Goal: Use online tool/utility: Utilize a website feature to perform a specific function

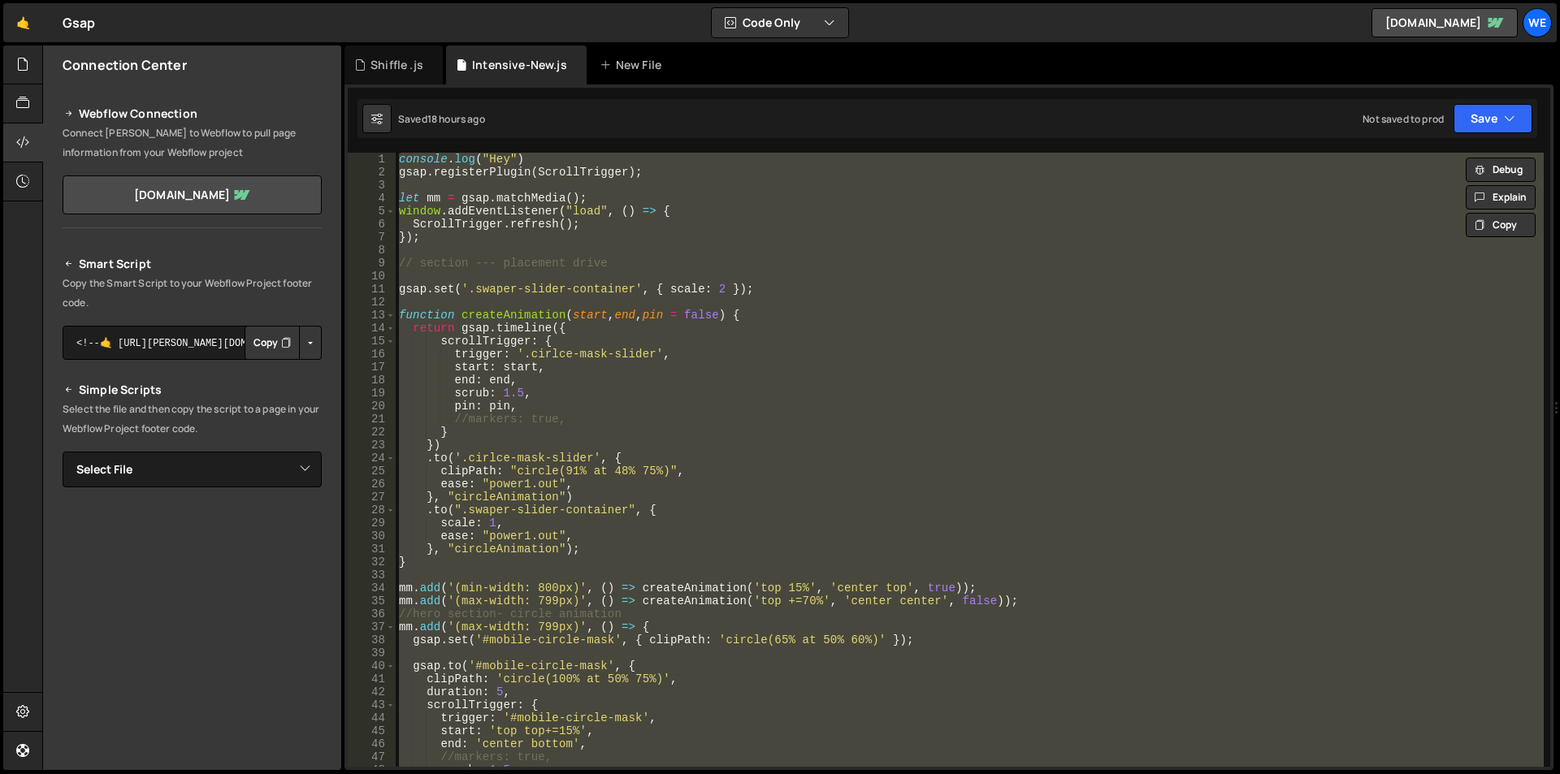
click at [479, 161] on div "console . log ( "Hey" ) gsap . registerPlugin ( ScrollTrigger ) ; let mm = gsap…" at bounding box center [970, 460] width 1148 height 614
click at [479, 161] on div "console . log ( "Hey" ) gsap . registerPlugin ( ScrollTrigger ) ; let mm = gsap…" at bounding box center [970, 473] width 1148 height 640
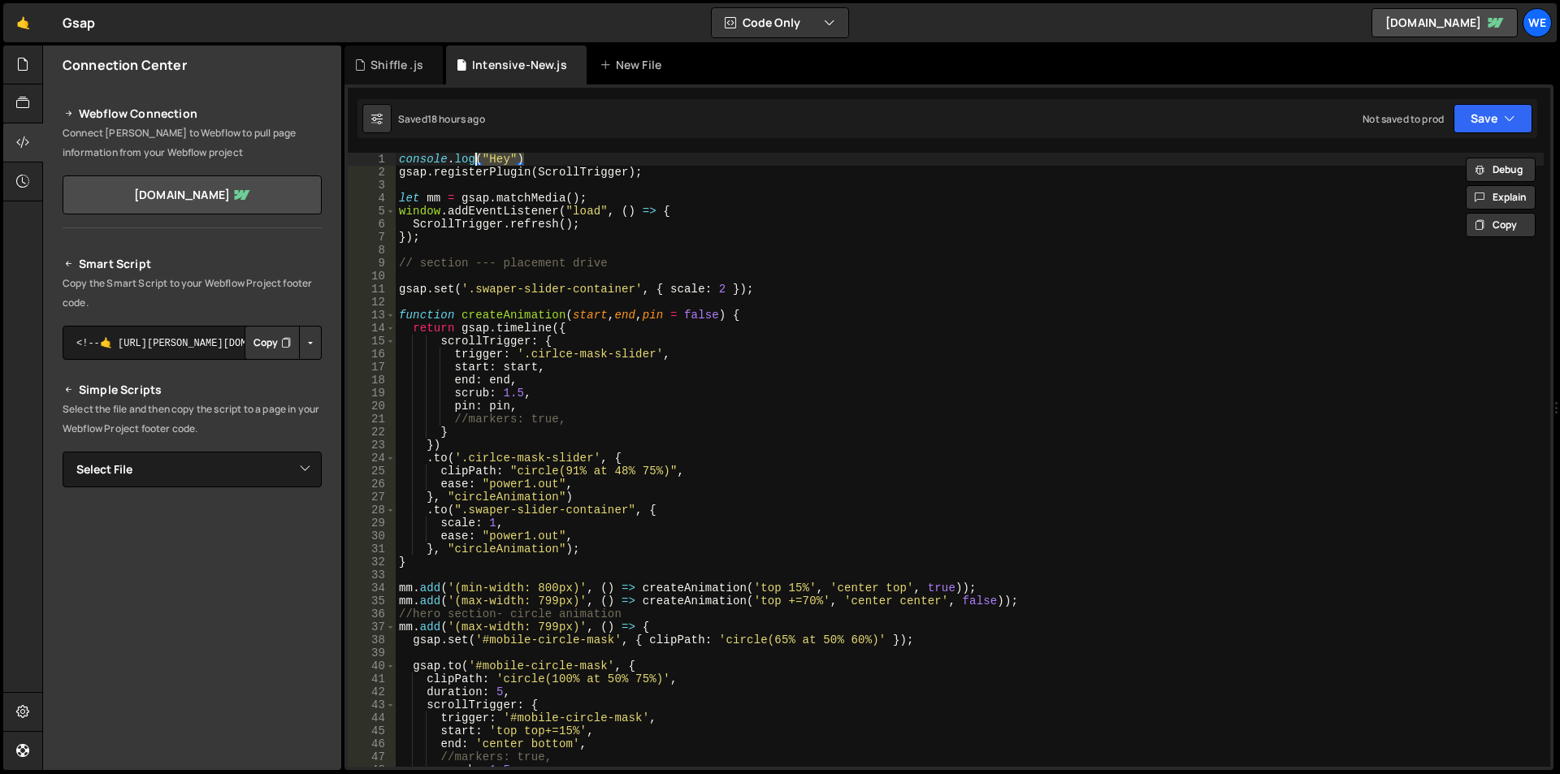
click at [479, 161] on div "console . log ( "Hey" ) gsap . registerPlugin ( ScrollTrigger ) ; let mm = gsap…" at bounding box center [970, 473] width 1148 height 640
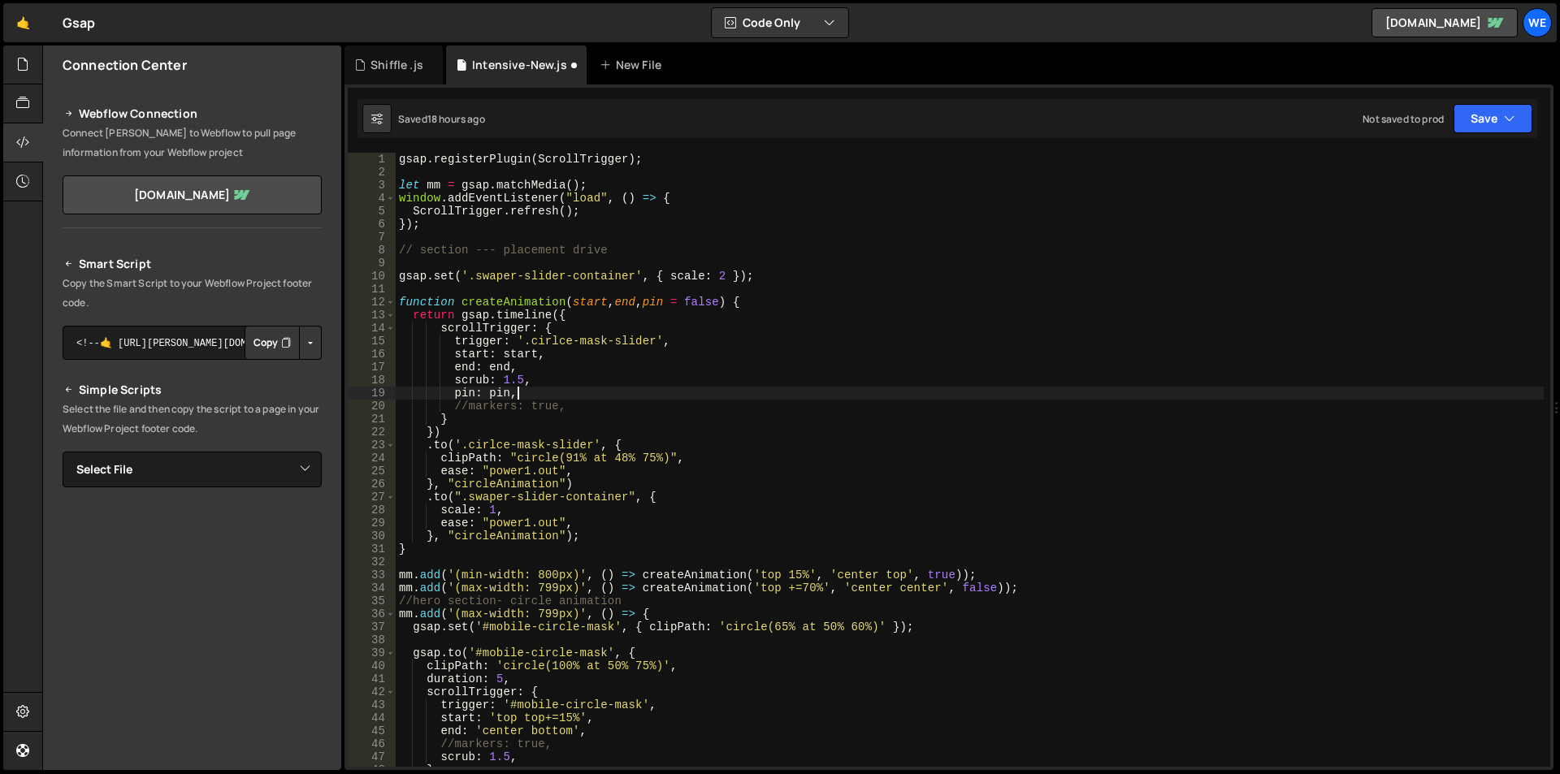
click at [680, 394] on div "gsap . registerPlugin ( ScrollTrigger ) ; let mm = gsap . matchMedia ( ) ; wind…" at bounding box center [970, 473] width 1148 height 640
type textarea "})"
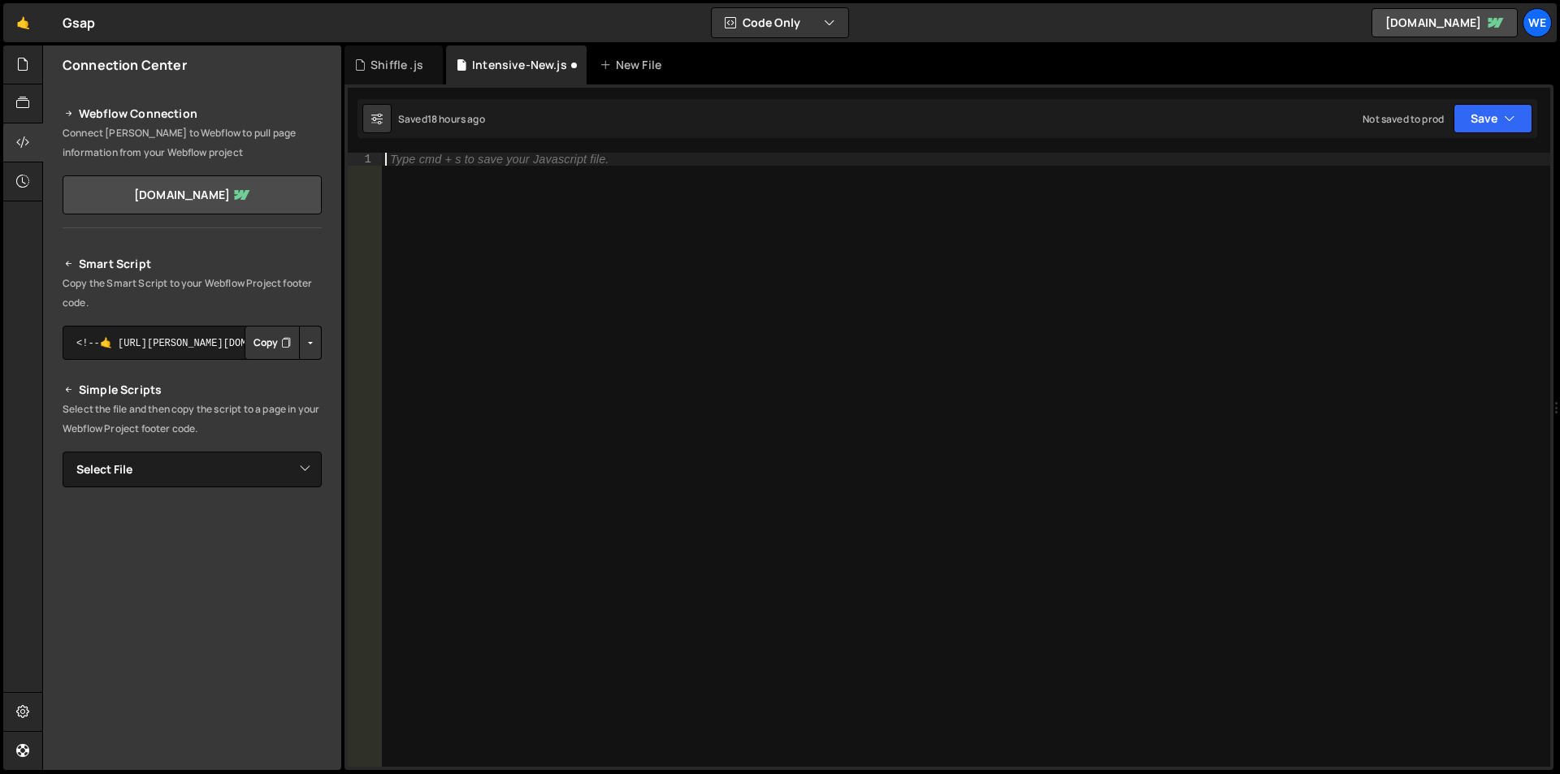
click at [536, 197] on div "Type cmd + s to save your Javascript file." at bounding box center [966, 473] width 1168 height 640
paste textarea "})"
type textarea "})"
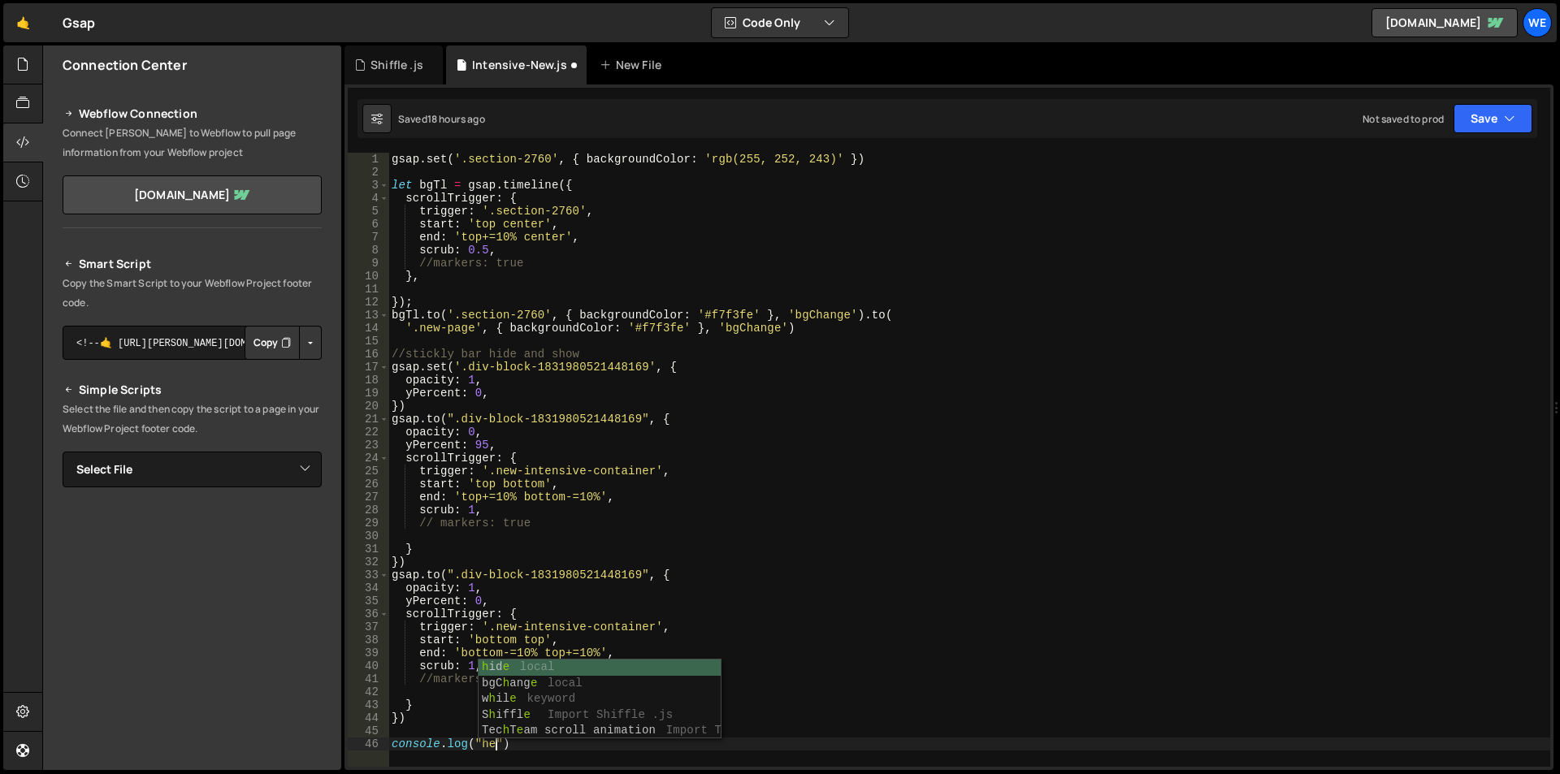
scroll to position [0, 7]
type textarea "console.log("hee")"
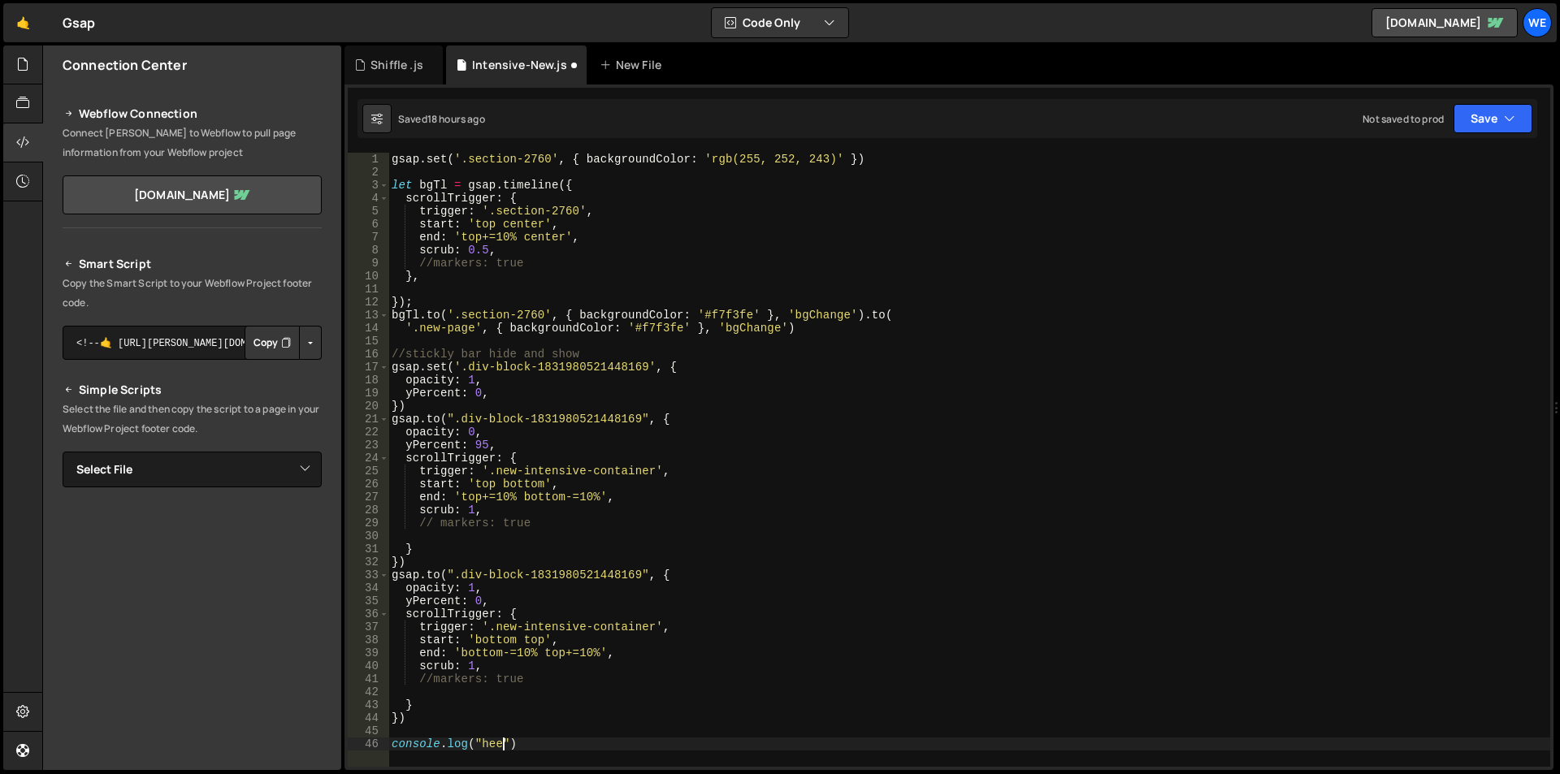
click at [1003, 689] on div "gsap . set ( '.section-2760' , { backgroundColor : 'rgb(255, 252, 243)' }) let …" at bounding box center [969, 473] width 1162 height 640
click at [1490, 113] on button "Save" at bounding box center [1493, 118] width 79 height 29
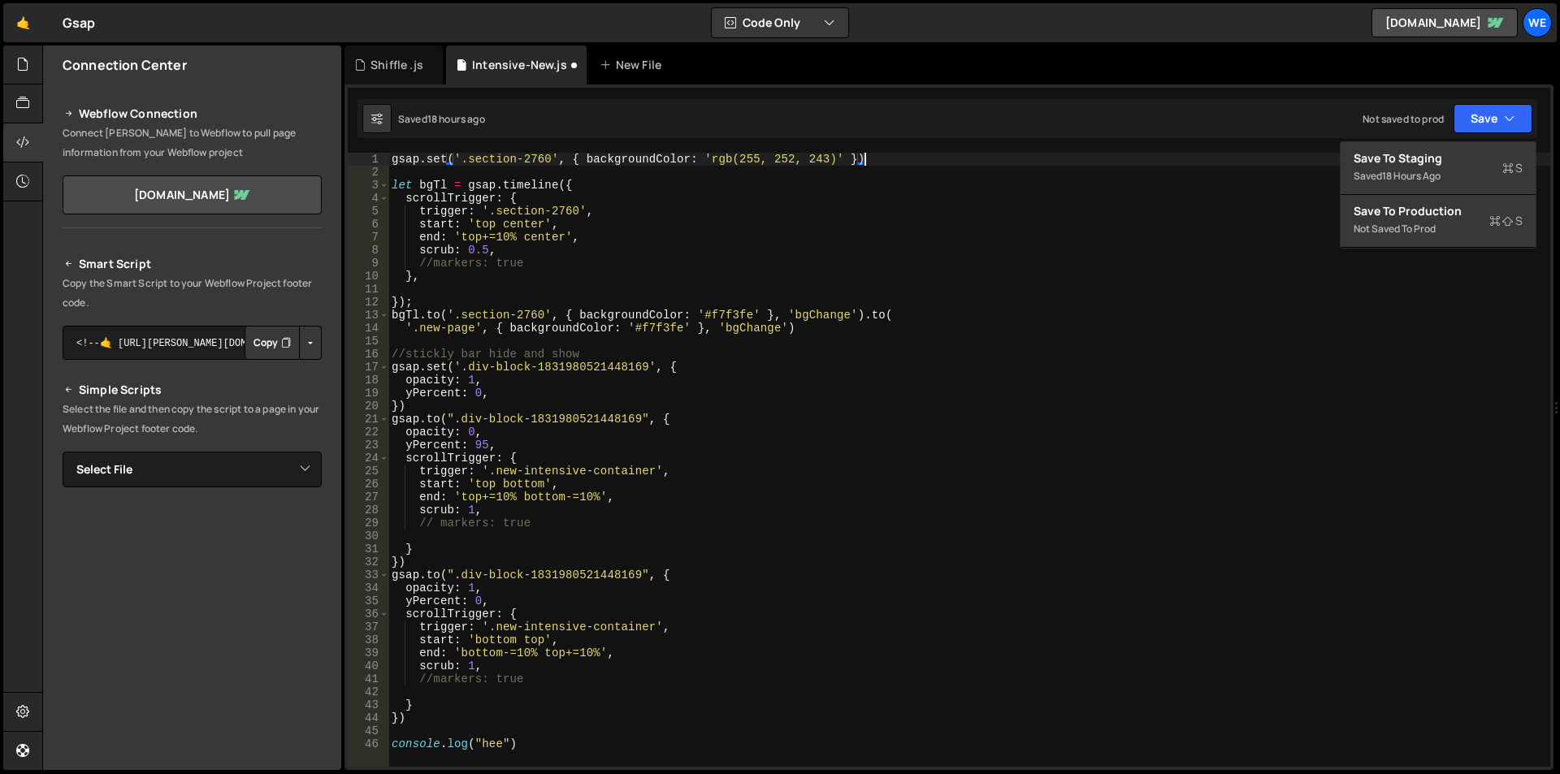
click at [1060, 164] on div "gsap . set ( '.section-2760' , { backgroundColor : 'rgb(255, 252, 243)' }) let …" at bounding box center [969, 473] width 1162 height 640
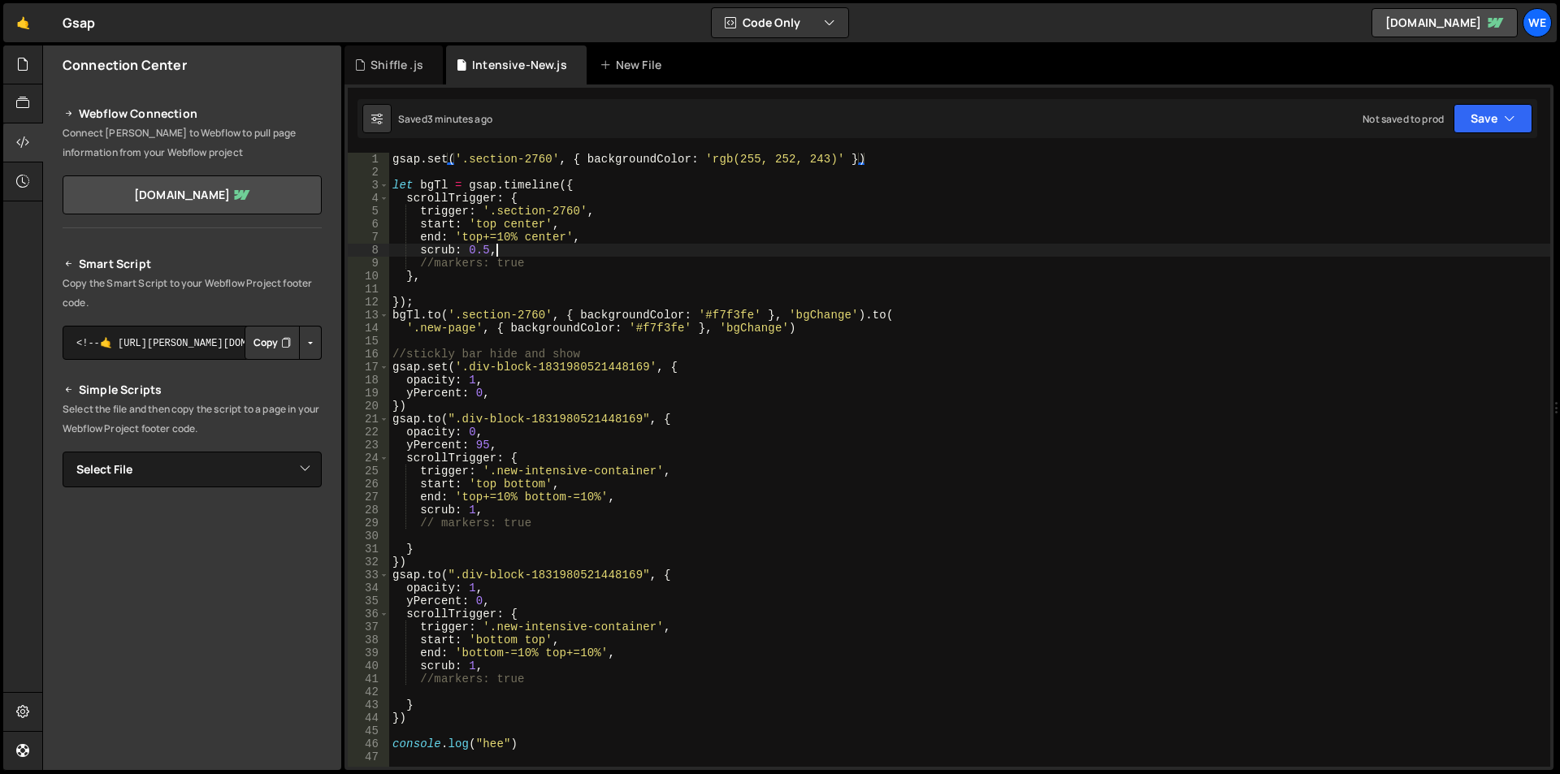
click at [632, 251] on div "gsap . set ( '.section-2760' , { backgroundColor : 'rgb(255, 252, 243)' }) let …" at bounding box center [969, 473] width 1161 height 640
click at [393, 158] on div "gsap . set ( '.section-2760' , { backgroundColor : 'rgb(255, 252, 243)' }) let …" at bounding box center [969, 473] width 1161 height 640
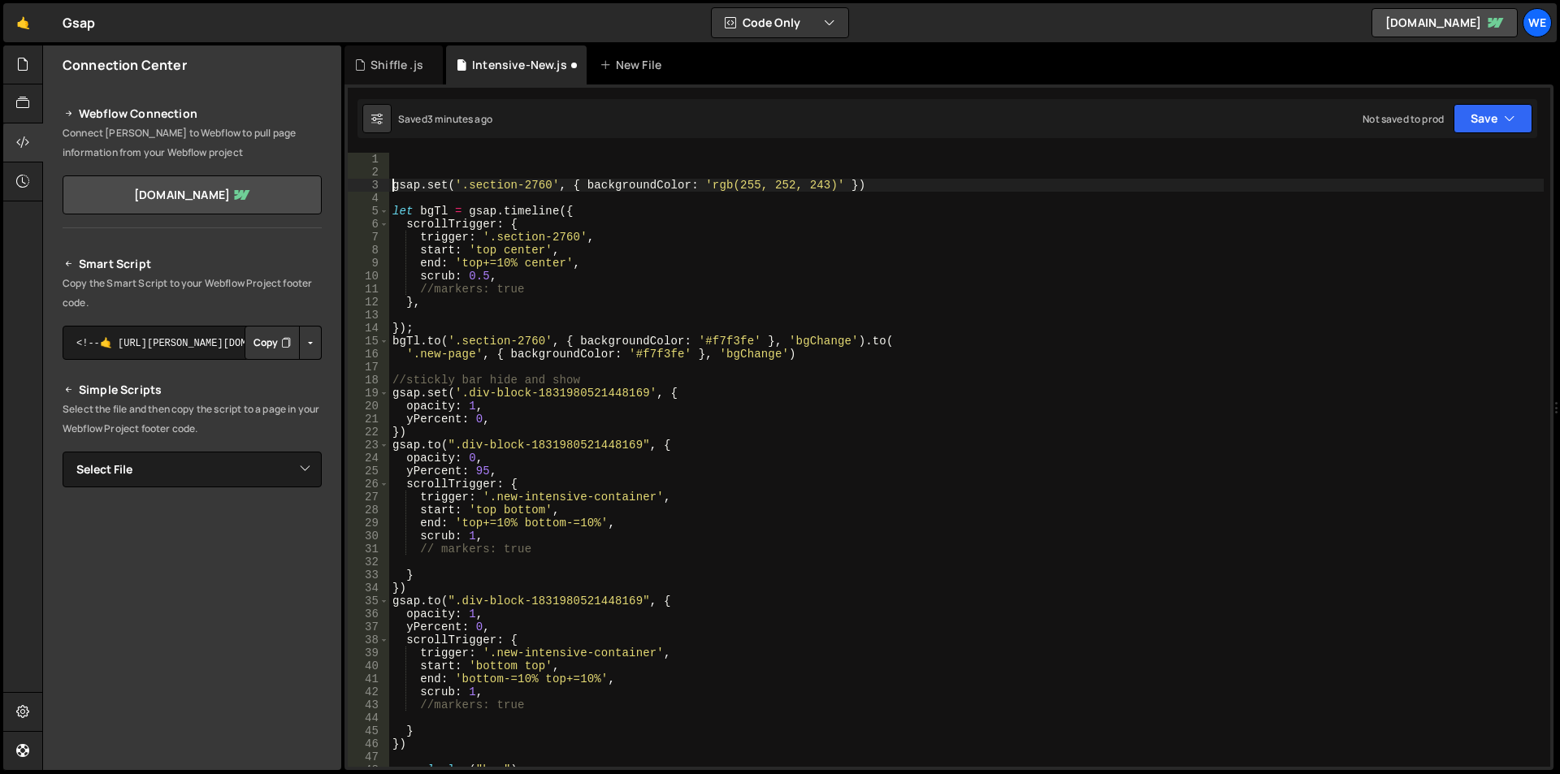
type textarea "gsap.set('.section-2760', { backgroundColor: 'rgb(255, 252, 243)' })"
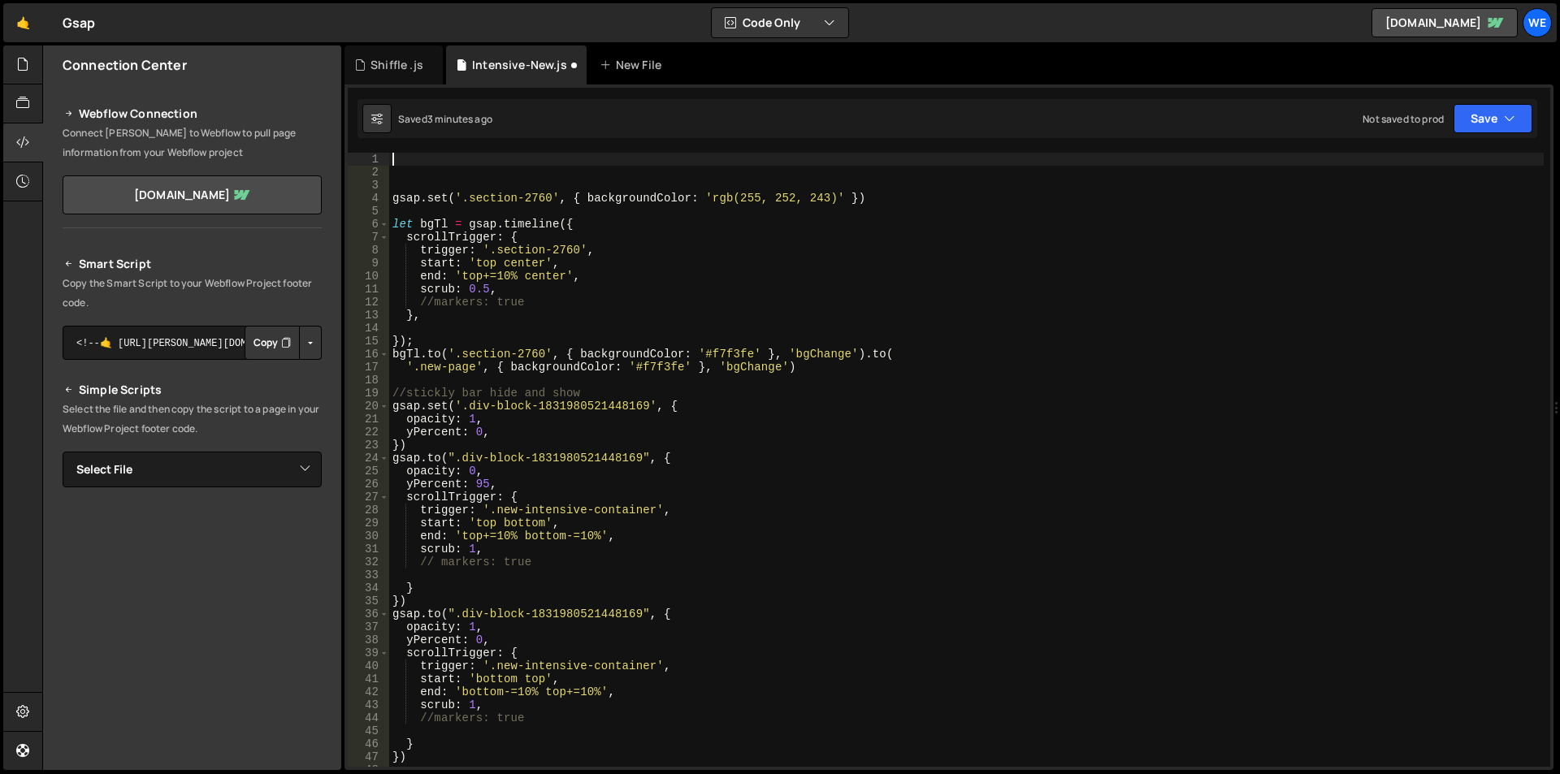
paste textarea "div-block-1831980521448118"
type textarea "div-block-1831980521448118"
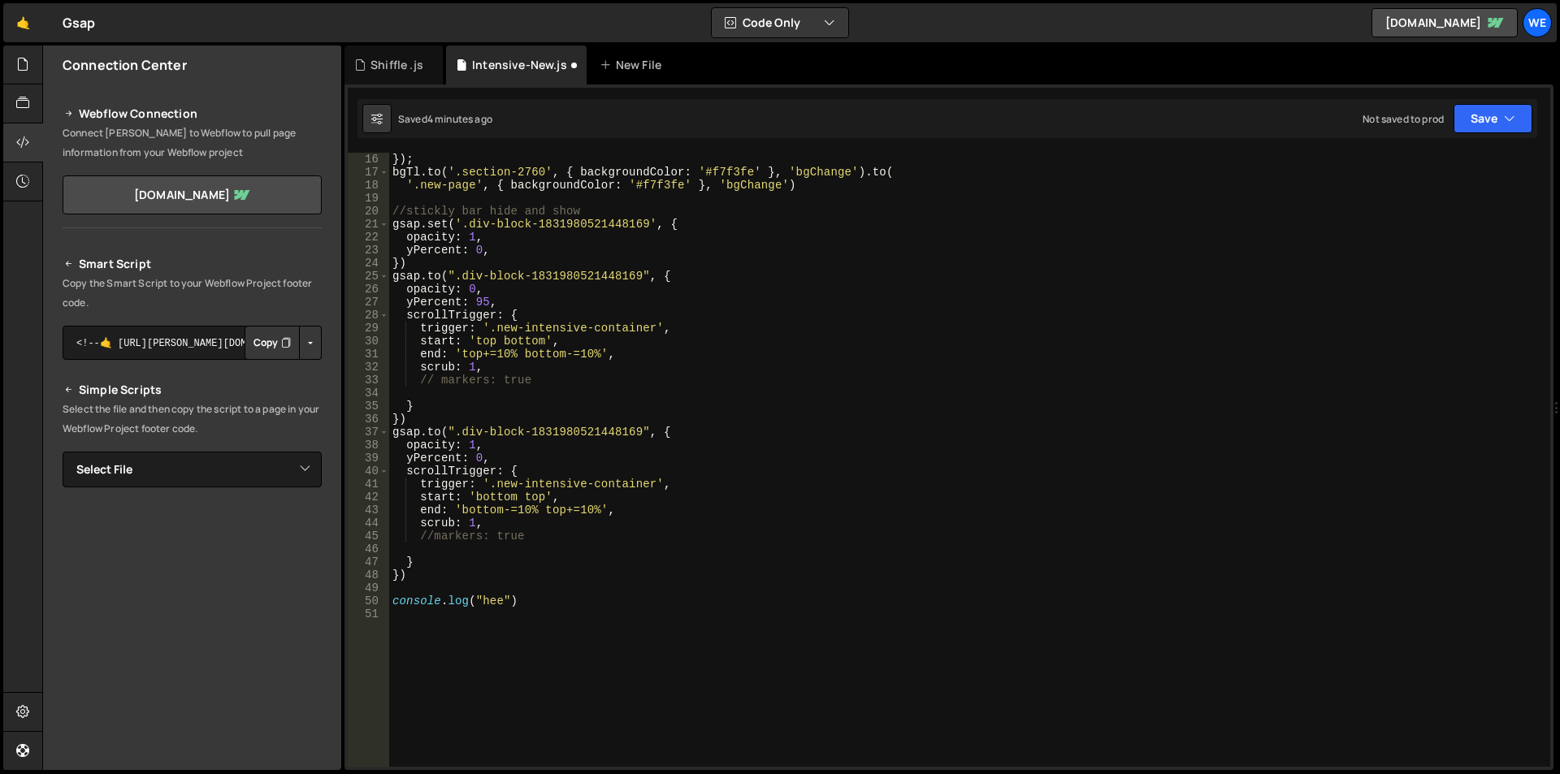
scroll to position [349, 0]
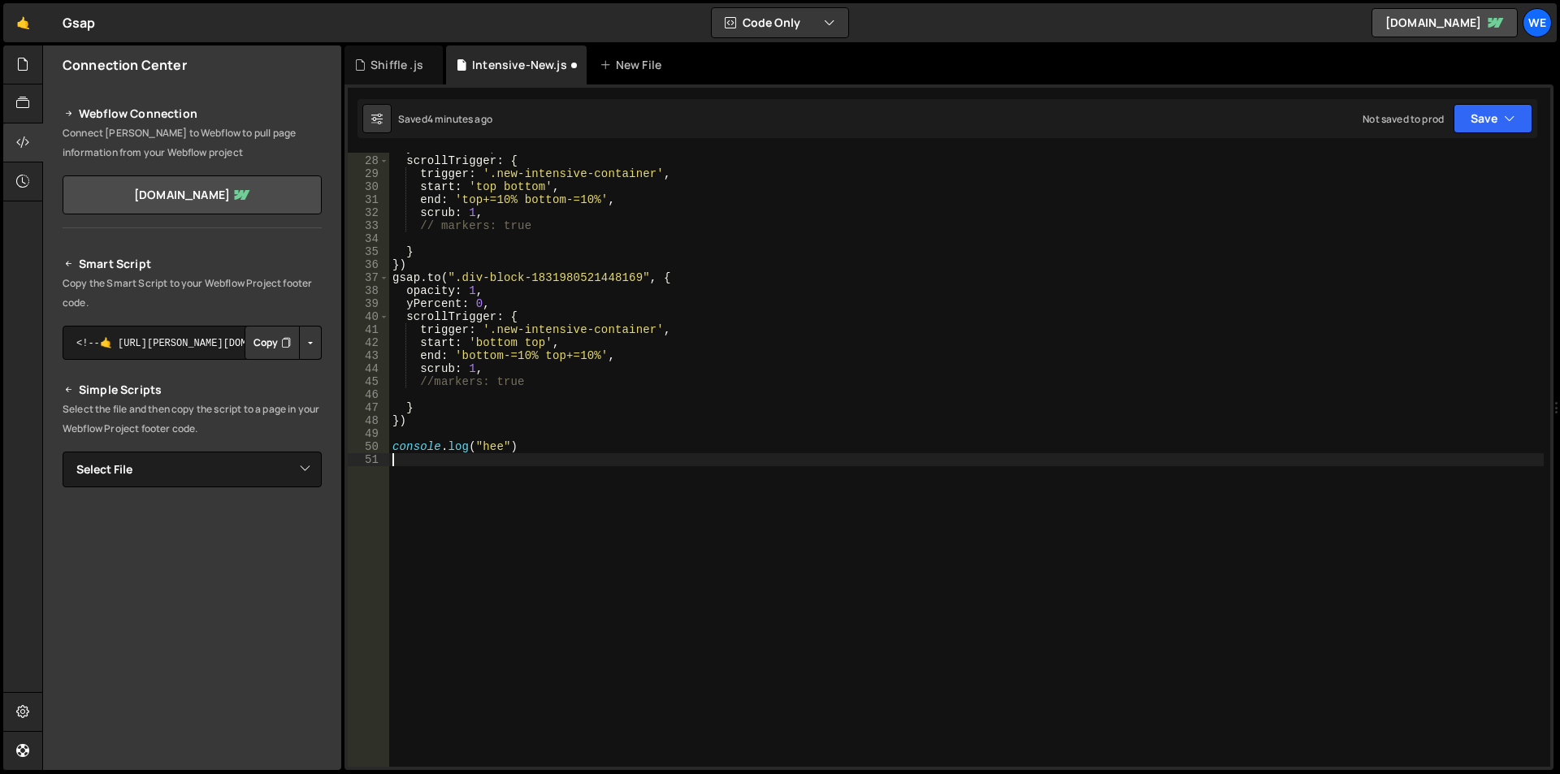
click at [595, 457] on div "yPercent : 95 , scrollTrigger : { trigger : '.new-intensive-container' , start …" at bounding box center [966, 461] width 1155 height 640
click at [536, 446] on div "yPercent : 95 , scrollTrigger : { trigger : '.new-intensive-container' , start …" at bounding box center [966, 461] width 1155 height 640
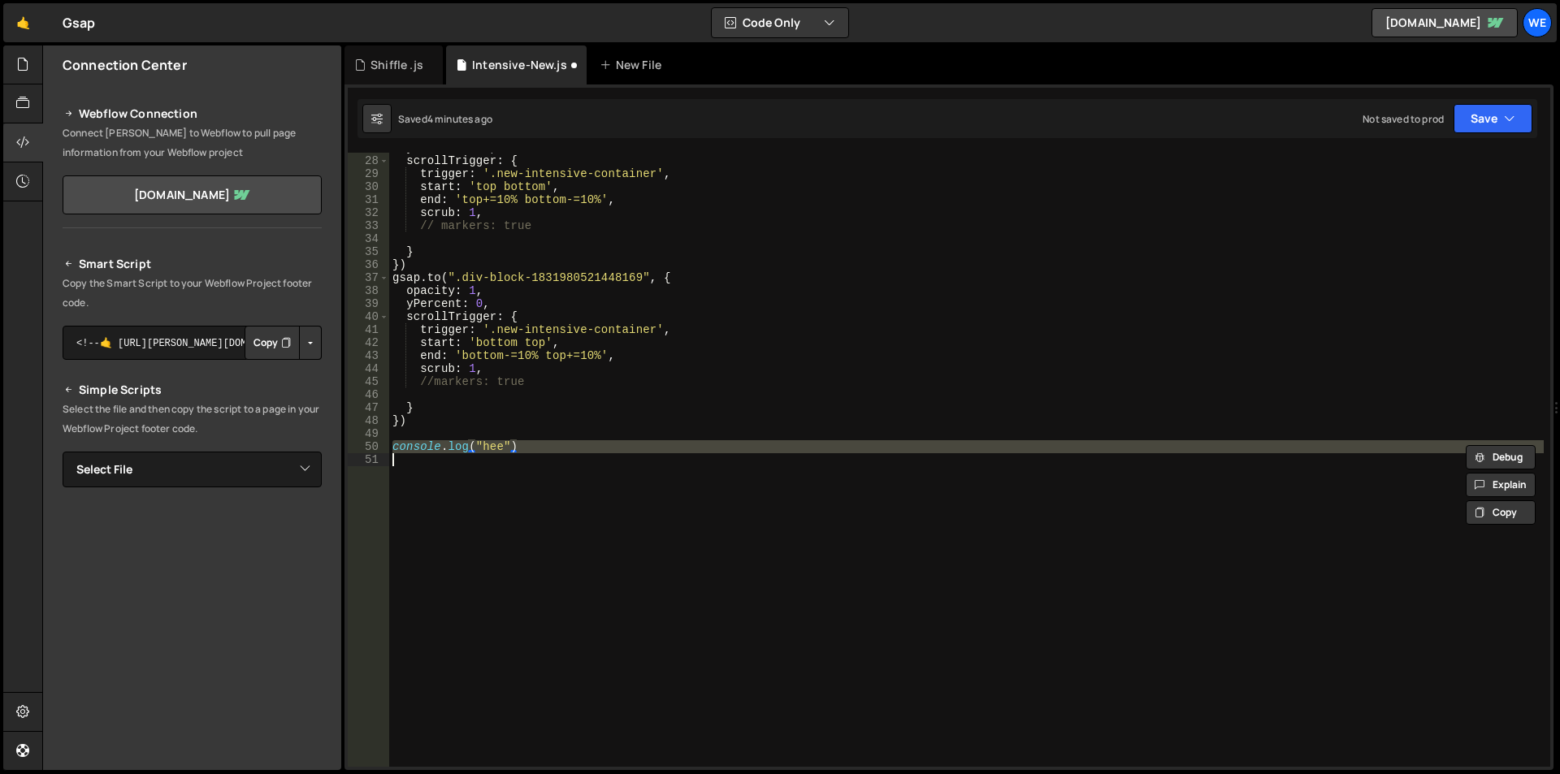
click at [536, 446] on div "yPercent : 95 , scrollTrigger : { trigger : '.new-intensive-container' , start …" at bounding box center [966, 461] width 1155 height 640
type textarea "console.log("hee")"
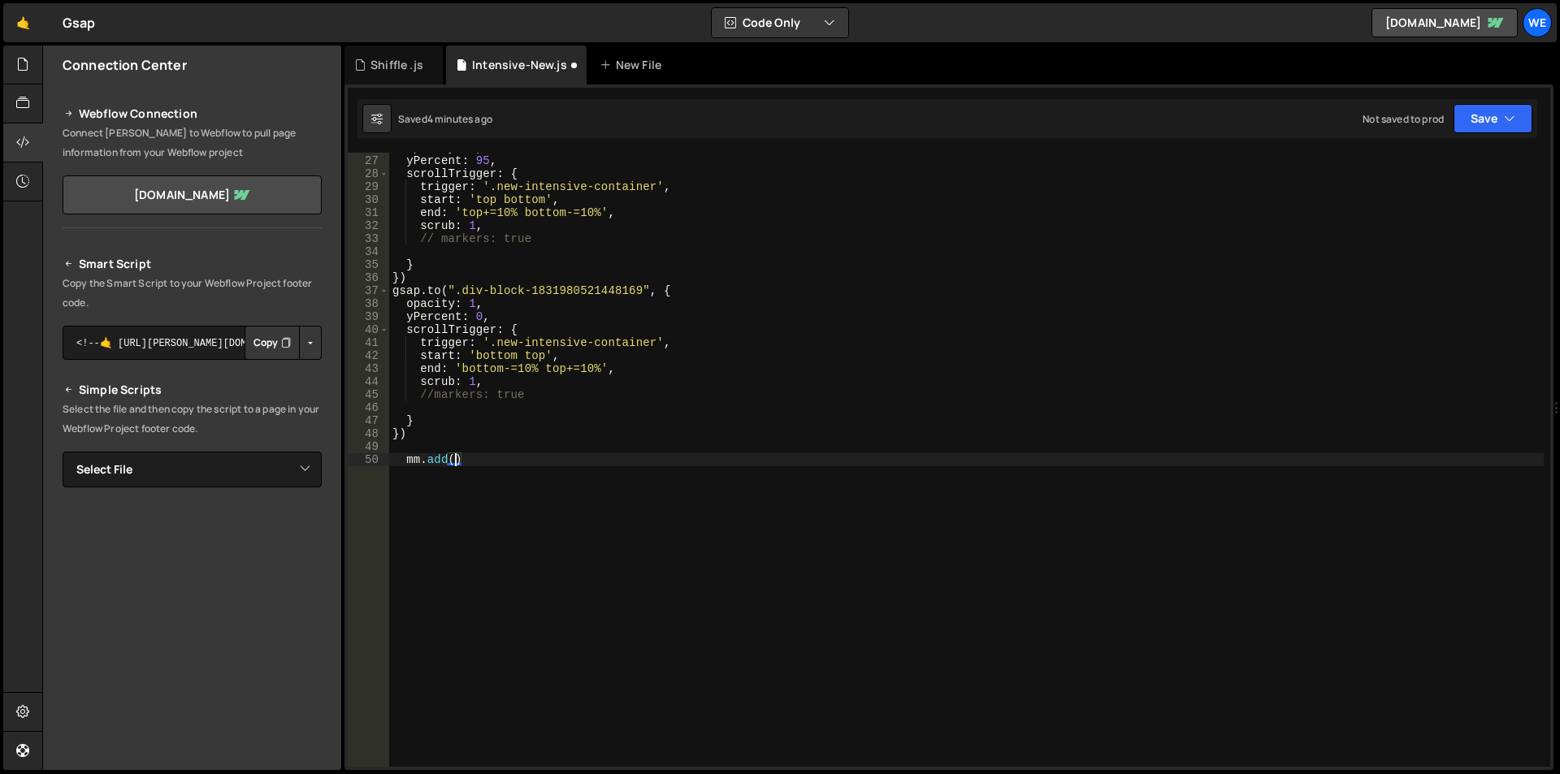
scroll to position [0, 4]
paste textarea "(min-width: 800px)")"
click at [601, 459] on div "opacity : 0 , yPercent : 95 , scrollTrigger : { trigger : '.new-intensive-conta…" at bounding box center [966, 461] width 1155 height 640
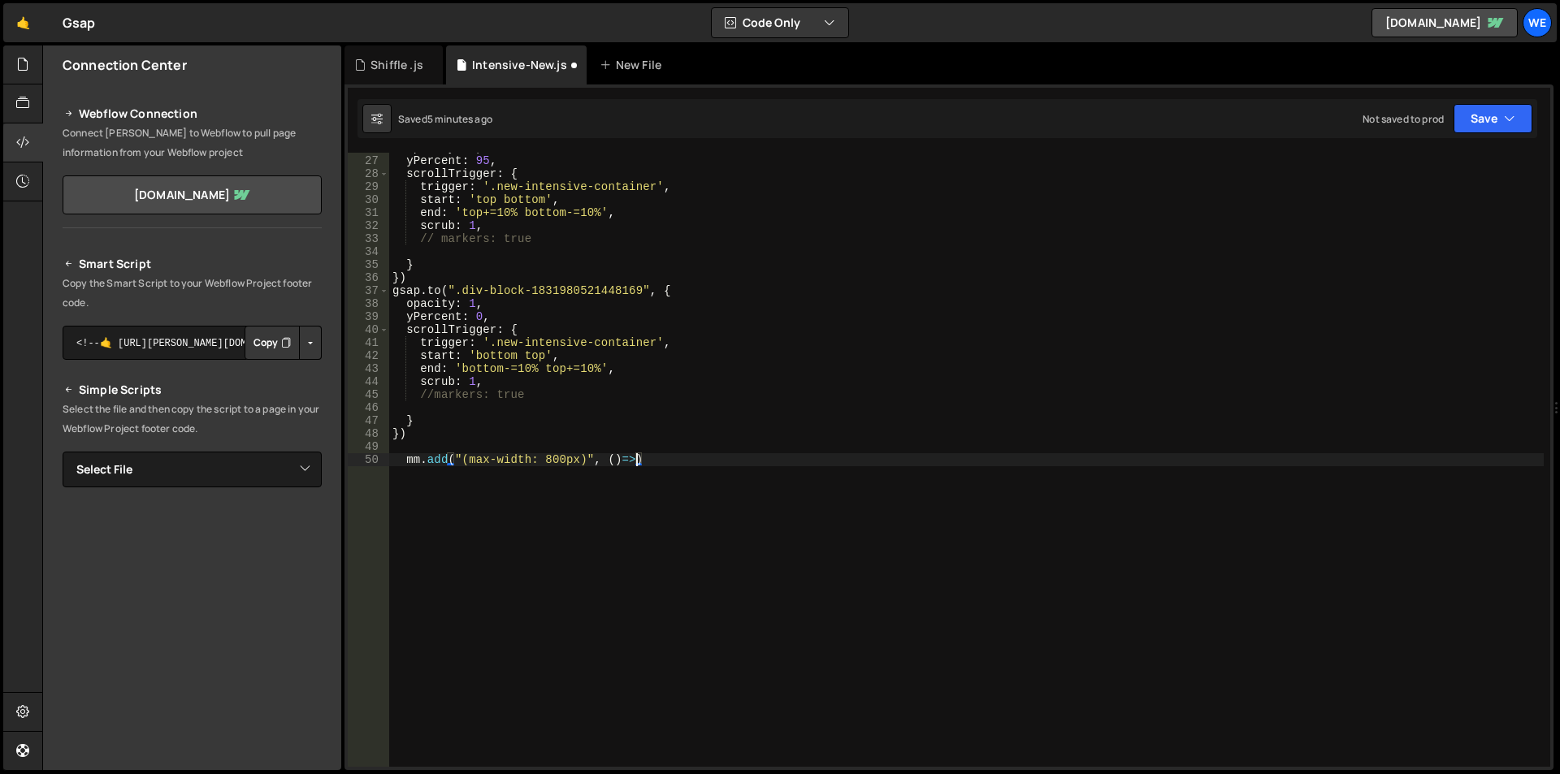
type textarea "mm.add("(max-width: 800px)", ()=>{)"
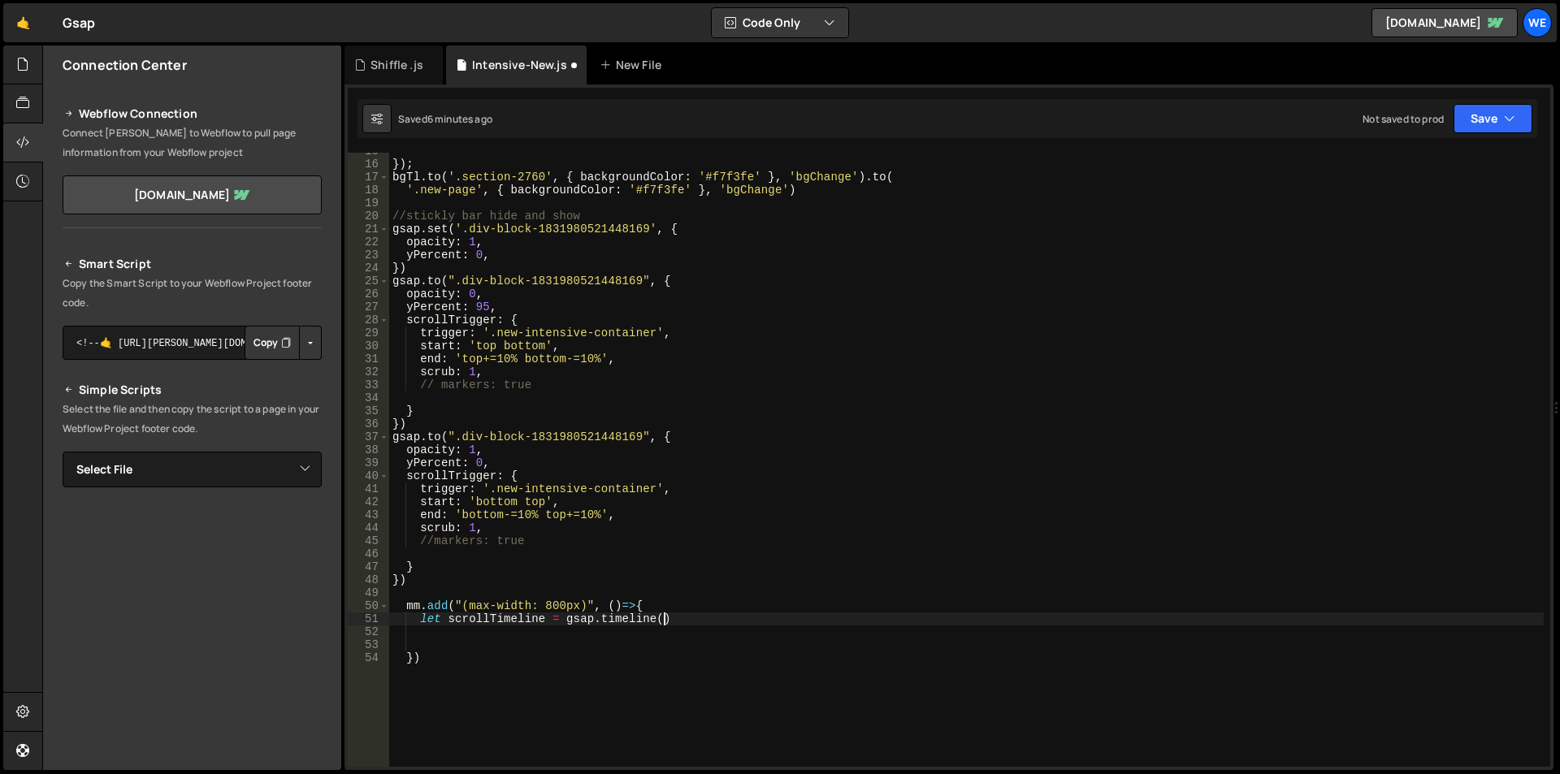
scroll to position [0, 18]
type textarea "let scrollTimeline = gsap.timeline()"
click at [388, 59] on div "Shiffle .js" at bounding box center [397, 65] width 53 height 16
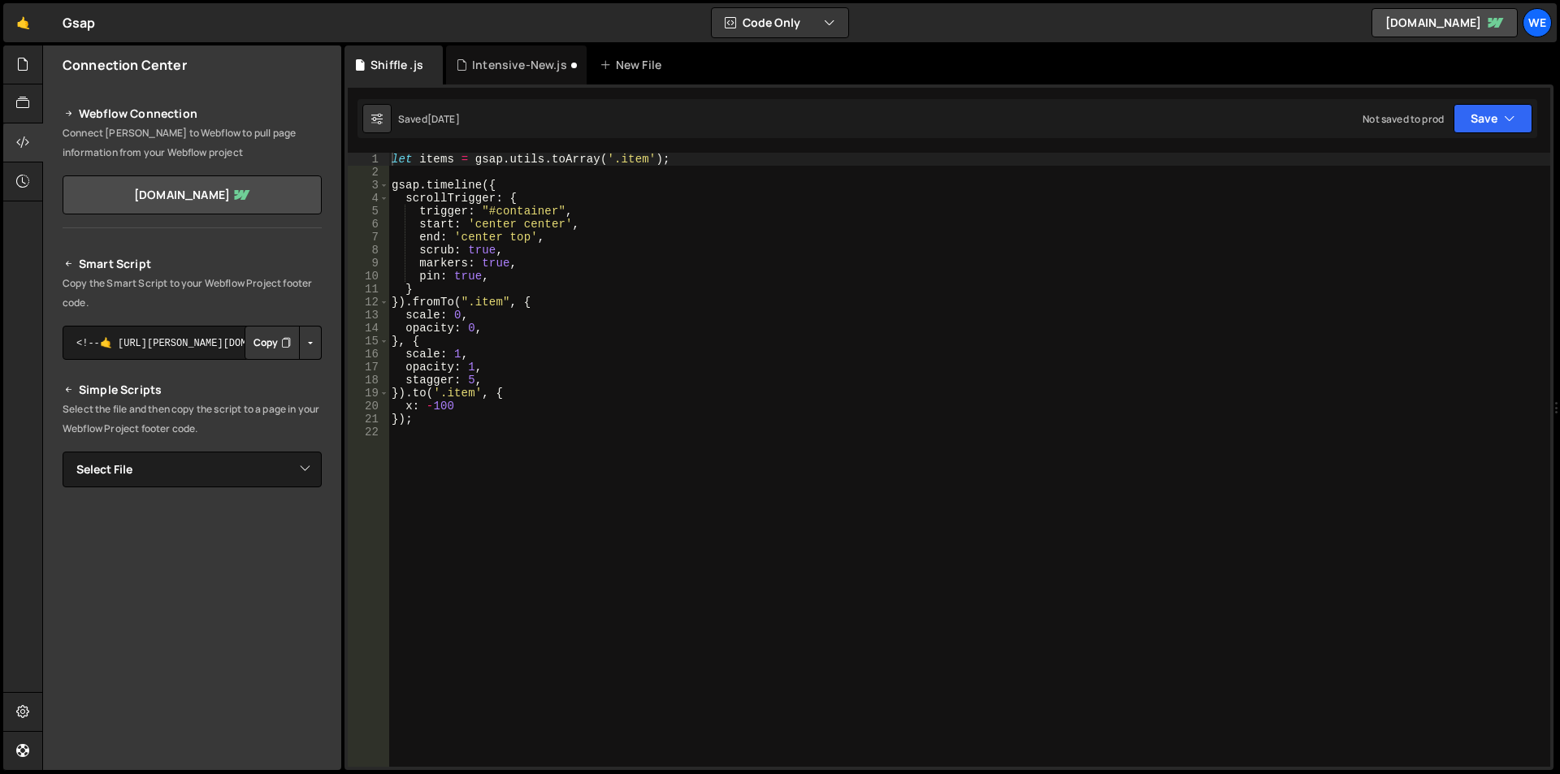
click at [555, 239] on div "let items = gsap . utils . toArray ( '.item' ) ; gsap . timeline ({ scrollTrigg…" at bounding box center [969, 473] width 1162 height 640
click at [581, 304] on div "let items = gsap . utils . toArray ( '.item' ) ; gsap . timeline ({ scrollTrigg…" at bounding box center [969, 473] width 1162 height 640
type textarea "});"
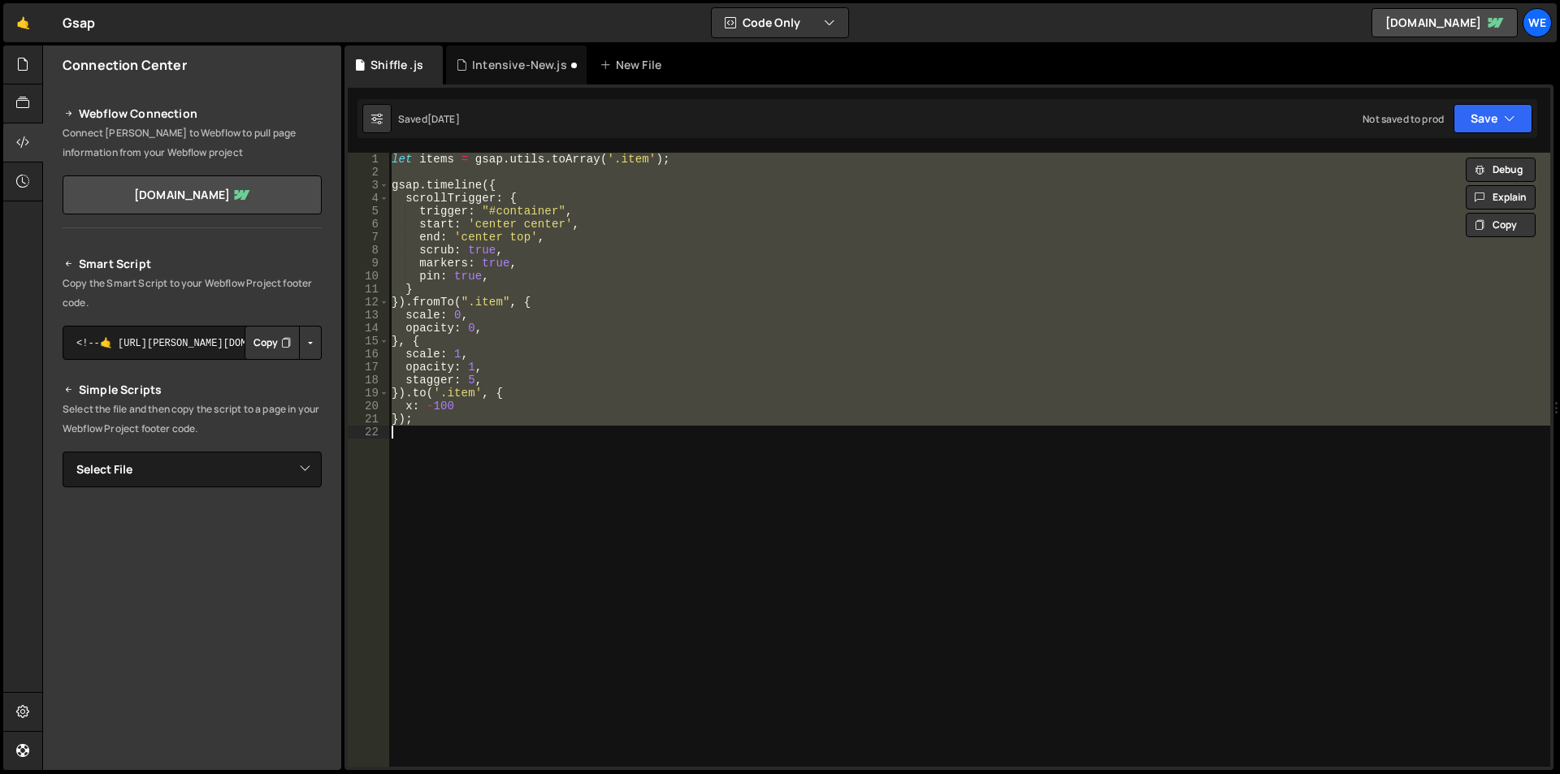
paste textarea
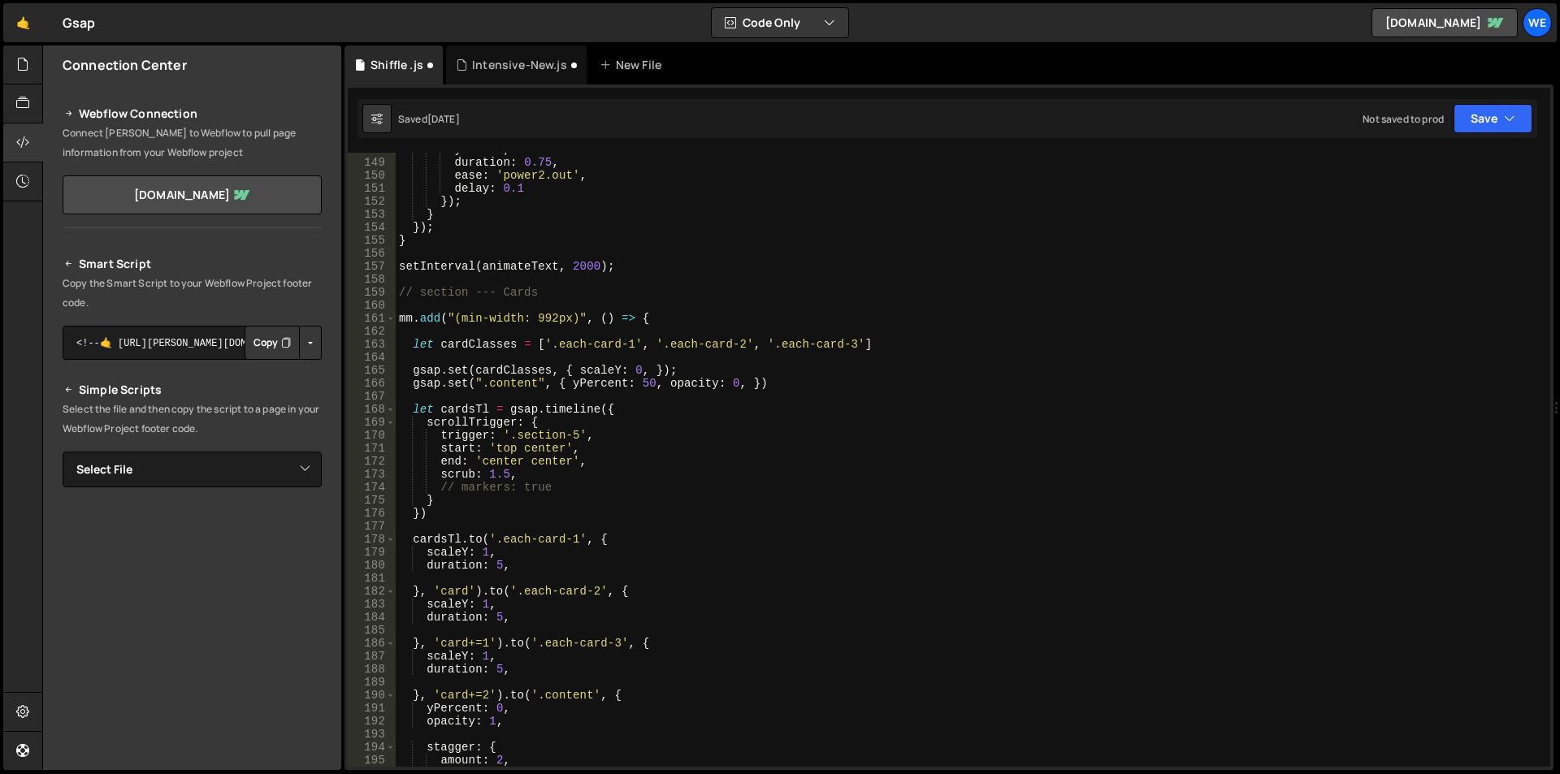
scroll to position [1872, 0]
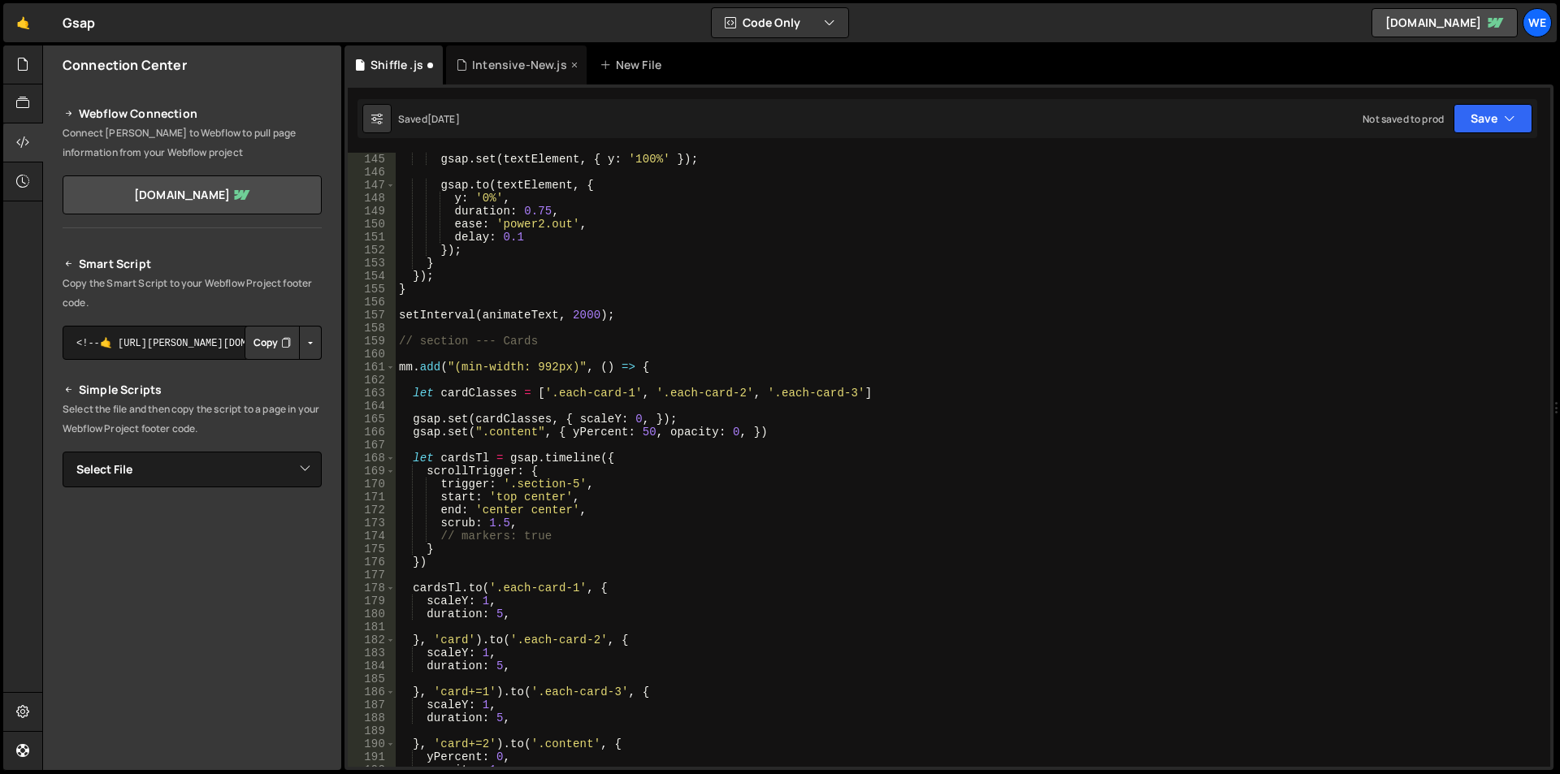
click at [539, 54] on div "Intensive-New.js" at bounding box center [516, 65] width 141 height 39
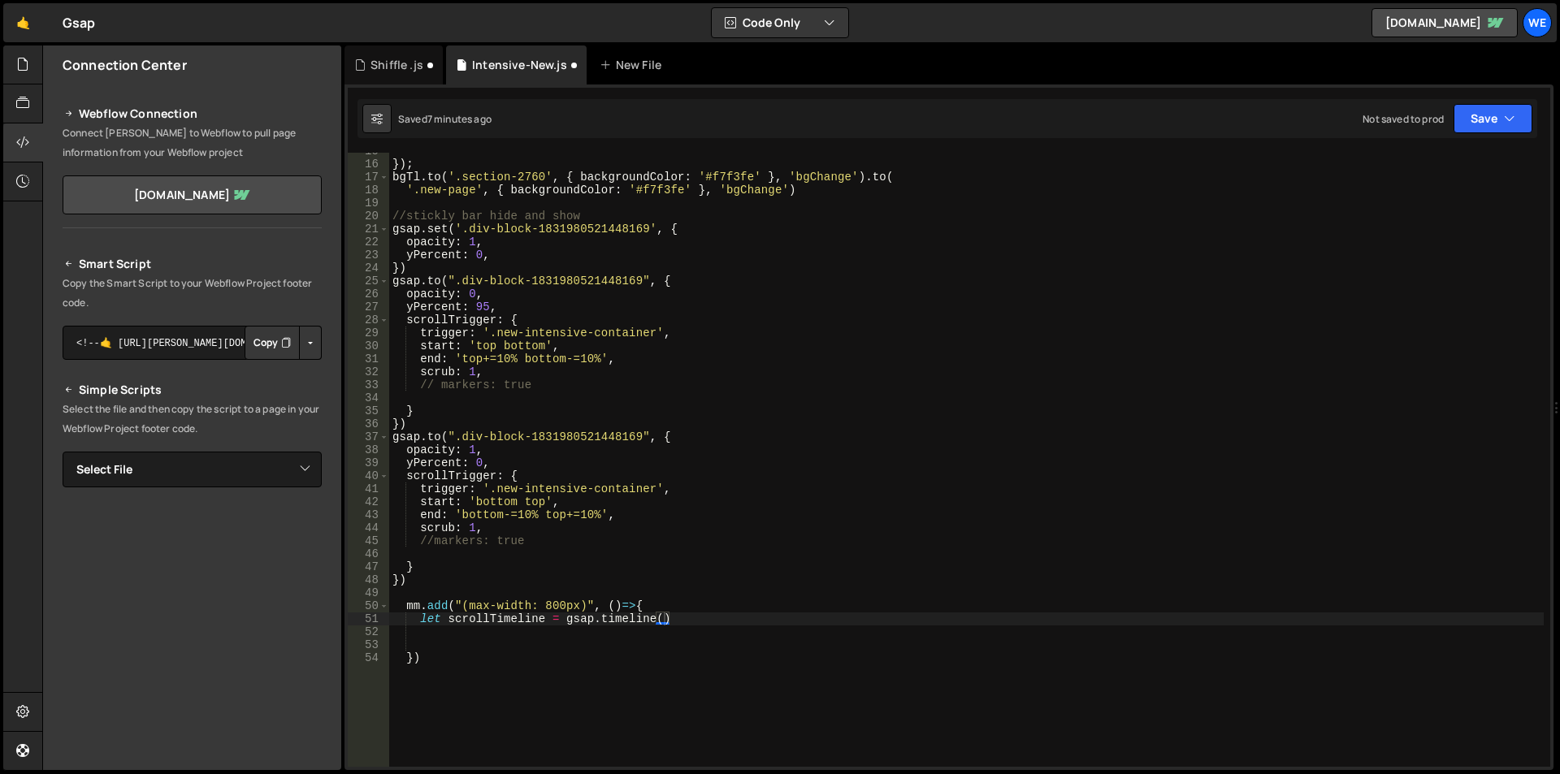
drag, startPoint x: 661, startPoint y: 621, endPoint x: 692, endPoint y: 701, distance: 86.2
click at [662, 620] on div "}) ; bgTl . to ( '.section-2760' , { backgroundColor : '#f7f3fe' } , 'bgChange'…" at bounding box center [966, 465] width 1155 height 640
type textarea "let scrollTimeline = gsap.timeline({)"
click at [395, 61] on div "Shiffle .js" at bounding box center [397, 65] width 53 height 16
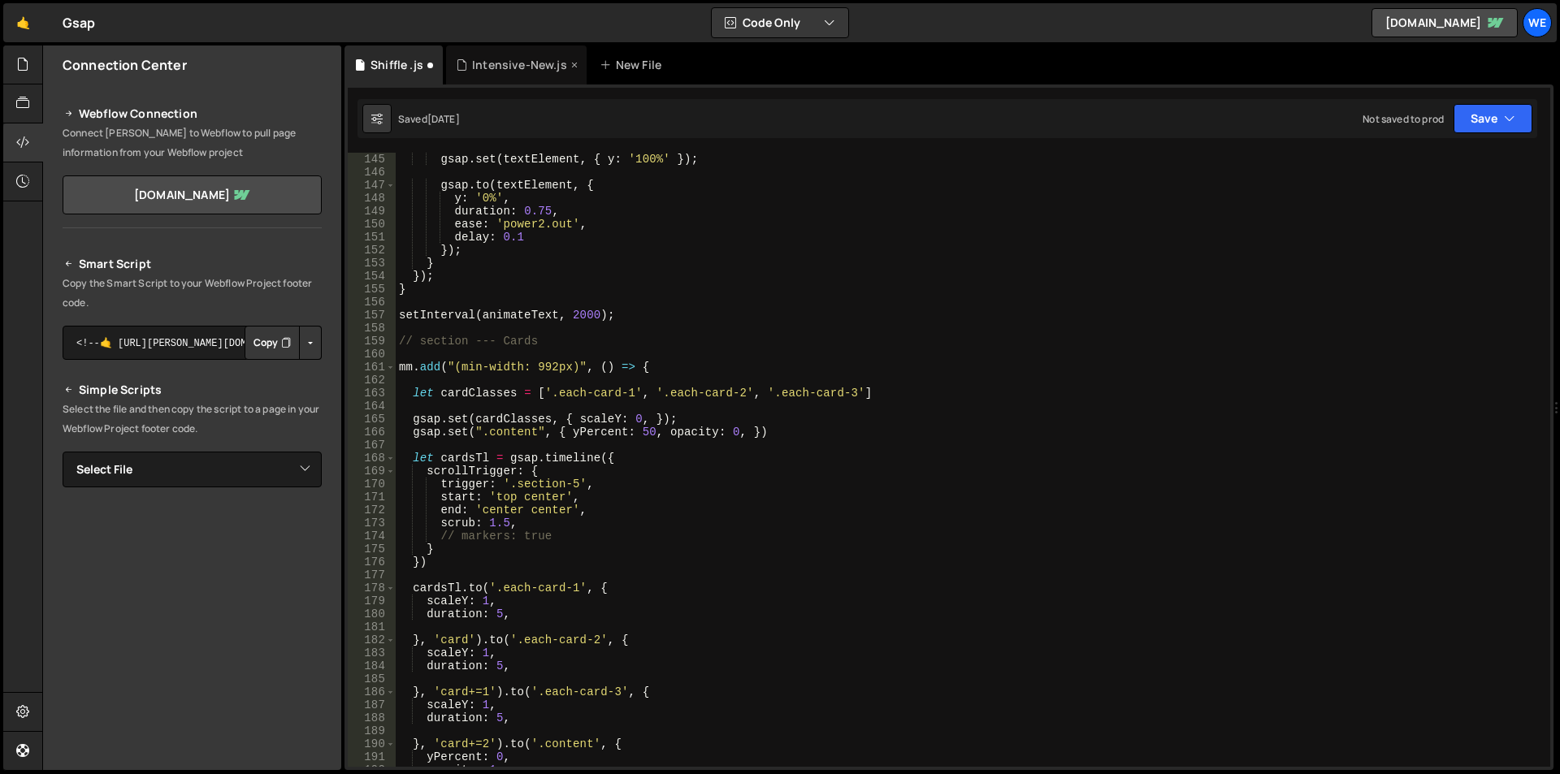
click at [518, 60] on div "Intensive-New.js" at bounding box center [519, 65] width 95 height 16
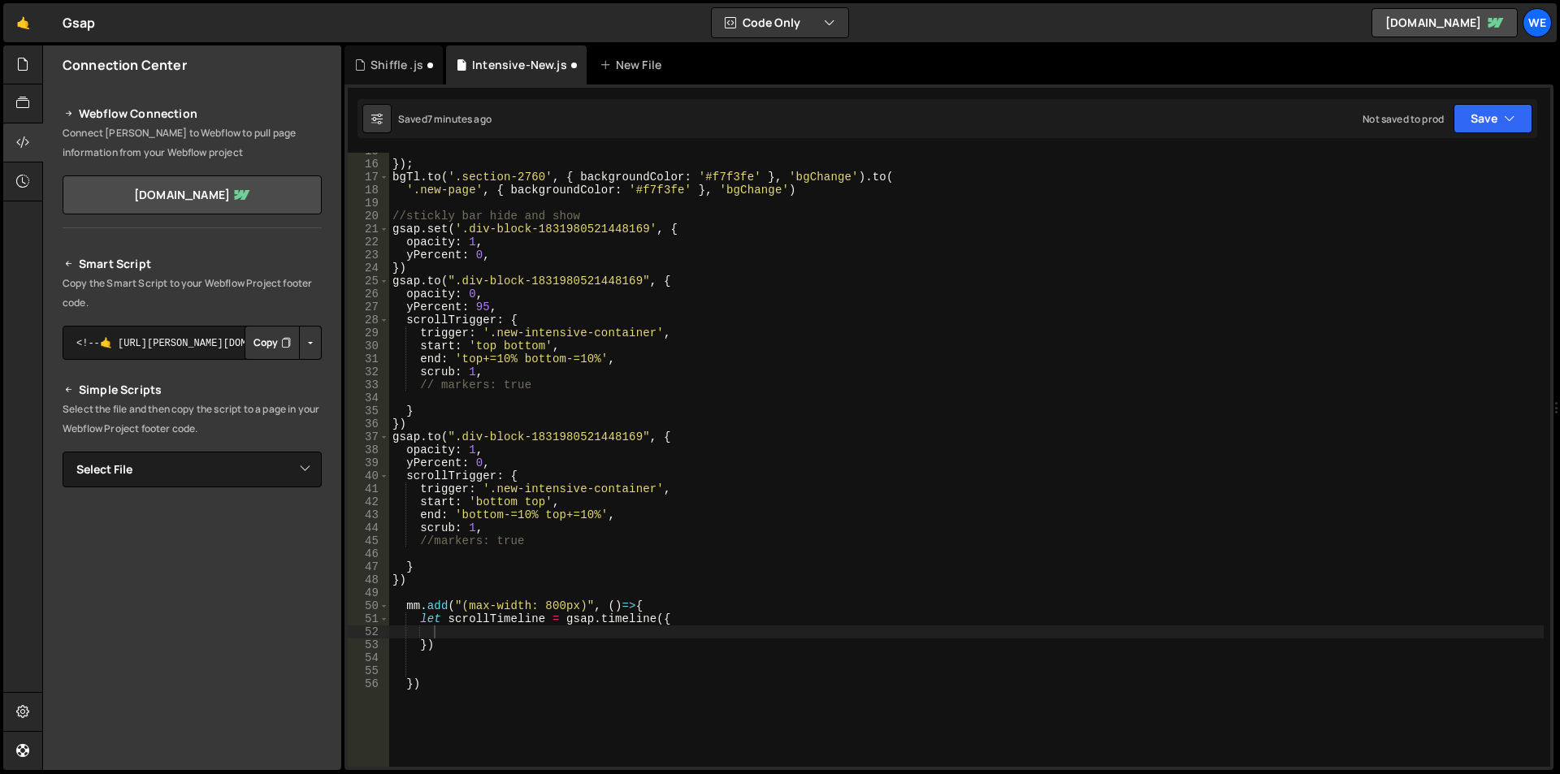
type textarea "})"
click at [471, 642] on div "}) ; bgTl . to ( '.section-2760' , { backgroundColor : '#f7f3fe' } , 'bgChange'…" at bounding box center [966, 465] width 1155 height 640
click at [470, 640] on div "}) ; bgTl . to ( '.section-2760' , { backgroundColor : '#f7f3fe' } , 'bgChange'…" at bounding box center [966, 465] width 1155 height 640
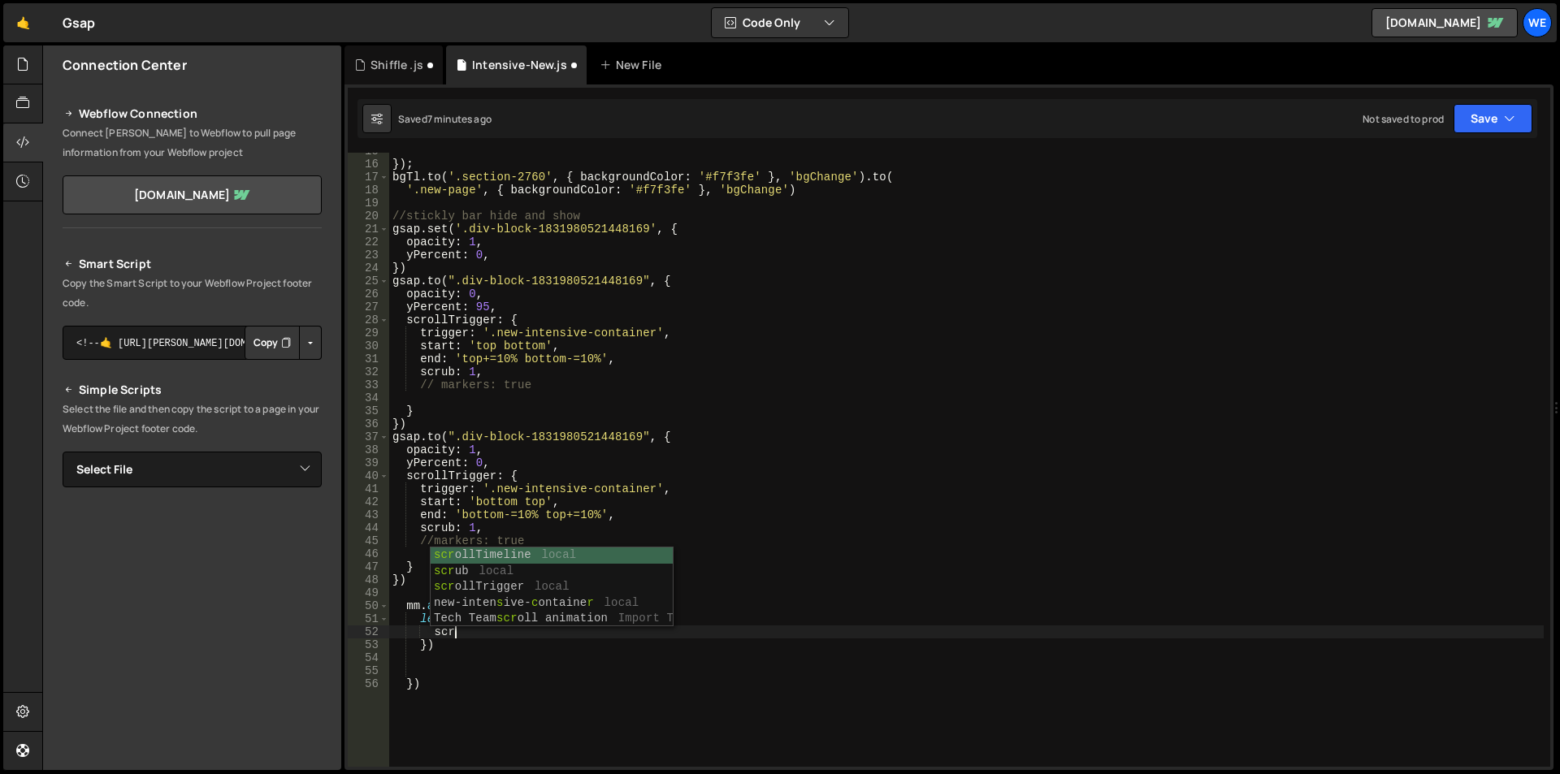
scroll to position [0, 4]
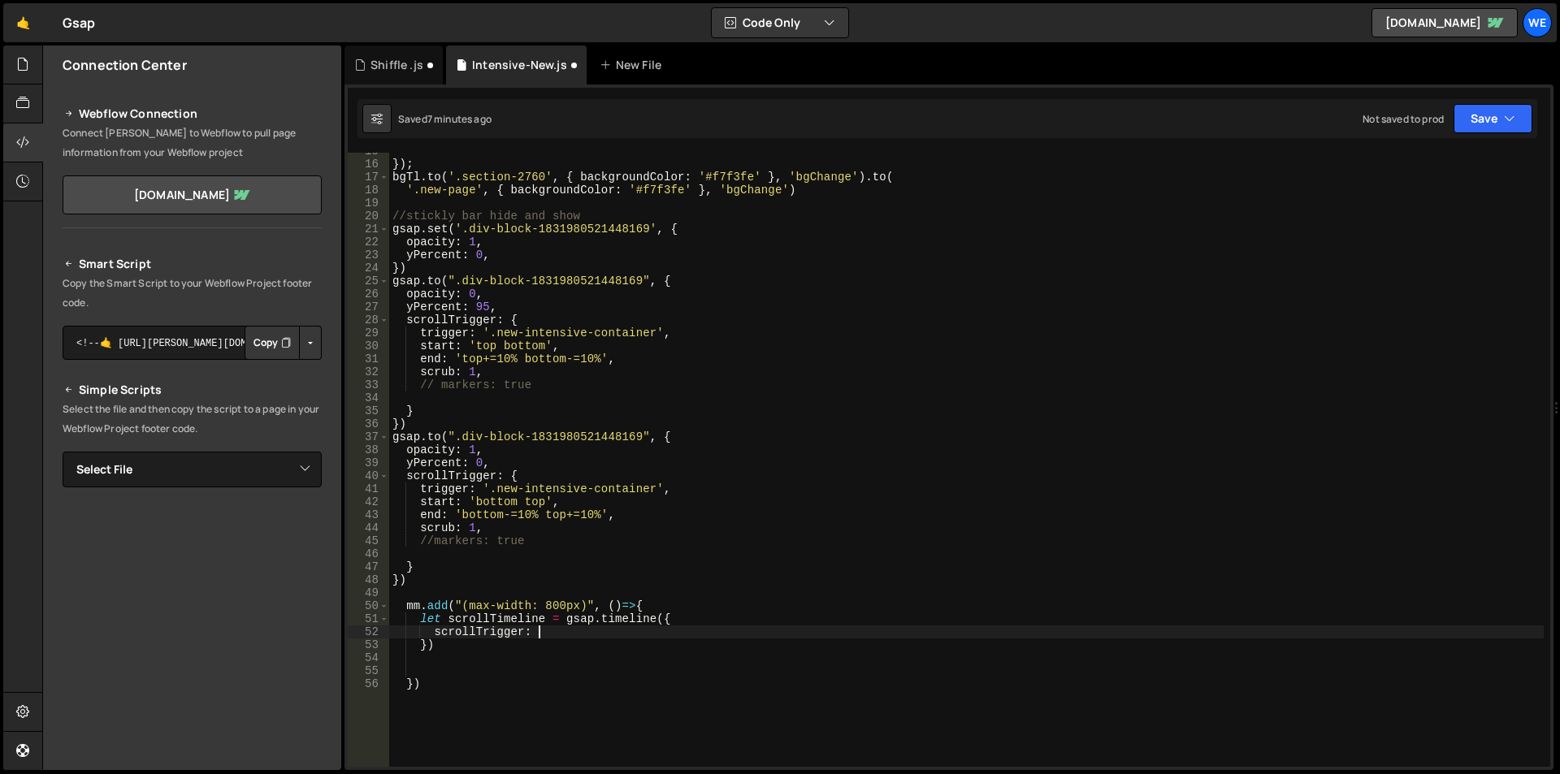
type textarea "scrollTrigger: {"
paste textarea "div-block-1831980521448118"
click at [721, 650] on div "}) ; bgTl . to ( '.section-2760' , { backgroundColor : '#f7f3fe' } , 'bgChange'…" at bounding box center [966, 465] width 1155 height 640
type textarea "trigger:".div-block-1831980521448118","
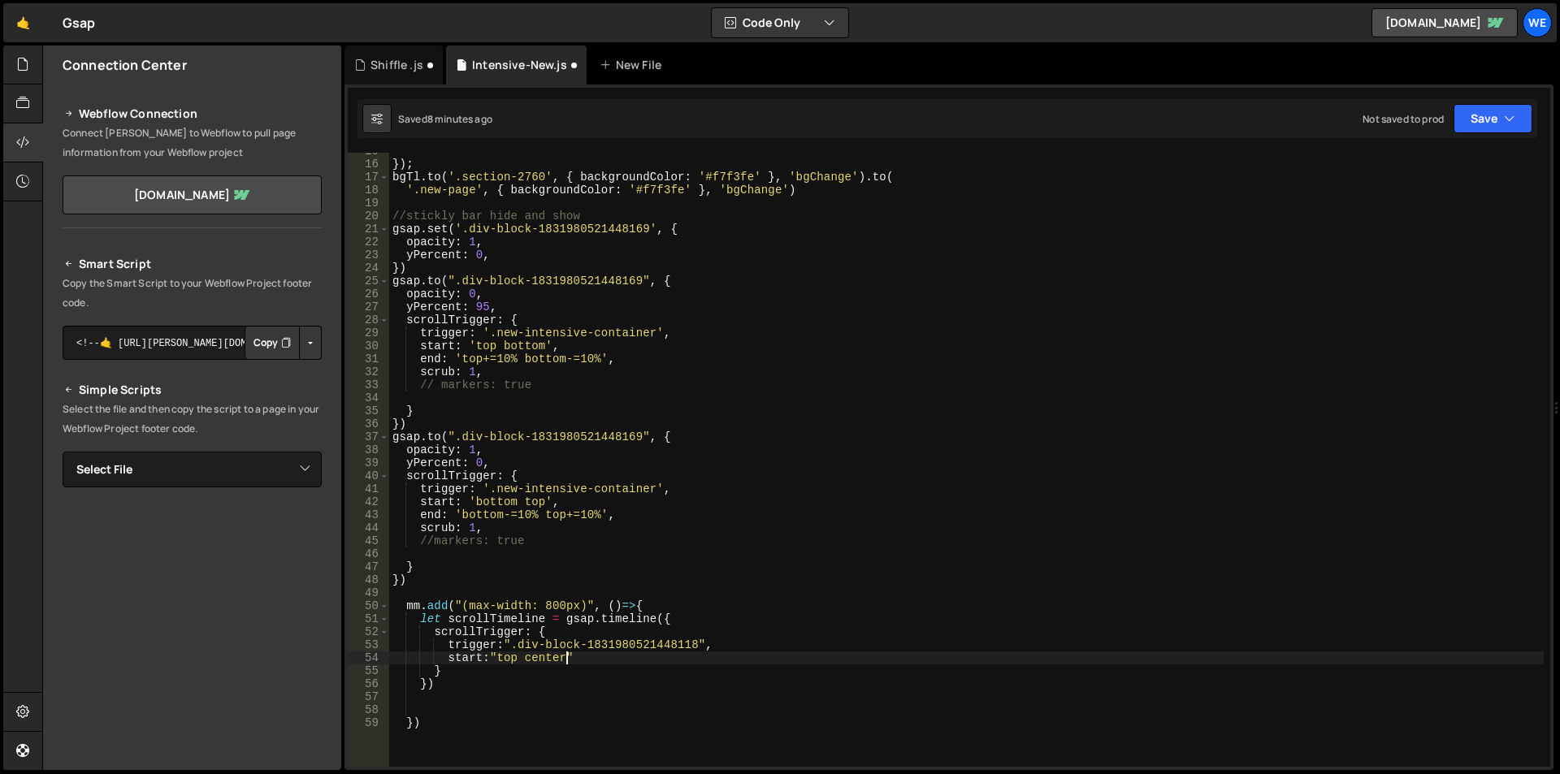
scroll to position [0, 11]
type textarea "start:"top center","
type textarea "end: 'bottom center',"
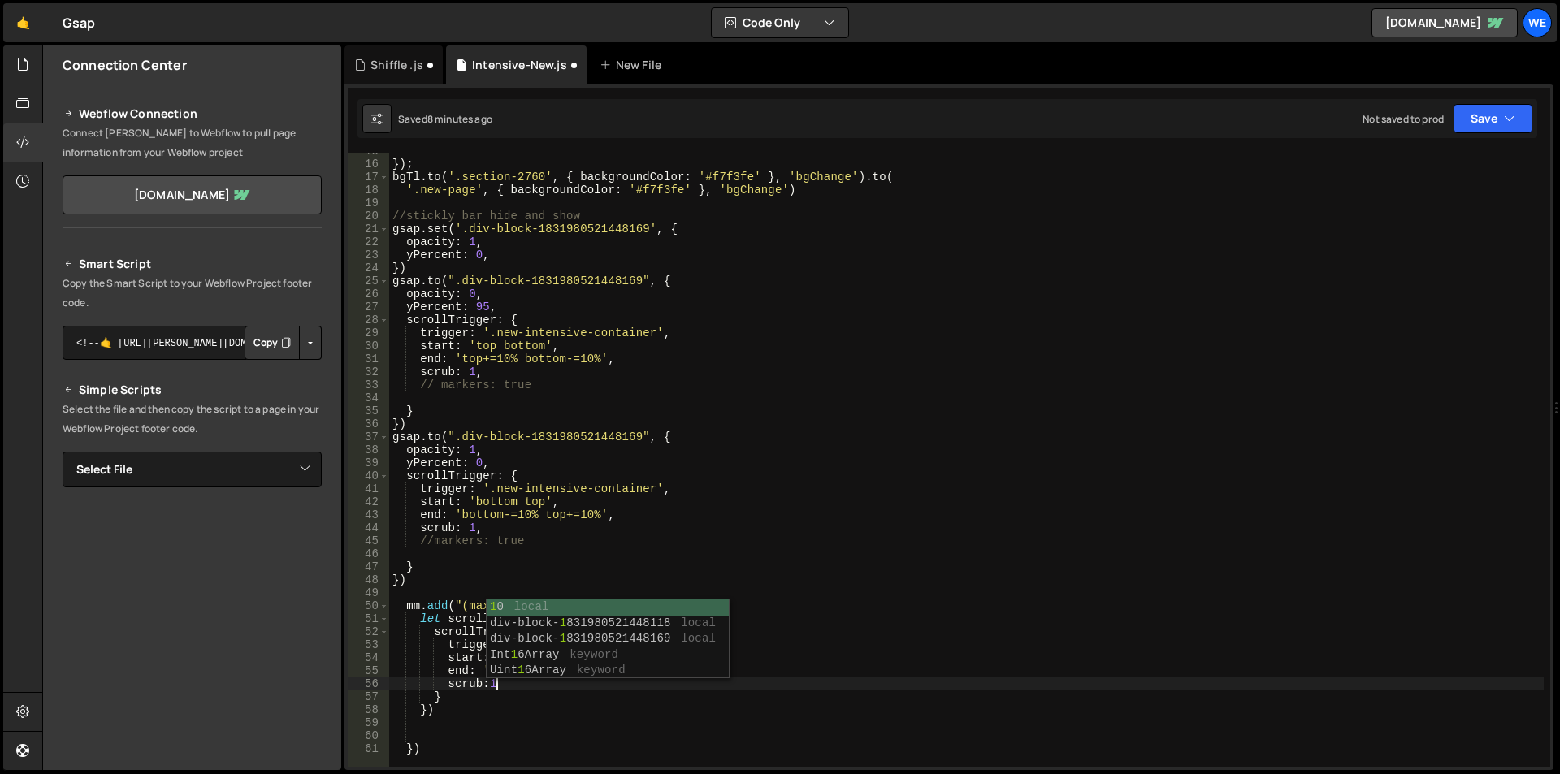
type textarea "scrub:1,"
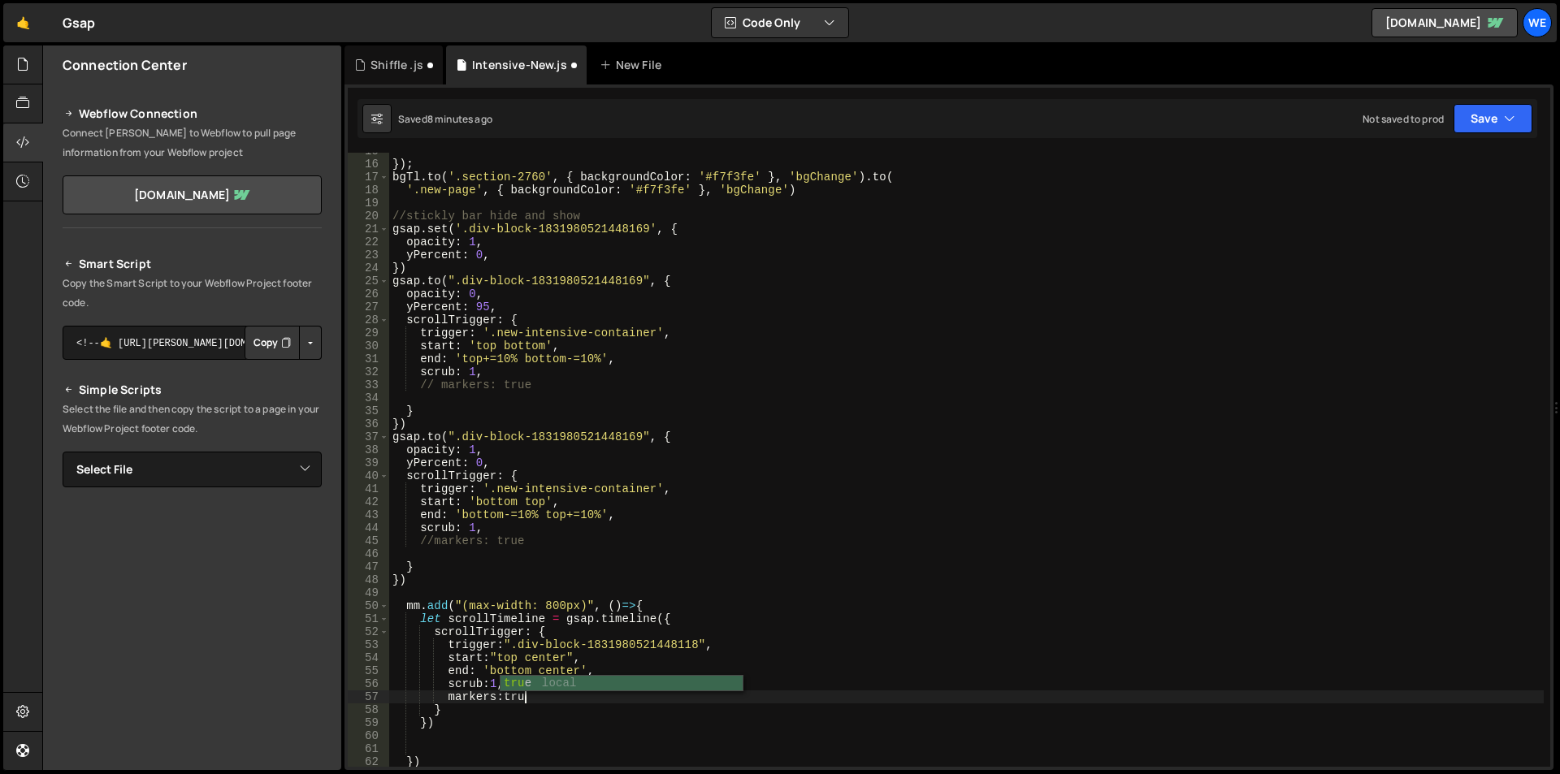
scroll to position [0, 9]
click at [482, 622] on div "}) ; bgTl . to ( '.section-2760' , { backgroundColor : '#f7f3fe' } , 'bgChange'…" at bounding box center [966, 465] width 1155 height 640
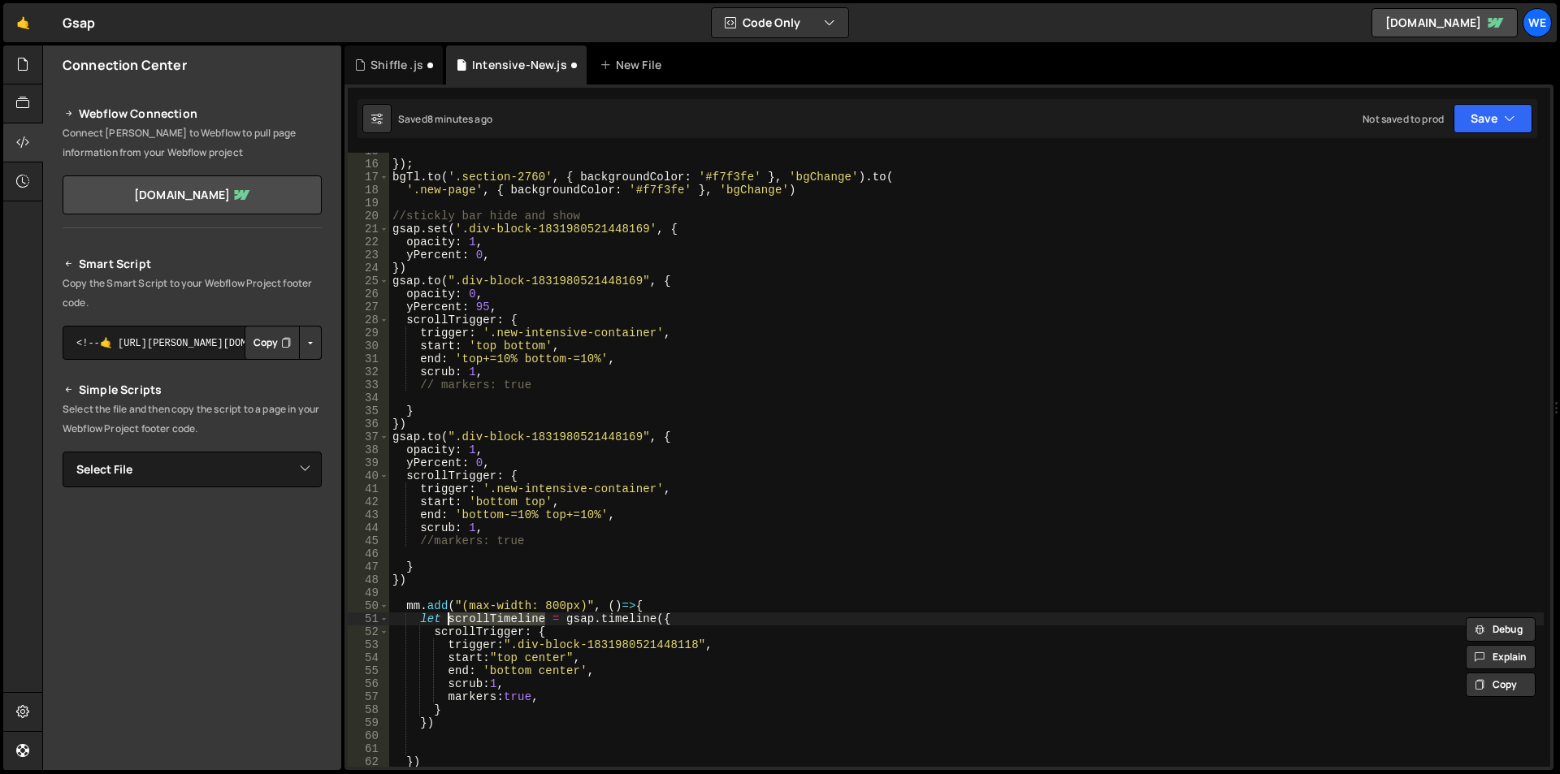
click at [480, 721] on div "}) ; bgTl . to ( '.section-2760' , { backgroundColor : '#f7f3fe' } , 'bgChange'…" at bounding box center [966, 465] width 1155 height 640
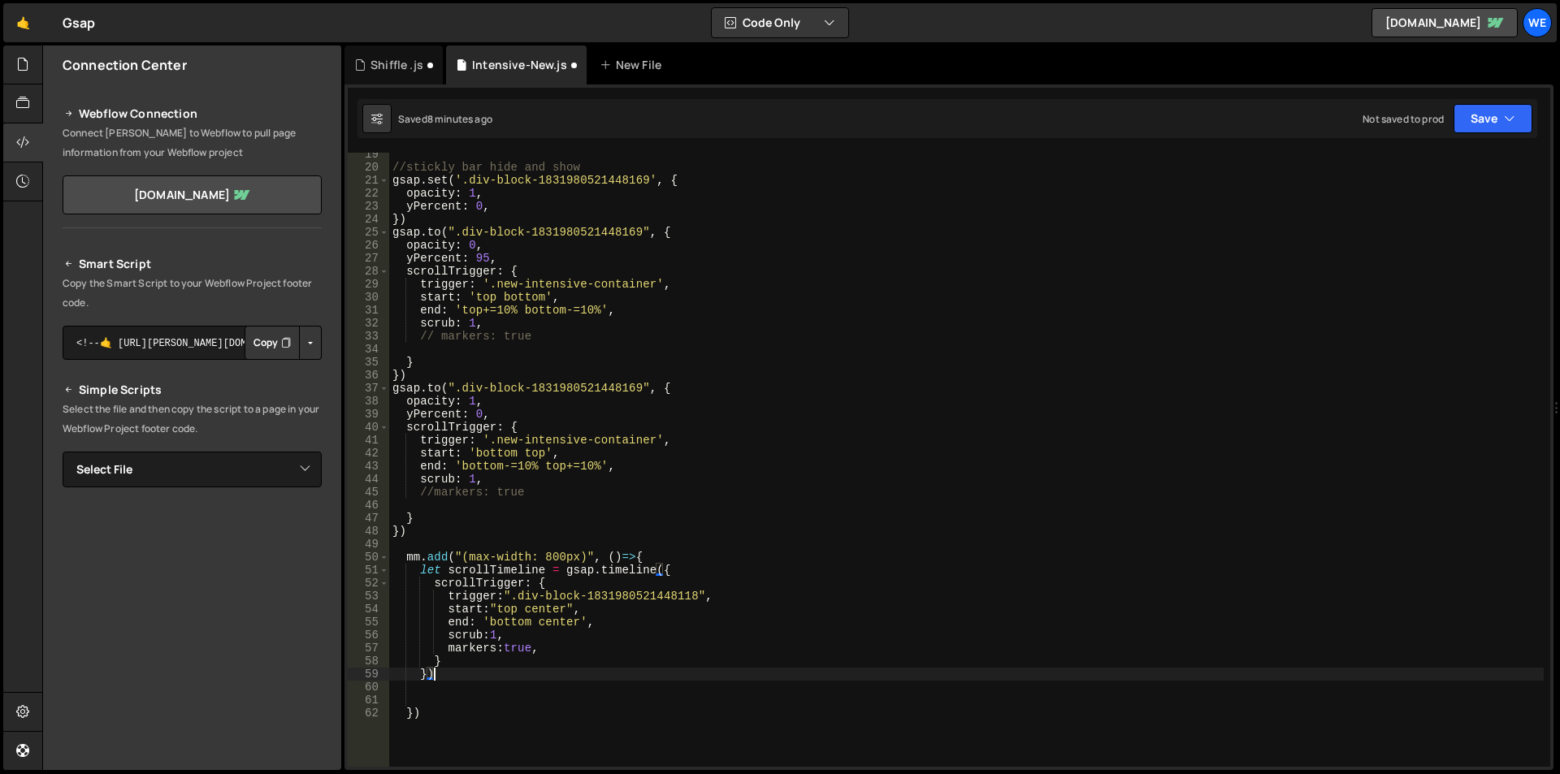
type textarea "});"
paste textarea "scrollTimeline"
click at [550, 699] on div "//stickly bar hide and show gsap . set ( '.div-block-1831980521448169' , { opac…" at bounding box center [966, 468] width 1155 height 640
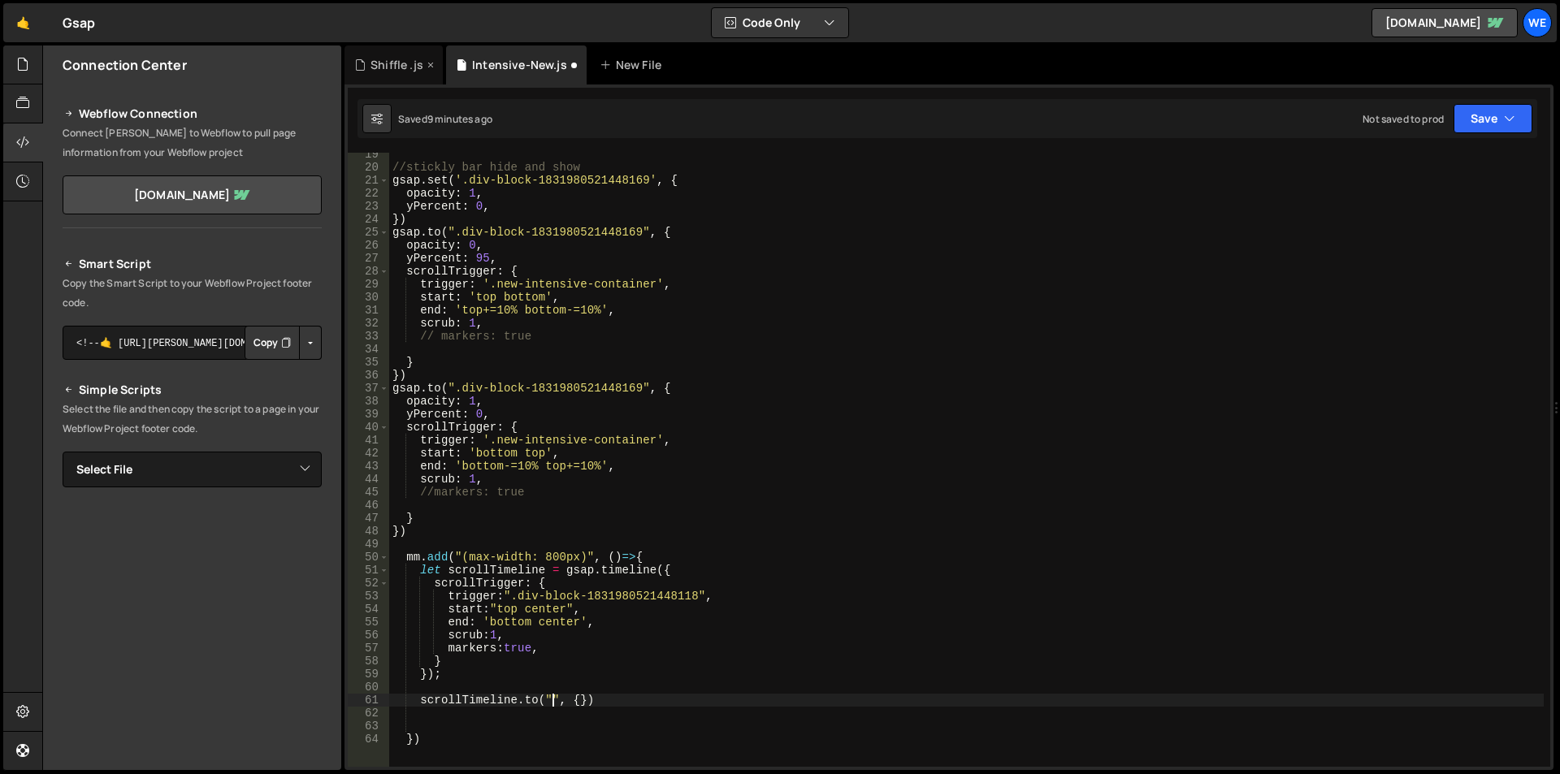
click at [391, 66] on div "Shiffle .js" at bounding box center [397, 65] width 53 height 16
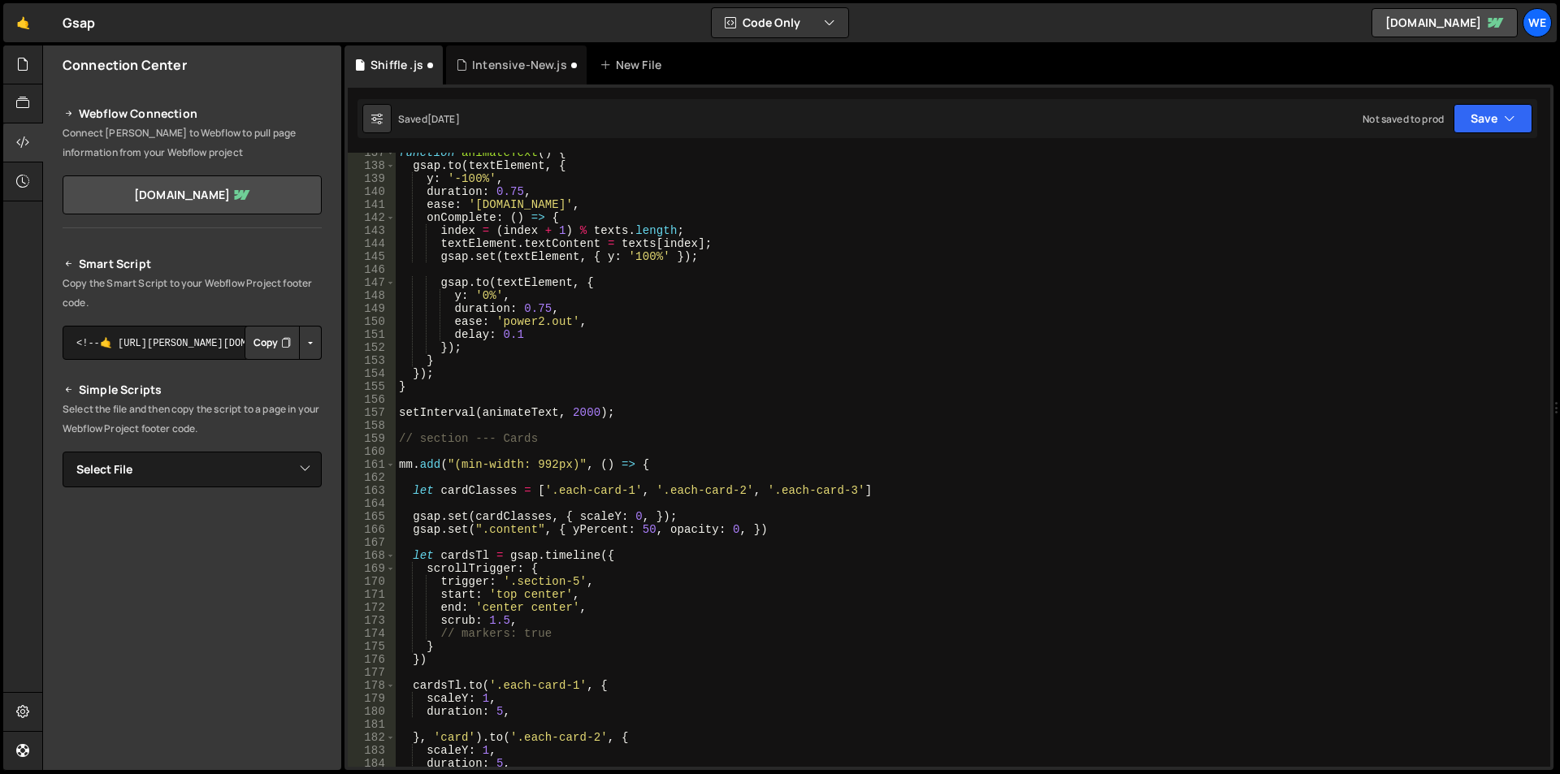
scroll to position [1775, 0]
click at [496, 69] on div "Intensive-New.js" at bounding box center [519, 65] width 95 height 16
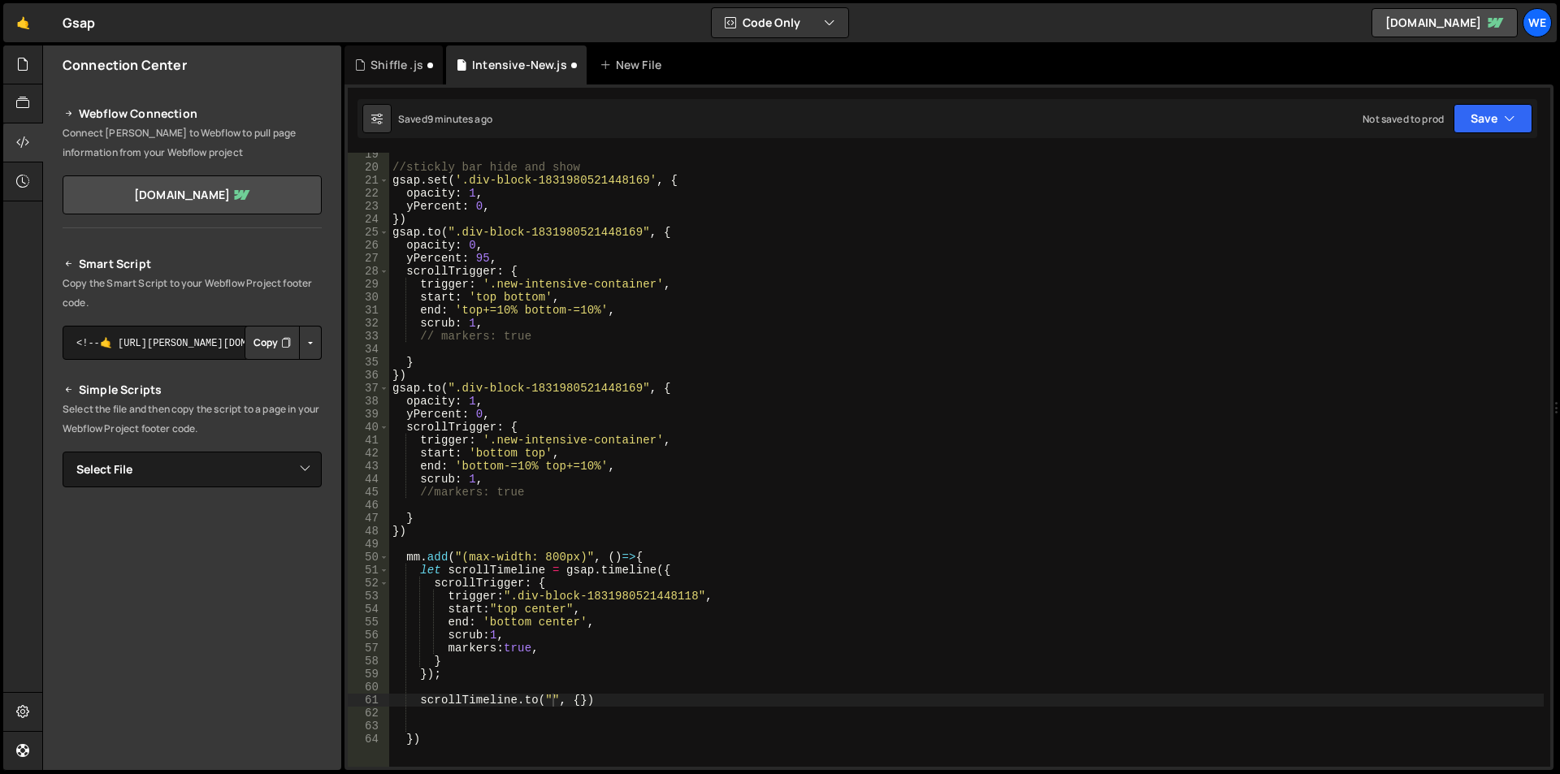
click at [549, 700] on div "//stickly bar hide and show gsap . set ( '.div-block-1831980521448169' , { opac…" at bounding box center [966, 468] width 1155 height 640
click at [668, 558] on div "//stickly bar hide and show gsap . set ( '.div-block-1831980521448169' , { opac…" at bounding box center [966, 468] width 1155 height 640
type textarea "mm.add("(max-width: 800px)", ()=>{"
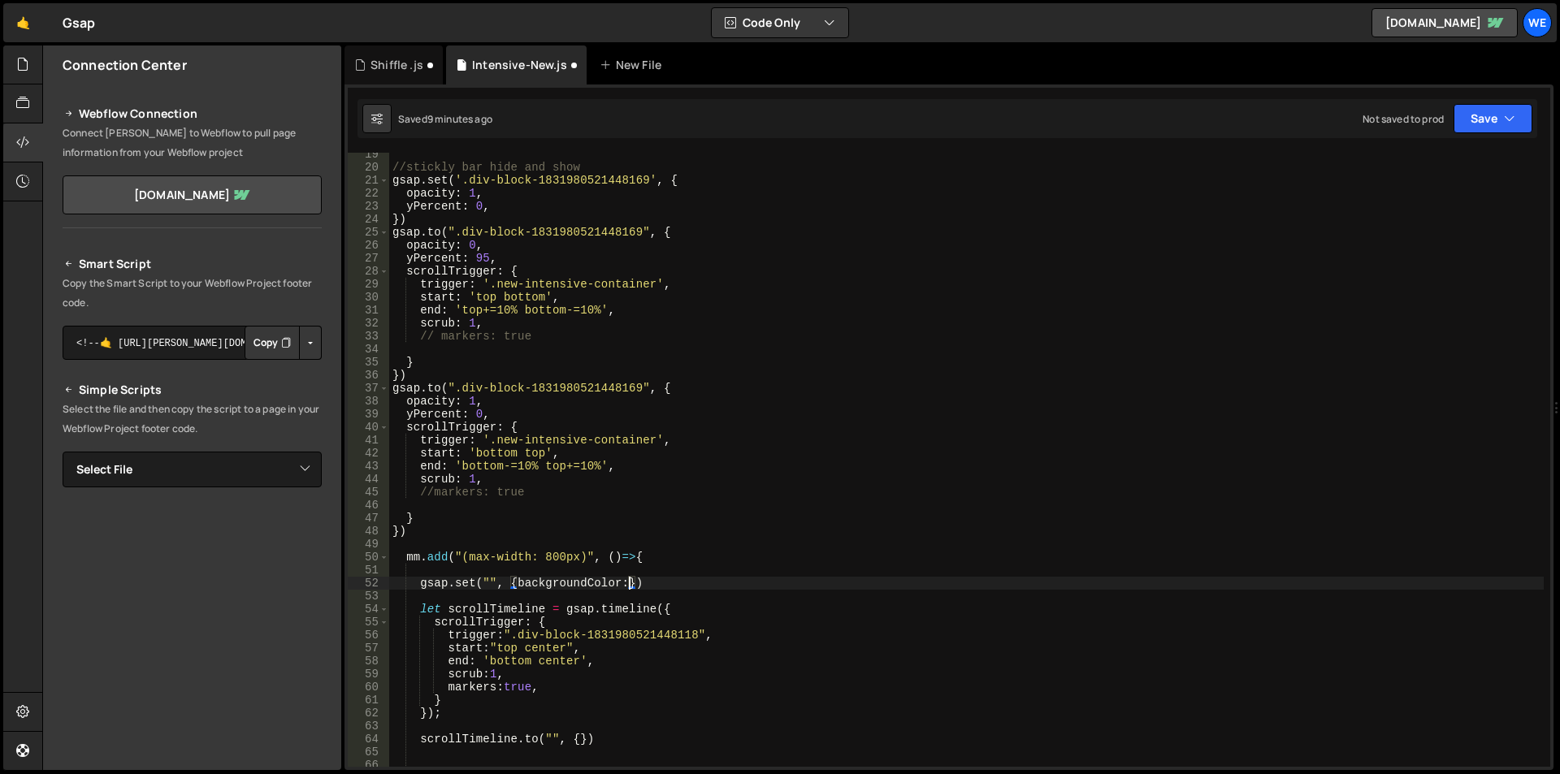
scroll to position [0, 17]
click at [488, 578] on div "//stickly bar hide and show gsap . set ( '.div-block-1831980521448169' , { opac…" at bounding box center [966, 468] width 1155 height 640
paste textarea "card-14-copy"
click at [725, 584] on div "//stickly bar hide and show gsap . set ( '.div-block-1831980521448169' , { opac…" at bounding box center [966, 468] width 1155 height 640
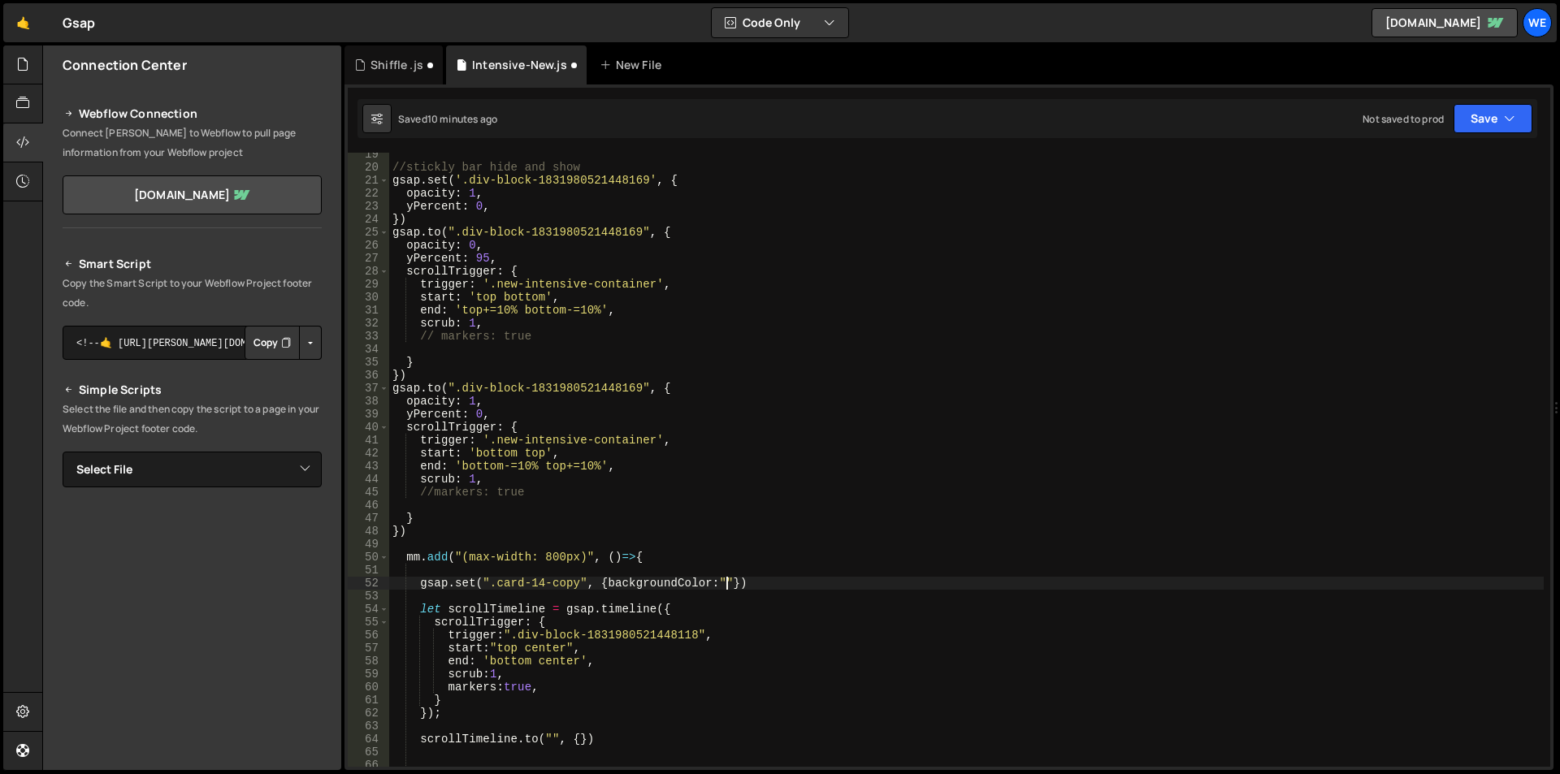
paste textarea "#fffcf3"
click at [828, 587] on div "//stickly bar hide and show gsap . set ( '.div-block-1831980521448169' , { opac…" at bounding box center [966, 468] width 1155 height 640
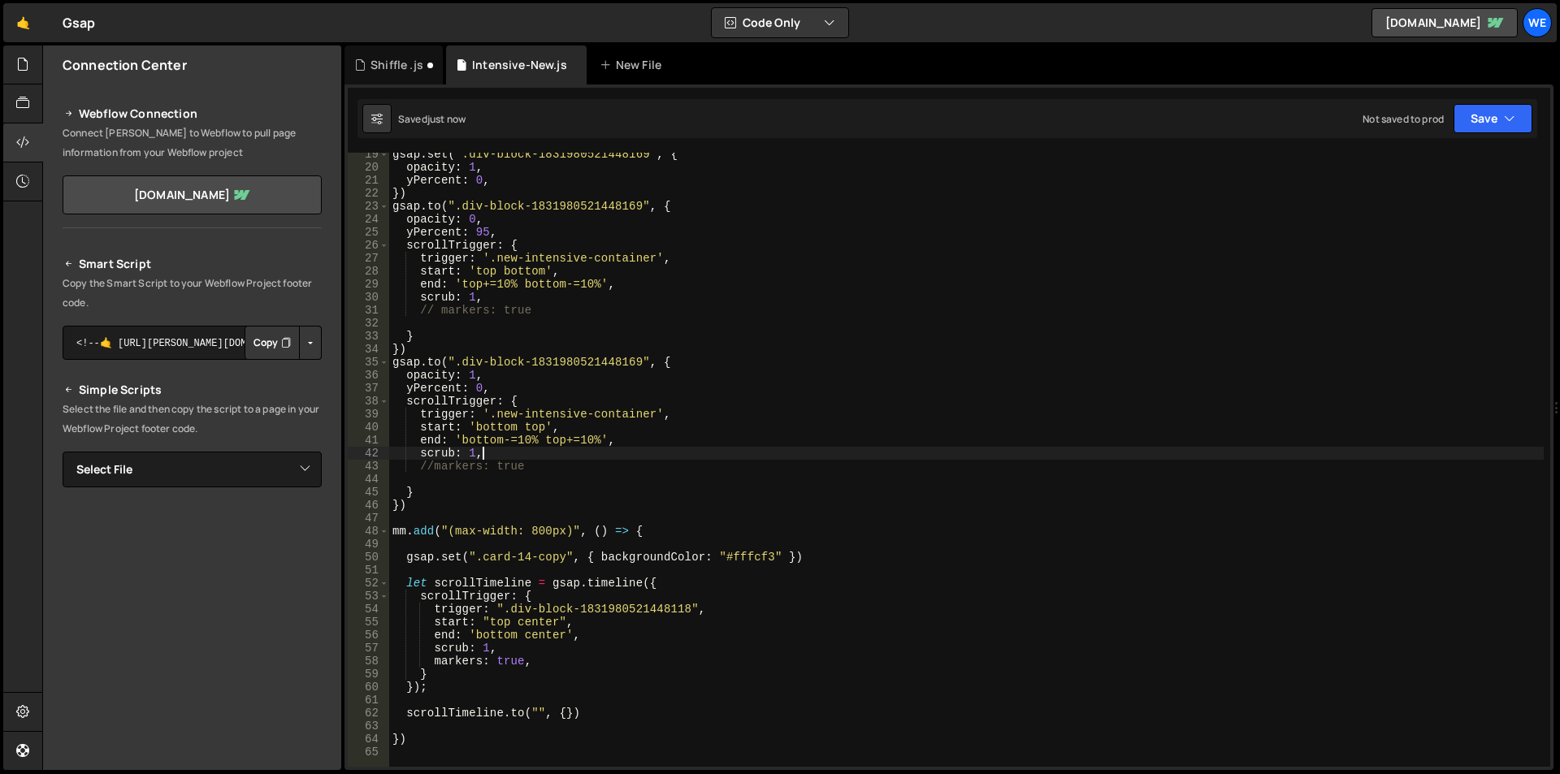
click at [804, 457] on div "gsap . set ( '.div-block-1831980521448169' , { opacity : 1 , yPercent : 0 , }) …" at bounding box center [966, 468] width 1155 height 640
click at [738, 556] on div "gsap . set ( '.div-block-1831980521448169' , { opacity : 1 , yPercent : 0 , }) …" at bounding box center [966, 468] width 1155 height 640
type textarea "gsap.set(".card-14-copy", { backgroundColor: "#fffcf3" })"
click at [738, 556] on div "gsap . set ( '.div-block-1831980521448169' , { opacity : 1 , yPercent : 0 , }) …" at bounding box center [966, 468] width 1155 height 640
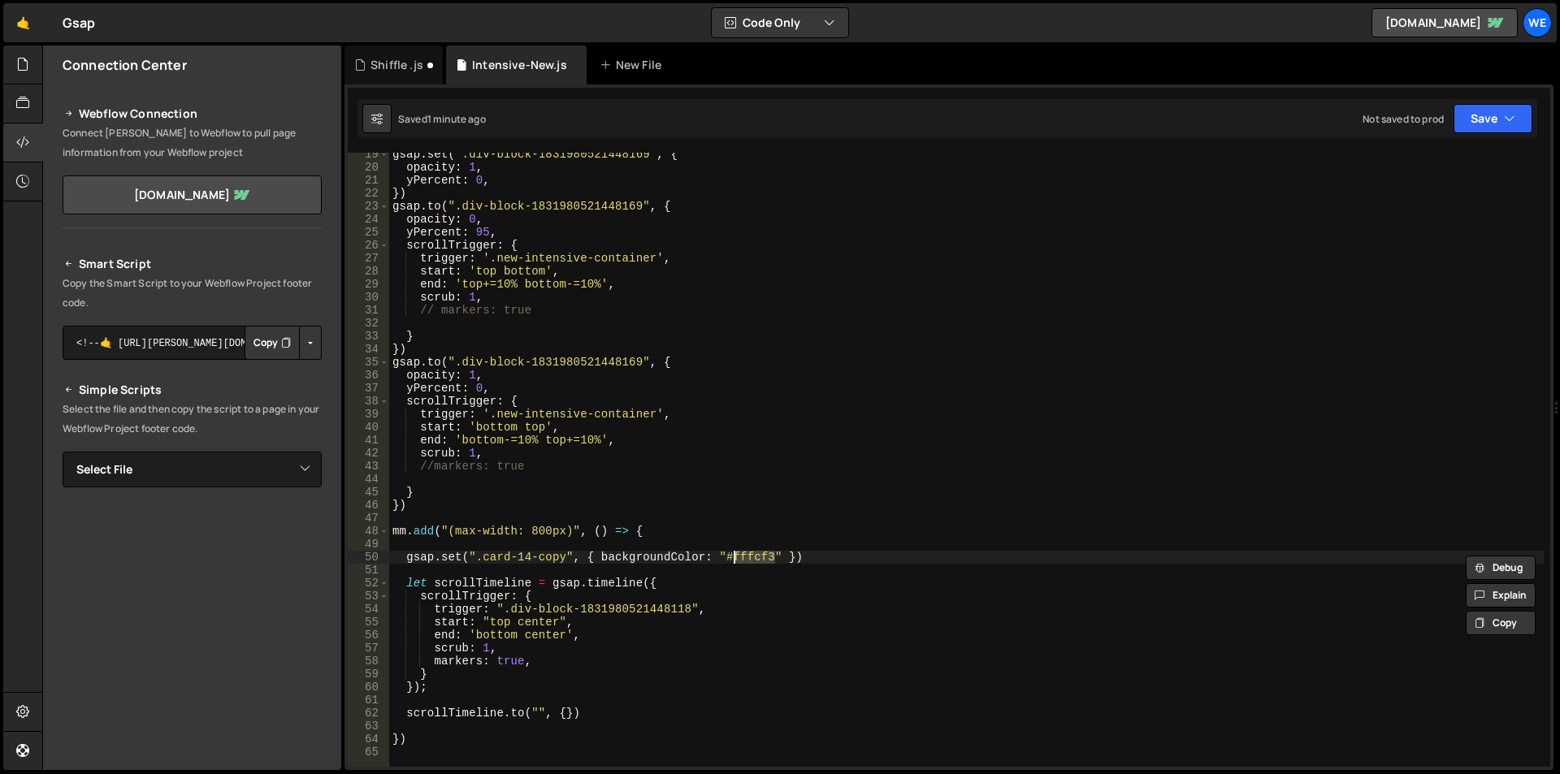
click at [778, 559] on div "gsap . set ( '.div-block-1831980521448169' , { opacity : 1 , yPercent : 0 , }) …" at bounding box center [966, 460] width 1155 height 614
click at [830, 564] on div "gsap . set ( '.div-block-1831980521448169' , { opacity : 1 , yPercent : 0 , }) …" at bounding box center [966, 468] width 1155 height 640
click at [830, 556] on div "gsap . set ( '.div-block-1831980521448169' , { opacity : 1 , yPercent : 0 , }) …" at bounding box center [966, 468] width 1155 height 640
paste textarea "#f7f3fe"
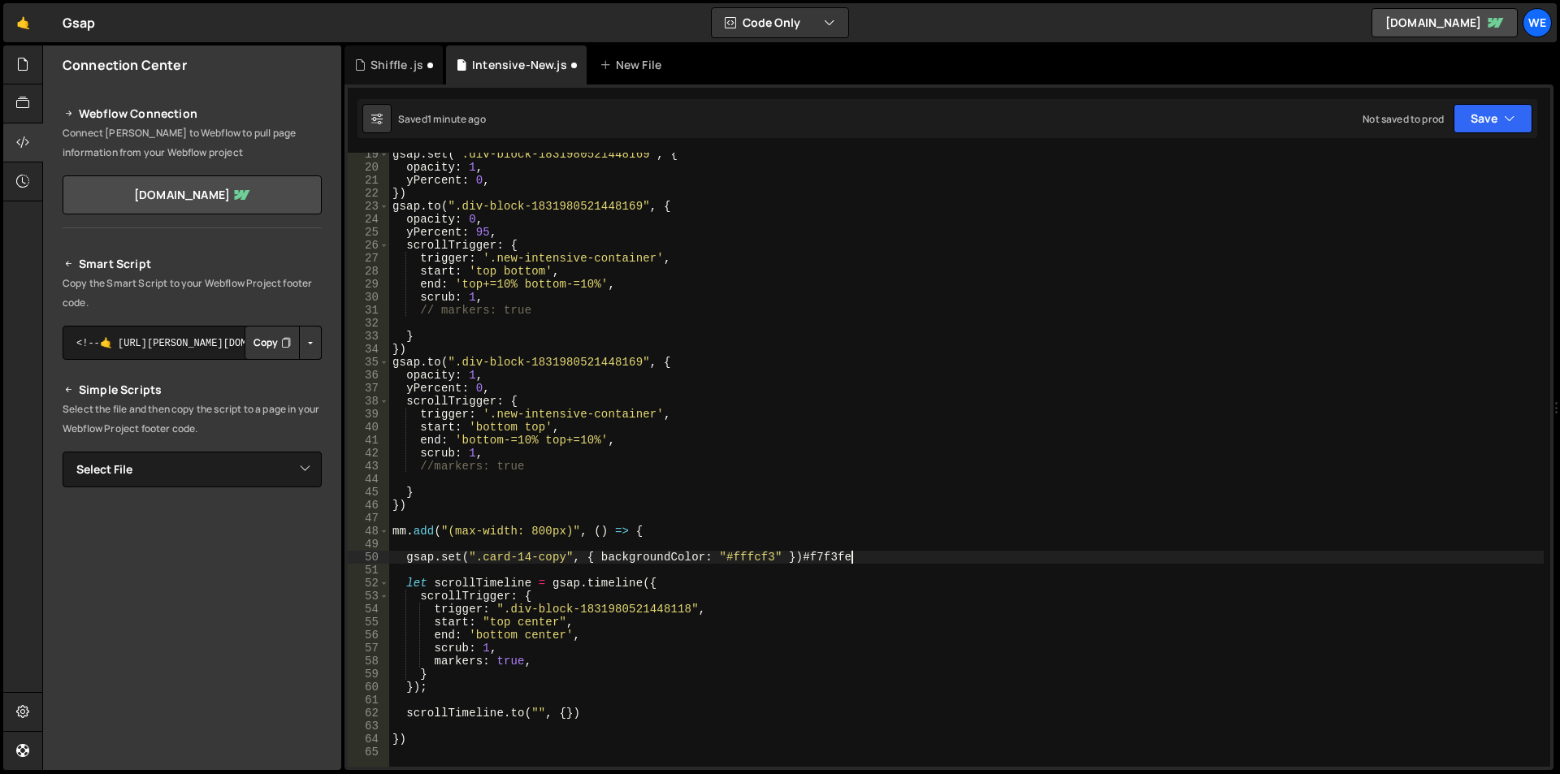
click at [728, 552] on div "gsap . set ( '.div-block-1831980521448169' , { opacity : 1 , yPercent : 0 , }) …" at bounding box center [966, 468] width 1155 height 640
click at [776, 555] on div "gsap . set ( '.div-block-1831980521448169' , { opacity : 1 , yPercent : 0 , }) …" at bounding box center [966, 468] width 1155 height 640
click at [858, 563] on div "gsap . set ( '.div-block-1831980521448169' , { opacity : 1 , yPercent : 0 , }) …" at bounding box center [966, 468] width 1155 height 640
paste textarea "#fffcf3"
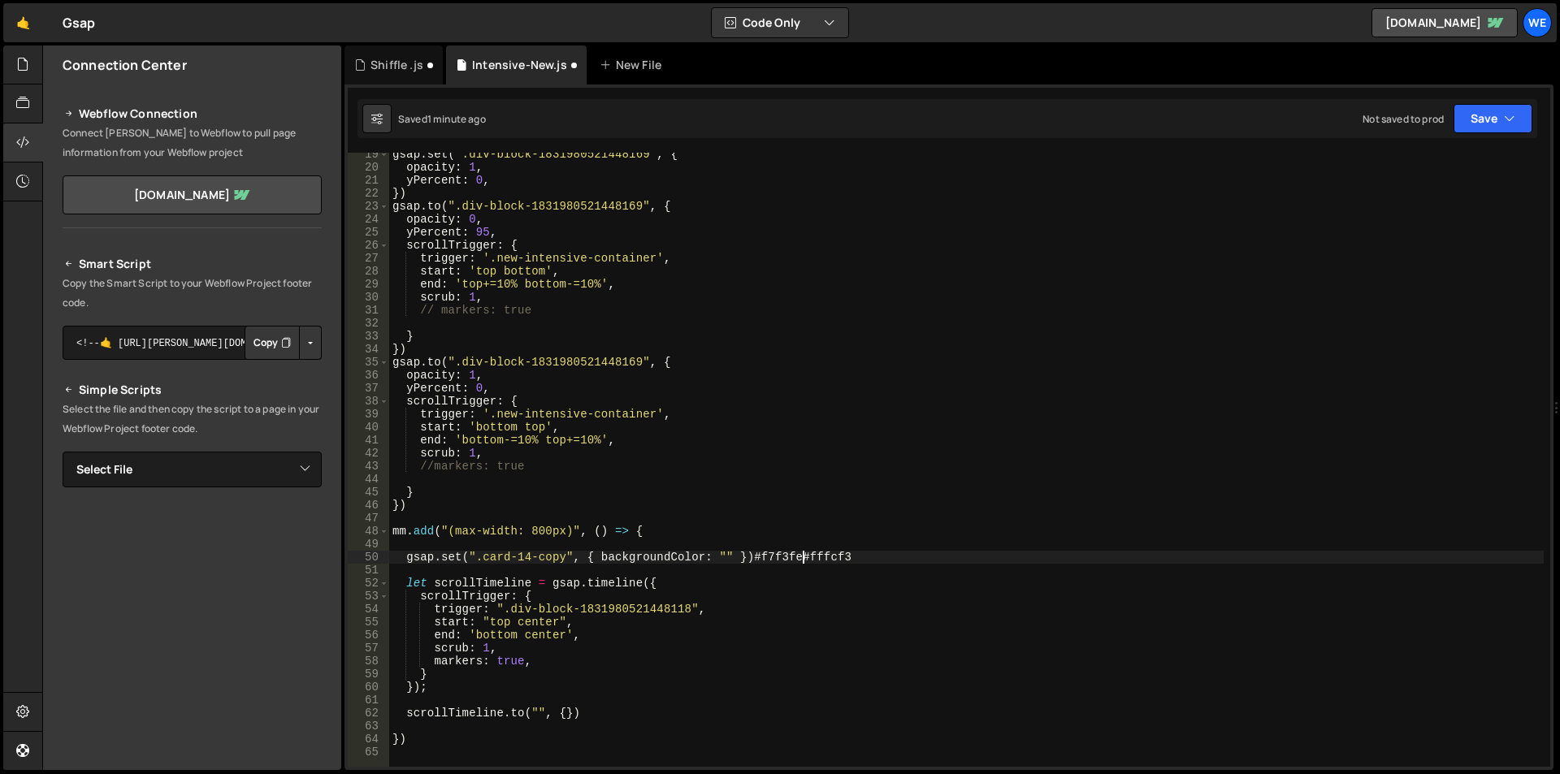
click at [803, 558] on div "gsap . set ( '.div-block-1831980521448169' , { opacity : 1 , yPercent : 0 , }) …" at bounding box center [966, 468] width 1155 height 640
click at [752, 553] on div "gsap . set ( '.div-block-1831980521448169' , { opacity : 1 , yPercent : 0 , }) …" at bounding box center [966, 468] width 1155 height 640
click at [726, 558] on div "gsap . set ( '.div-block-1831980521448169' , { opacity : 1 , yPercent : 0 , }) …" at bounding box center [966, 468] width 1155 height 640
paste textarea "#f7f3fe"
click at [810, 557] on div "gsap . set ( '.div-block-1831980521448169' , { opacity : 1 , yPercent : 0 , }) …" at bounding box center [966, 468] width 1155 height 640
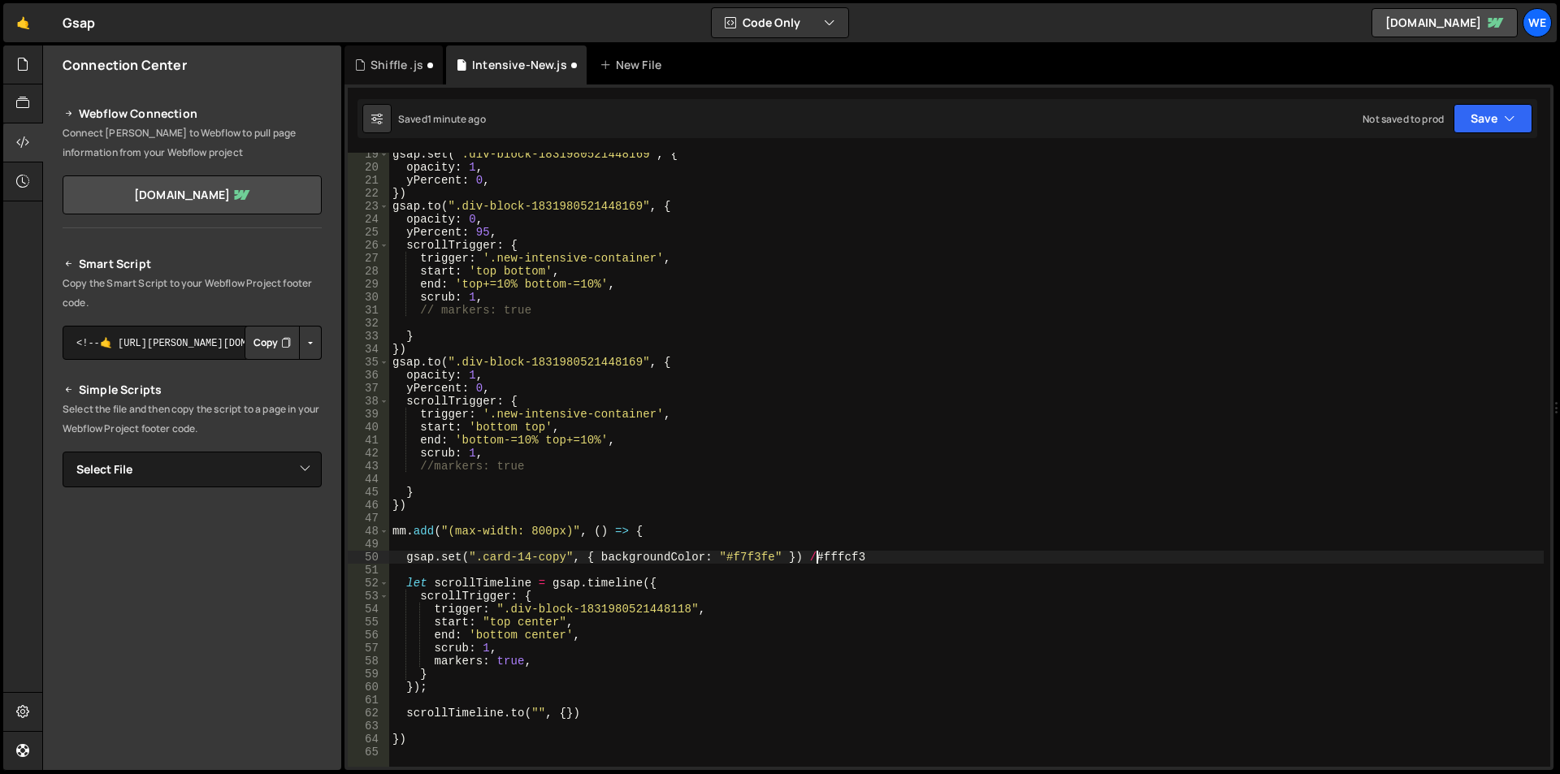
scroll to position [0, 30]
click at [848, 609] on div "gsap . set ( '.div-block-1831980521448169' , { opacity : 1 , yPercent : 0 , }) …" at bounding box center [966, 468] width 1155 height 640
click at [823, 559] on div "gsap . set ( '.div-block-1831980521448169' , { opacity : 1 , yPercent : 0 , }) …" at bounding box center [966, 468] width 1155 height 640
click at [886, 553] on div "gsap . set ( '.div-block-1831980521448169' , { opacity : 1 , yPercent : 0 , }) …" at bounding box center [966, 468] width 1155 height 640
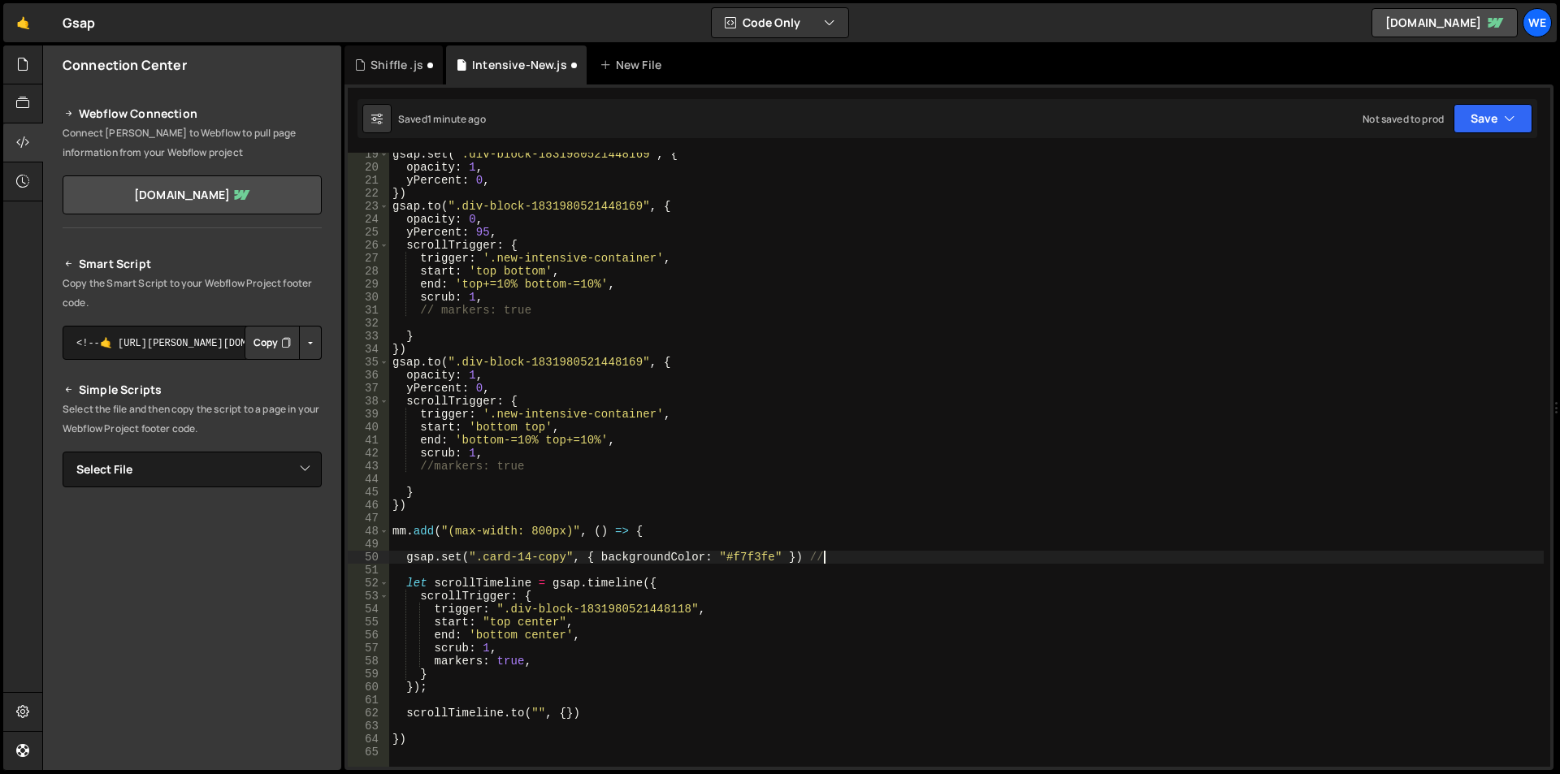
click at [809, 551] on div "gsap . set ( '.div-block-1831980521448169' , { opacity : 1 , yPercent : 0 , }) …" at bounding box center [966, 468] width 1155 height 640
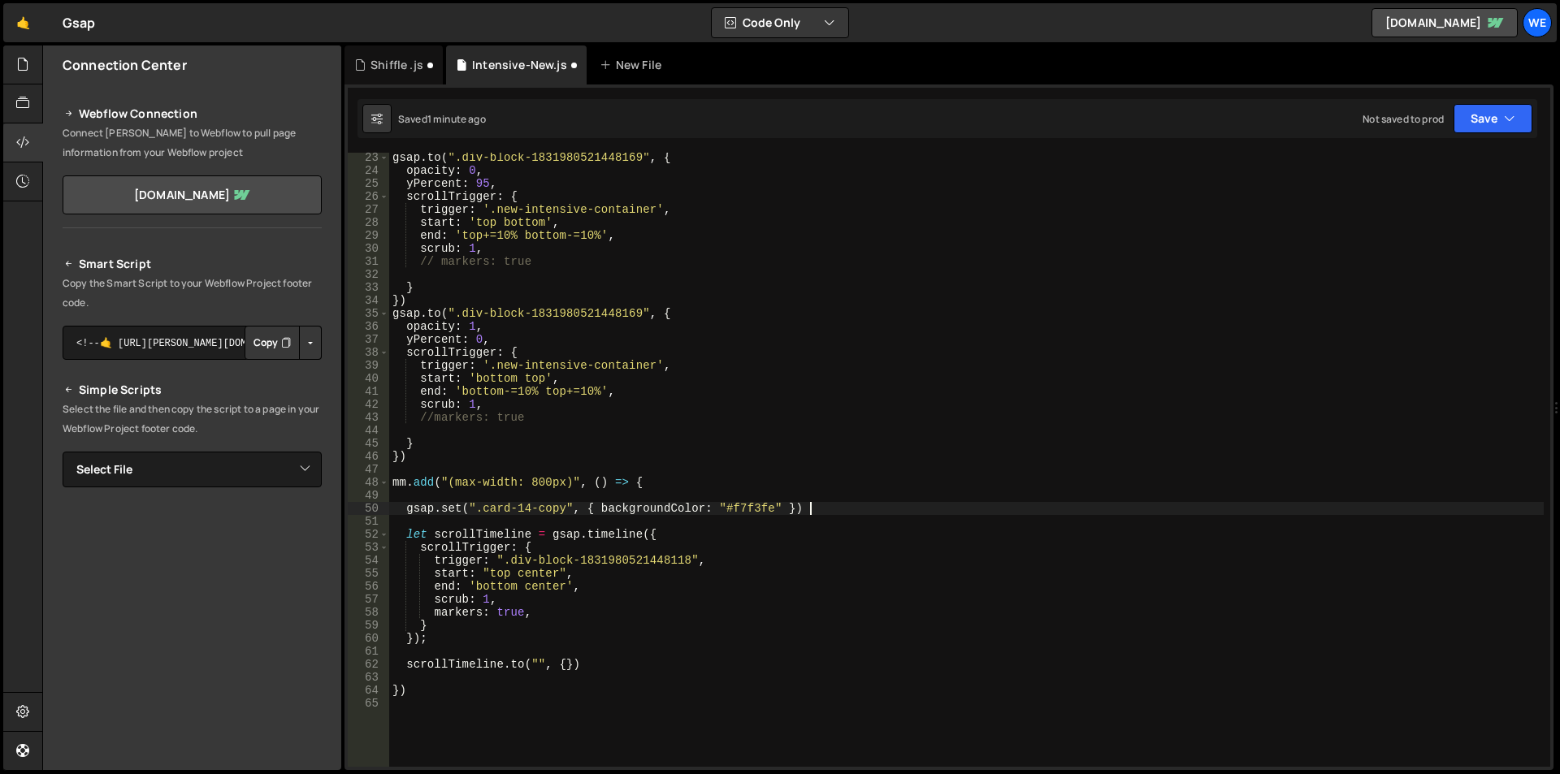
click at [565, 670] on div "gsap . to ( ".div-block-1831980521448169" , { opacity : 0 , yPercent : 95 , scr…" at bounding box center [966, 471] width 1155 height 640
paste textarea "#fffcf3""
click at [480, 507] on div "gsap . to ( ".div-block-1831980521448169" , { opacity : 0 , yPercent : 95 , scr…" at bounding box center [966, 471] width 1155 height 640
click at [539, 666] on div "gsap . to ( ".div-block-1831980521448169" , { opacity : 0 , yPercent : 95 , scr…" at bounding box center [966, 471] width 1155 height 640
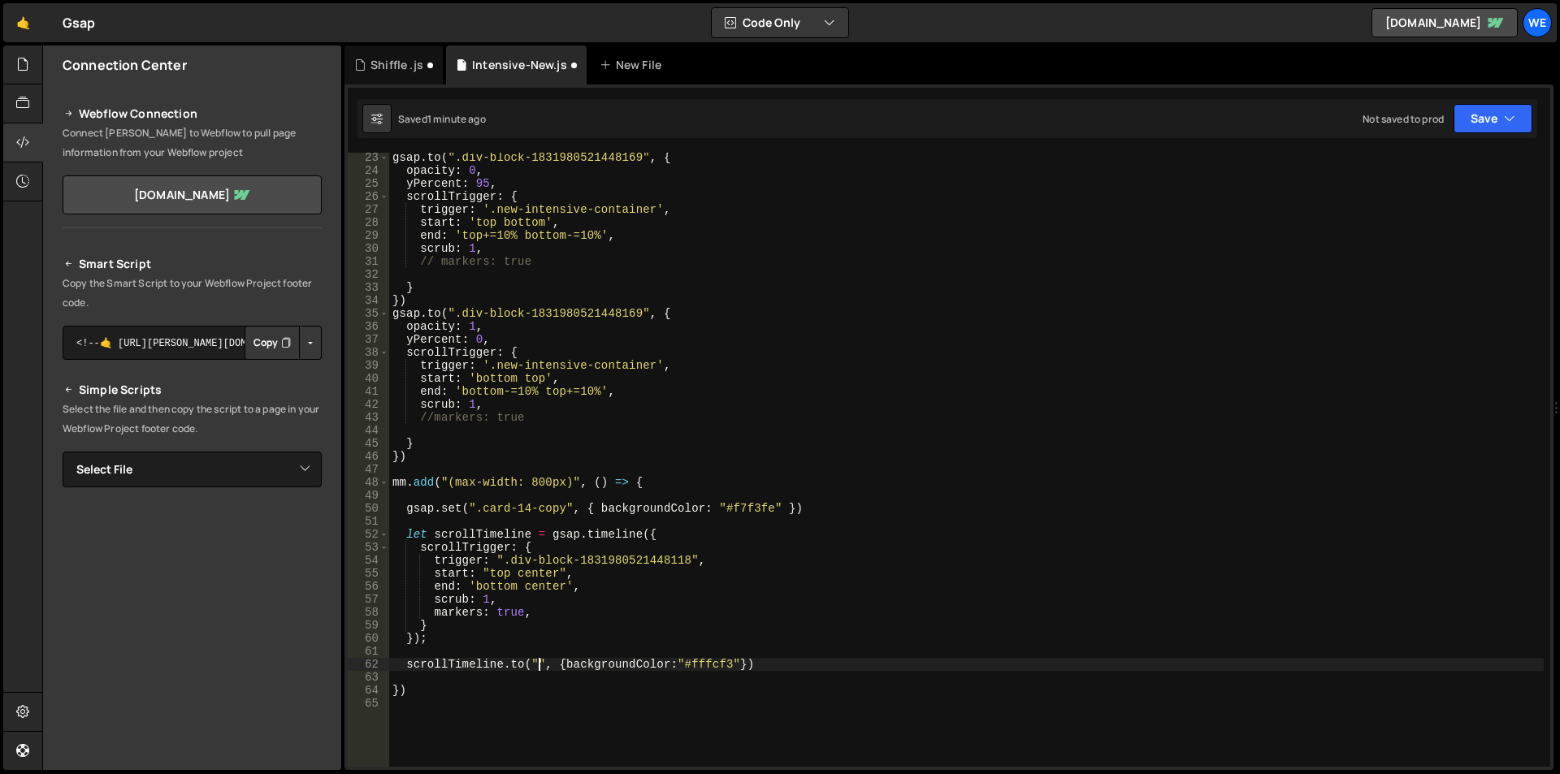
scroll to position [0, 11]
paste textarea "learning-phase"
click at [715, 633] on div "gsap . to ( ".div-block-1831980521448169" , { opacity : 0 , yPercent : 95 , scr…" at bounding box center [966, 471] width 1155 height 640
click at [402, 63] on div "Shiffle .js" at bounding box center [397, 65] width 53 height 16
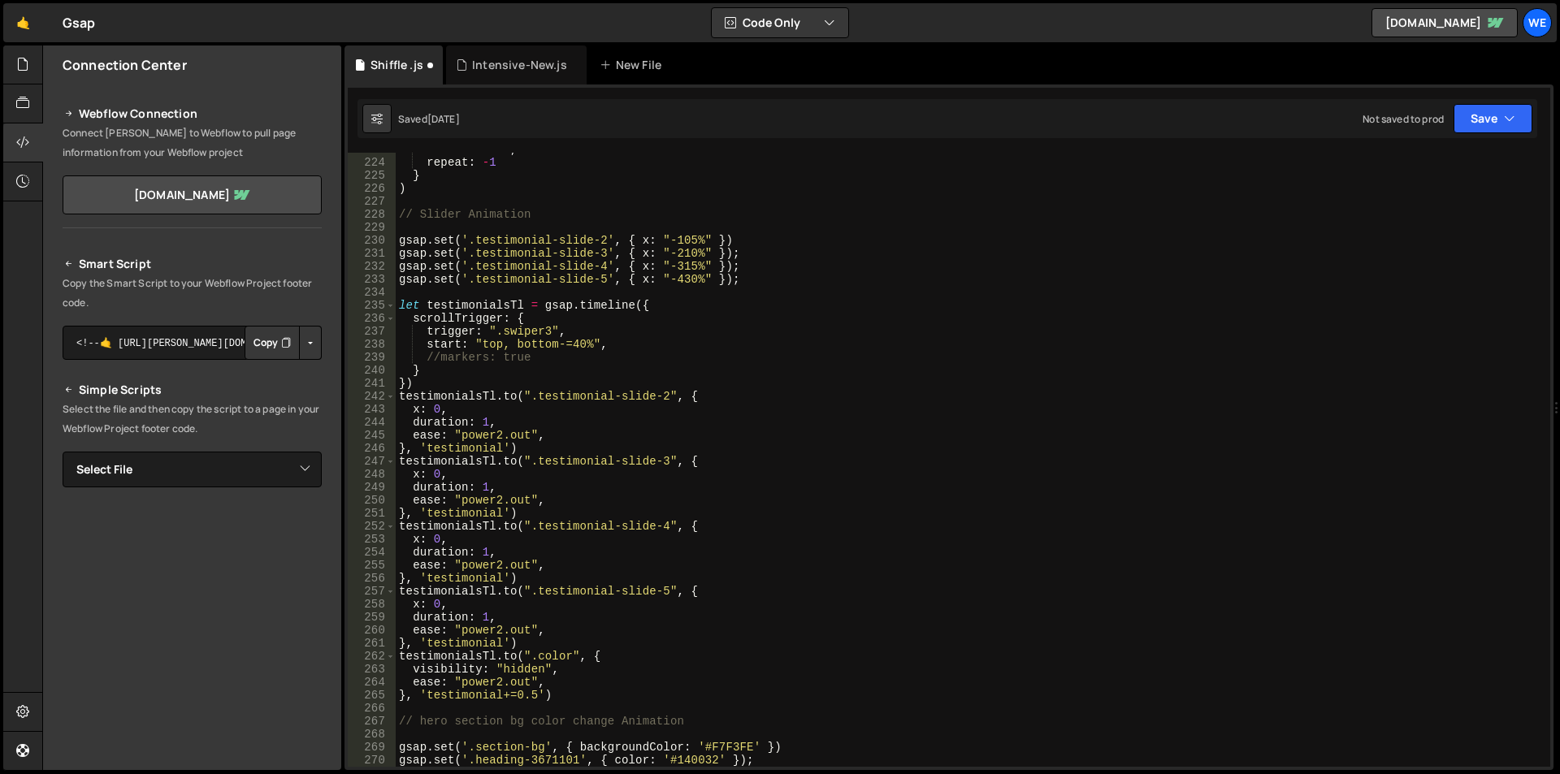
scroll to position [2896, 0]
click at [527, 69] on div "Intensive-New.js" at bounding box center [519, 65] width 95 height 16
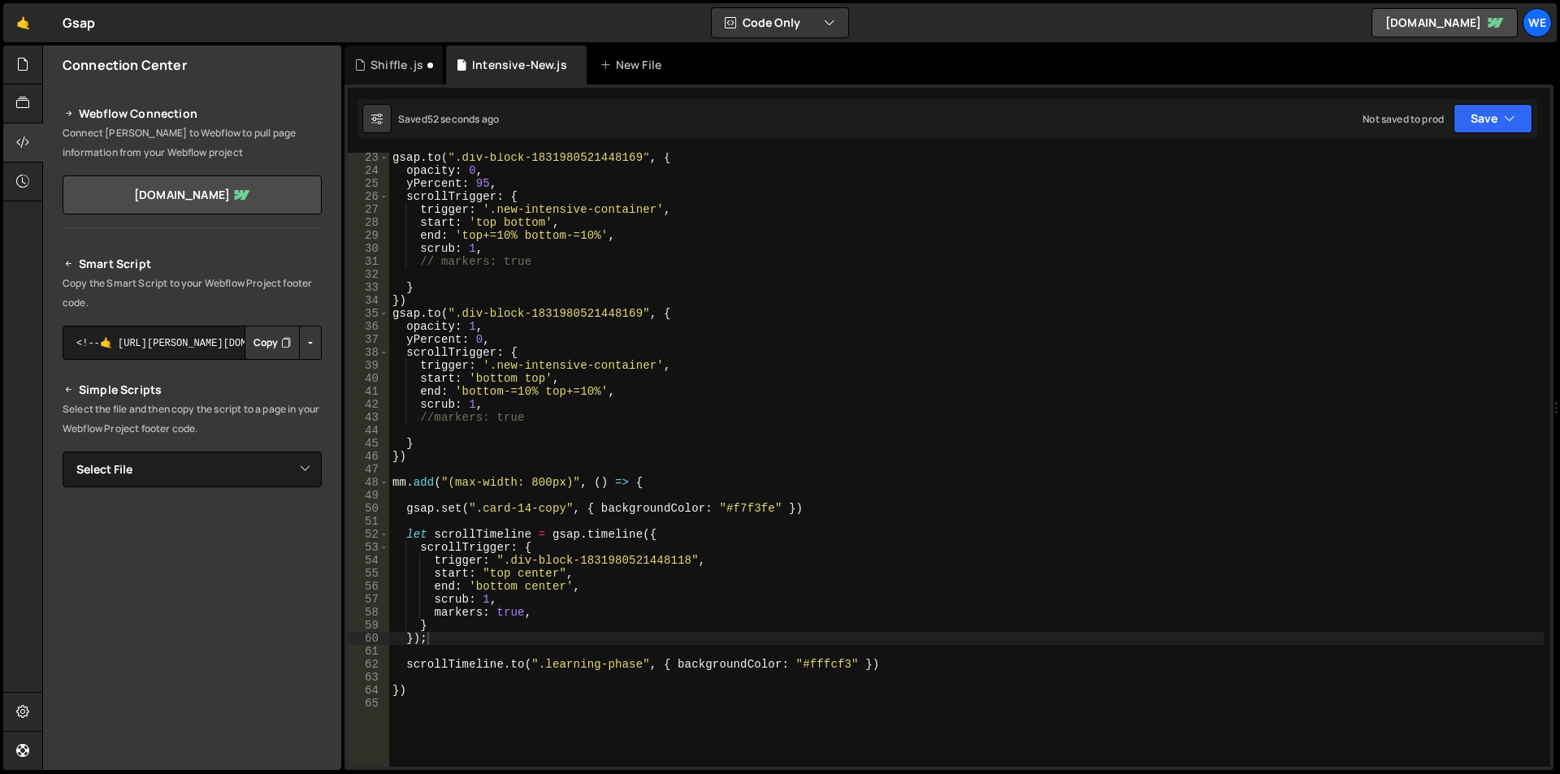
click at [860, 664] on div "gsap . to ( ".div-block-1831980521448169" , { opacity : 0 , yPercent : 95 , scr…" at bounding box center [966, 471] width 1155 height 640
click at [609, 678] on div "gsap . to ( ".div-block-1831980521448169" , { opacity : 0 , yPercent : 95 , scr…" at bounding box center [966, 471] width 1155 height 640
type textarea "})"
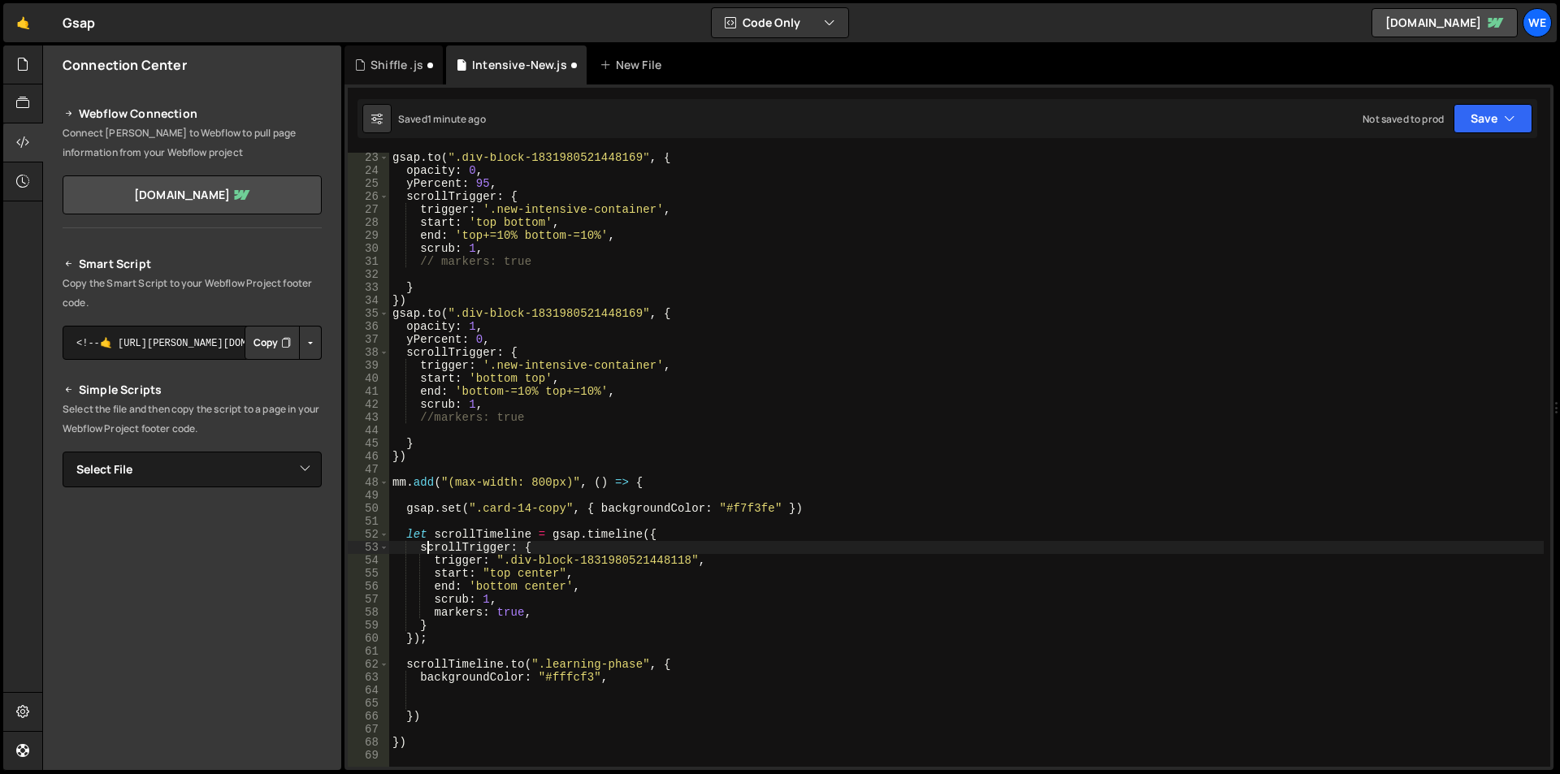
click at [424, 548] on div "gsap . to ( ".div-block-1831980521448169" , { opacity : 0 , yPercent : 95 , scr…" at bounding box center [966, 471] width 1155 height 640
click at [423, 552] on div "gsap . to ( ".div-block-1831980521448169" , { opacity : 0 , yPercent : 95 , scr…" at bounding box center [966, 471] width 1155 height 640
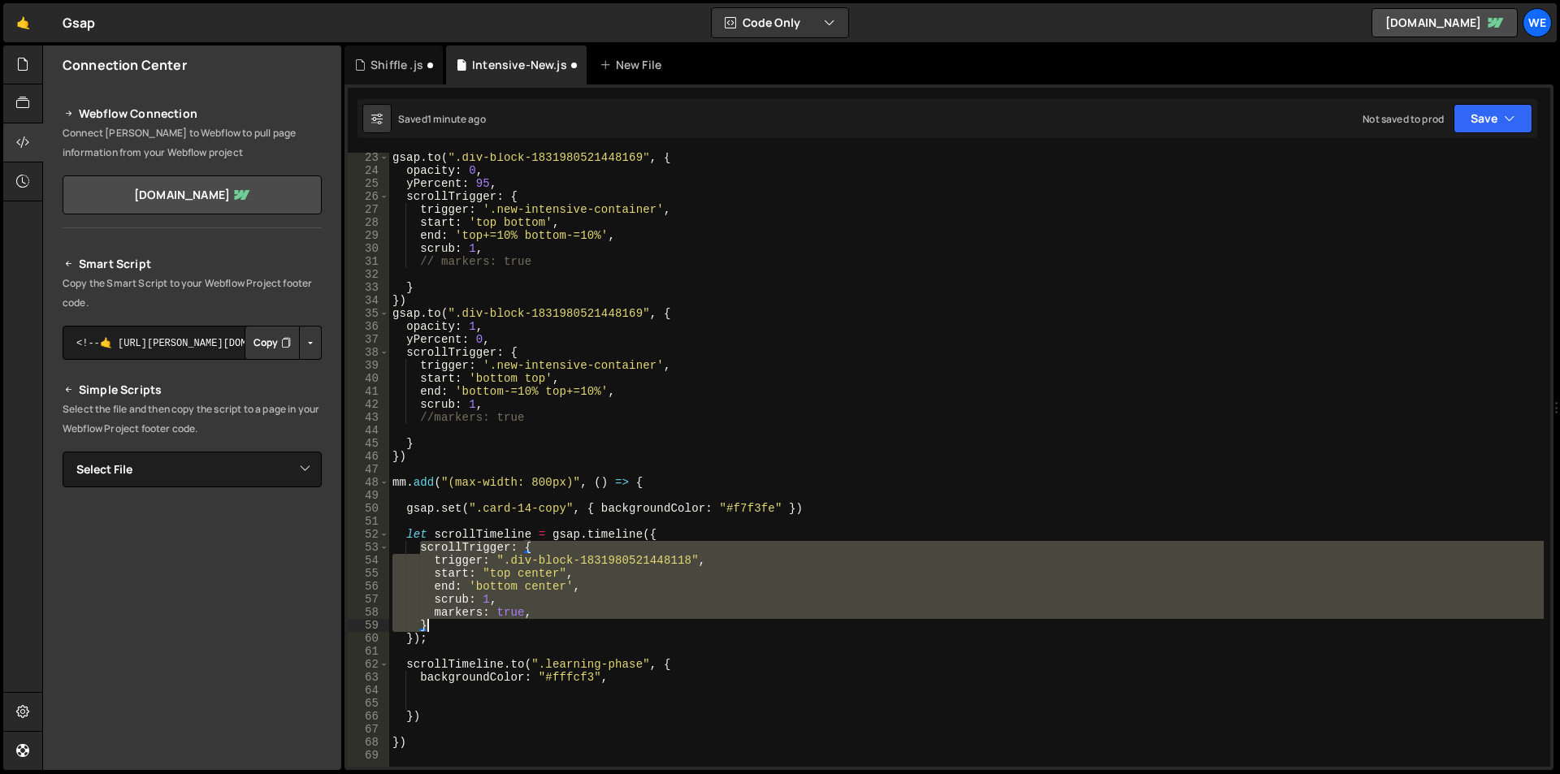
click at [441, 626] on div "gsap . to ( ".div-block-1831980521448169" , { opacity : 0 , yPercent : 95 , scr…" at bounding box center [966, 471] width 1155 height 640
type textarea "markers: true, }"
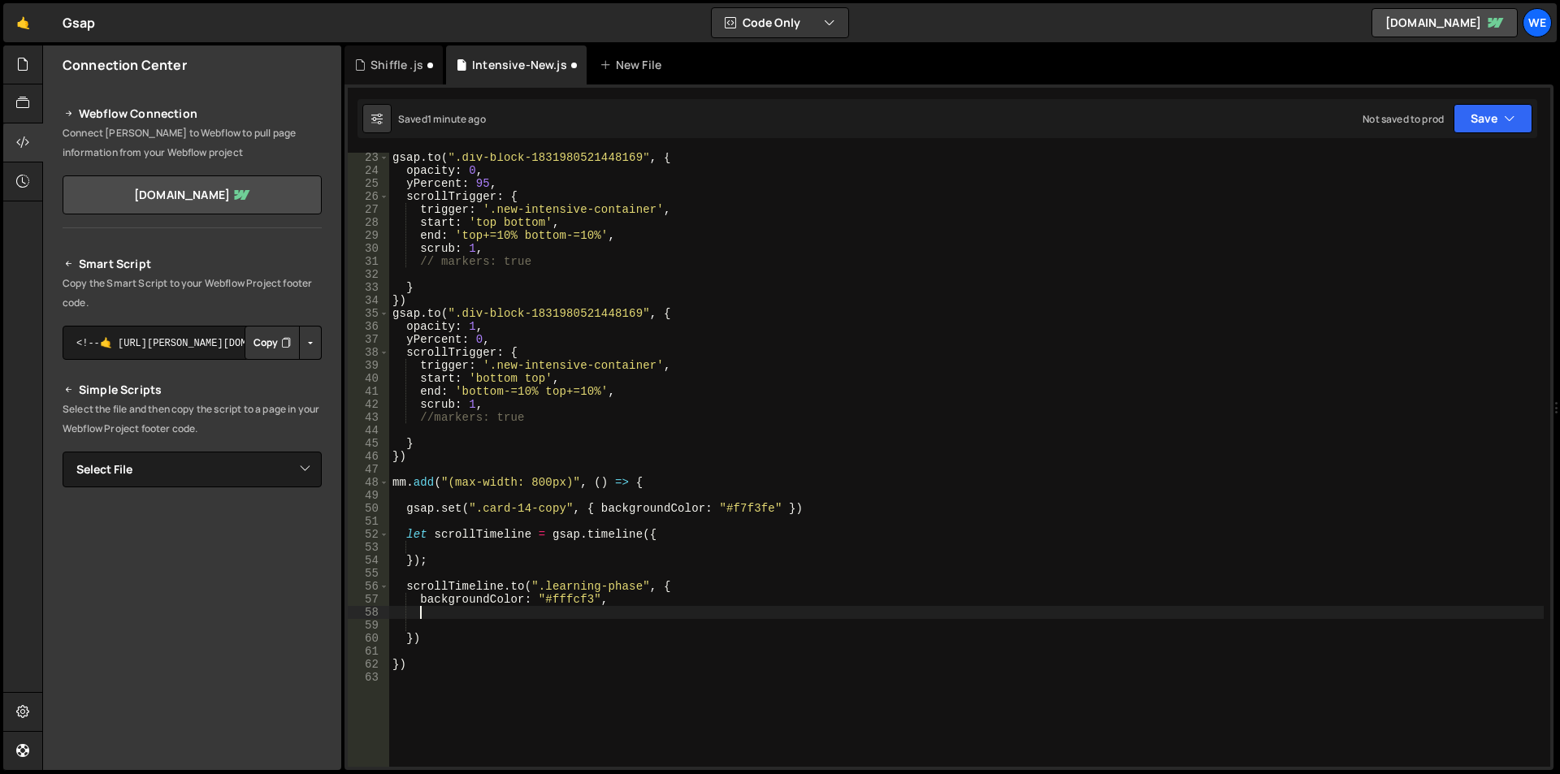
click at [614, 607] on div "gsap . to ( ".div-block-1831980521448169" , { opacity : 0 , yPercent : 95 , scr…" at bounding box center [966, 471] width 1155 height 640
paste textarea "}"
click at [408, 534] on div "gsap . to ( ".div-block-1831980521448169" , { opacity : 0 , yPercent : 95 , scr…" at bounding box center [966, 471] width 1155 height 640
click at [442, 571] on div "gsap . to ( ".div-block-1831980521448169" , { opacity : 0 , yPercent : 95 , scr…" at bounding box center [966, 471] width 1155 height 640
type textarea "});"
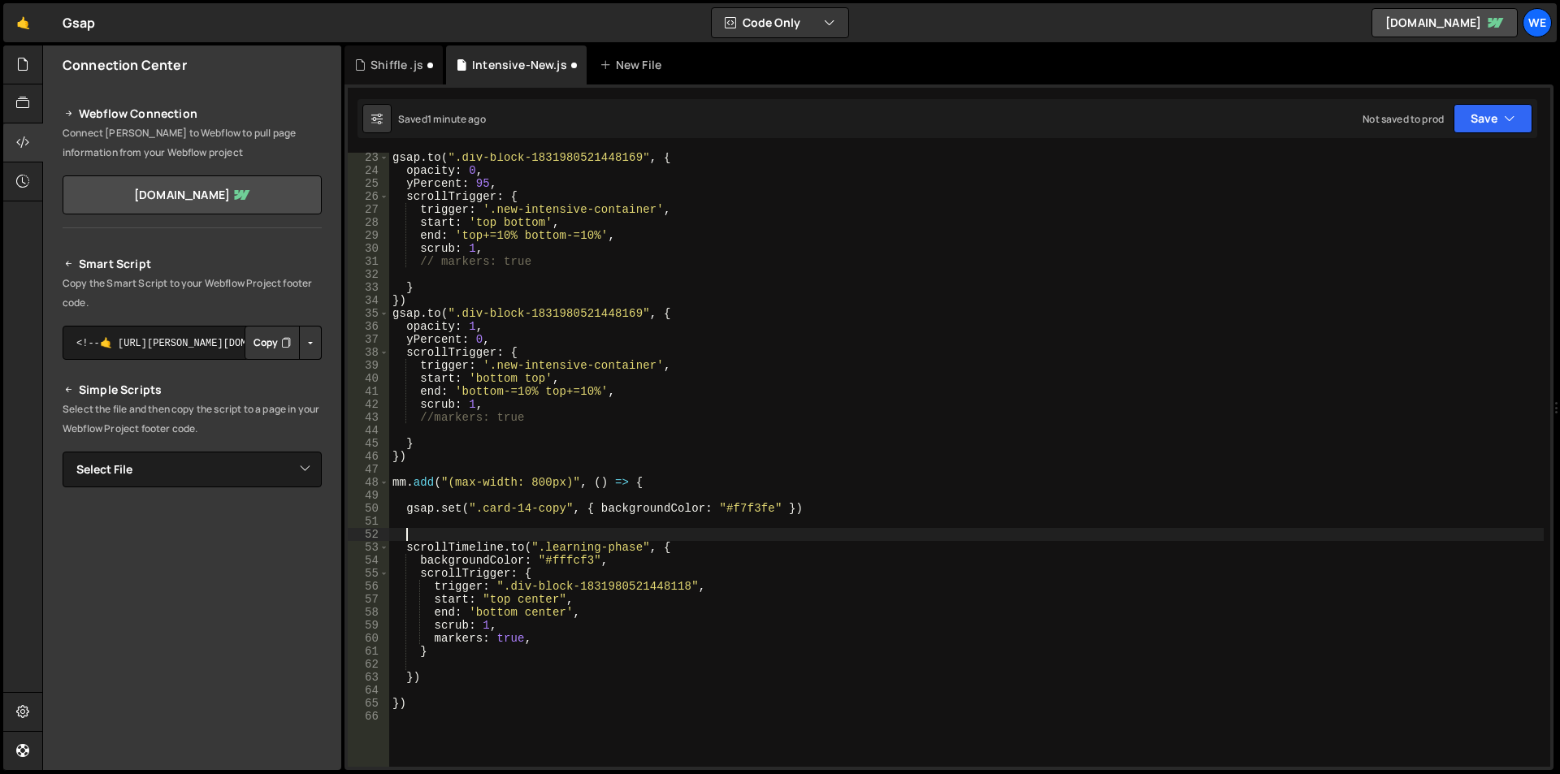
scroll to position [0, 0]
click at [450, 543] on div "gsap . to ( ".div-block-1831980521448169" , { opacity : 0 , yPercent : 95 , scr…" at bounding box center [966, 471] width 1155 height 640
type textarea "[DOMAIN_NAME](".learning-phase", {"
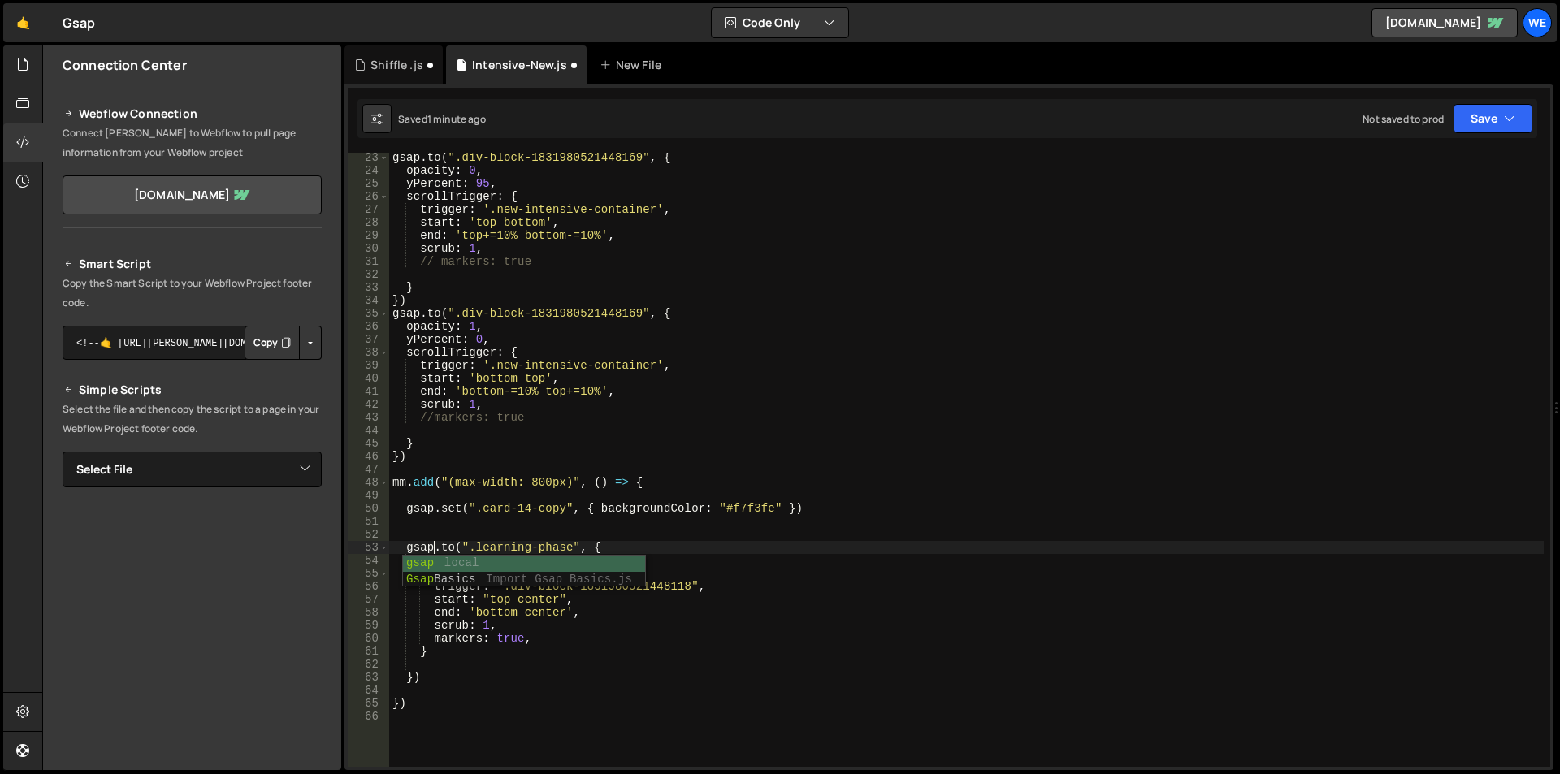
click at [690, 534] on div "gsap . to ( ".div-block-1831980521448169" , { opacity : 0 , yPercent : 95 , scr…" at bounding box center [966, 471] width 1155 height 640
click at [795, 596] on div "gsap . to ( ".div-block-1831980521448169" , { opacity : 0 , yPercent : 95 , scr…" at bounding box center [966, 471] width 1155 height 640
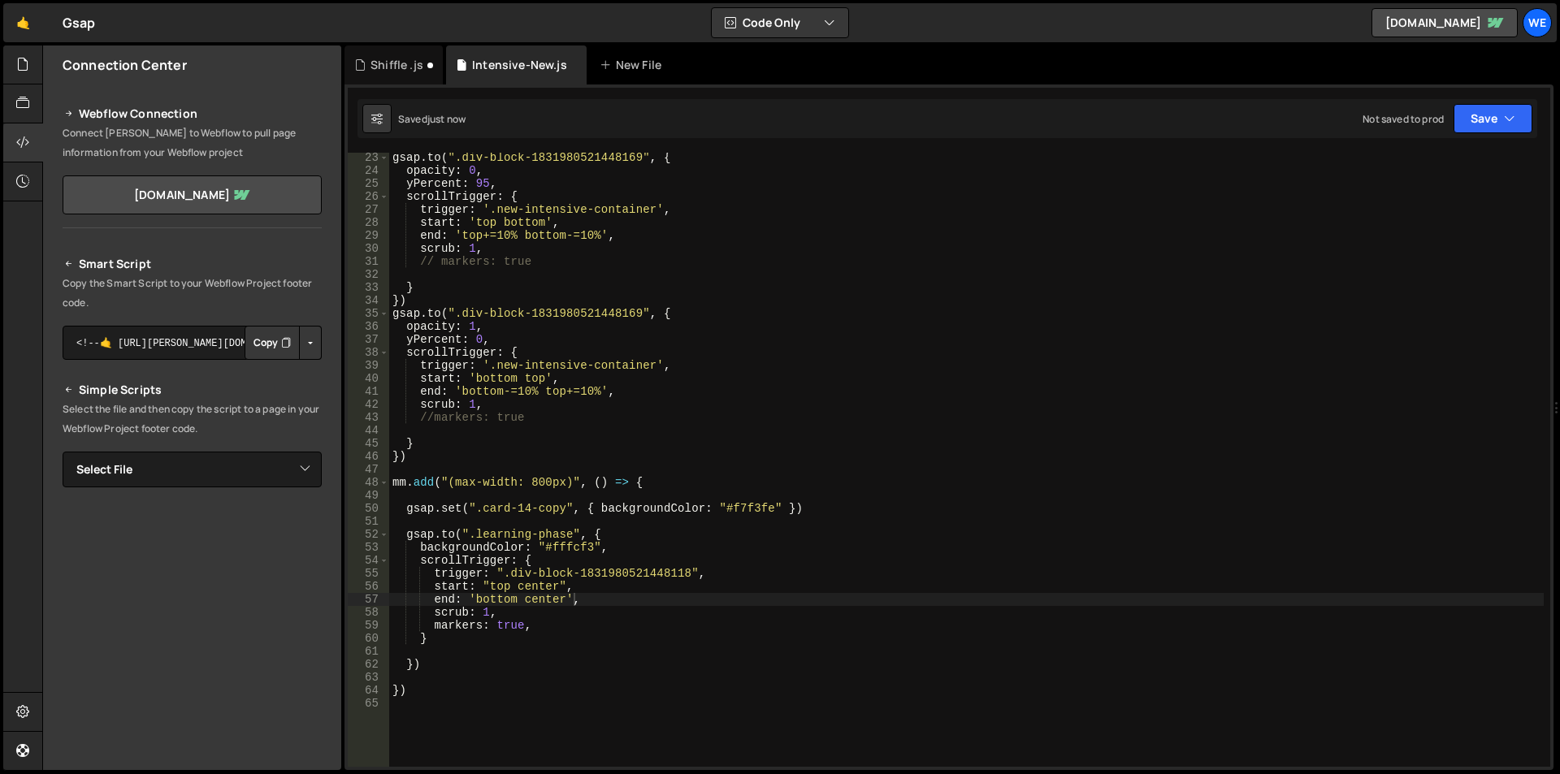
click at [507, 600] on div "gsap . to ( ".div-block-1831980521448169" , { opacity : 0 , yPercent : 95 , scr…" at bounding box center [966, 471] width 1155 height 640
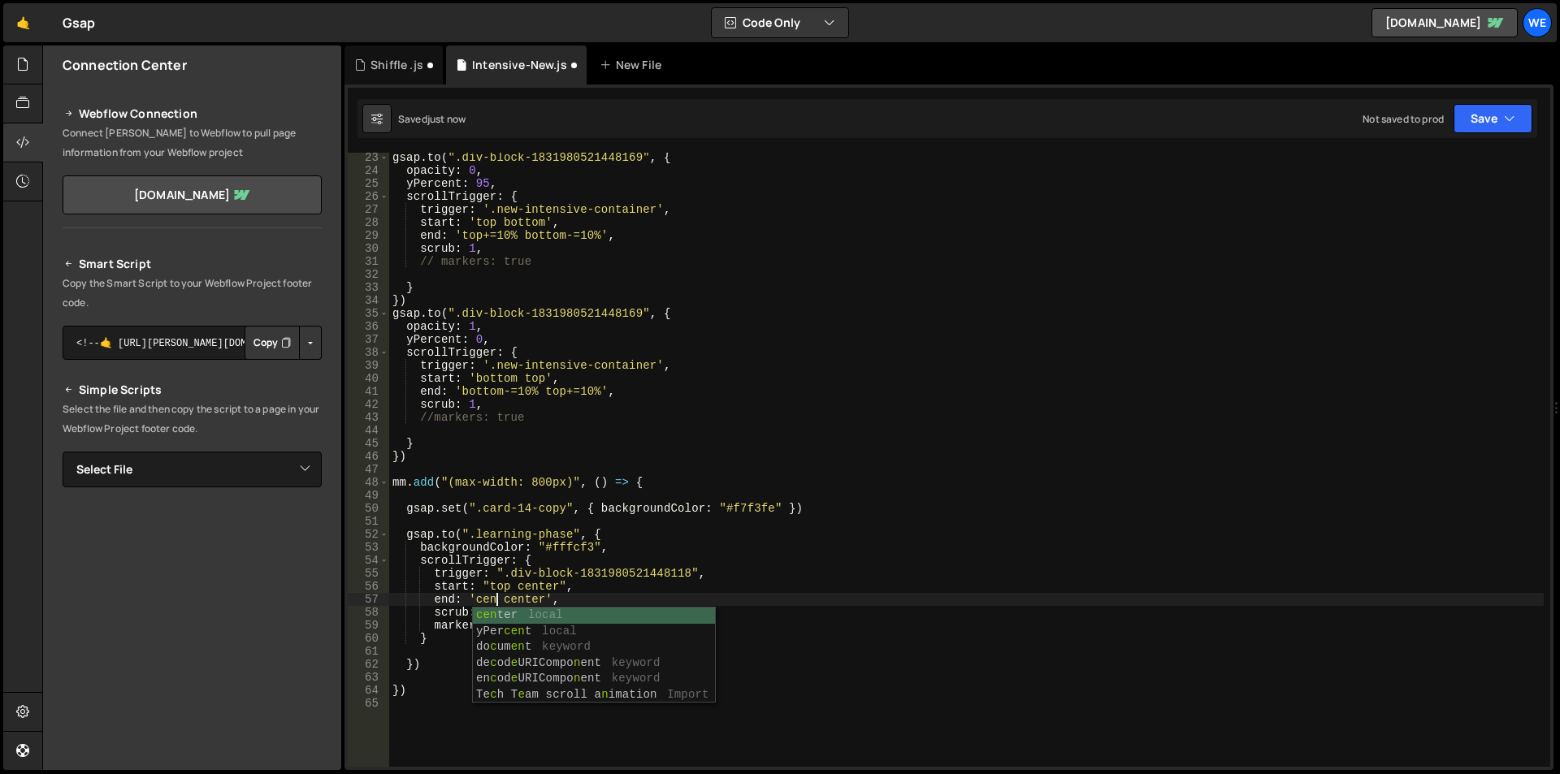
scroll to position [0, 8]
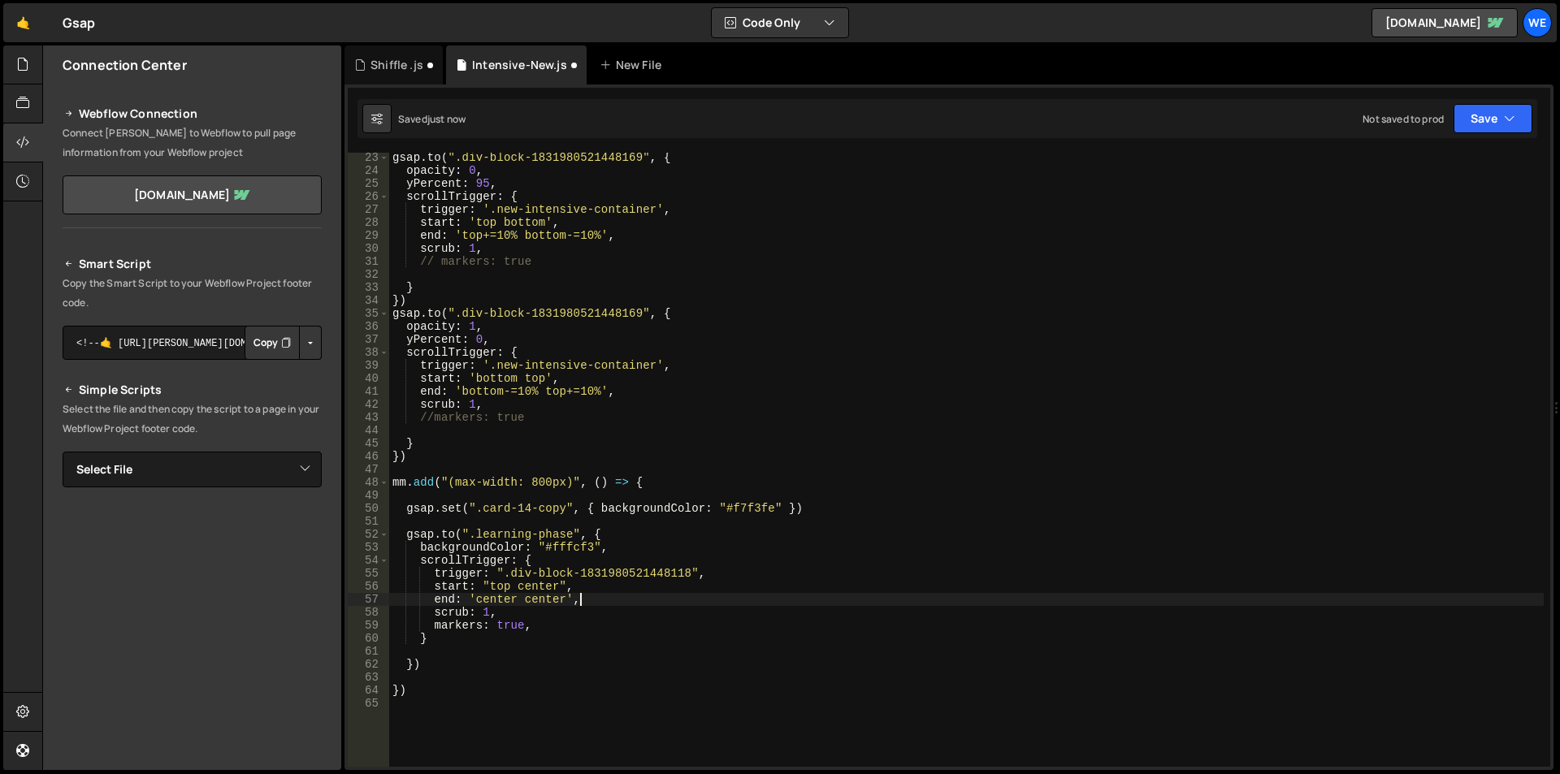
click at [638, 600] on div "gsap . to ( ".div-block-1831980521448169" , { opacity : 0 , yPercent : 95 , scr…" at bounding box center [966, 471] width 1155 height 640
click at [501, 586] on div "gsap . to ( ".div-block-1831980521448169" , { opacity : 0 , yPercent : 95 , scr…" at bounding box center [966, 471] width 1155 height 640
click at [500, 602] on div "gsap . to ( ".div-block-1831980521448169" , { opacity : 0 , yPercent : 95 , scr…" at bounding box center [966, 471] width 1155 height 640
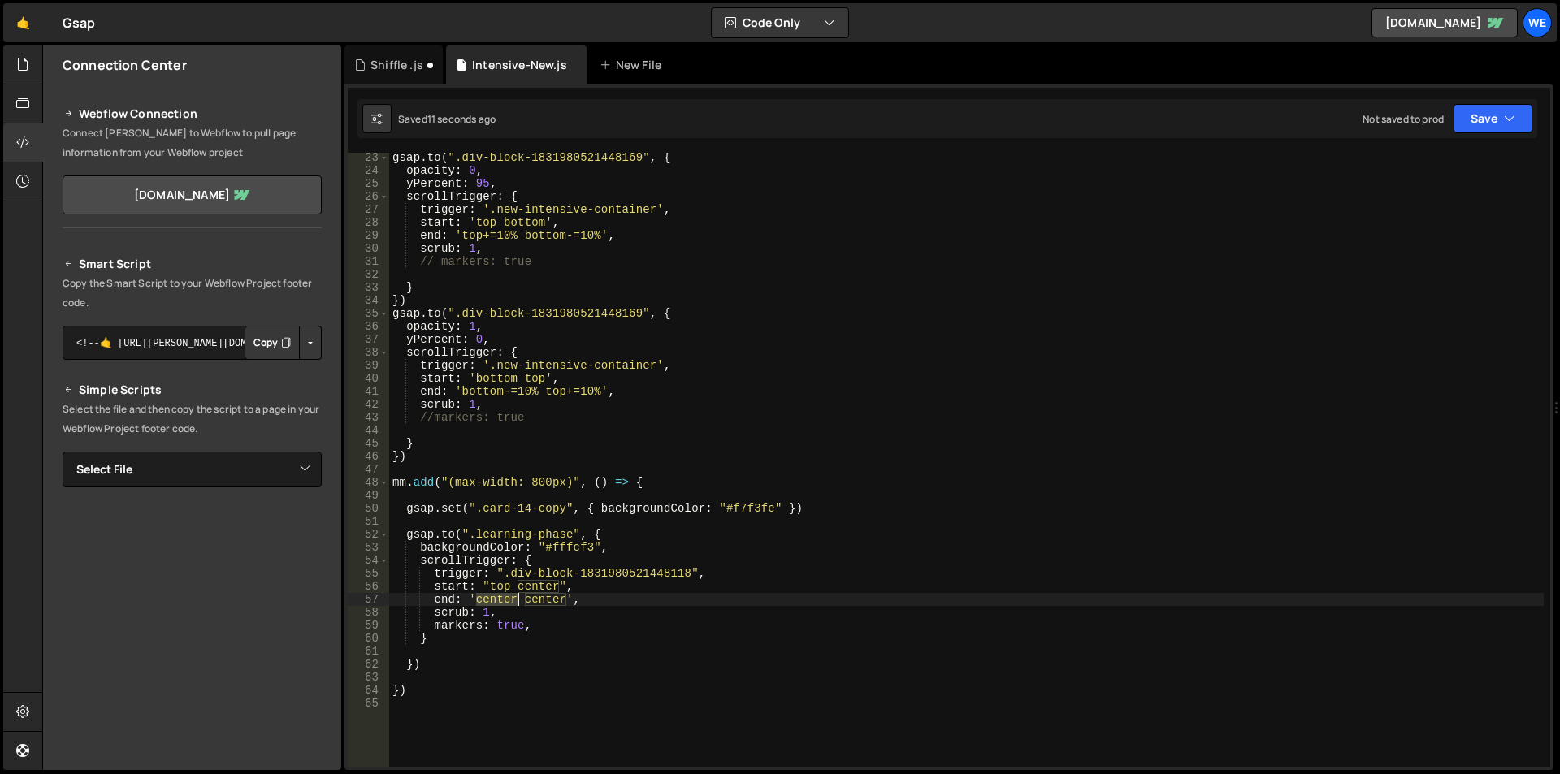
paste textarea "top"
click at [631, 596] on div "gsap . to ( ".div-block-1831980521448169" , { opacity : 0 , yPercent : 95 , scr…" at bounding box center [966, 471] width 1155 height 640
click at [521, 445] on div "gsap . to ( ".div-block-1831980521448169" , { opacity : 0 , yPercent : 95 , scr…" at bounding box center [966, 471] width 1155 height 640
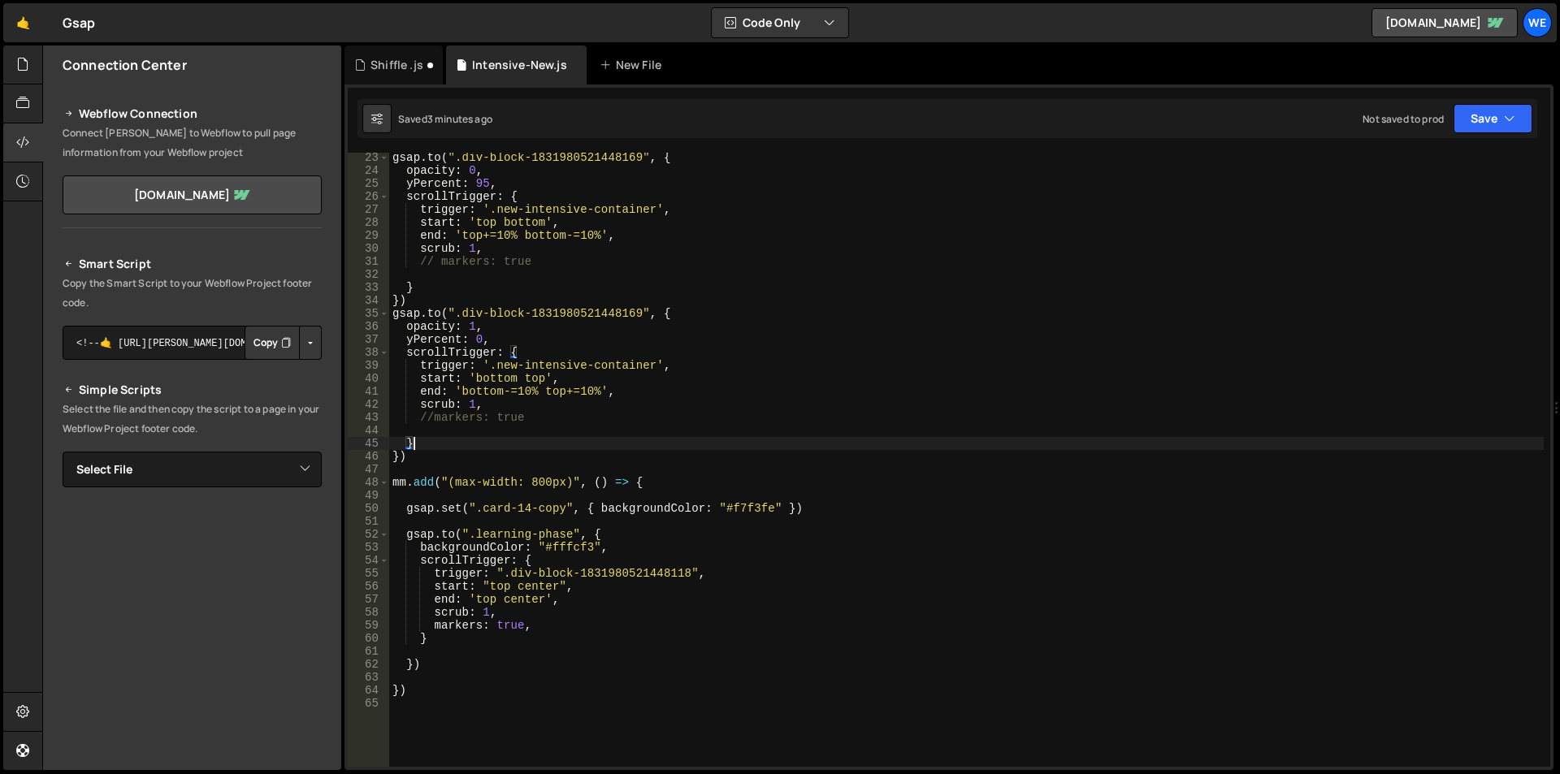
scroll to position [0, 1]
click at [402, 540] on div "gsap . to ( ".div-block-1831980521448169" , { opacity : 0 , yPercent : 95 , scr…" at bounding box center [966, 471] width 1155 height 640
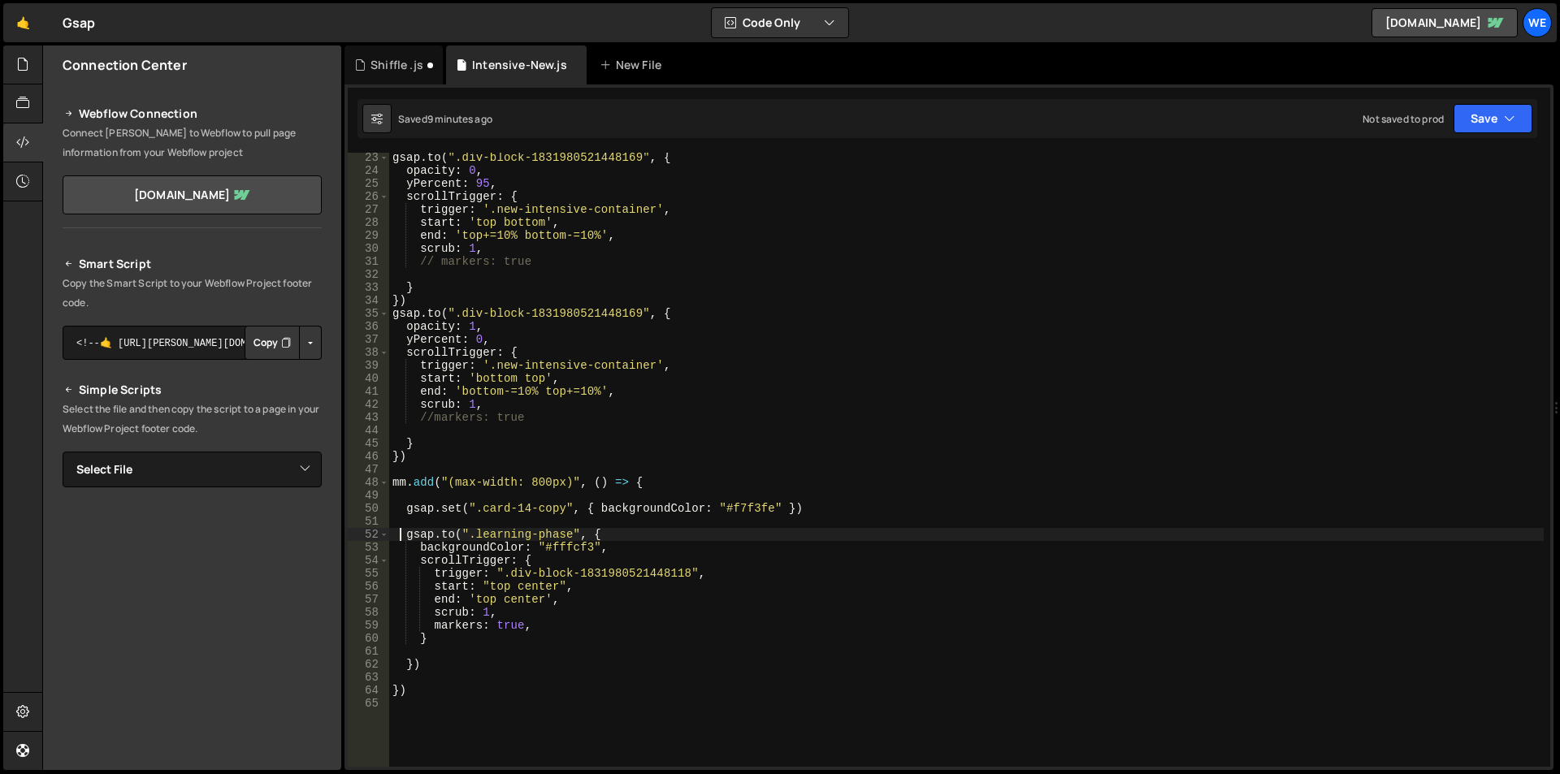
click at [429, 628] on div "gsap . to ( ".div-block-1831980521448169" , { opacity : 0 , yPercent : 95 , scr…" at bounding box center [966, 471] width 1155 height 640
click at [584, 626] on div "gsap . to ( ".div-block-1831980521448169" , { opacity : 0 , yPercent : 95 , scr…" at bounding box center [966, 471] width 1155 height 640
click at [402, 538] on div "gsap . to ( ".div-block-1831980521448169" , { opacity : 0 , yPercent : 95 , scr…" at bounding box center [966, 471] width 1155 height 640
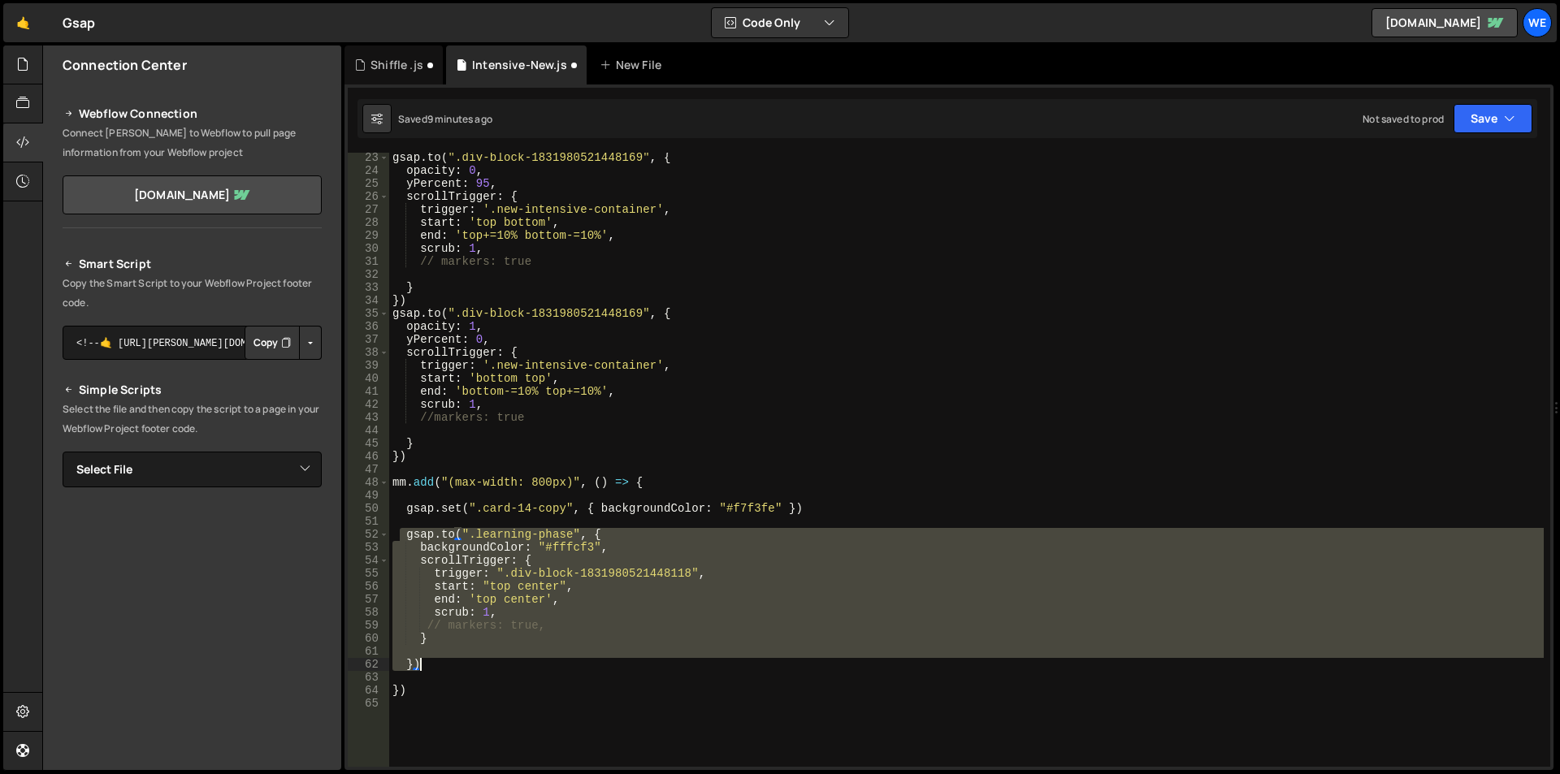
click at [440, 661] on div "gsap . to ( ".div-block-1831980521448169" , { opacity : 0 , yPercent : 95 , scr…" at bounding box center [966, 471] width 1155 height 640
click at [441, 661] on div "gsap . to ( ".div-block-1831980521448169" , { opacity : 0 , yPercent : 95 , scr…" at bounding box center [966, 460] width 1155 height 614
type textarea "})"
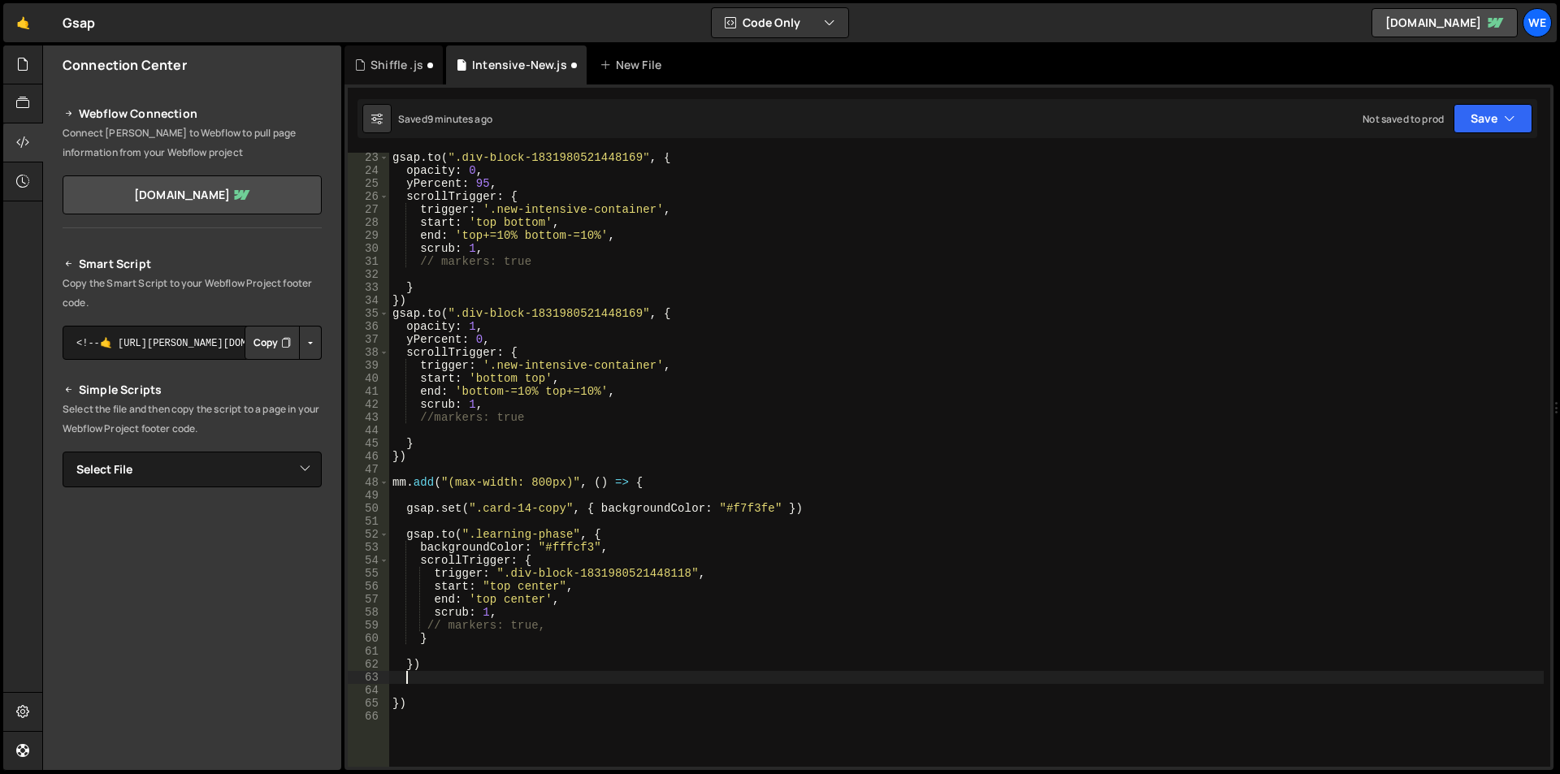
scroll to position [0, 0]
paste textarea "})"
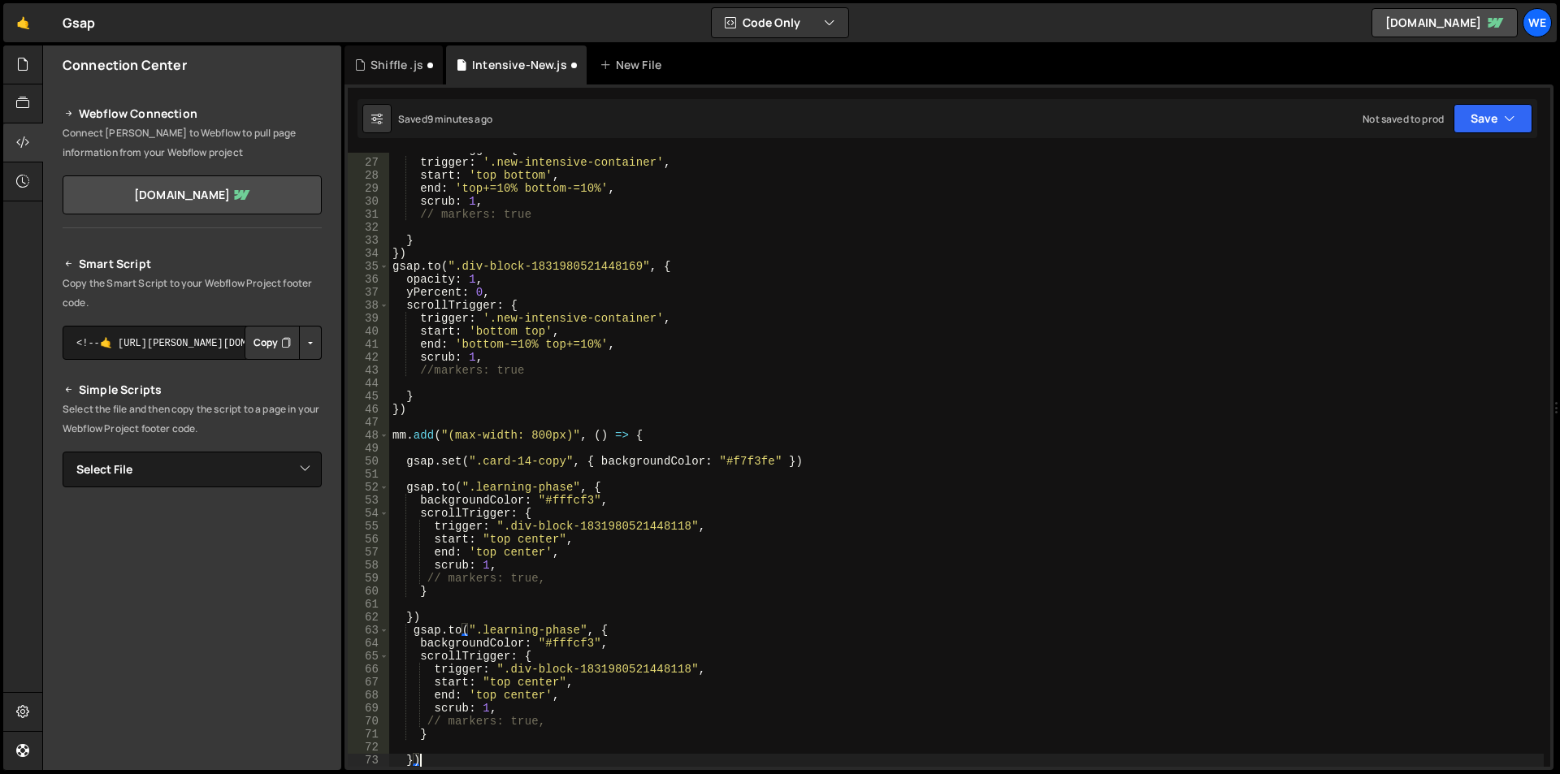
scroll to position [335, 0]
click at [441, 726] on div "scrollTrigger : { trigger : '.new-intensive-container' , start : 'top bottom' ,…" at bounding box center [966, 463] width 1155 height 640
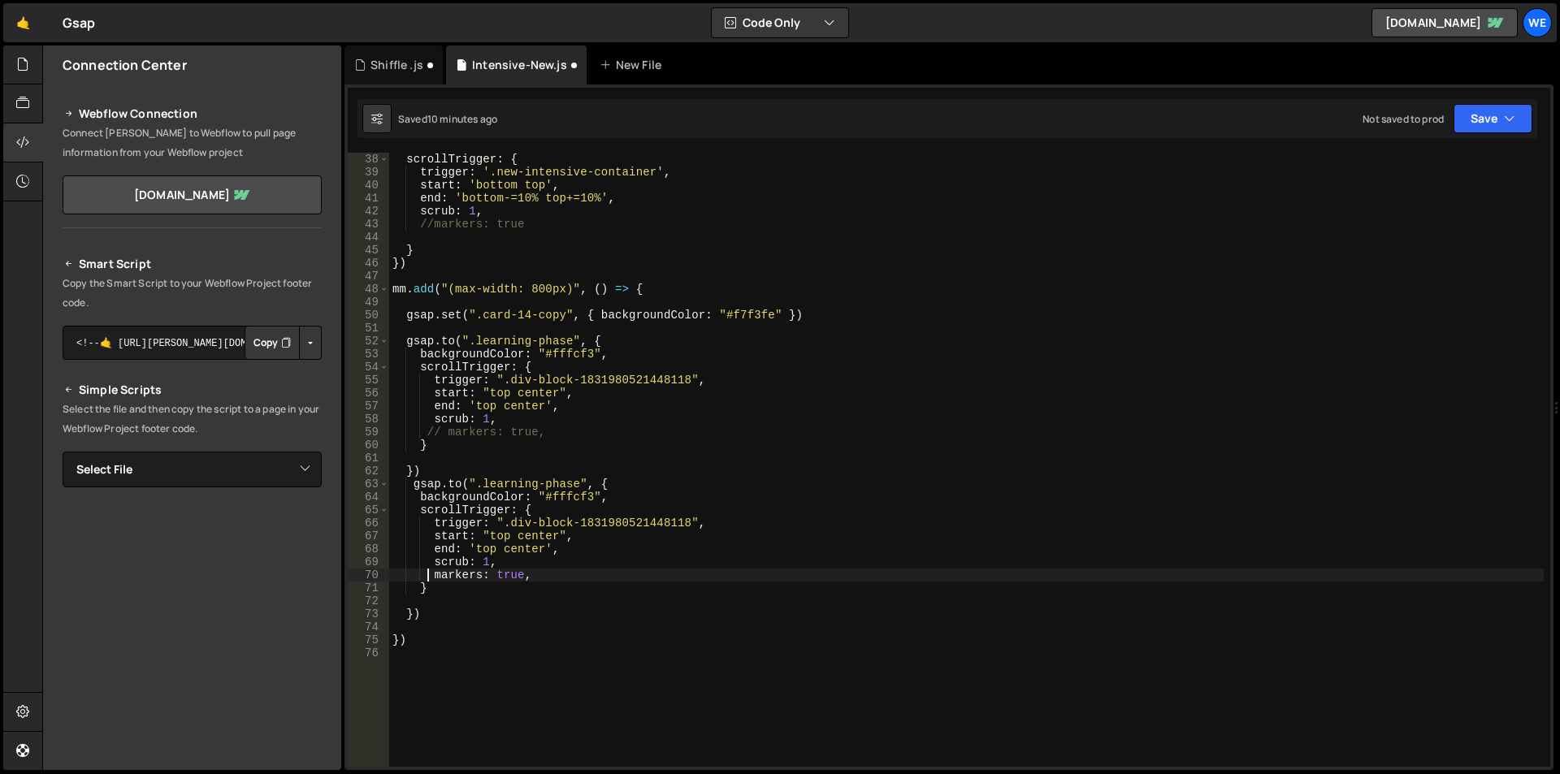
click at [510, 522] on div "scrollTrigger : { trigger : '.new-intensive-container' , start : 'bottom top' ,…" at bounding box center [966, 473] width 1155 height 640
click at [691, 523] on div "scrollTrigger : { trigger : '.new-intensive-container' , start : 'bottom top' ,…" at bounding box center [966, 473] width 1155 height 640
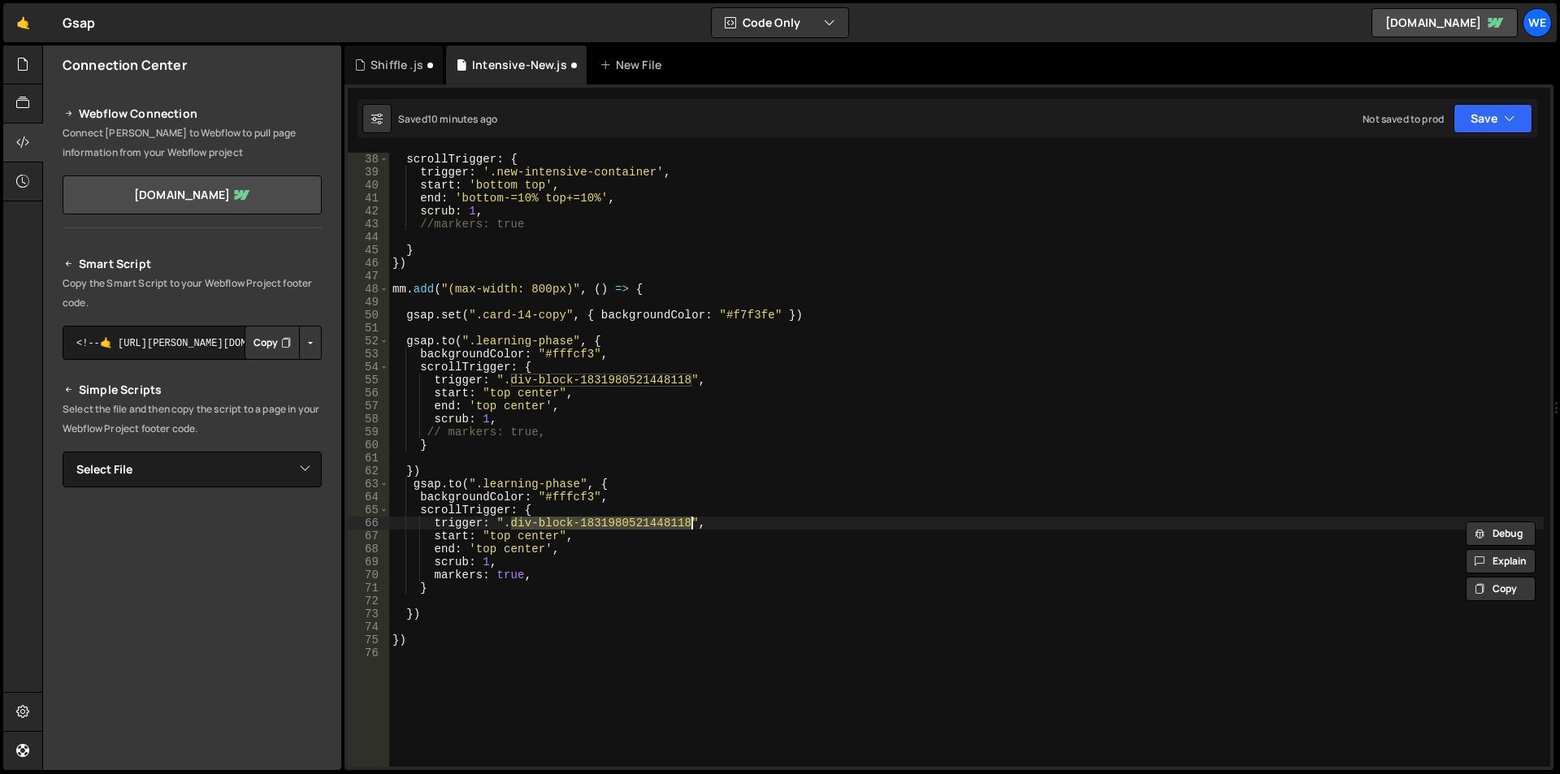
paste textarea "placement-prepation"
click at [700, 524] on div "scrollTrigger : { trigger : '.new-intensive-container' , start : 'bottom top' ,…" at bounding box center [966, 473] width 1155 height 640
click at [483, 485] on div "scrollTrigger : { trigger : '.new-intensive-container' , start : 'bottom top' ,…" at bounding box center [966, 473] width 1155 height 640
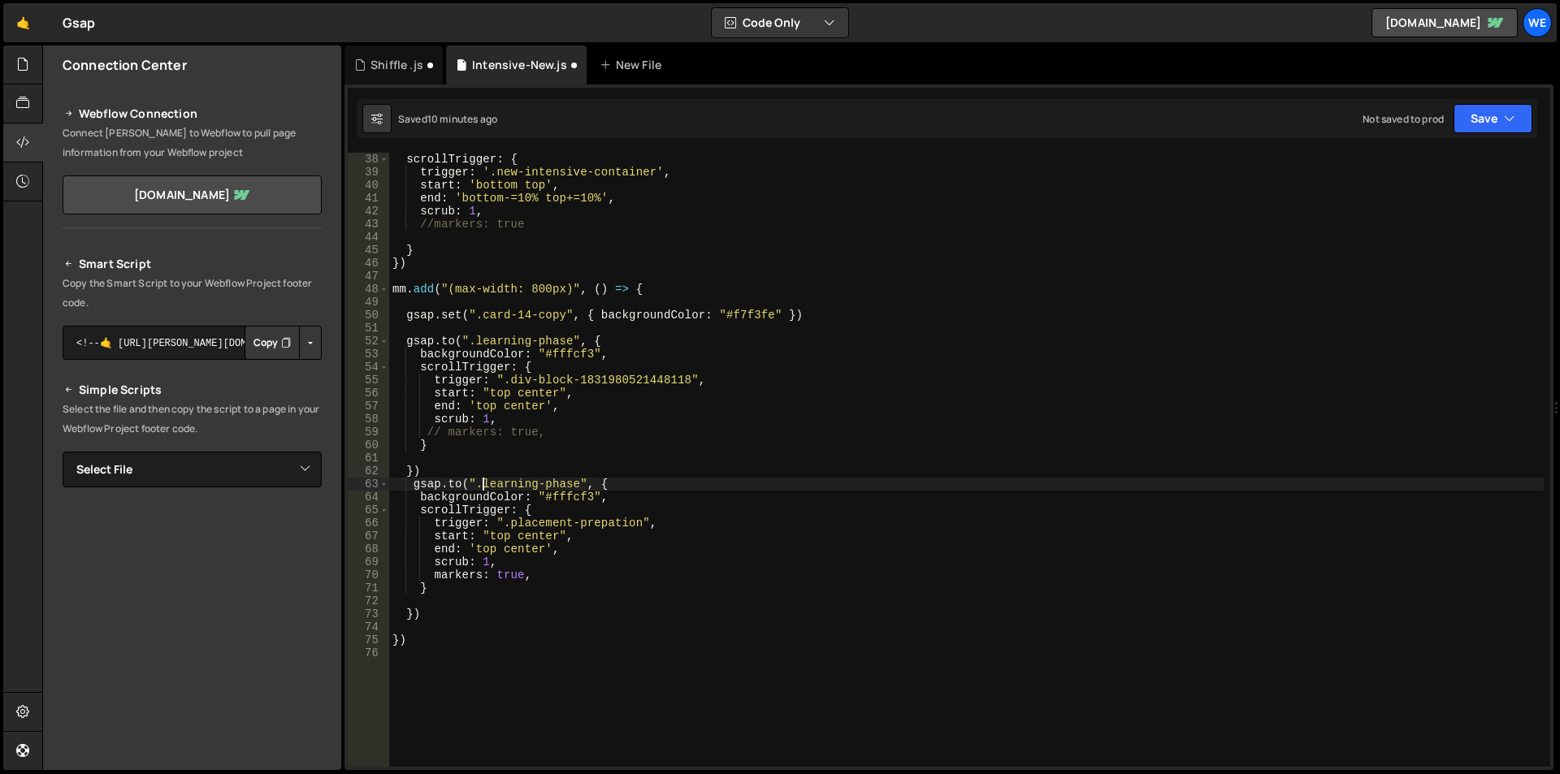
click at [579, 482] on div "scrollTrigger : { trigger : '.new-intensive-container' , start : 'bottom top' ,…" at bounding box center [966, 473] width 1155 height 640
paste textarea "placement-prepation"
click at [672, 492] on div "scrollTrigger : { trigger : '.new-intensive-container' , start : 'bottom top' ,…" at bounding box center [966, 473] width 1155 height 640
click at [563, 498] on div "scrollTrigger : { trigger : '.new-intensive-container' , start : 'bottom top' ,…" at bounding box center [966, 473] width 1155 height 640
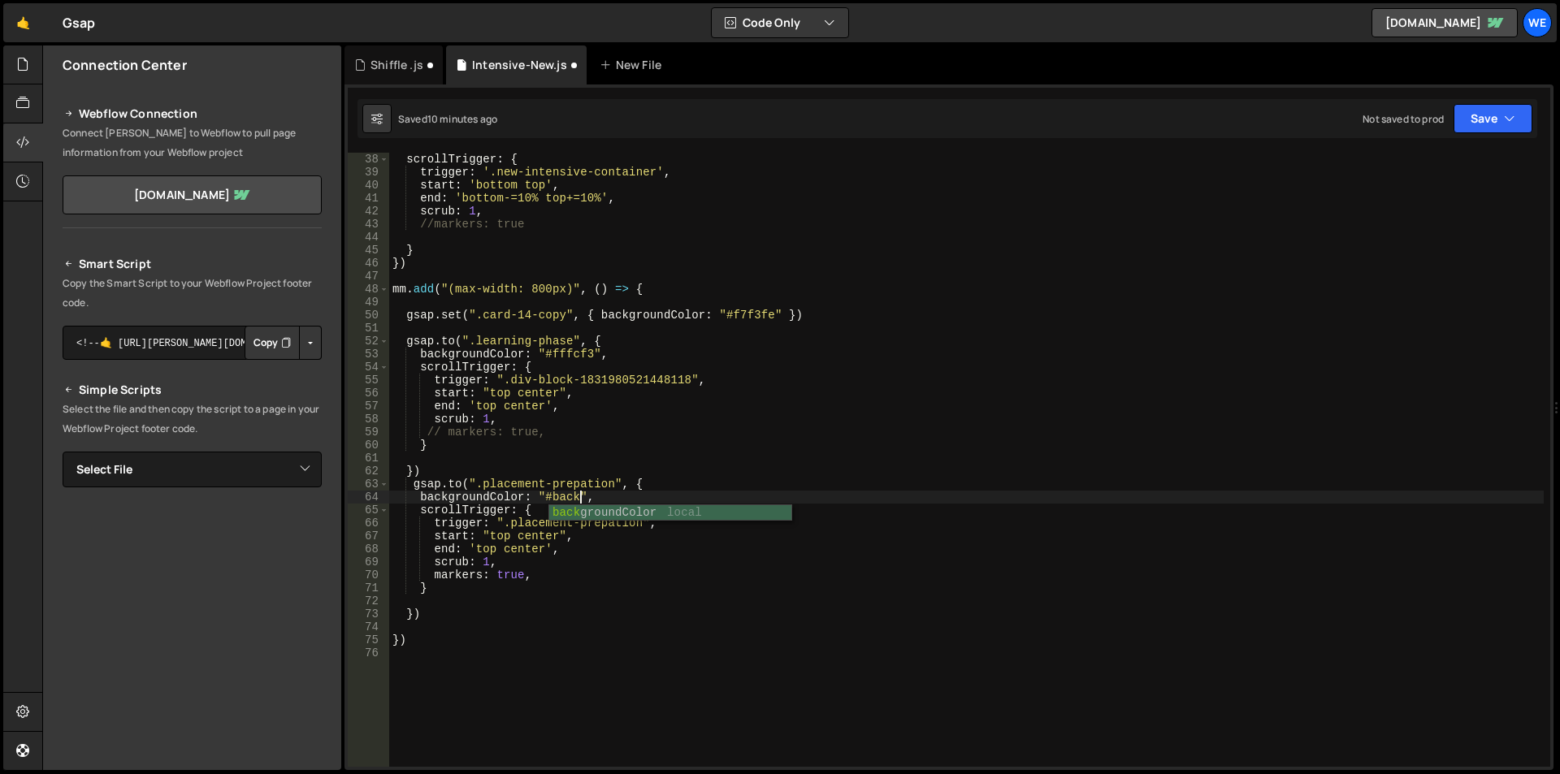
scroll to position [0, 13]
click at [570, 499] on div "scrollTrigger : { trigger : '.new-intensive-container' , start : 'bottom top' ,…" at bounding box center [966, 473] width 1155 height 640
paste textarea "#050505"
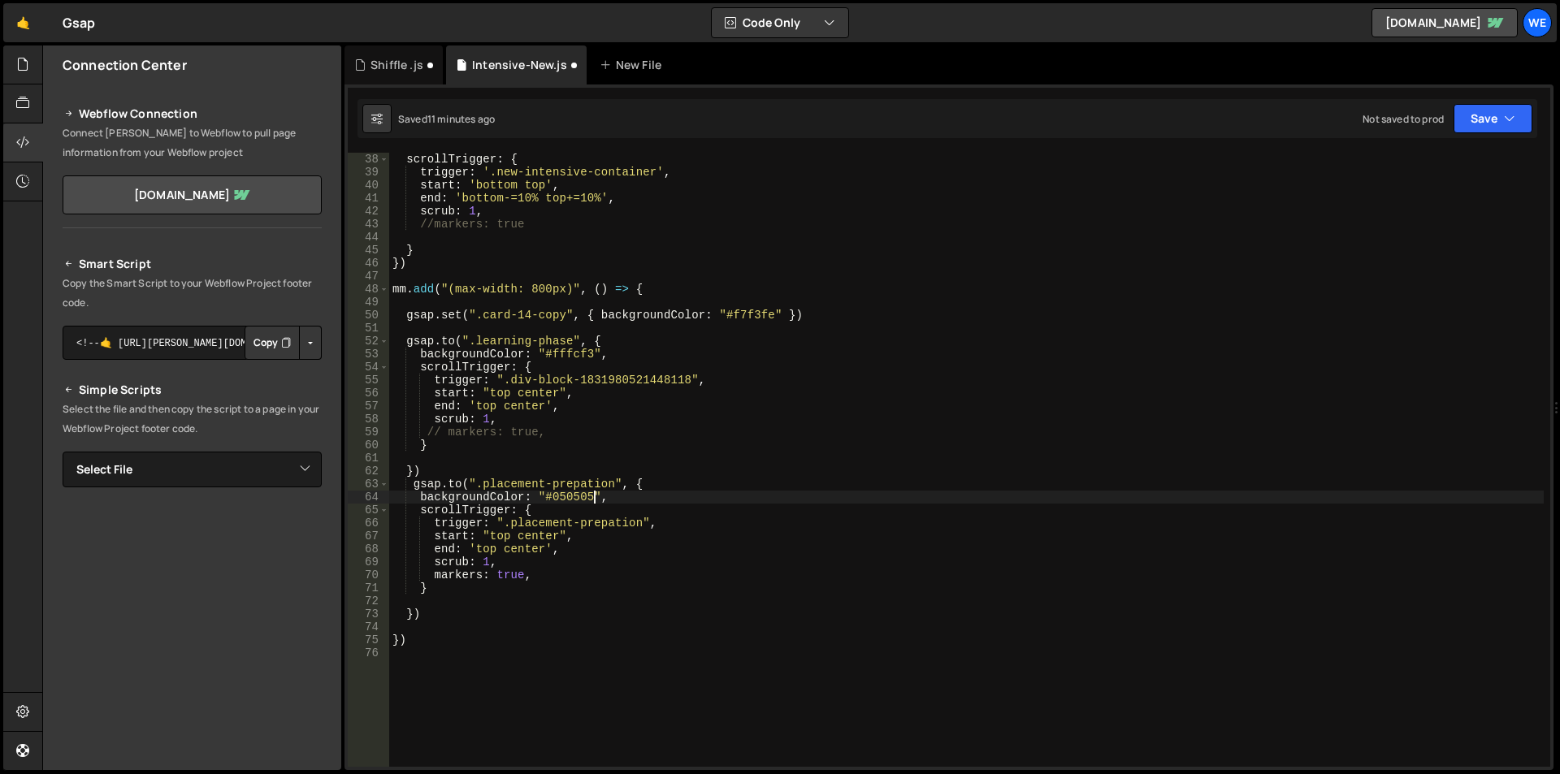
click at [660, 494] on div "scrollTrigger : { trigger : '.new-intensive-container' , start : 'bottom top' ,…" at bounding box center [966, 473] width 1155 height 640
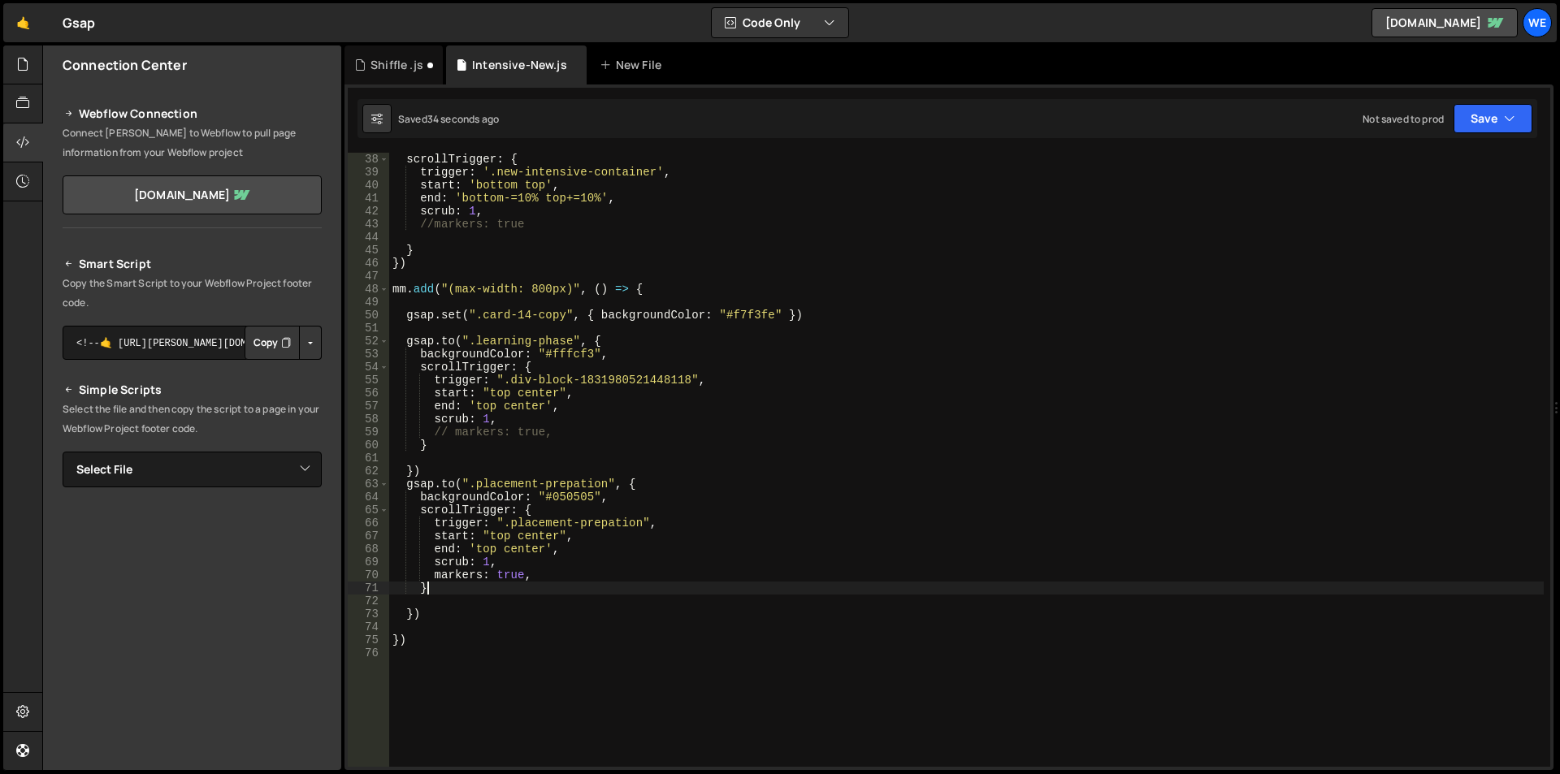
click at [533, 583] on div "scrollTrigger : { trigger : '.new-intensive-container' , start : 'bottom top' ,…" at bounding box center [966, 473] width 1155 height 640
click at [622, 498] on div "scrollTrigger : { trigger : '.new-intensive-container' , start : 'bottom top' ,…" at bounding box center [966, 473] width 1155 height 640
type textarea "backgroundColor: "#050505","
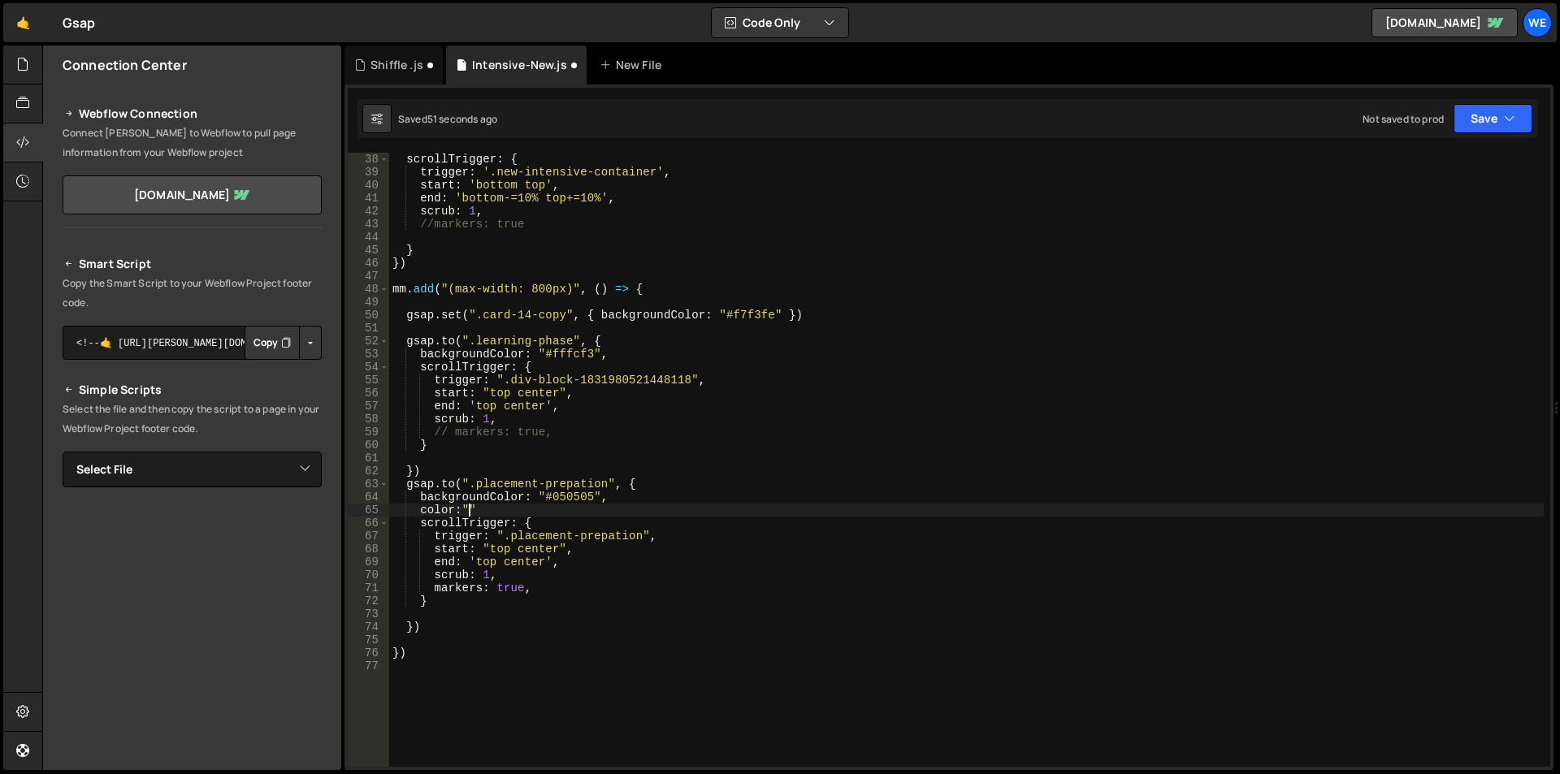
scroll to position [0, 5]
paste textarea "placement""
type textarea "color:"""
click at [419, 512] on div "scrollTrigger : { trigger : '.new-intensive-container' , start : 'bottom top' ,…" at bounding box center [966, 473] width 1155 height 640
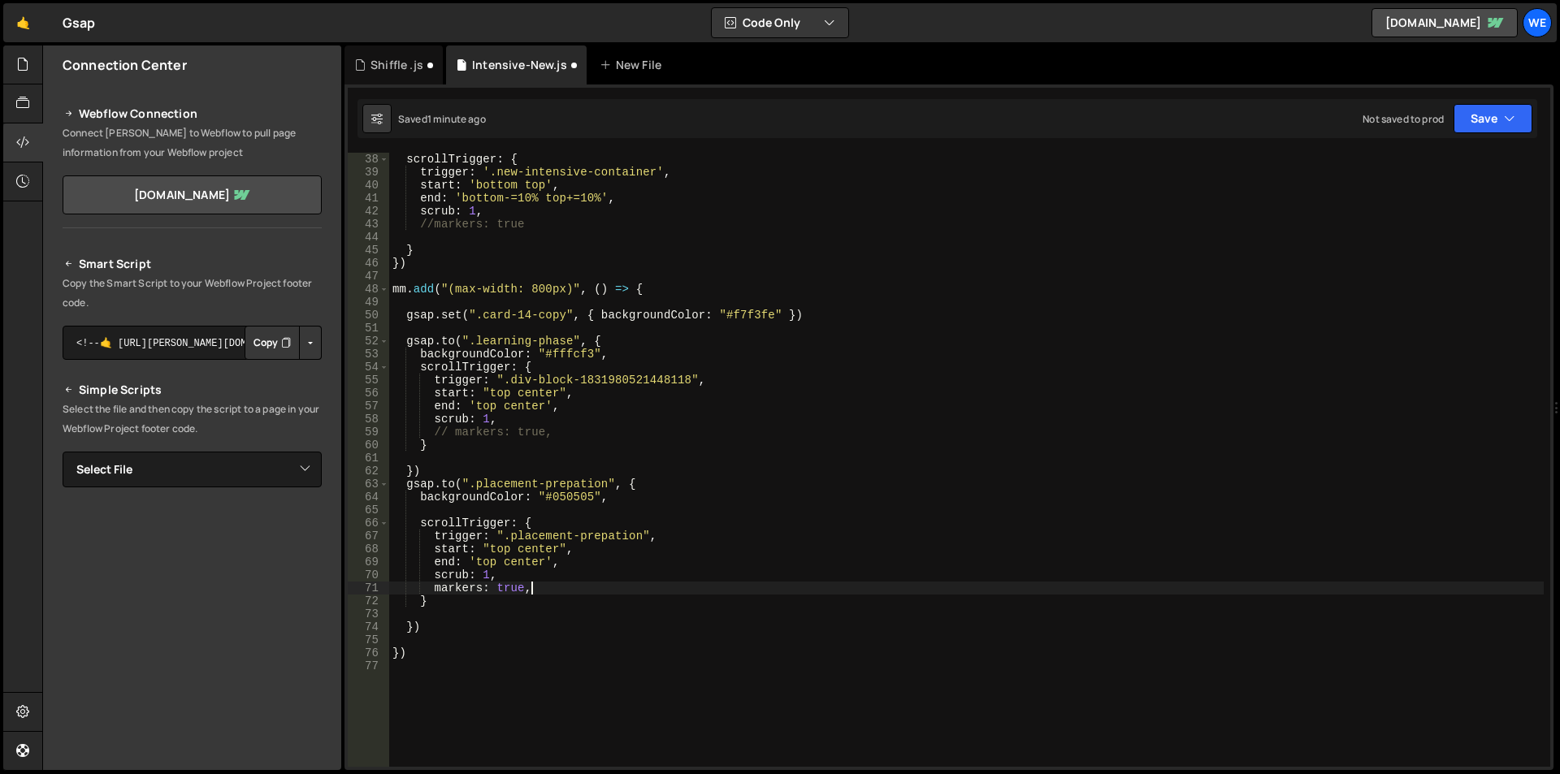
click at [632, 582] on div "scrollTrigger : { trigger : '.new-intensive-container' , start : 'bottom top' ,…" at bounding box center [966, 473] width 1155 height 640
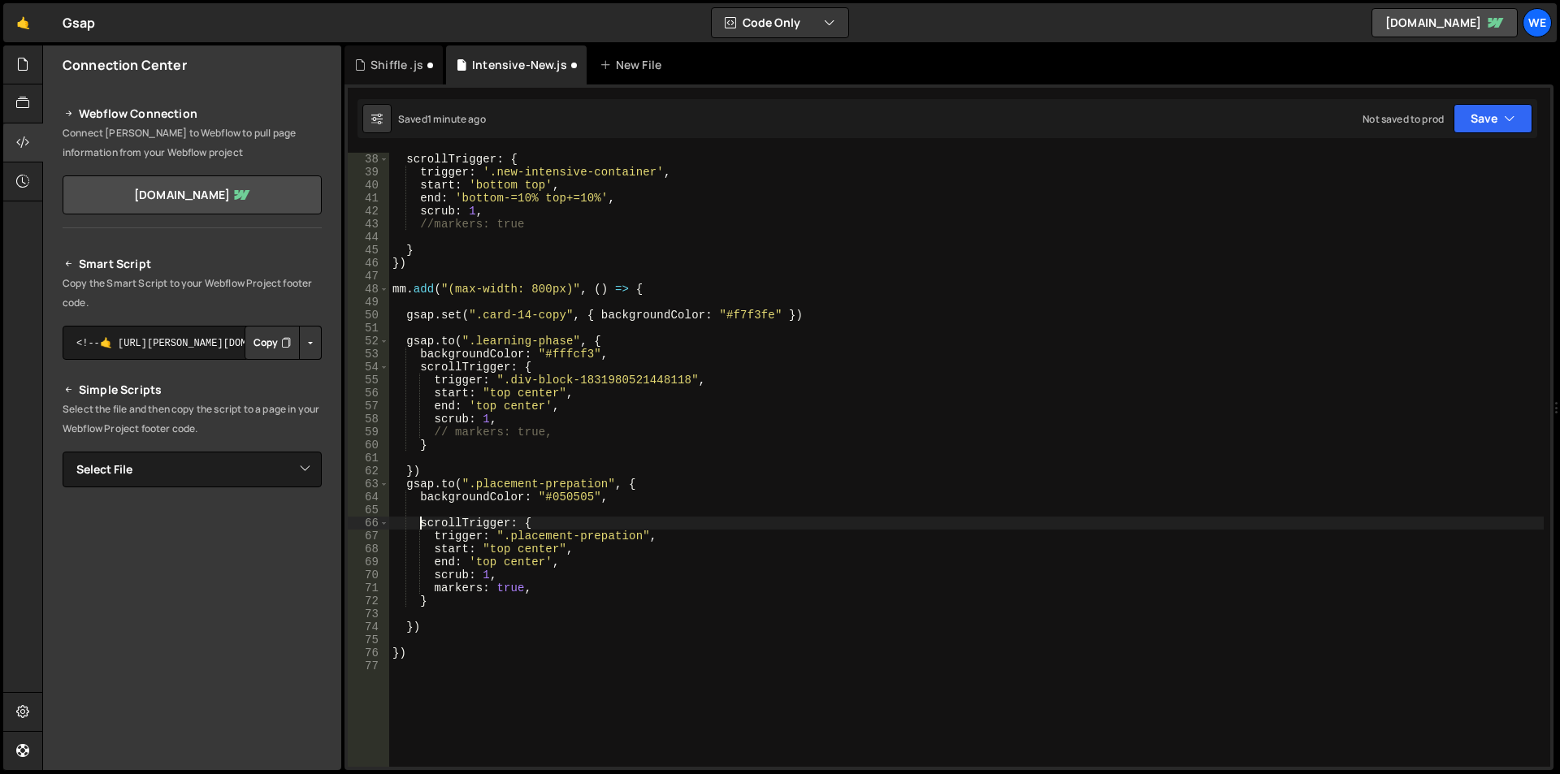
click at [417, 527] on div "scrollTrigger : { trigger : '.new-intensive-container' , start : 'bottom top' ,…" at bounding box center [966, 473] width 1155 height 640
click at [439, 603] on div "scrollTrigger : { trigger : '.new-intensive-container' , start : 'bottom top' ,…" at bounding box center [966, 473] width 1155 height 640
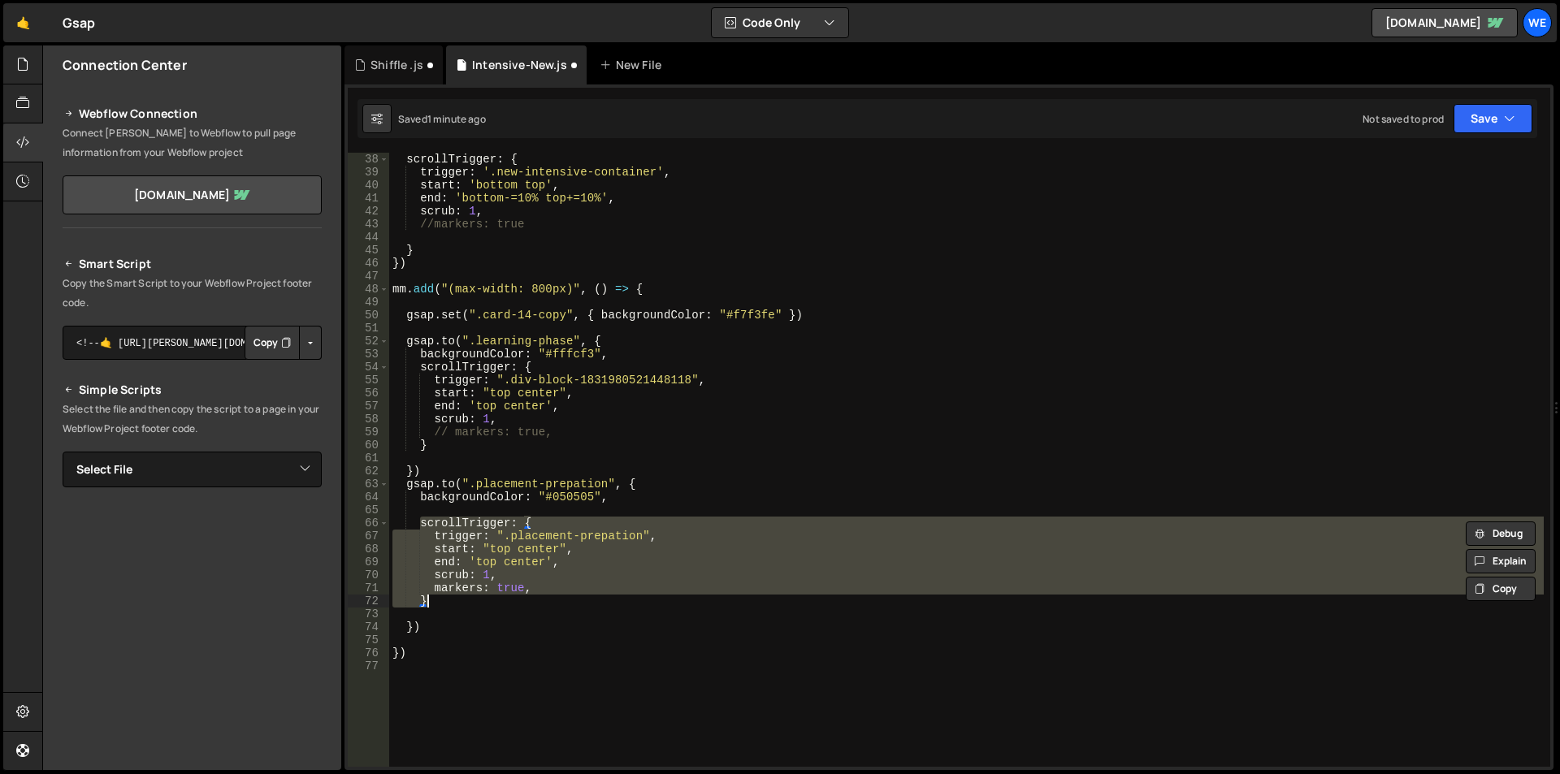
click at [563, 605] on div "scrollTrigger : { trigger : '.new-intensive-container' , start : 'bottom top' ,…" at bounding box center [966, 460] width 1155 height 614
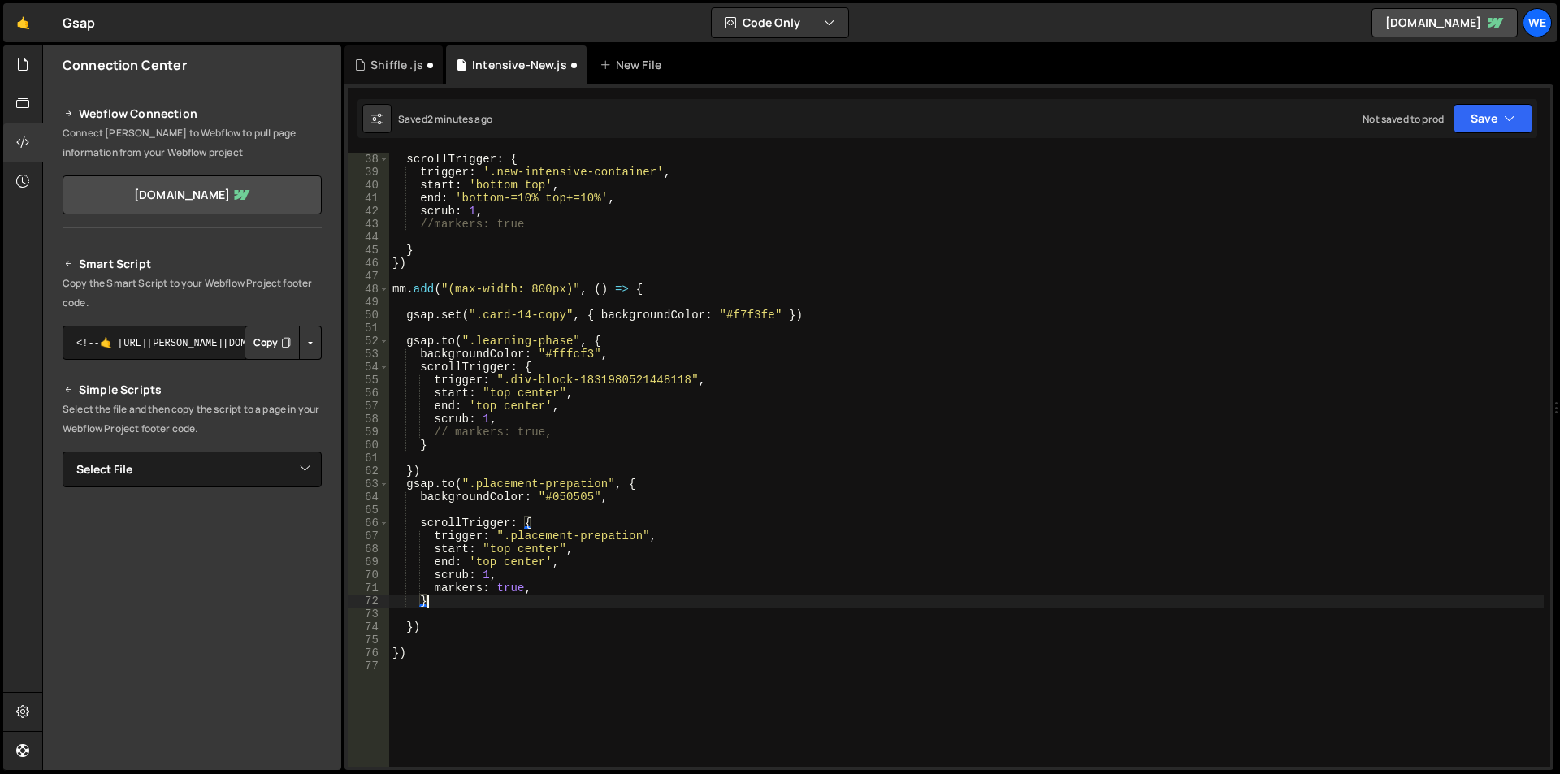
click at [420, 519] on div "scrollTrigger : { trigger : '.new-intensive-container' , start : 'bottom top' ,…" at bounding box center [966, 473] width 1155 height 640
click at [440, 605] on div "scrollTrigger : { trigger : '.new-intensive-container' , start : 'bottom top' ,…" at bounding box center [966, 473] width 1155 height 640
type textarea "markers: true, }"
click at [467, 465] on div "scrollTrigger : { trigger : '.new-intensive-container' , start : 'bottom top' ,…" at bounding box center [966, 473] width 1155 height 640
type textarea "})"
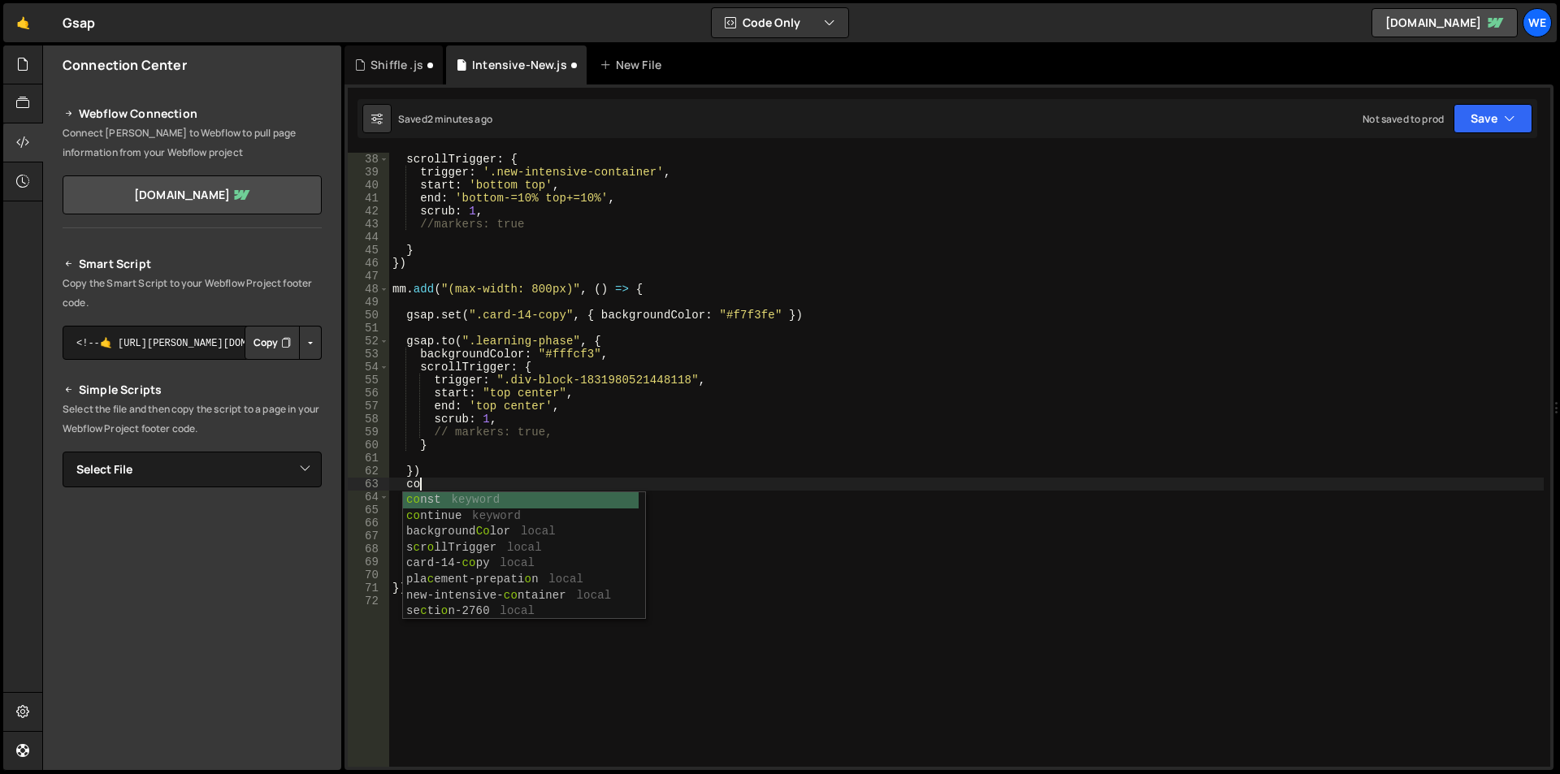
type textarea "c"
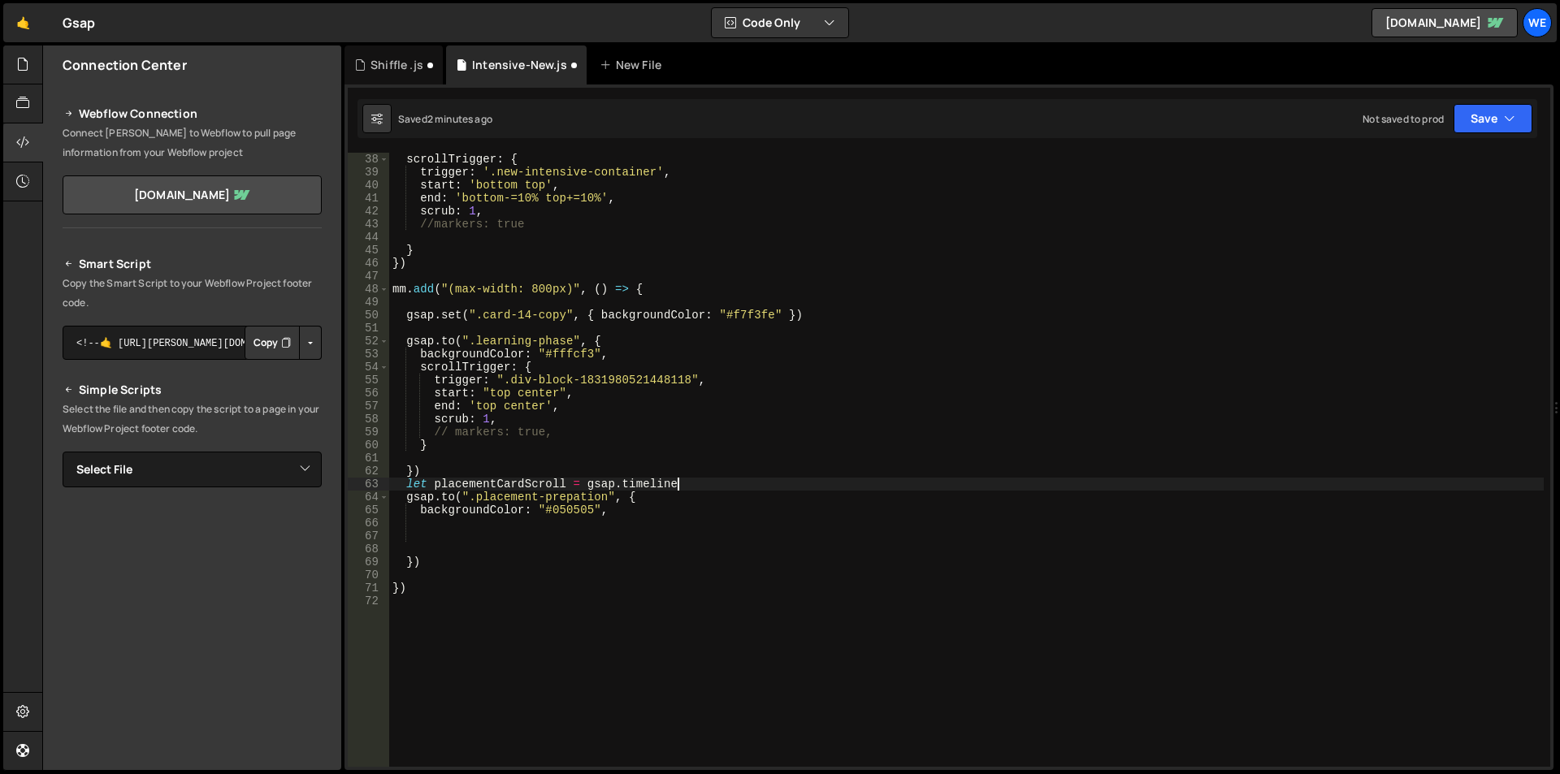
scroll to position [0, 20]
type textarea "let placementCardScroll = gsap.timeline({"
paste textarea "}"
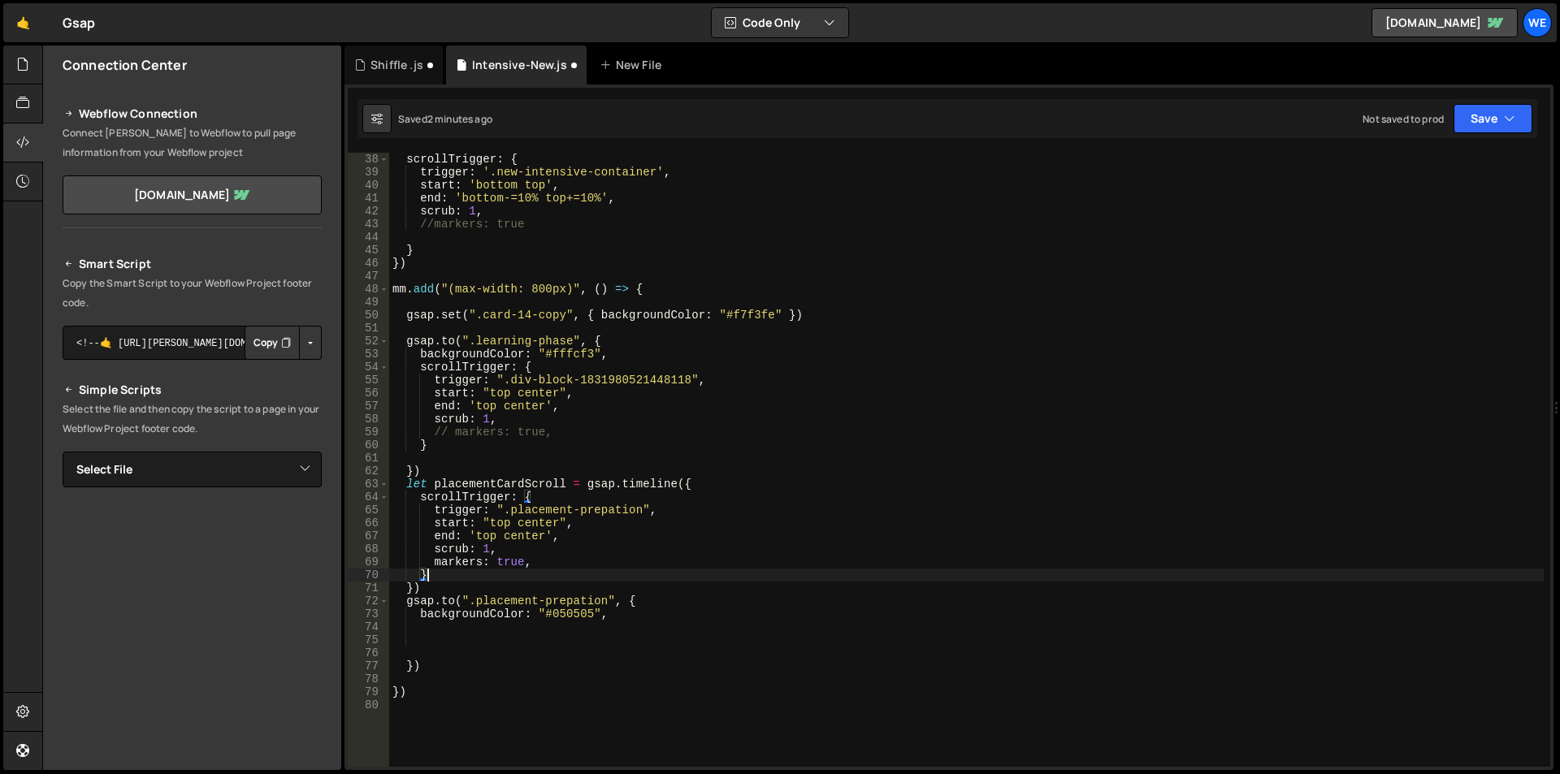
click at [553, 476] on div "scrollTrigger : { trigger : '.new-intensive-container' , start : 'bottom top' ,…" at bounding box center [966, 473] width 1155 height 640
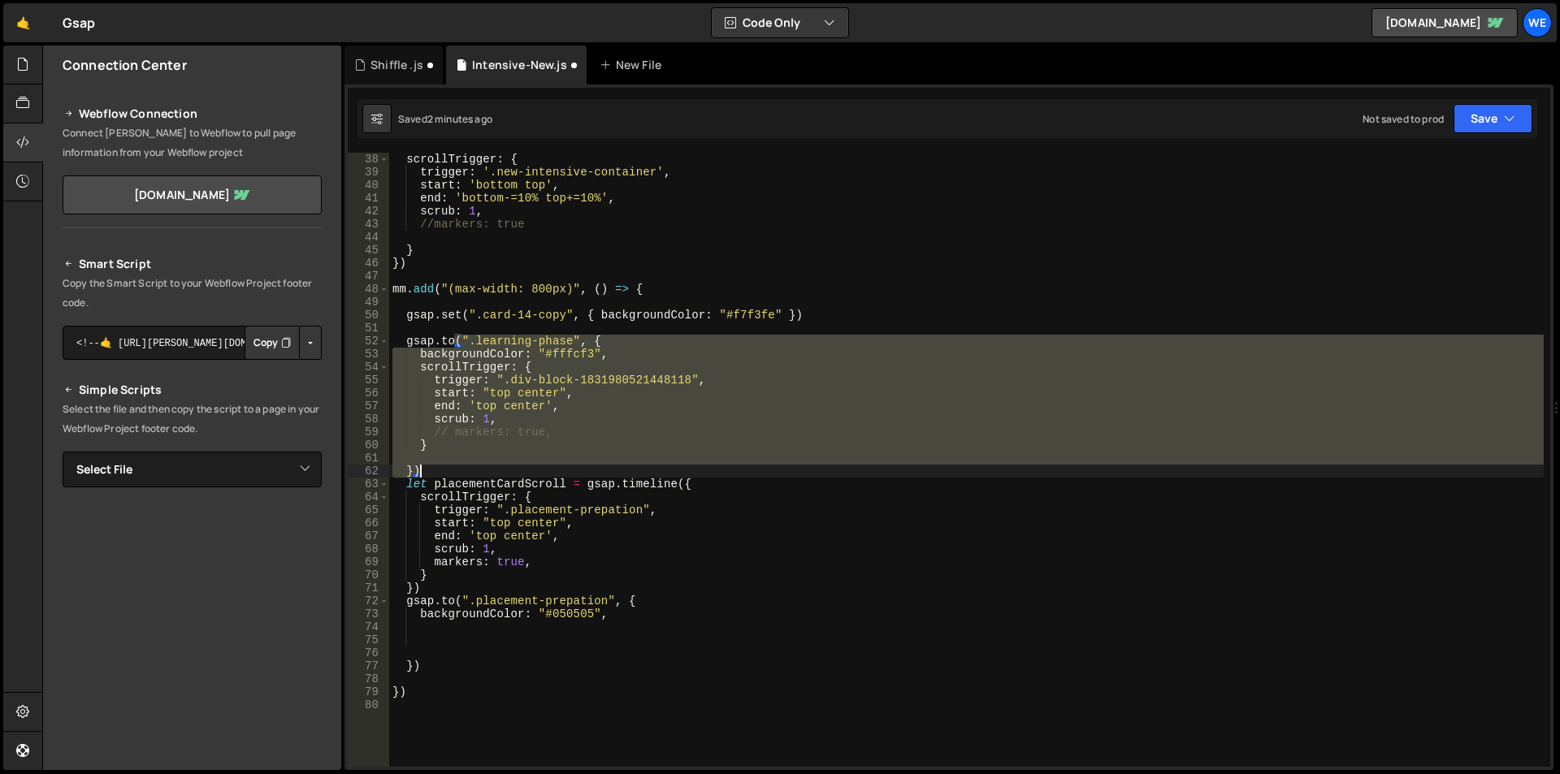
click at [553, 476] on div "scrollTrigger : { trigger : '.new-intensive-container' , start : 'bottom top' ,…" at bounding box center [966, 473] width 1155 height 640
click at [551, 483] on div "scrollTrigger : { trigger : '.new-intensive-container' , start : 'bottom top' ,…" at bounding box center [966, 473] width 1155 height 640
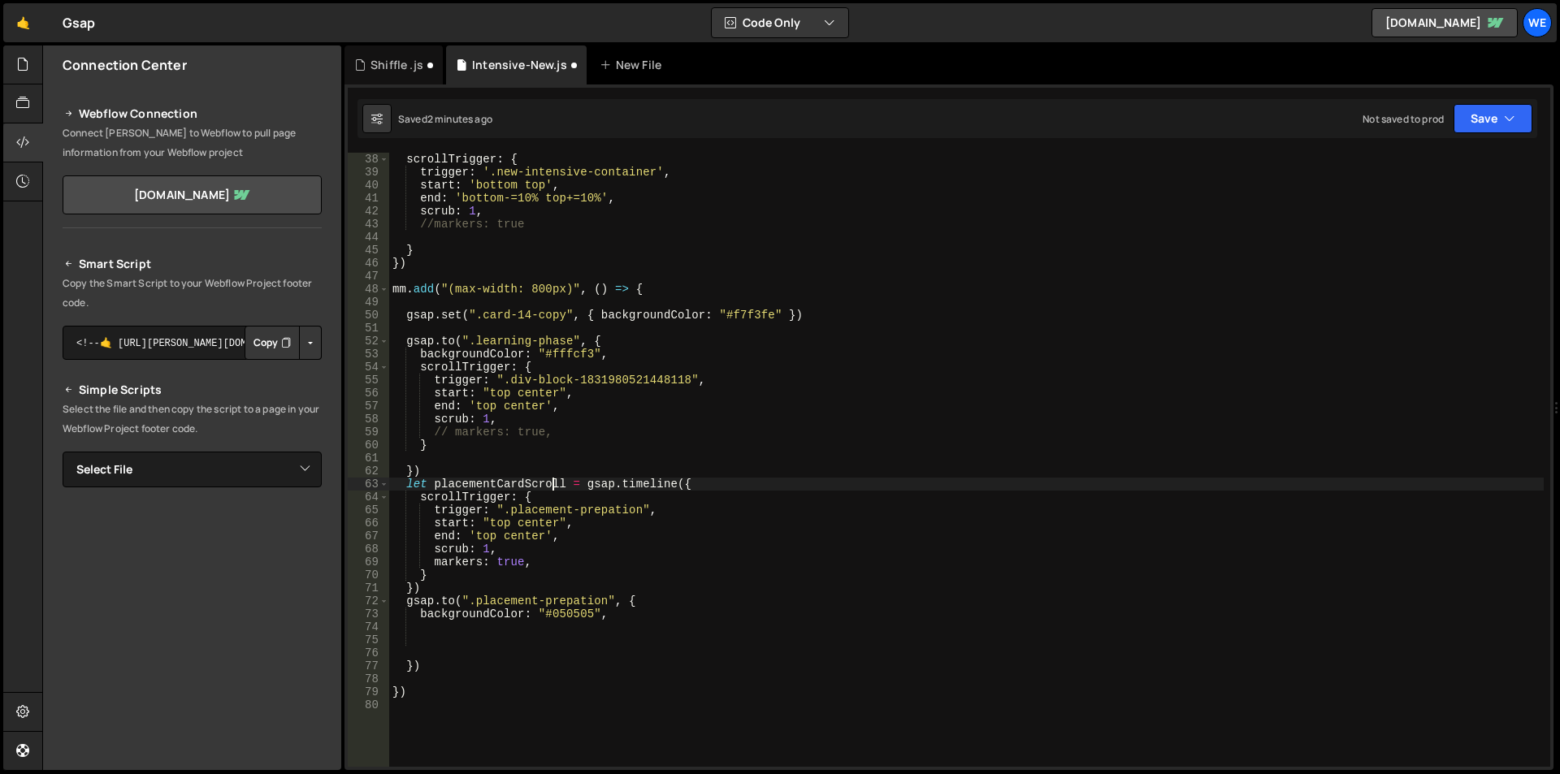
click at [551, 483] on div "scrollTrigger : { trigger : '.new-intensive-container' , start : 'bottom top' ,…" at bounding box center [966, 473] width 1155 height 640
click at [423, 602] on div "scrollTrigger : { trigger : '.new-intensive-container' , start : 'bottom top' ,…" at bounding box center [966, 473] width 1155 height 640
paste textarea "placementCardScroll"
type textarea "[DOMAIN_NAME](".placement-prepation", {"
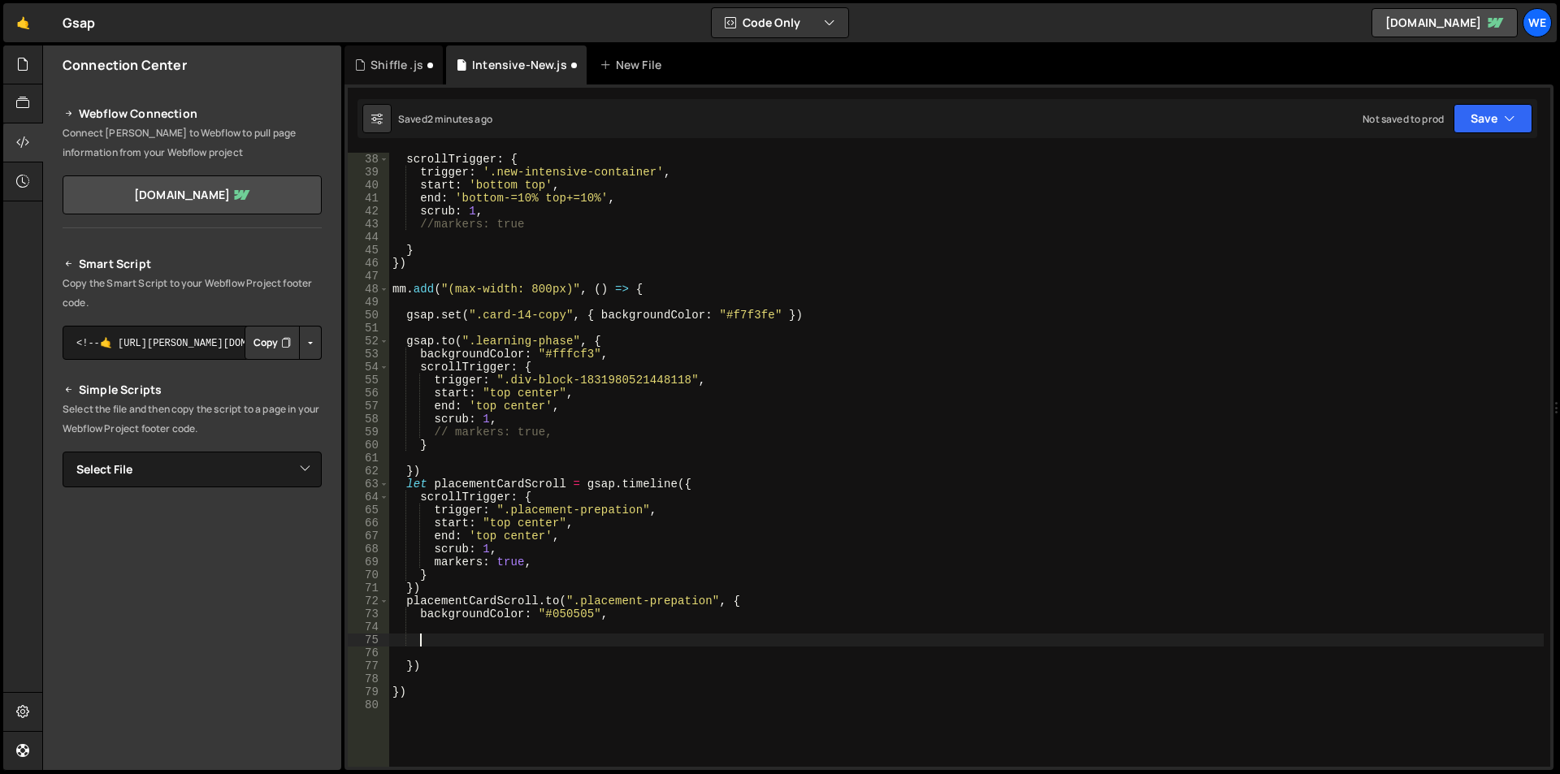
click at [479, 635] on div "scrollTrigger : { trigger : '.new-intensive-container' , start : 'bottom top' ,…" at bounding box center [966, 473] width 1155 height 640
click at [426, 652] on div "scrollTrigger : { trigger : '.new-intensive-container' , start : 'bottom top' ,…" at bounding box center [966, 473] width 1155 height 640
click at [512, 650] on div "scrollTrigger : { trigger : '.new-intensive-container' , start : 'bottom top' ,…" at bounding box center [966, 473] width 1155 height 640
click at [441, 640] on div "scrollTrigger : { trigger : '.new-intensive-container' , start : 'bottom top' ,…" at bounding box center [966, 473] width 1155 height 640
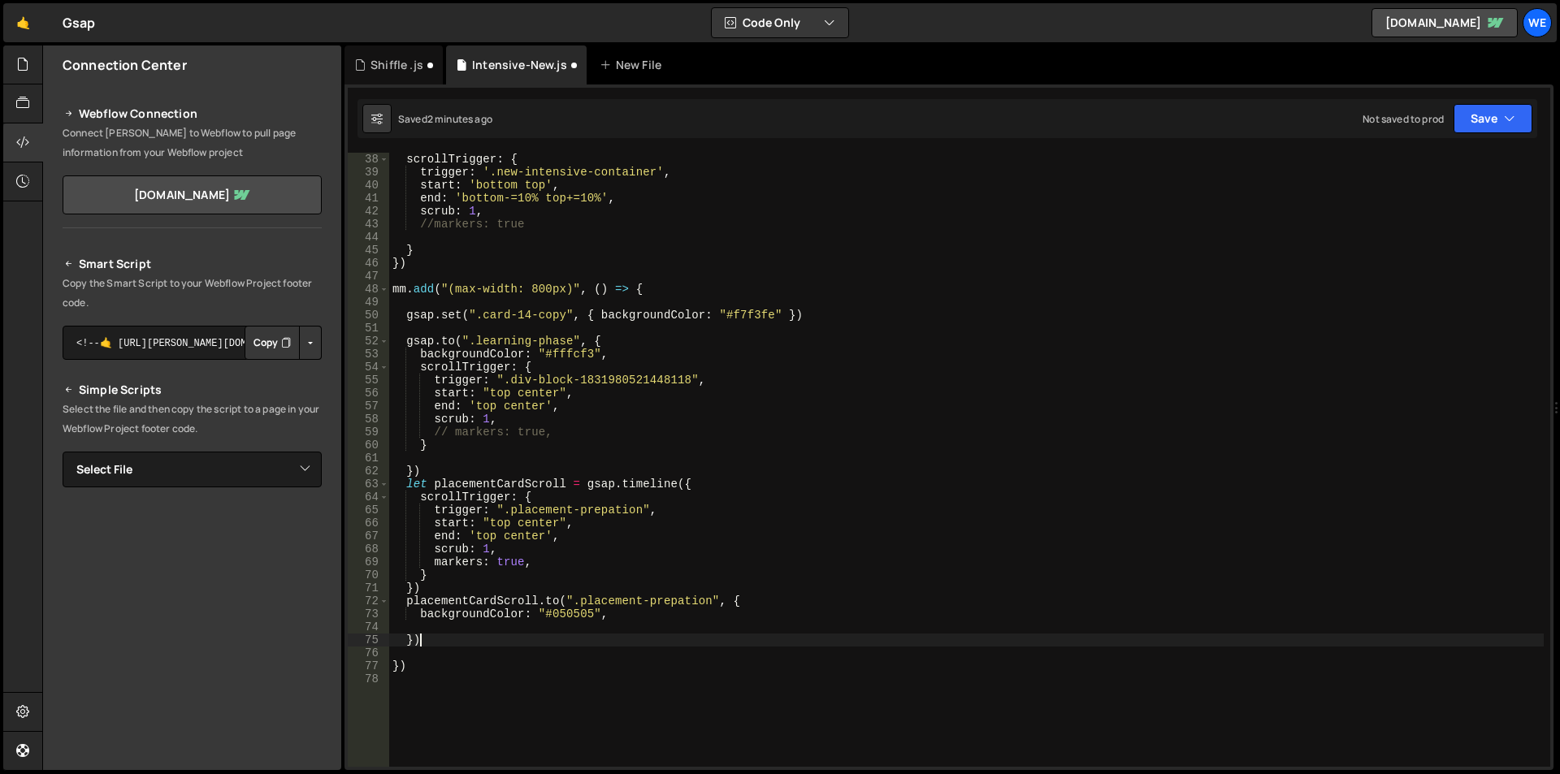
type textarea "})"
type textarea "[DOMAIN_NAME]("",{)"
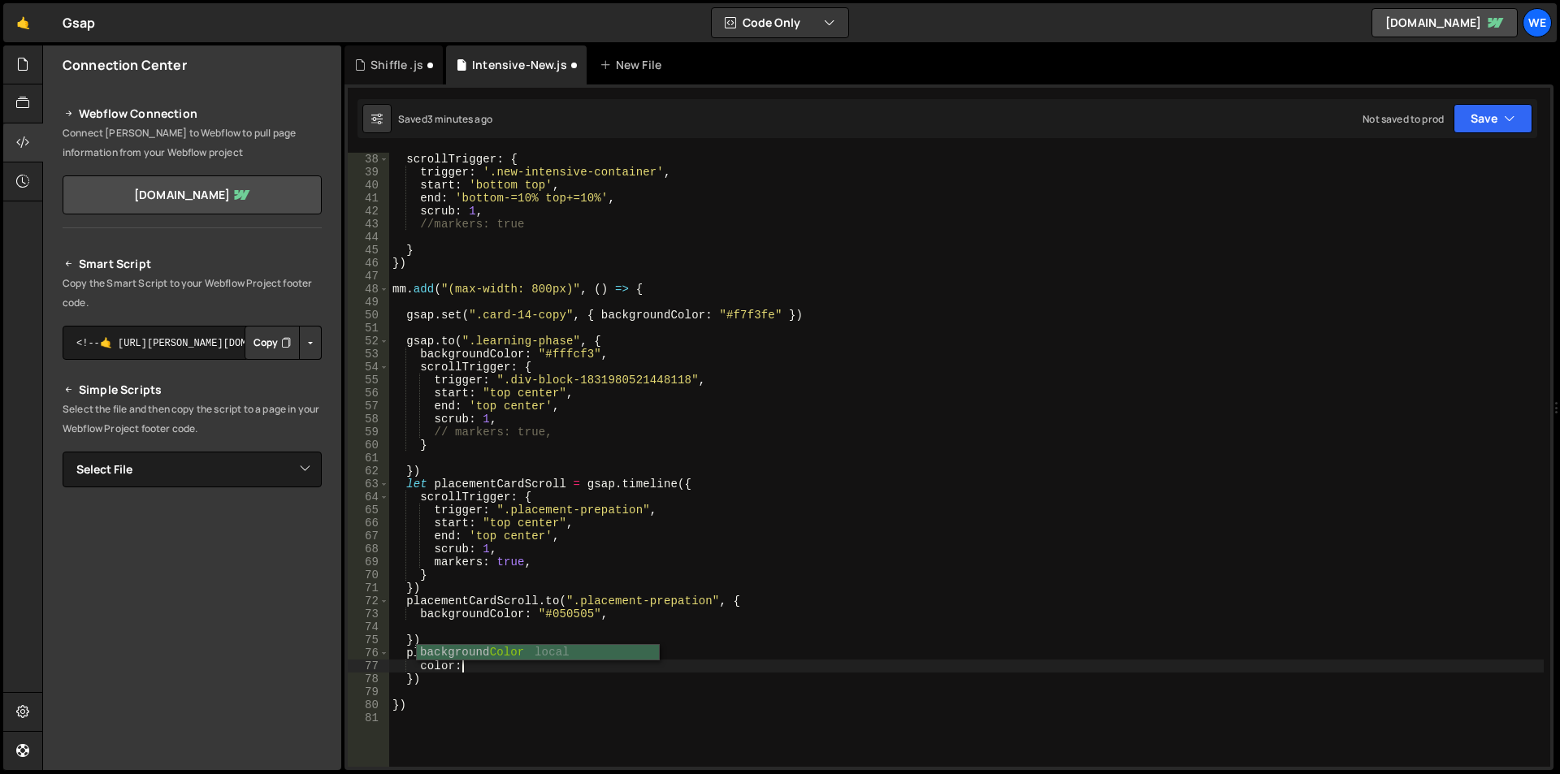
scroll to position [0, 4]
click at [547, 669] on div "scrollTrigger : { trigger : '.new-intensive-container' , start : 'bottom top' ,…" at bounding box center [966, 473] width 1155 height 640
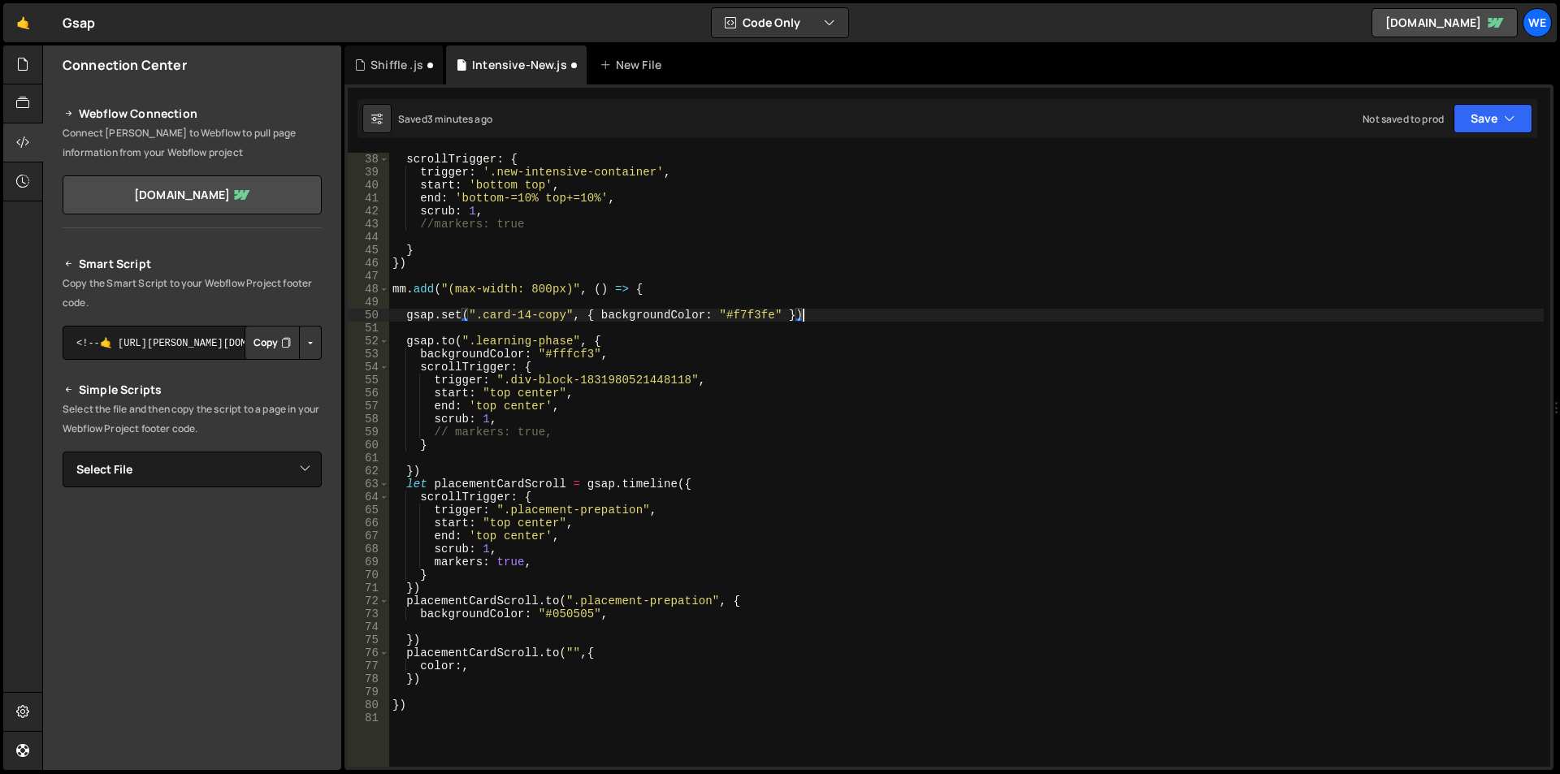
click at [834, 314] on div "scrollTrigger : { trigger : '.new-intensive-container' , start : 'bottom top' ,…" at bounding box center [966, 473] width 1155 height 640
type textarea "gsap.set(".card-14-copy", { backgroundColor: "#f7f3fe" });"
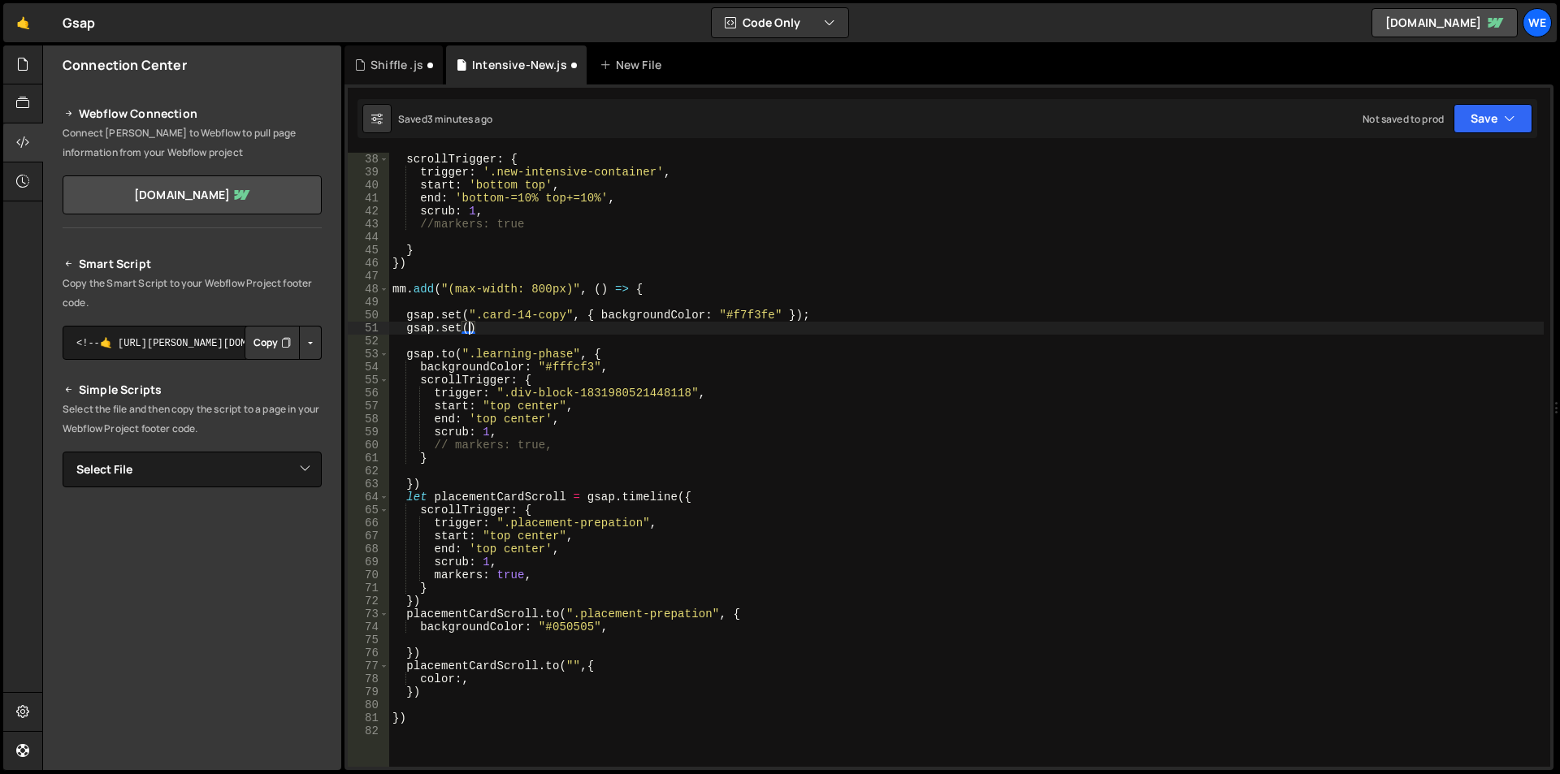
scroll to position [0, 5]
paste textarea "#050505")"
paste textarea "#050505""
click at [573, 665] on div "scrollTrigger : { trigger : '.new-intensive-container' , start : 'bottom top' ,…" at bounding box center [966, 473] width 1155 height 640
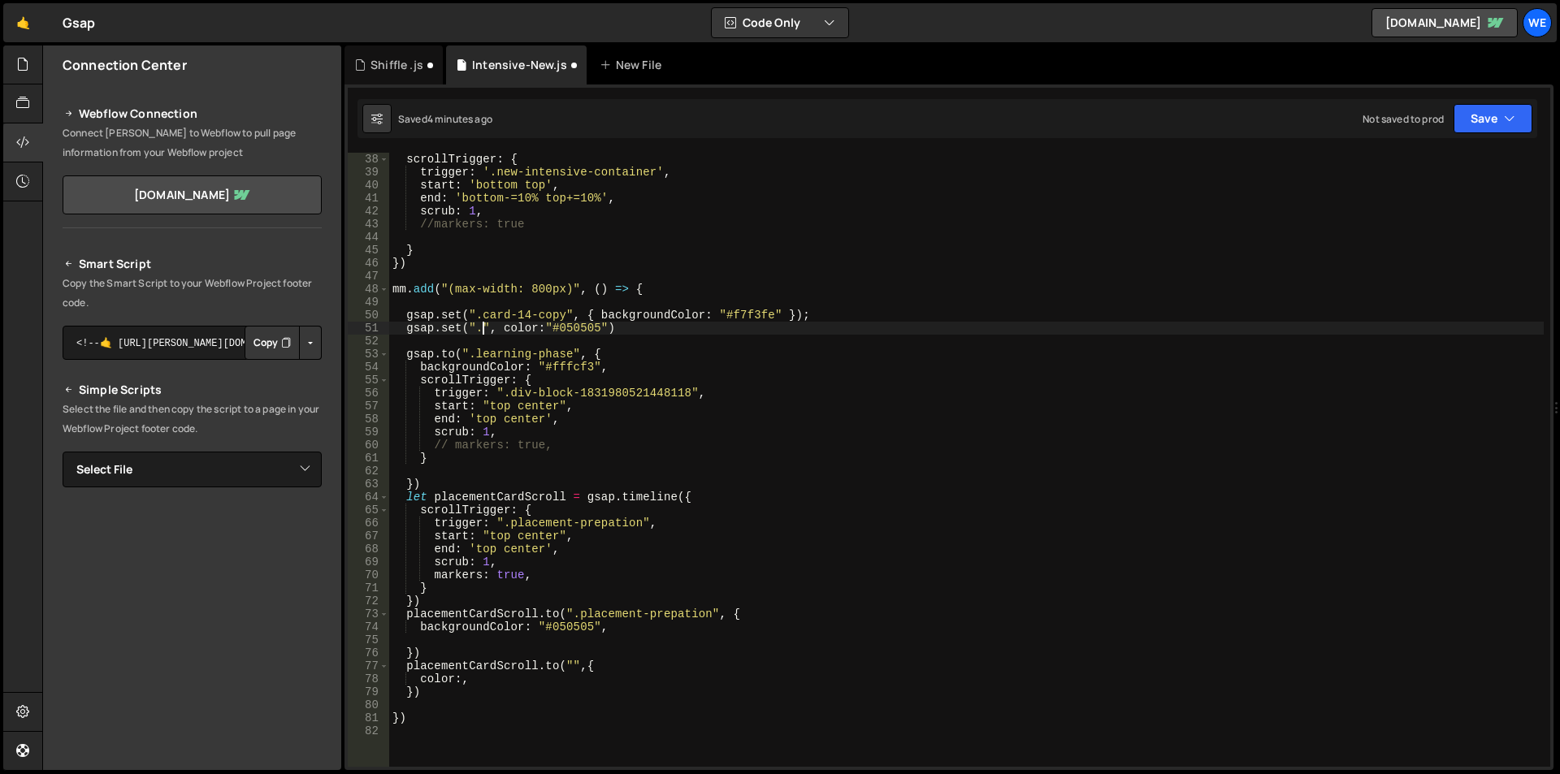
click at [481, 323] on div "scrollTrigger : { trigger : '.new-intensive-container' , start : 'bottom top' ,…" at bounding box center [966, 473] width 1155 height 640
paste textarea "placement"
type textarea "gsap.set(".placement", color:"#050505")"
click at [738, 341] on div "scrollTrigger : { trigger : '.new-intensive-container' , start : 'bottom top' ,…" at bounding box center [966, 473] width 1155 height 640
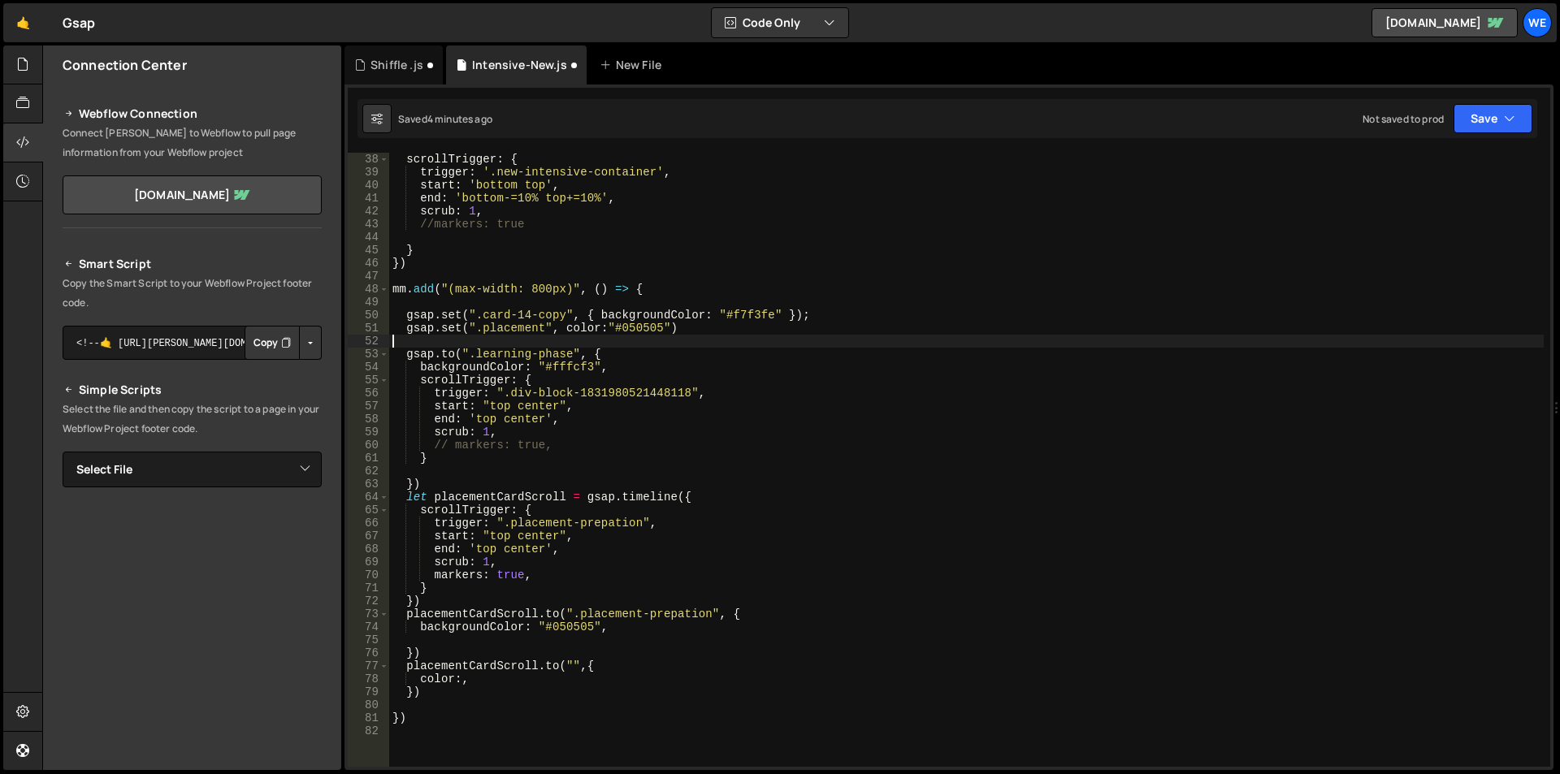
click at [571, 662] on div "scrollTrigger : { trigger : '.new-intensive-container' , start : 'bottom top' ,…" at bounding box center [966, 473] width 1155 height 640
paste textarea "placement"
click at [679, 666] on div "scrollTrigger : { trigger : '.new-intensive-container' , start : 'bottom top' ,…" at bounding box center [966, 473] width 1155 height 640
click at [465, 676] on div "scrollTrigger : { trigger : '.new-intensive-container' , start : 'bottom top' ,…" at bounding box center [966, 473] width 1155 height 640
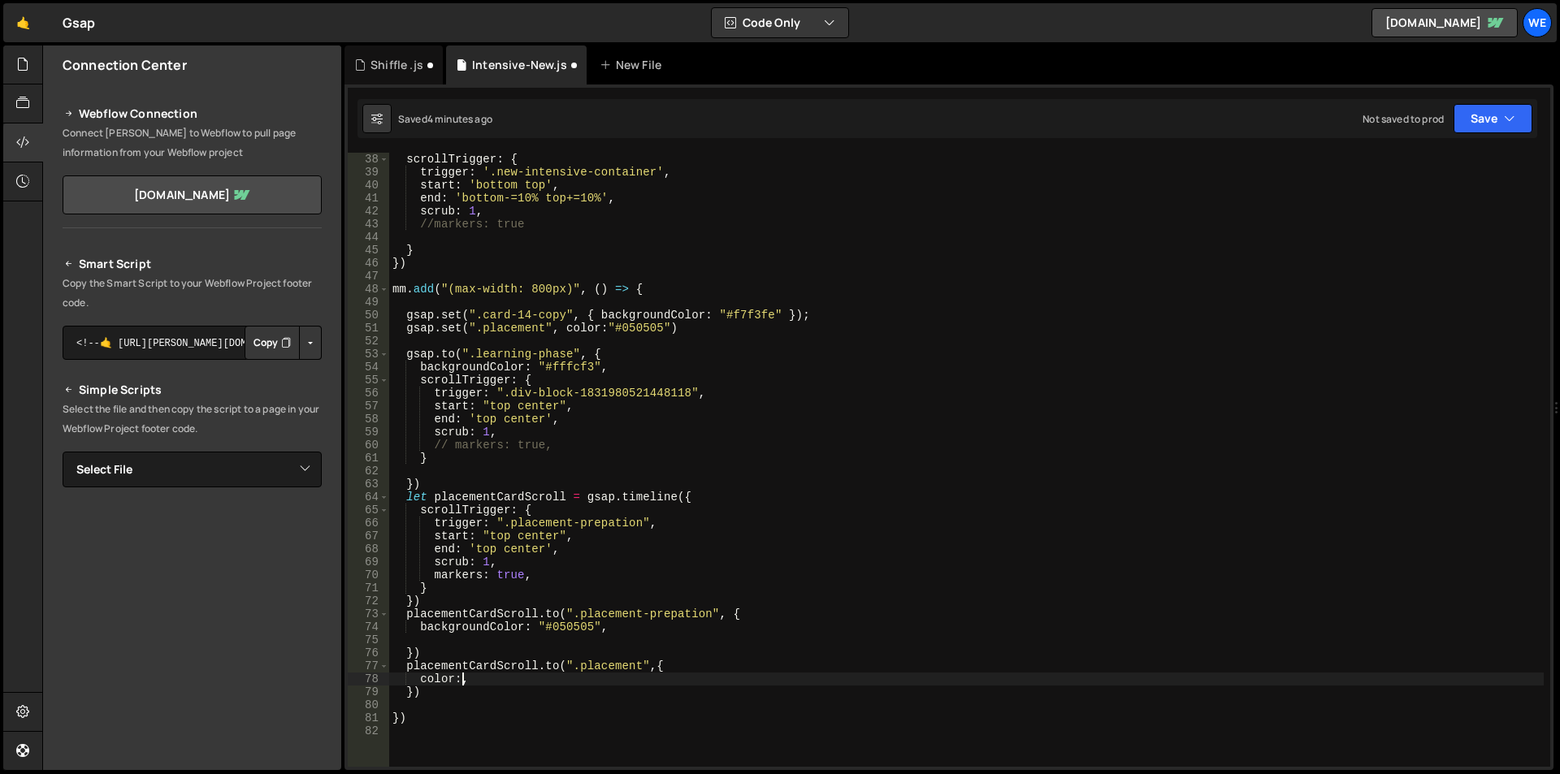
scroll to position [0, 5]
paste textarea "#fbbf24"
paste textarea "#fbbf24""
click at [731, 683] on div "scrollTrigger : { trigger : '.new-intensive-container' , start : 'bottom top' ,…" at bounding box center [966, 473] width 1155 height 640
click at [566, 325] on div "scrollTrigger : { trigger : '.new-intensive-container' , start : 'bottom top' ,…" at bounding box center [966, 473] width 1155 height 640
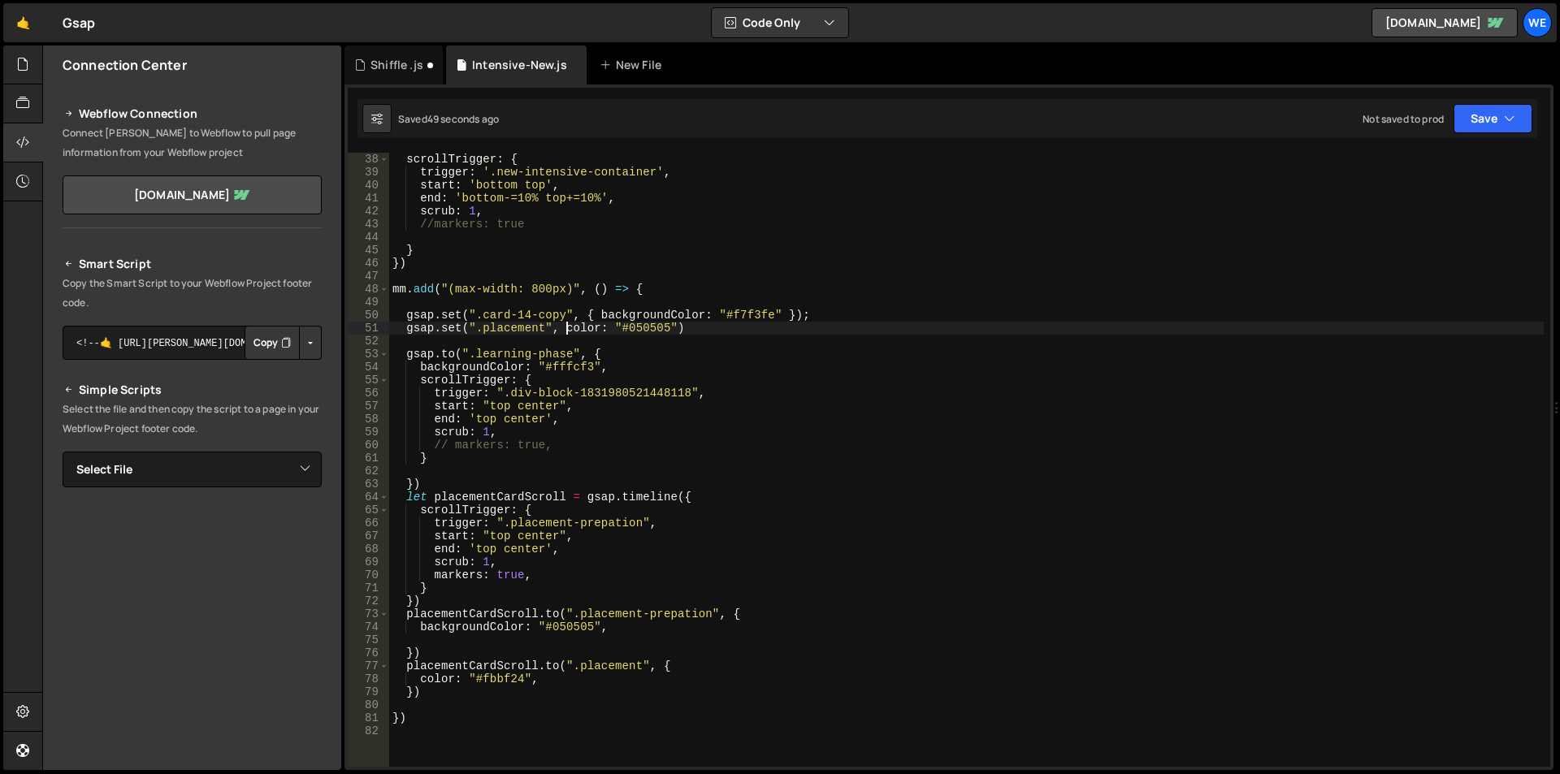
click at [678, 331] on div "scrollTrigger : { trigger : '.new-intensive-container' , start : 'bottom top' ,…" at bounding box center [966, 473] width 1155 height 640
paste textarea "color: "#050505"}"
type textarea "gsap.set(".placement", {color: "#050505"})"
click at [710, 337] on div "scrollTrigger : { trigger : '.new-intensive-container' , start : 'bottom top' ,…" at bounding box center [966, 473] width 1155 height 640
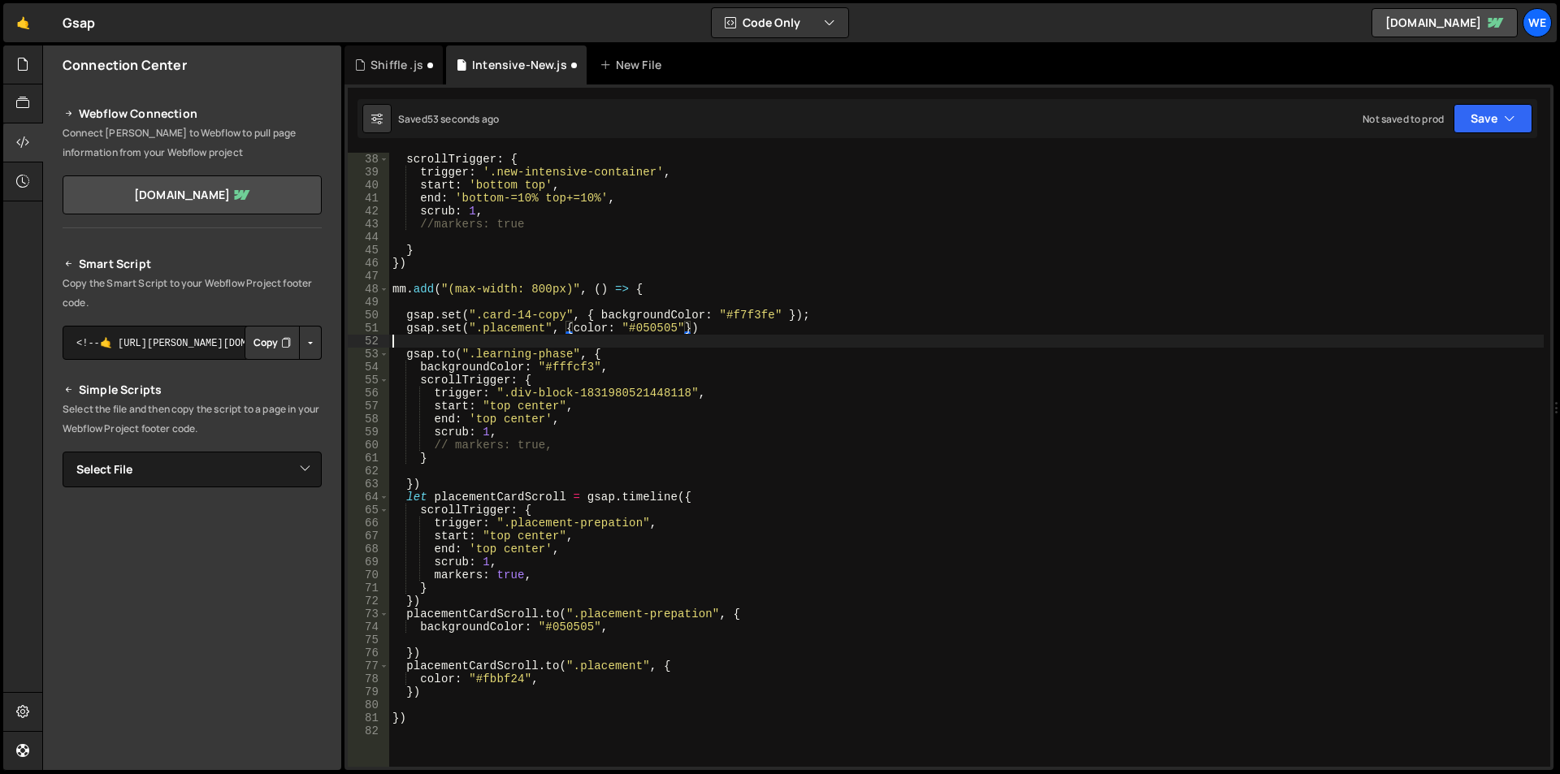
scroll to position [0, 0]
click at [600, 670] on div "scrollTrigger : { trigger : '.new-intensive-container' , start : 'bottom top' ,…" at bounding box center [966, 473] width 1155 height 640
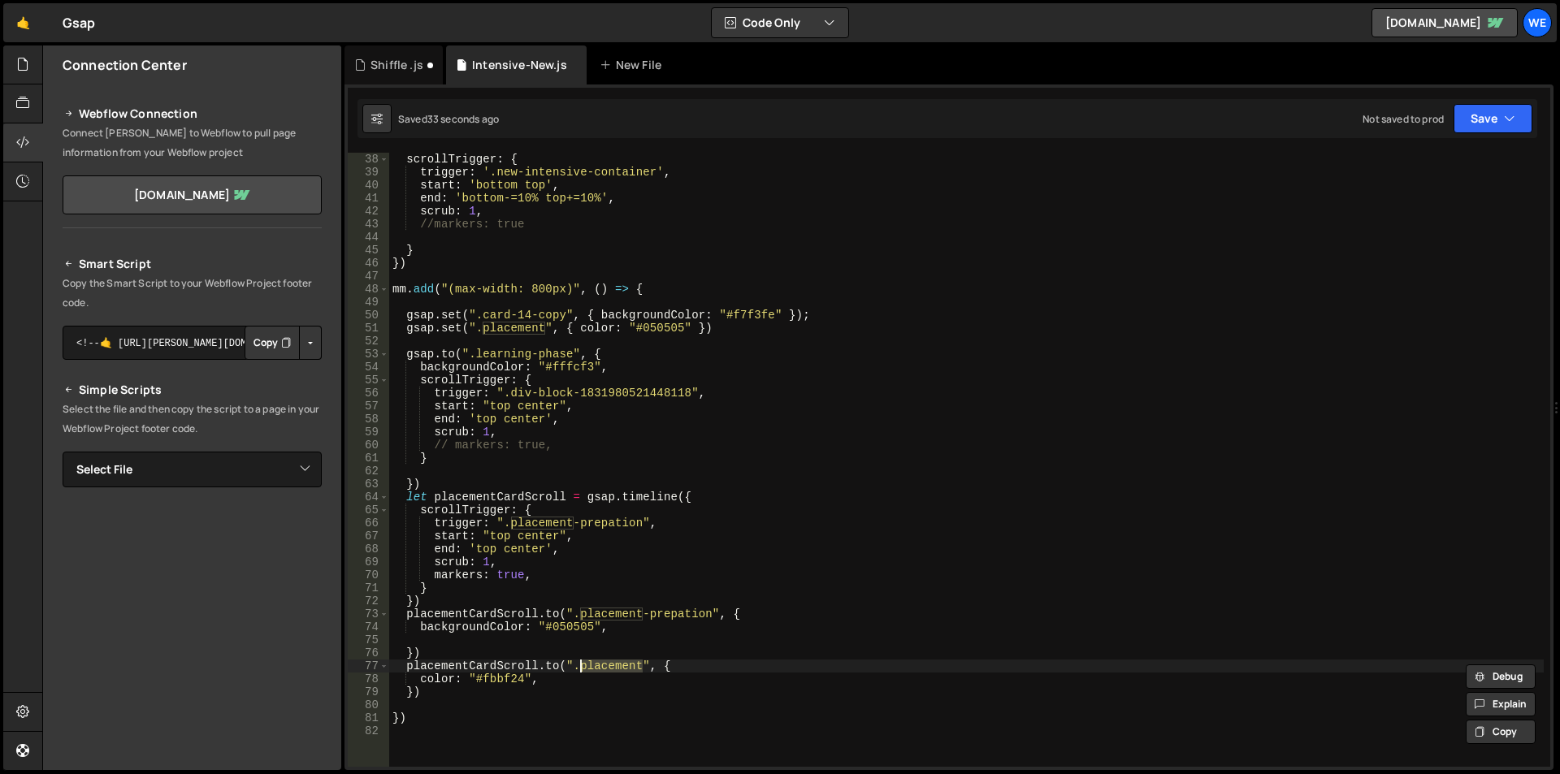
paste textarea "text-block-2-copy"
click at [773, 662] on div "scrollTrigger : { trigger : '.new-intensive-container' , start : 'bottom top' ,…" at bounding box center [966, 473] width 1155 height 640
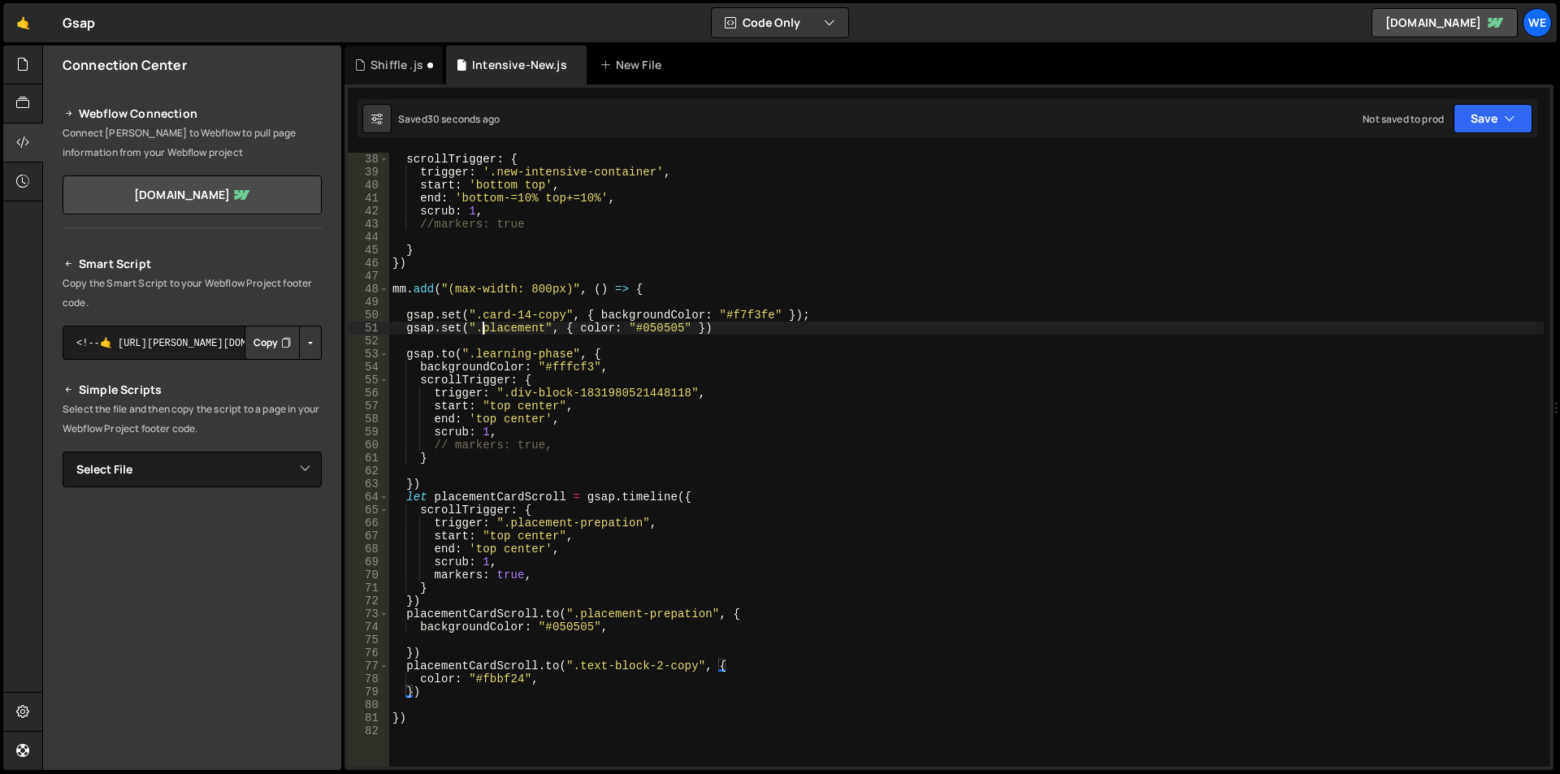
click at [486, 326] on div "scrollTrigger : { trigger : '.new-intensive-container' , start : 'bottom top' ,…" at bounding box center [966, 473] width 1155 height 640
paste textarea "text-block-2-copy"
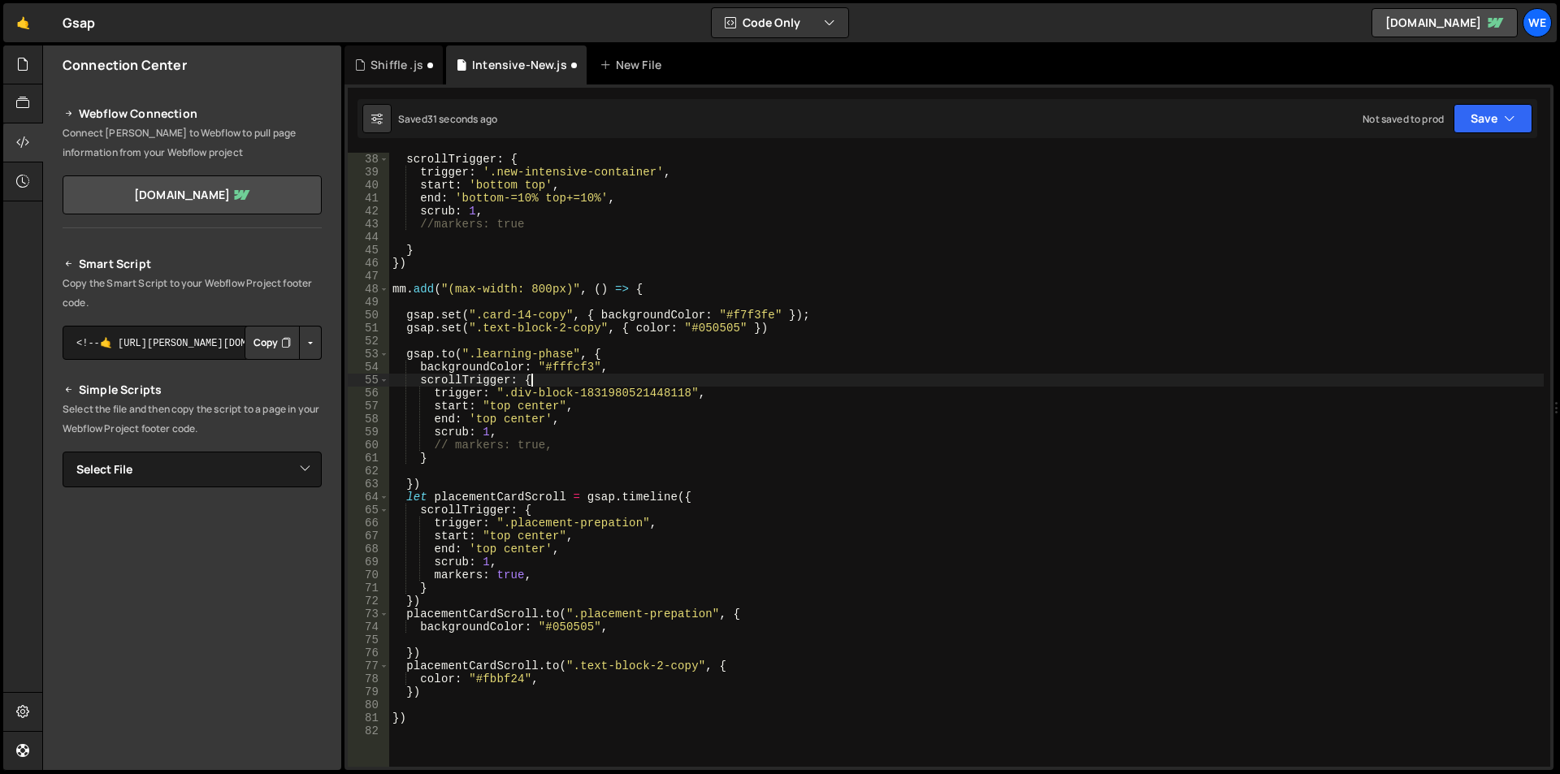
click at [774, 384] on div "scrollTrigger : { trigger : '.new-intensive-container' , start : 'bottom top' ,…" at bounding box center [966, 473] width 1155 height 640
click at [770, 330] on div "scrollTrigger : { trigger : '.new-intensive-container' , start : 'bottom top' ,…" at bounding box center [966, 473] width 1155 height 640
type textarea "gsap.set(".text-block-2-copy", { color: "#050505" });"
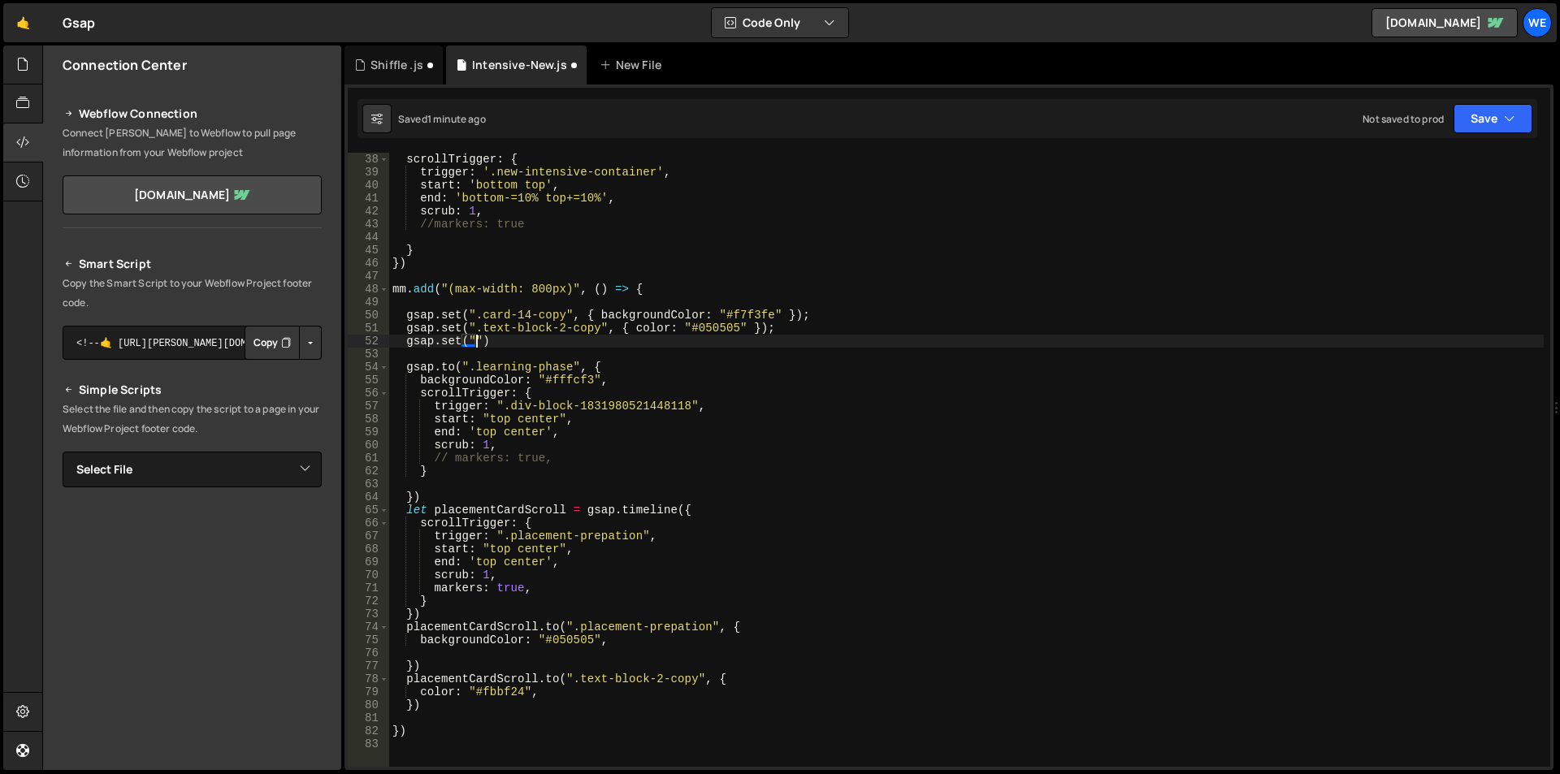
scroll to position [0, 5]
paste textarea "placement-ready")"
paste textarea "#050505"
click at [824, 340] on div "scrollTrigger : { trigger : '.new-intensive-container' , start : 'bottom top' ,…" at bounding box center [966, 473] width 1155 height 640
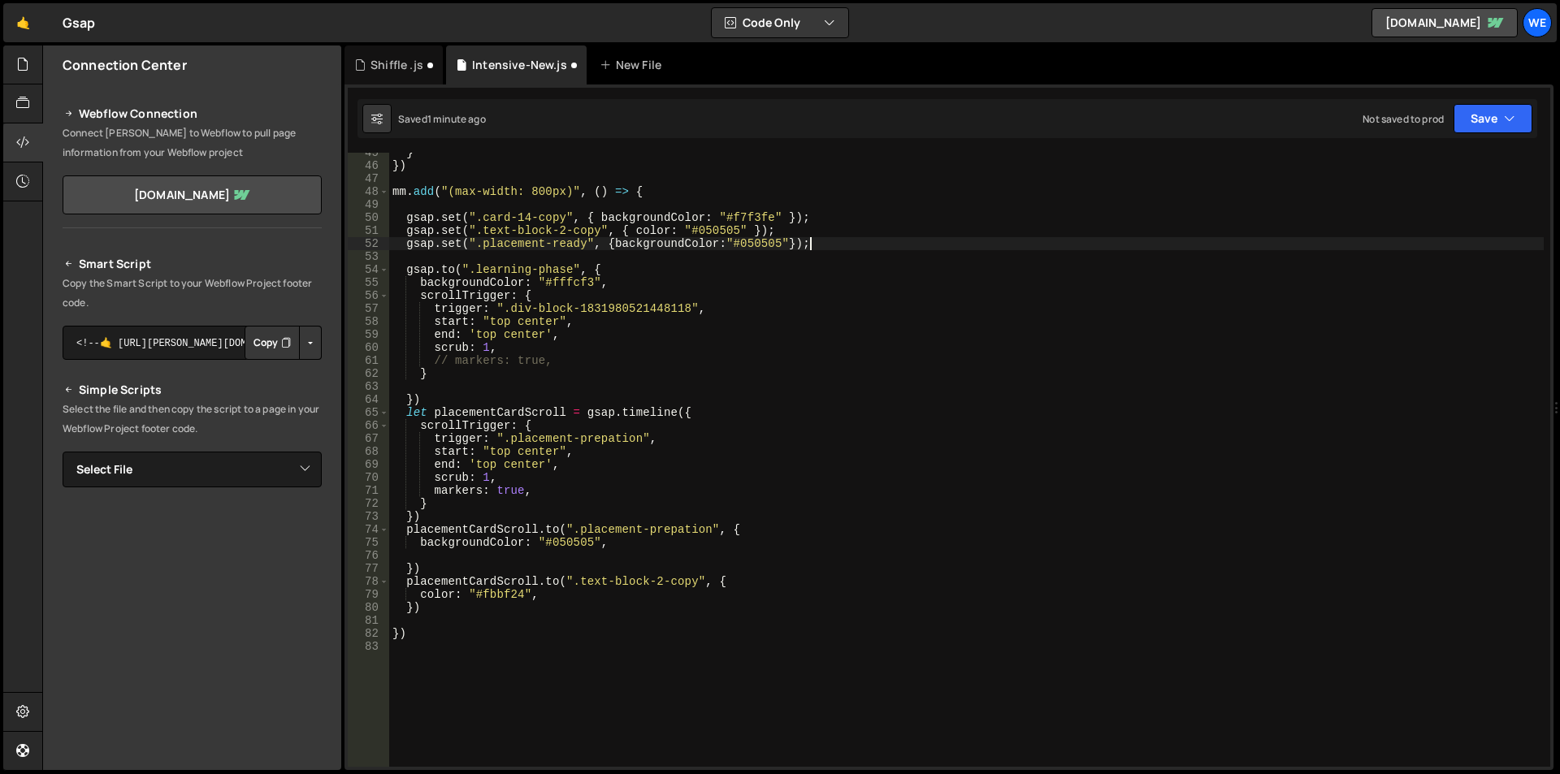
scroll to position [579, 0]
click at [447, 605] on div "} }) mm . add ( "(max-width: 800px)" , ( ) => { gsap . set ( ".card-14-copy" , …" at bounding box center [966, 466] width 1155 height 640
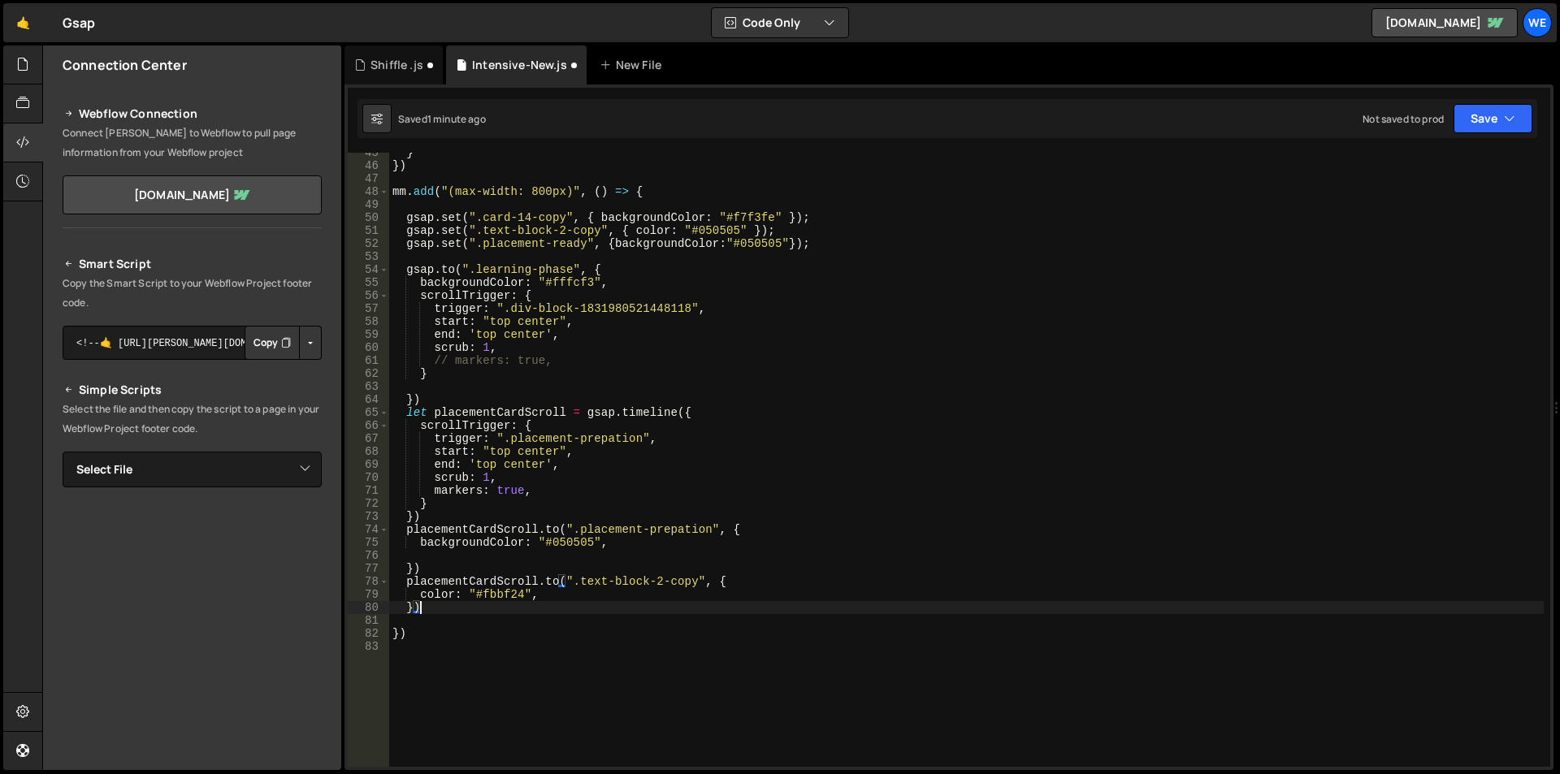
type textarea "});"
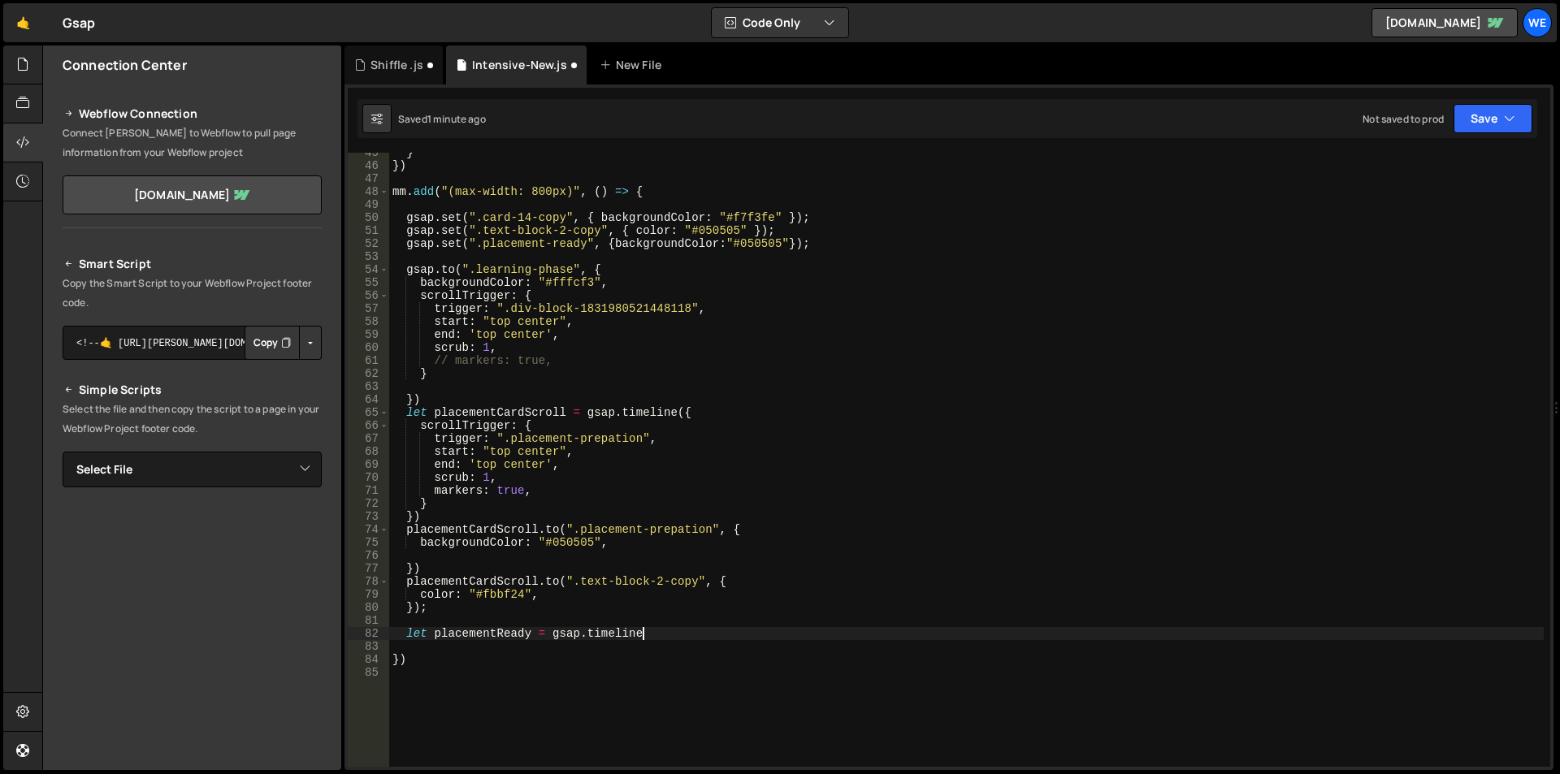
scroll to position [0, 17]
type textarea "let placementReady = gsap.timeline({"
type textarea "scrollTrigger:{"
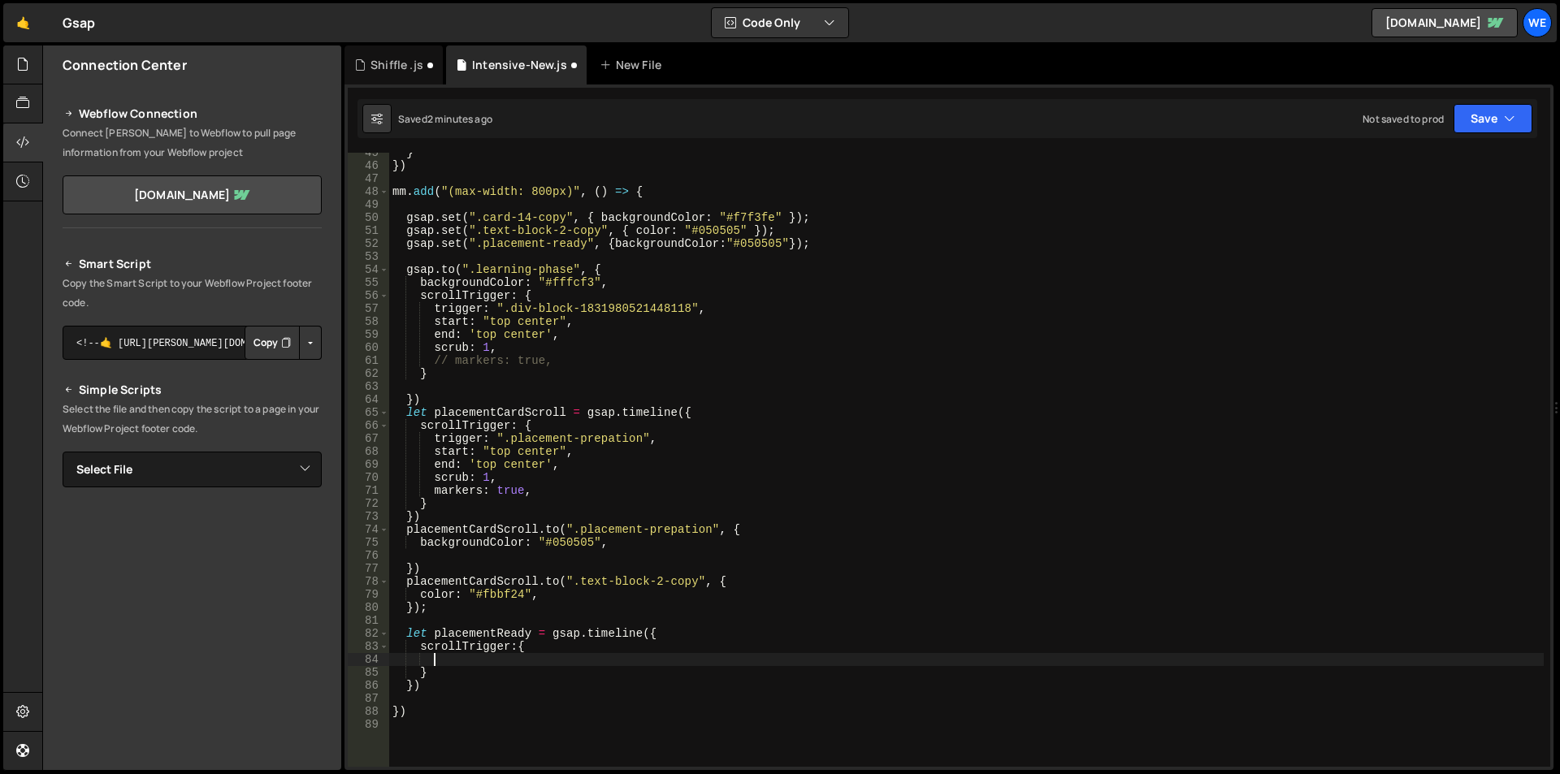
click at [429, 446] on div "} }) mm . add ( "(max-width: 800px)" , ( ) => { gsap . set ( ".card-14-copy" , …" at bounding box center [966, 466] width 1155 height 640
click at [431, 434] on div "} }) mm . add ( "(max-width: 800px)" , ( ) => { gsap . set ( ".card-14-copy" , …" at bounding box center [966, 466] width 1155 height 640
click at [544, 489] on div "} }) mm . add ( "(max-width: 800px)" , ( ) => { gsap . set ( ".card-14-copy" , …" at bounding box center [966, 466] width 1155 height 640
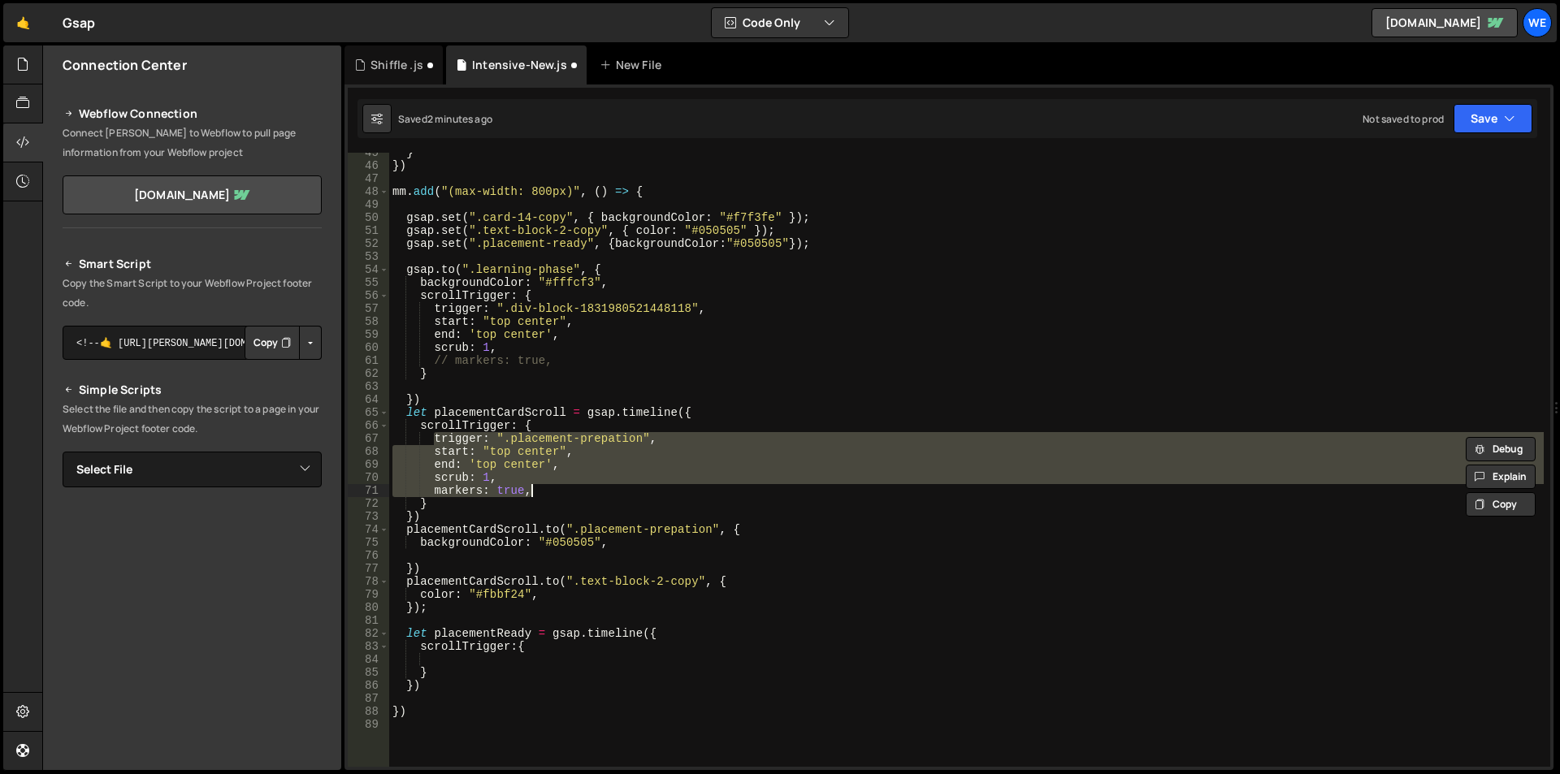
click at [554, 648] on div "} }) mm . add ( "(max-width: 800px)" , ( ) => { gsap . set ( ".card-14-copy" , …" at bounding box center [966, 466] width 1155 height 640
type textarea "scrollTrigger:{"
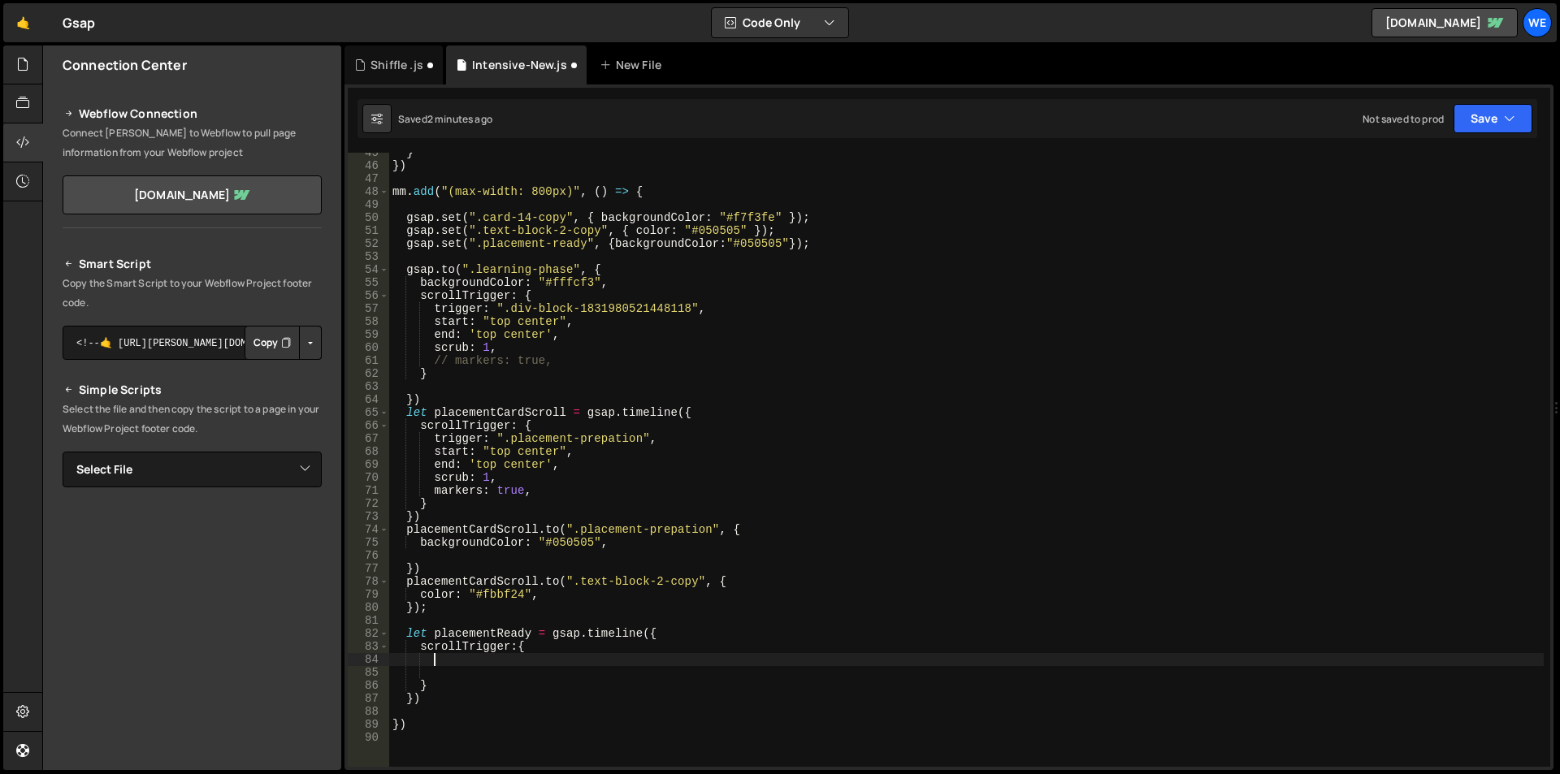
paste textarea "markers: true,"
click at [501, 239] on div "} }) mm . add ( "(max-width: 800px)" , ( ) => { gsap . set ( ".card-14-copy" , …" at bounding box center [966, 466] width 1155 height 640
click at [588, 246] on div "} }) mm . add ( "(max-width: 800px)" , ( ) => { gsap . set ( ".card-14-copy" , …" at bounding box center [966, 466] width 1155 height 640
click at [483, 243] on div "} }) mm . add ( "(max-width: 800px)" , ( ) => { gsap . set ( ".card-14-copy" , …" at bounding box center [966, 466] width 1155 height 640
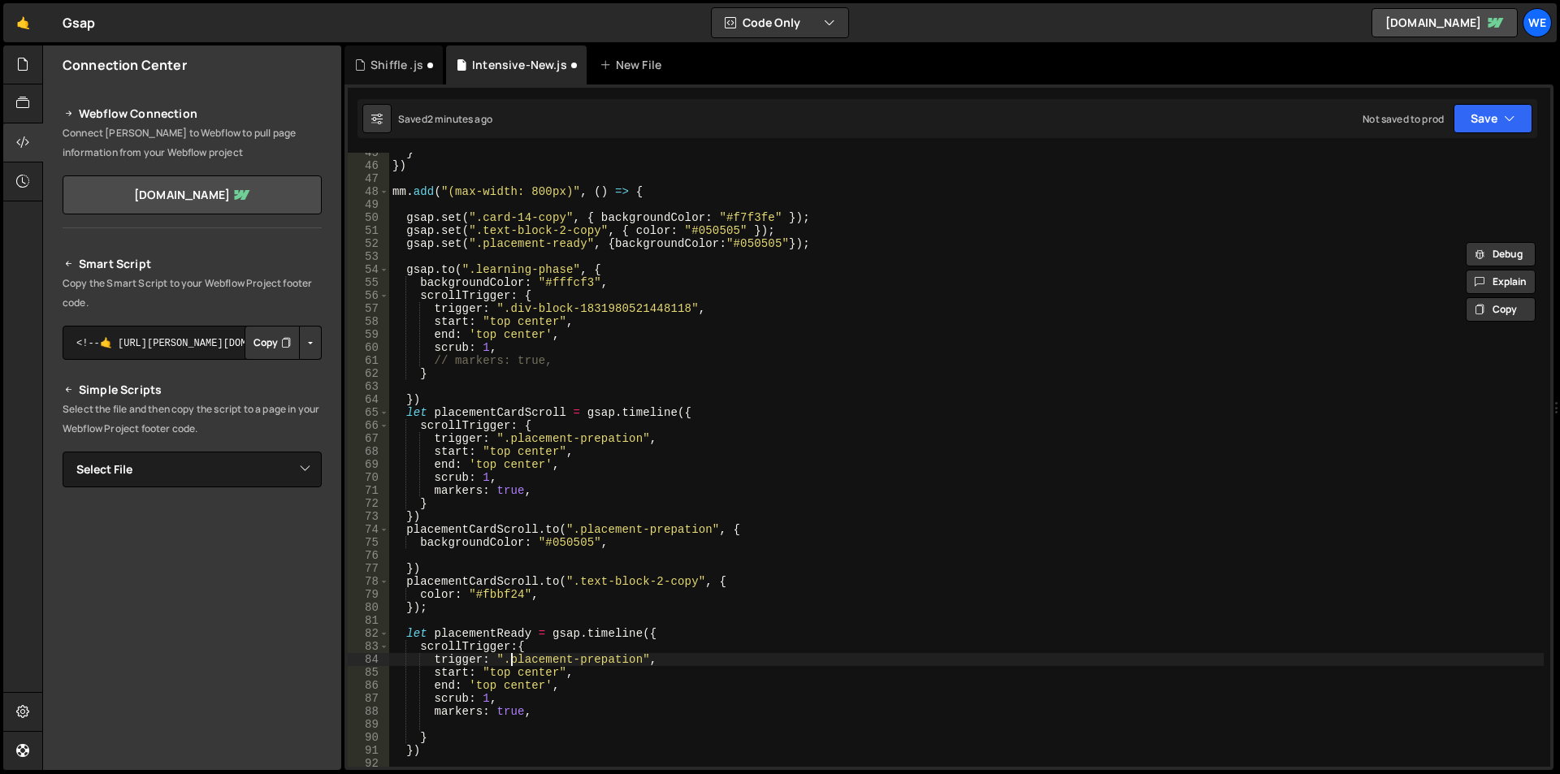
drag, startPoint x: 513, startPoint y: 657, endPoint x: 570, endPoint y: 659, distance: 56.9
click at [514, 657] on div "} }) mm . add ( "(max-width: 800px)" , ( ) => { gsap . set ( ".card-14-copy" , …" at bounding box center [966, 466] width 1155 height 640
click at [641, 663] on div "} }) mm . add ( "(max-width: 800px)" , ( ) => { gsap . set ( ".card-14-copy" , …" at bounding box center [966, 466] width 1155 height 640
paste textarea "ready"
type textarea "trigger: ".placement-ready","
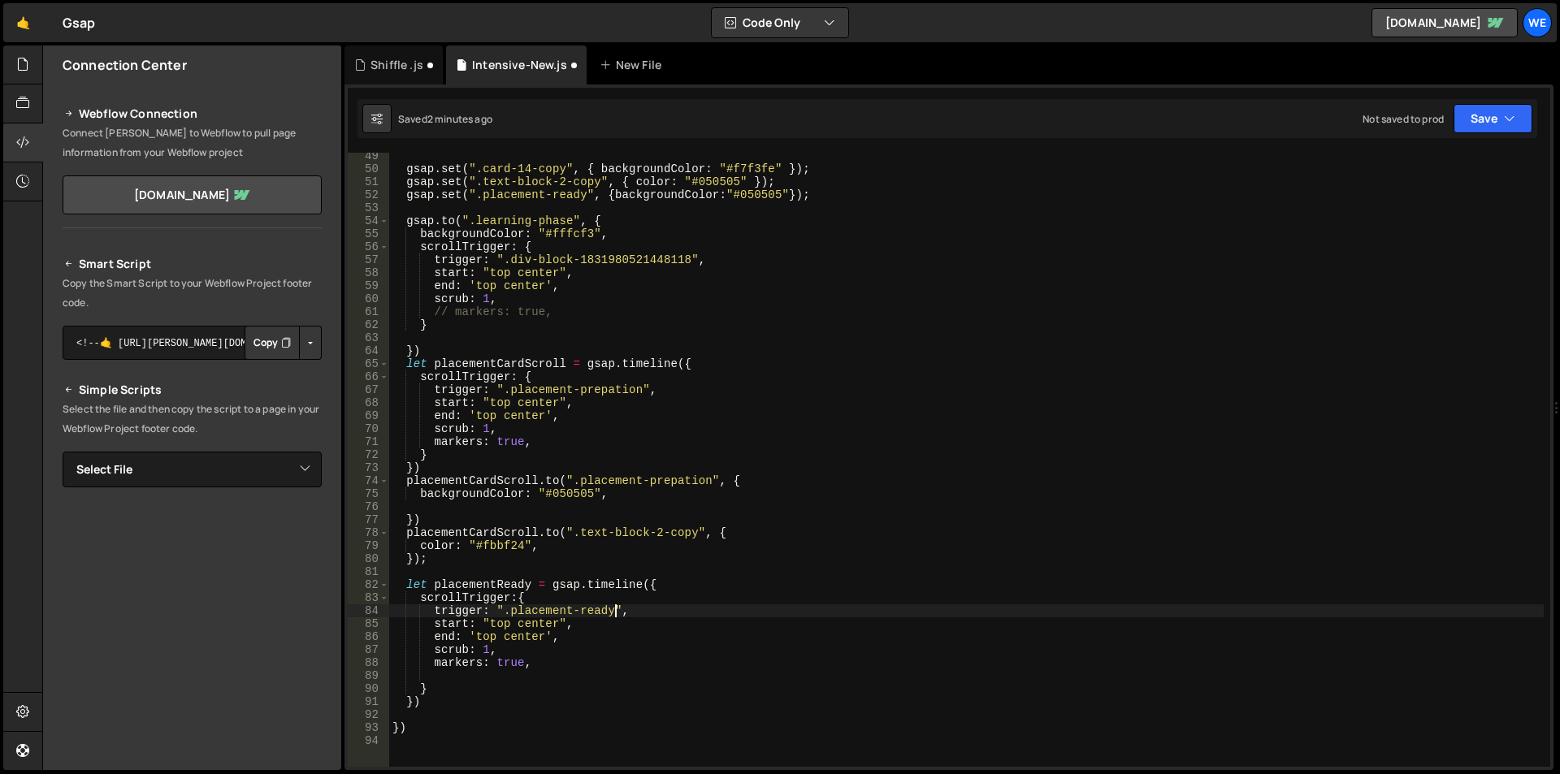
scroll to position [676, 0]
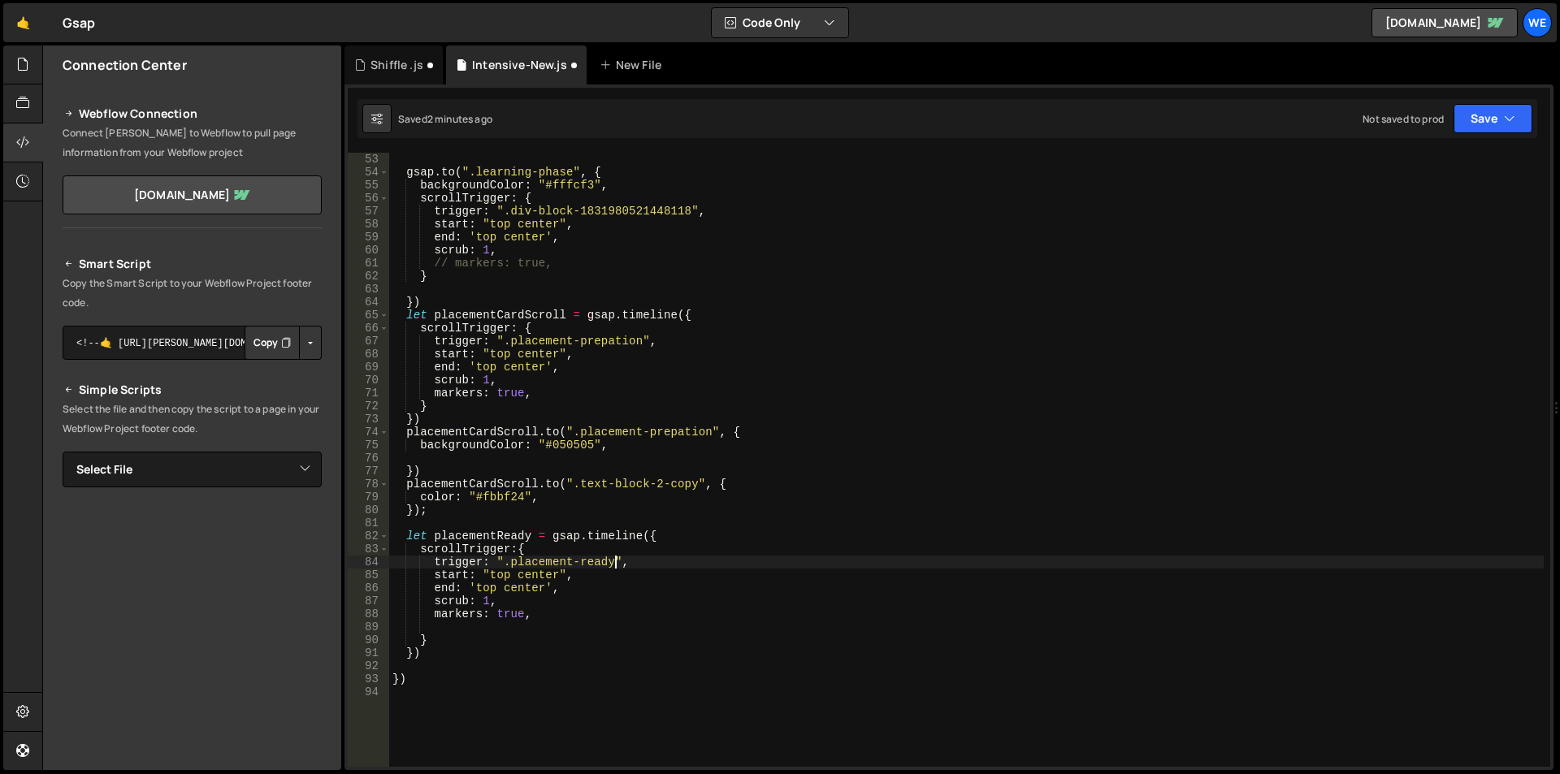
click at [472, 526] on div "gsap . to ( ".learning-phase" , { backgroundColor : "#fffcf3" , scrollTrigger :…" at bounding box center [966, 473] width 1155 height 640
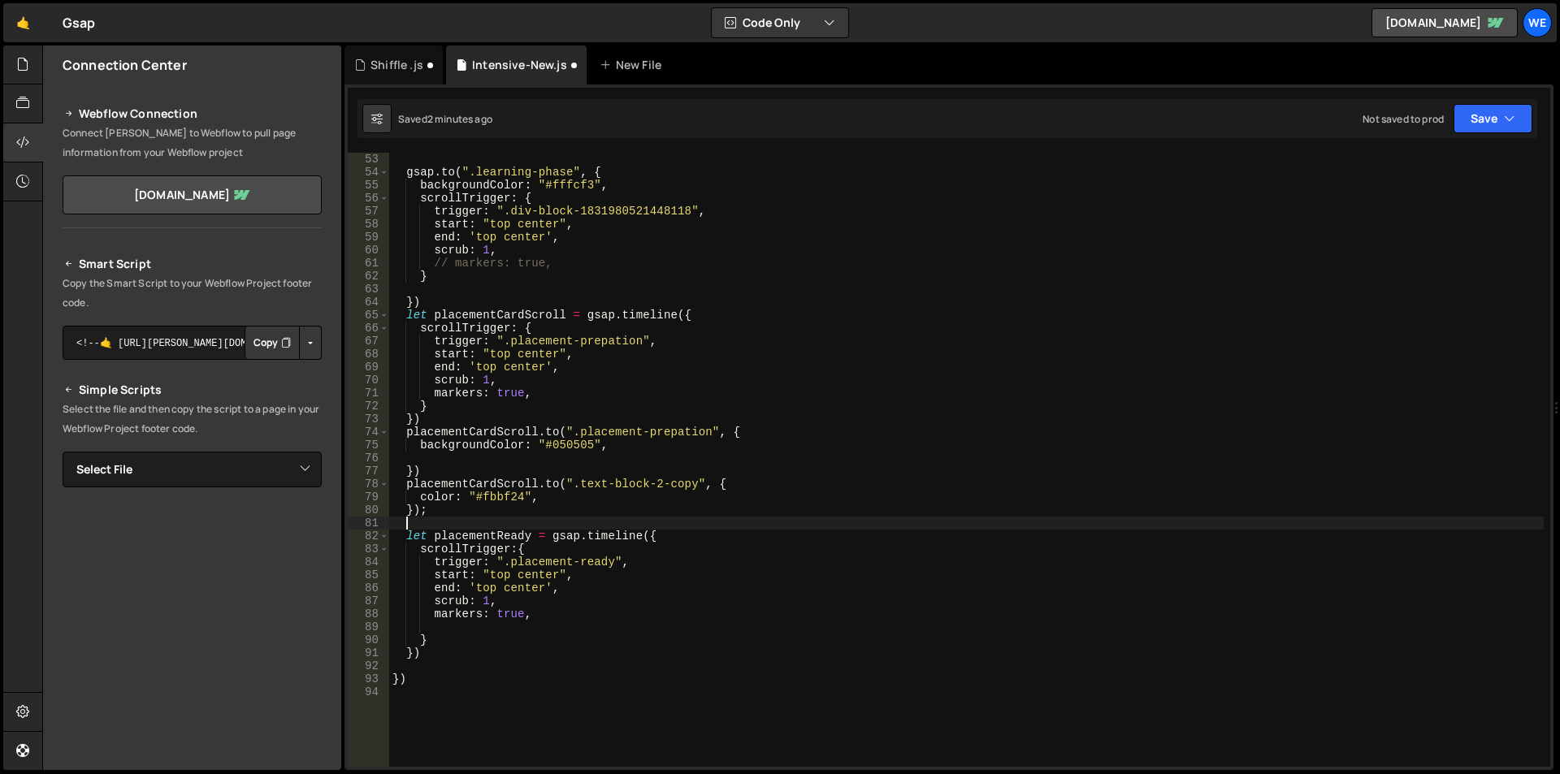
scroll to position [0, 0]
click at [472, 538] on div "gsap . to ( ".learning-phase" , { backgroundColor : "#fffcf3" , scrollTrigger :…" at bounding box center [966, 473] width 1155 height 640
click at [487, 641] on div "gsap . to ( ".learning-phase" , { backgroundColor : "#fffcf3" , scrollTrigger :…" at bounding box center [966, 473] width 1155 height 640
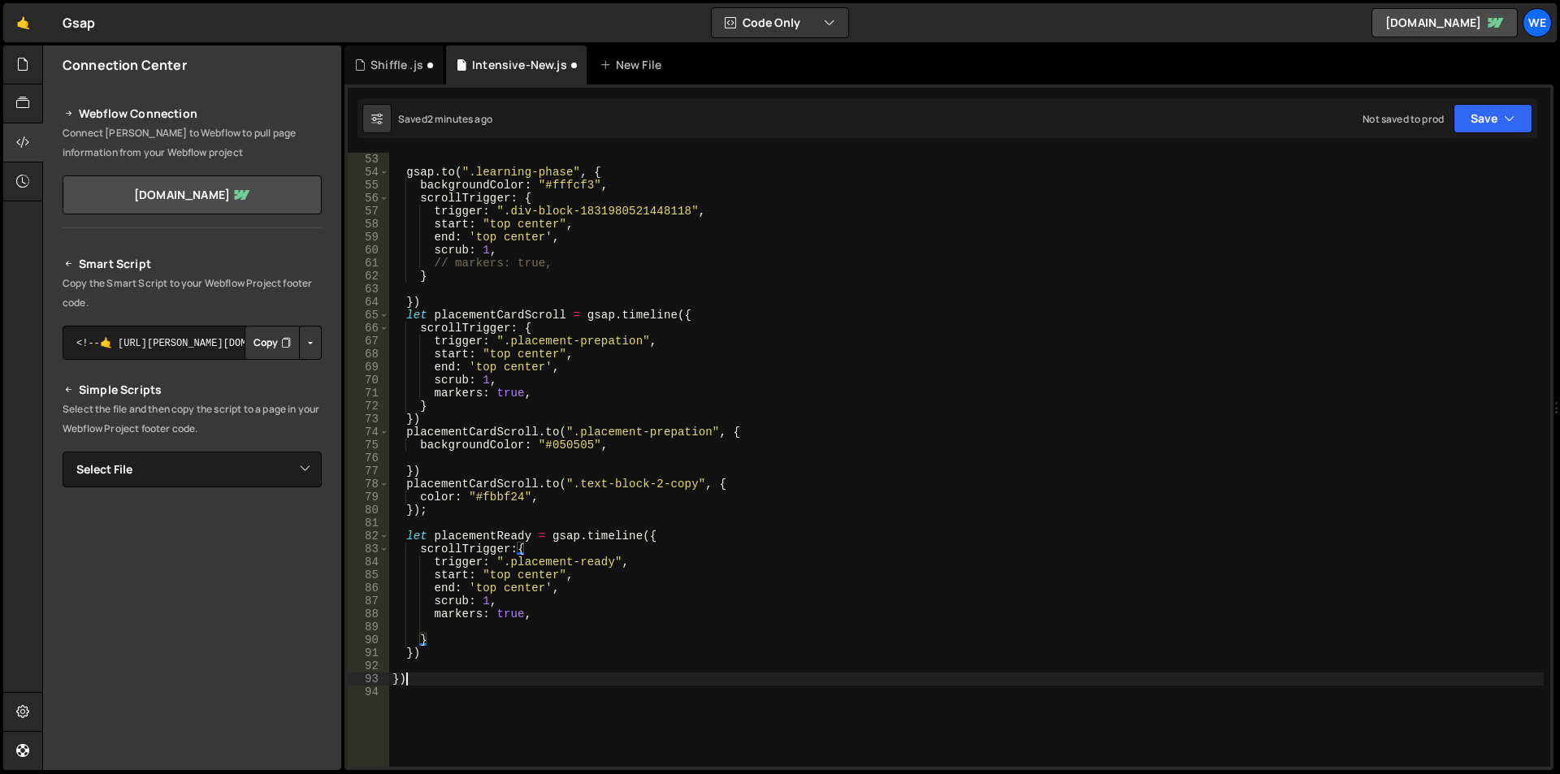
click at [483, 673] on div "gsap . to ( ".learning-phase" , { backgroundColor : "#fffcf3" , scrollTrigger :…" at bounding box center [966, 473] width 1155 height 640
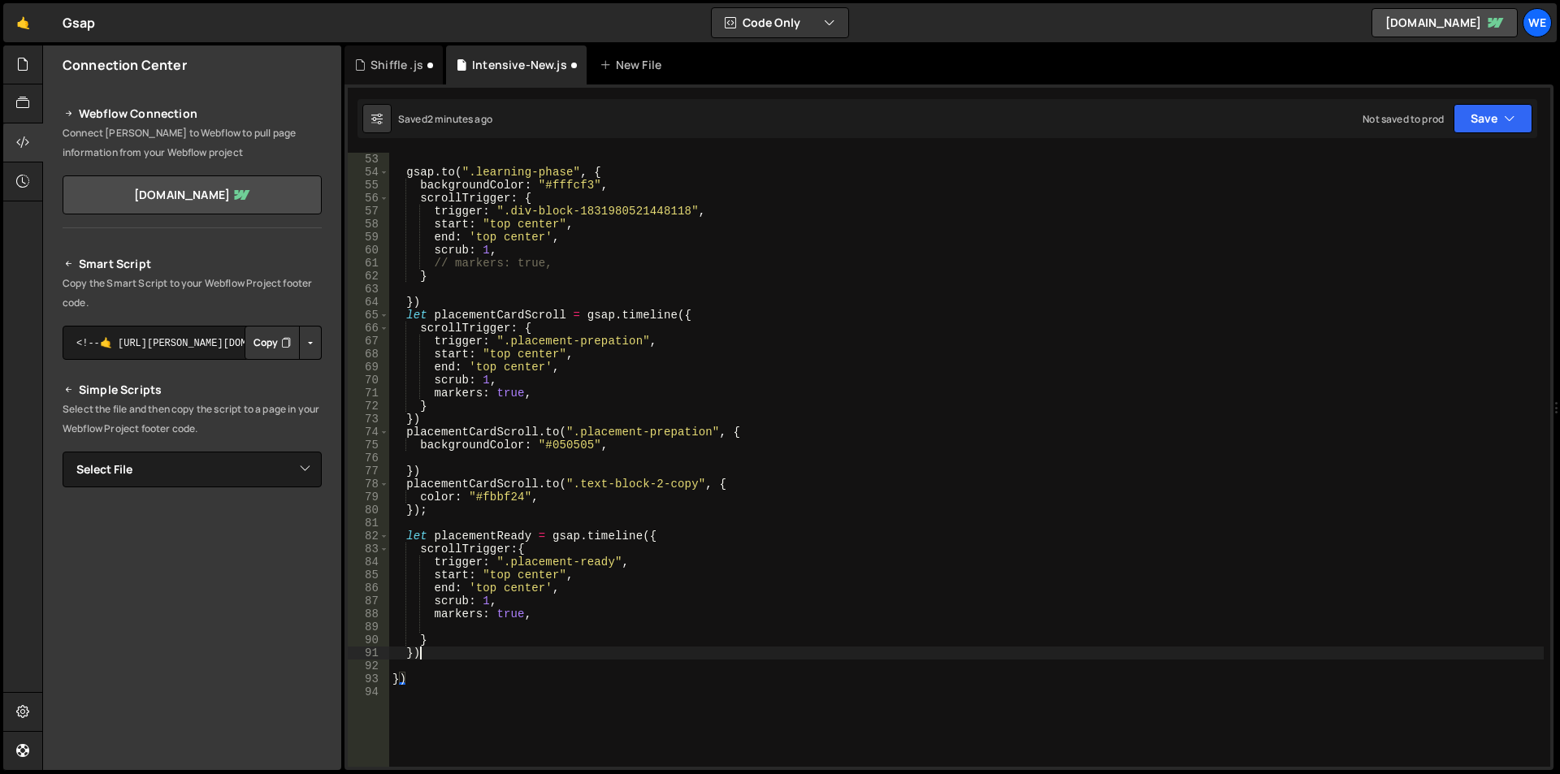
click at [482, 655] on div "gsap . to ( ".learning-phase" , { backgroundColor : "#fffcf3" , scrollTrigger :…" at bounding box center [966, 473] width 1155 height 640
type textarea "})"
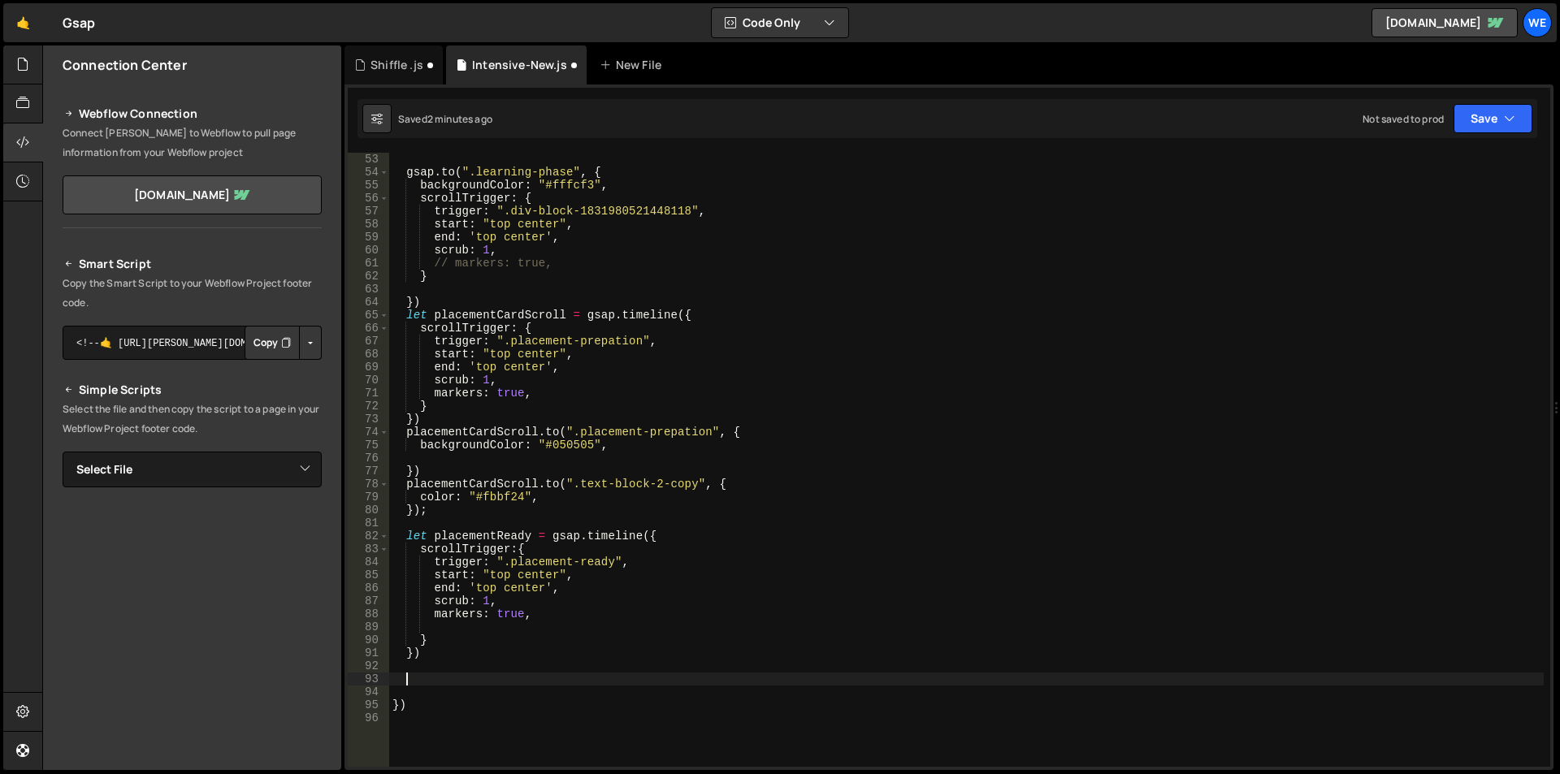
type textarea "."
paste textarea "placementReady"
click at [512, 561] on div "gsap . to ( ".learning-phase" , { backgroundColor : "#fffcf3" , scrollTrigger :…" at bounding box center [966, 473] width 1155 height 640
click at [615, 566] on div "gsap . to ( ".learning-phase" , { backgroundColor : "#fffcf3" , scrollTrigger :…" at bounding box center [966, 473] width 1155 height 640
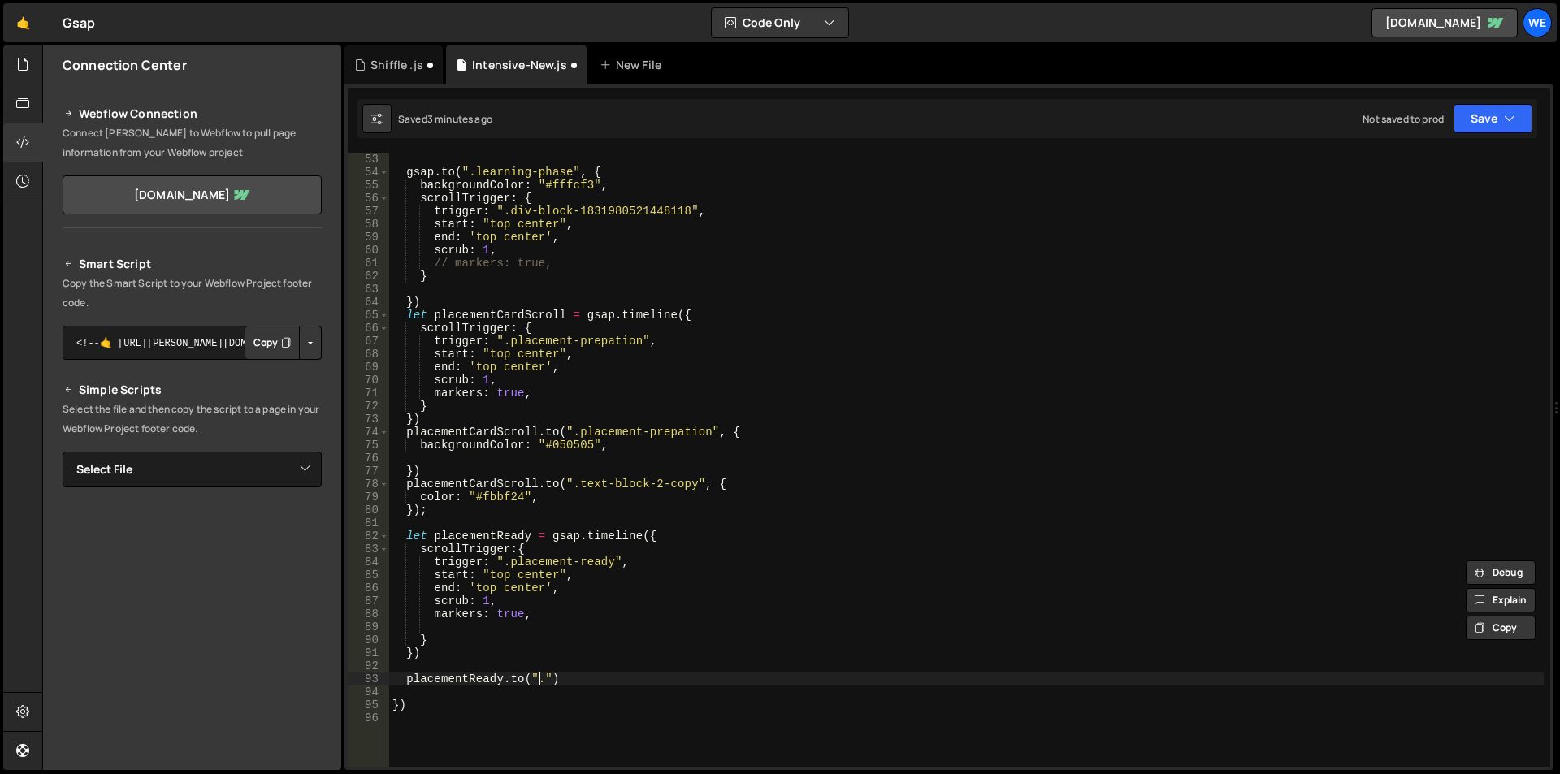
click at [542, 678] on div "gsap . to ( ".learning-phase" , { backgroundColor : "#fffcf3" , scrollTrigger :…" at bounding box center [966, 473] width 1155 height 640
click at [547, 678] on div "gsap . to ( ".learning-phase" , { backgroundColor : "#fffcf3" , scrollTrigger :…" at bounding box center [966, 473] width 1155 height 640
paste textarea "placement-ready"
click at [657, 680] on div "gsap . to ( ".learning-phase" , { backgroundColor : "#fffcf3" , scrollTrigger :…" at bounding box center [966, 473] width 1155 height 640
type textarea "[DOMAIN_NAME](".placement-ready", {)"
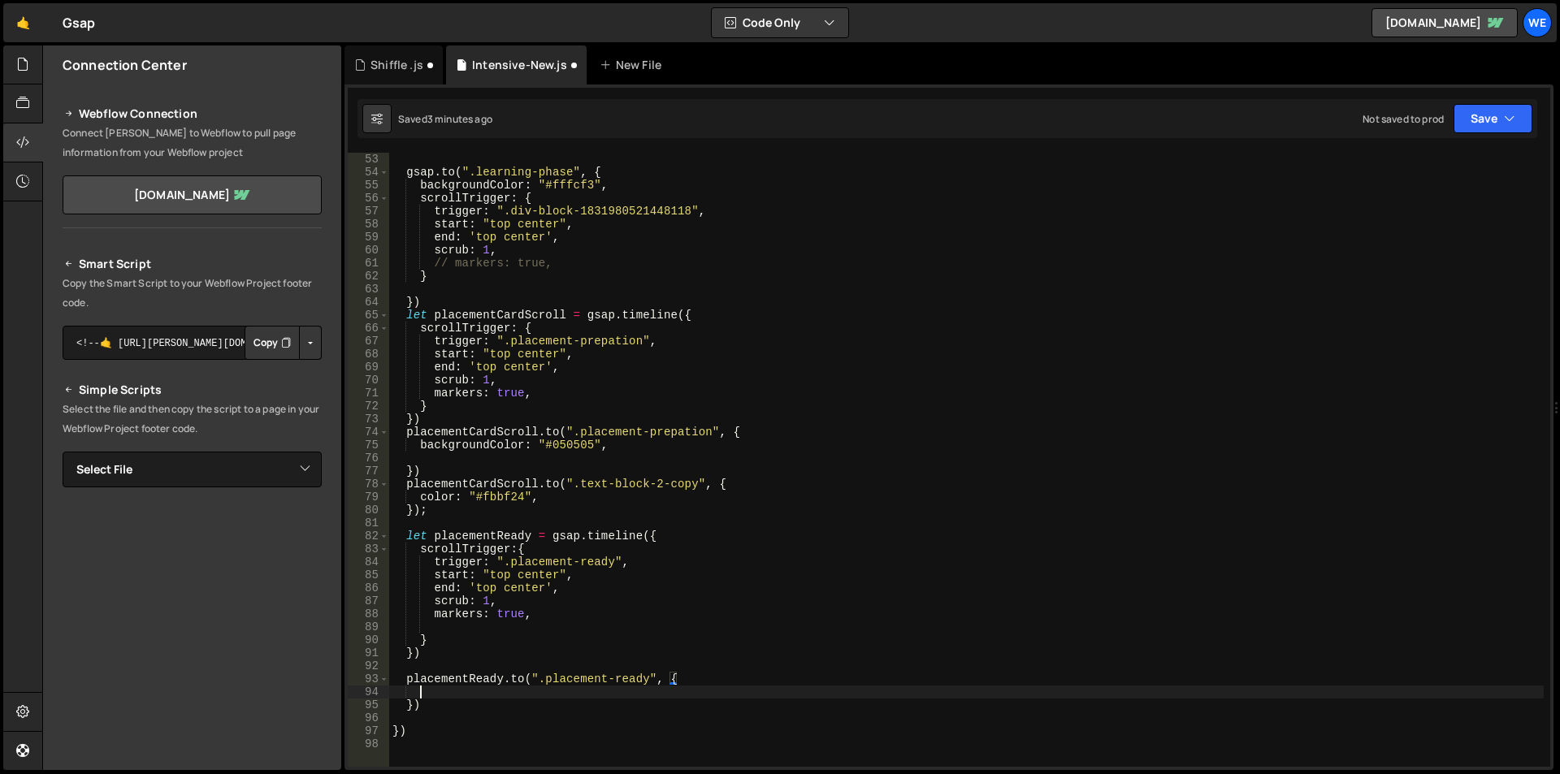
scroll to position [0, 1]
click at [418, 443] on div "gsap . to ( ".learning-phase" , { backgroundColor : "#fffcf3" , scrollTrigger :…" at bounding box center [966, 473] width 1155 height 640
type textarea "backgroundColor: "#050505","
click at [631, 444] on div "gsap . to ( ".learning-phase" , { backgroundColor : "#fffcf3" , scrollTrigger :…" at bounding box center [966, 473] width 1155 height 640
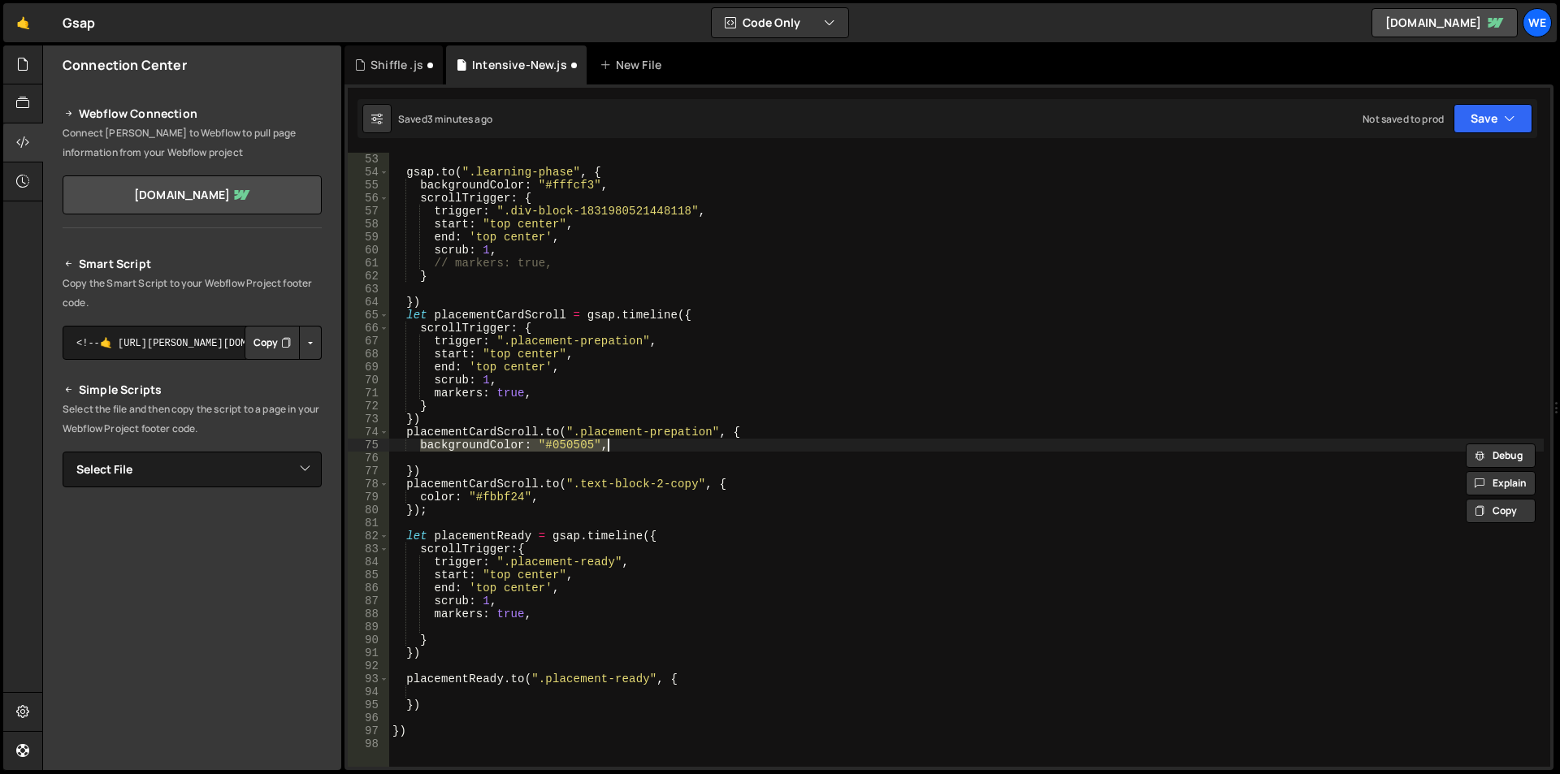
click at [470, 698] on div "gsap . to ( ".learning-phase" , { backgroundColor : "#fffcf3" , scrollTrigger :…" at bounding box center [966, 473] width 1155 height 640
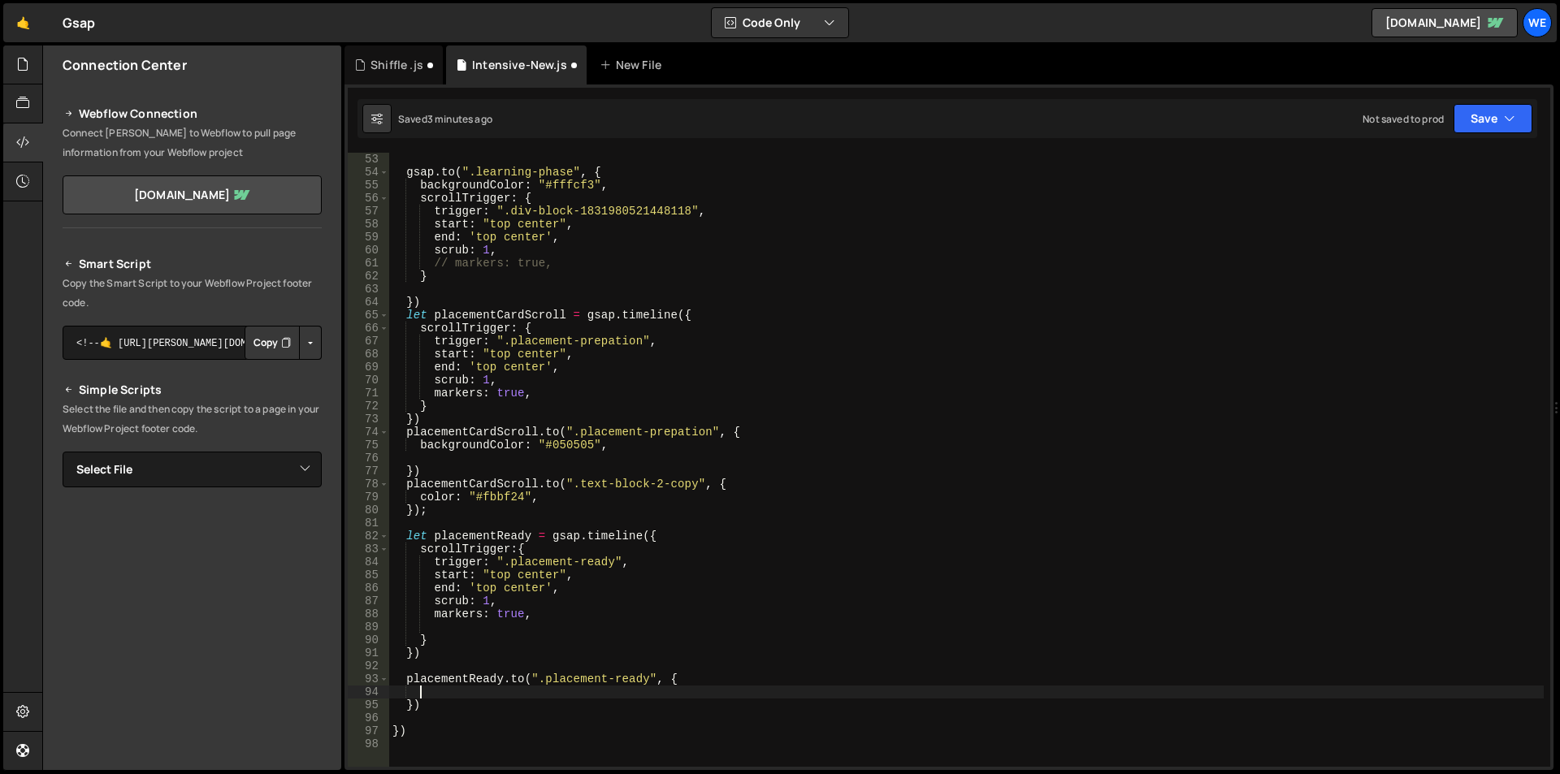
paste textarea "backgroundColor: "#050505","
click at [564, 691] on div "gsap . to ( ".learning-phase" , { backgroundColor : "#fffcf3" , scrollTrigger :…" at bounding box center [966, 473] width 1155 height 640
paste textarea "#fffcf3"
type textarea "backgroundColor: "#fffcf3","
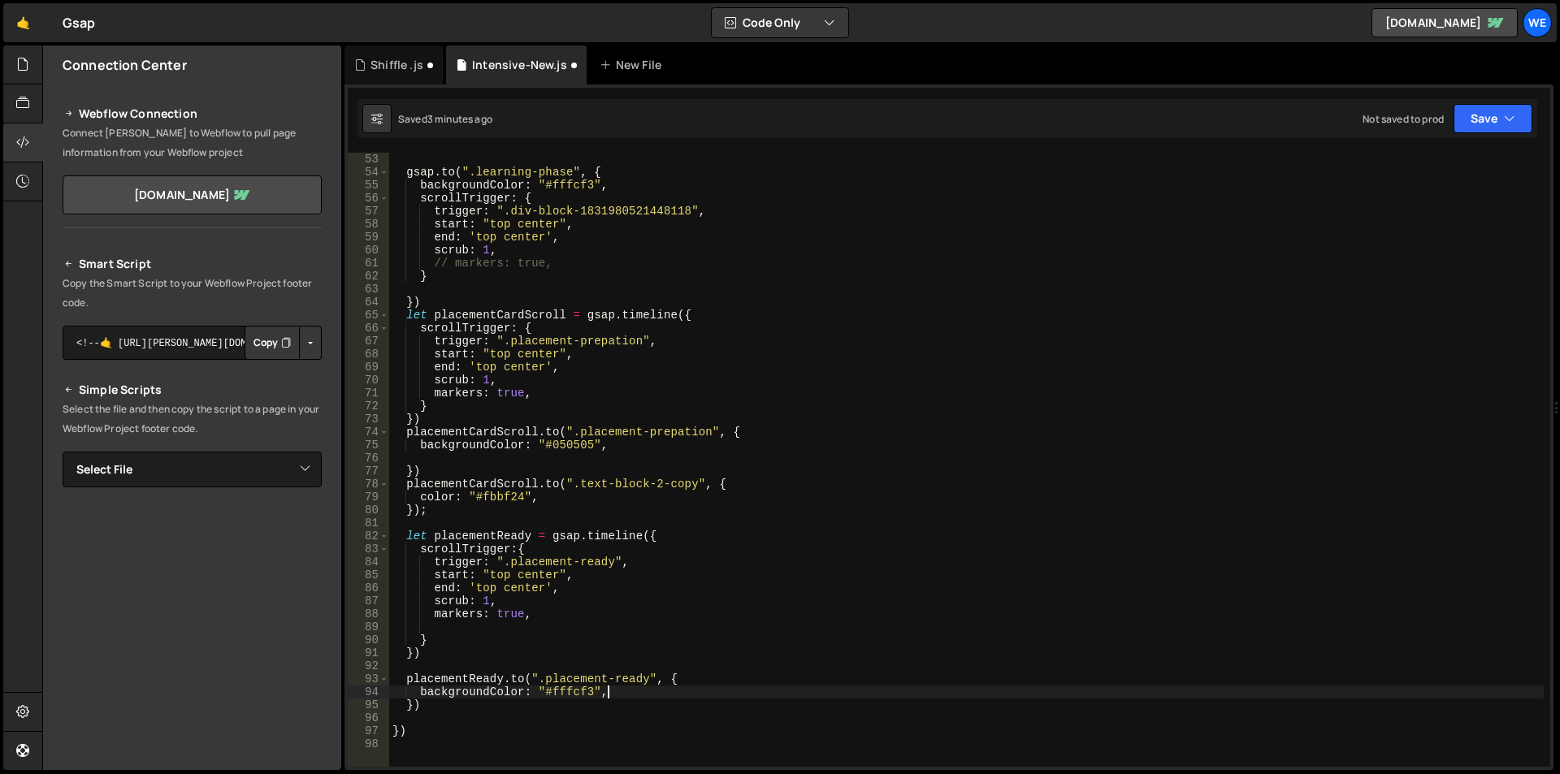
click at [615, 697] on div "gsap . to ( ".learning-phase" , { backgroundColor : "#fffcf3" , scrollTrigger :…" at bounding box center [966, 473] width 1155 height 640
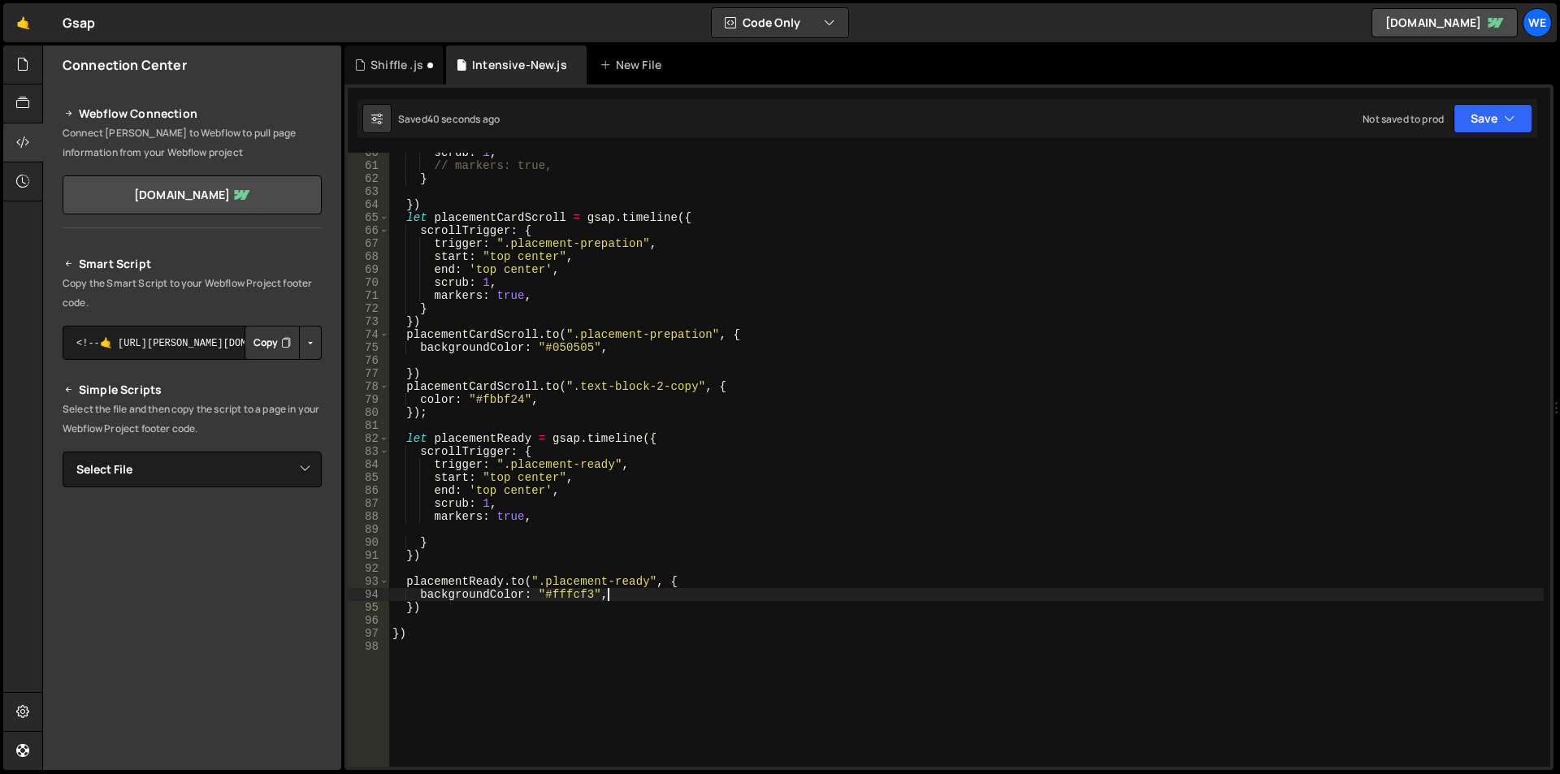
scroll to position [774, 0]
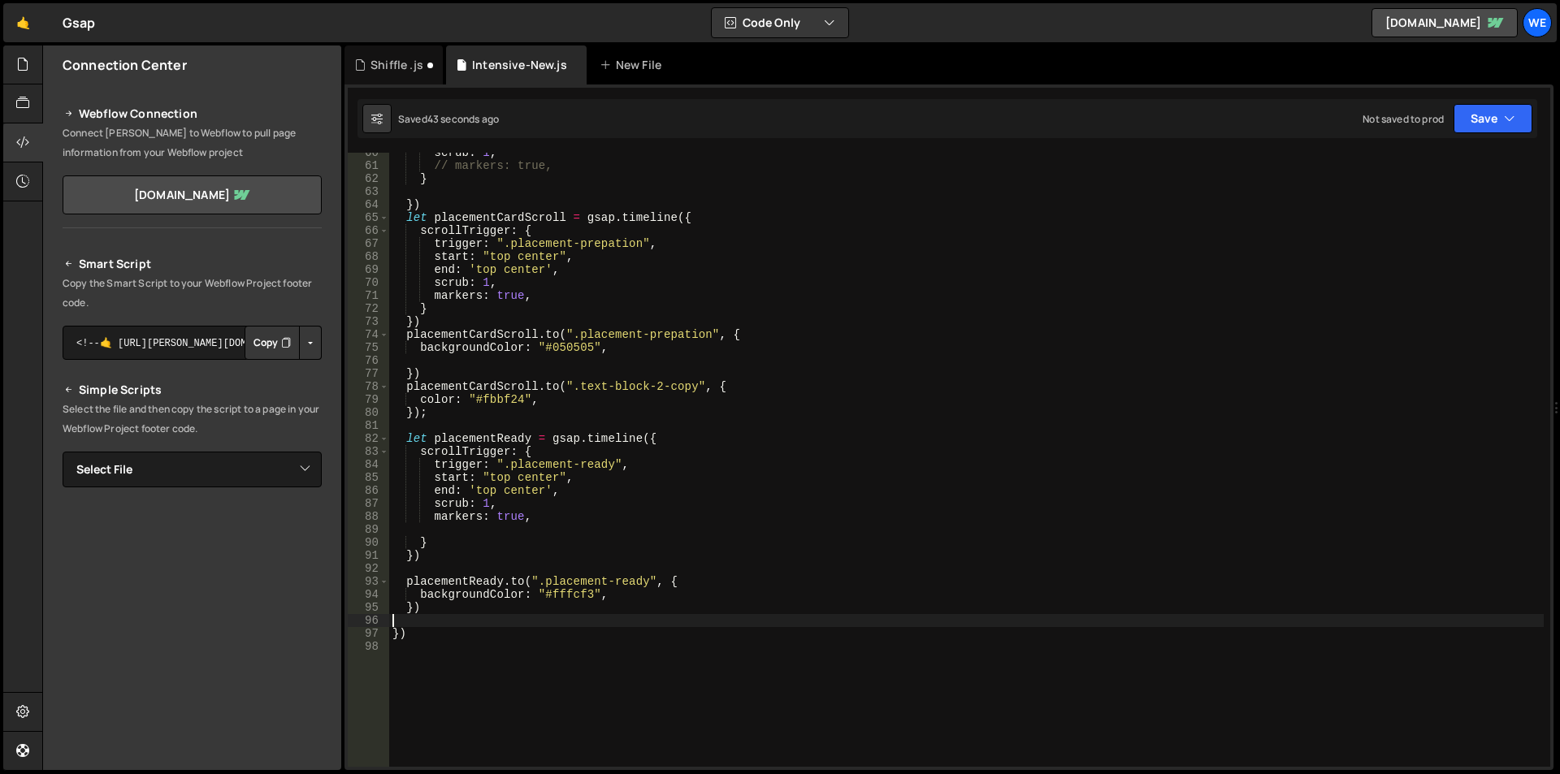
click at [460, 615] on div "scrub : 1 , // markers: true, } }) let placementCardScroll = gsap . timeline ({…" at bounding box center [966, 466] width 1155 height 640
click at [453, 605] on div "scrub : 1 , // markers: true, } }) let placementCardScroll = gsap . timeline ({…" at bounding box center [966, 466] width 1155 height 640
type textarea "});"
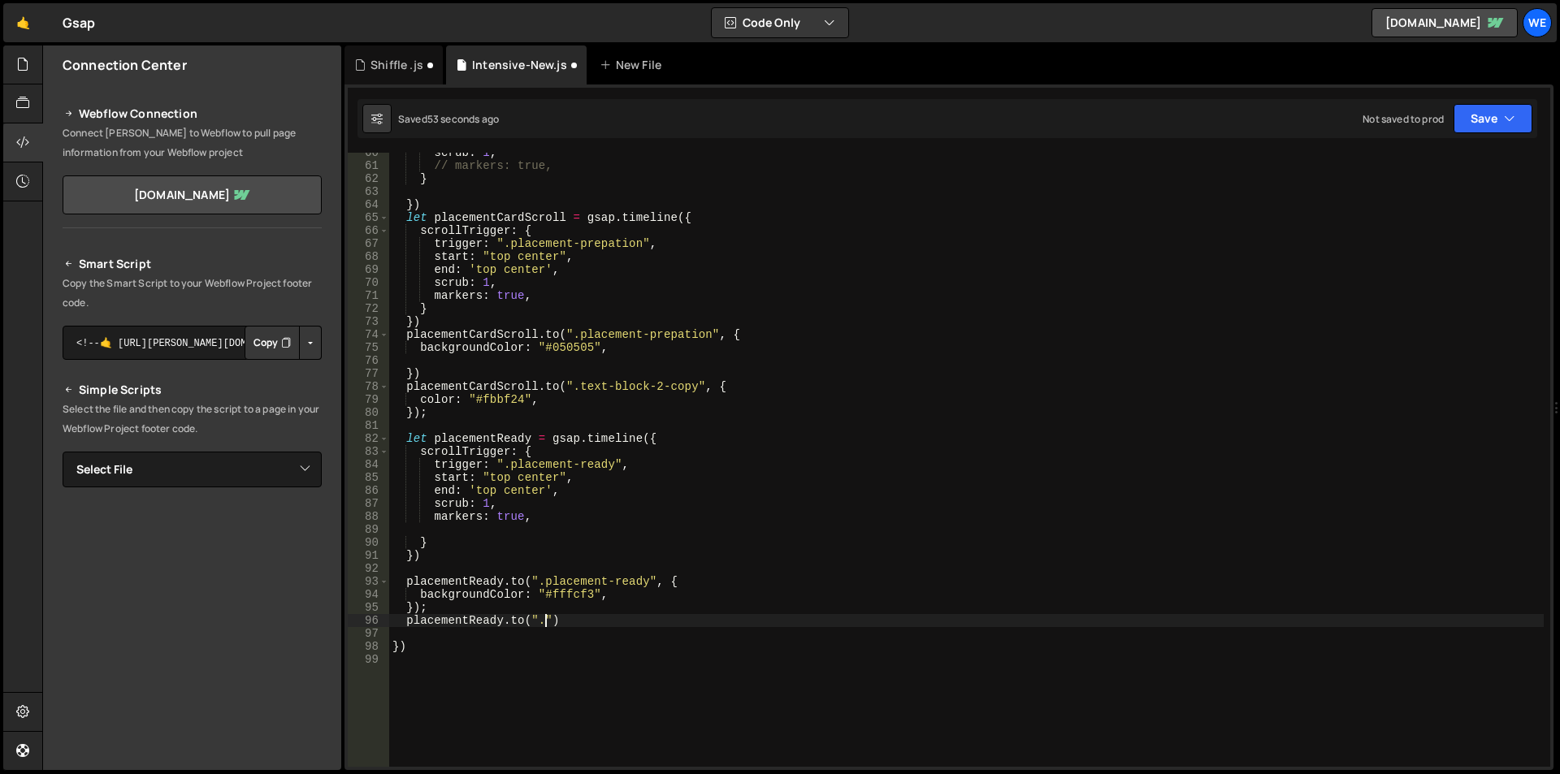
paste textarea "div-block-1831980521448118")"
type textarea "[DOMAIN_NAME](".div-block-1831980521448118", {)"
click at [553, 623] on div "scrub : 1 , // markers: true, } }) let placementCardScroll = gsap . timeline ({…" at bounding box center [970, 466] width 1148 height 640
click at [732, 621] on div "scrub : 1 , // markers: true, } }) let placementCardScroll = gsap . timeline ({…" at bounding box center [970, 466] width 1148 height 640
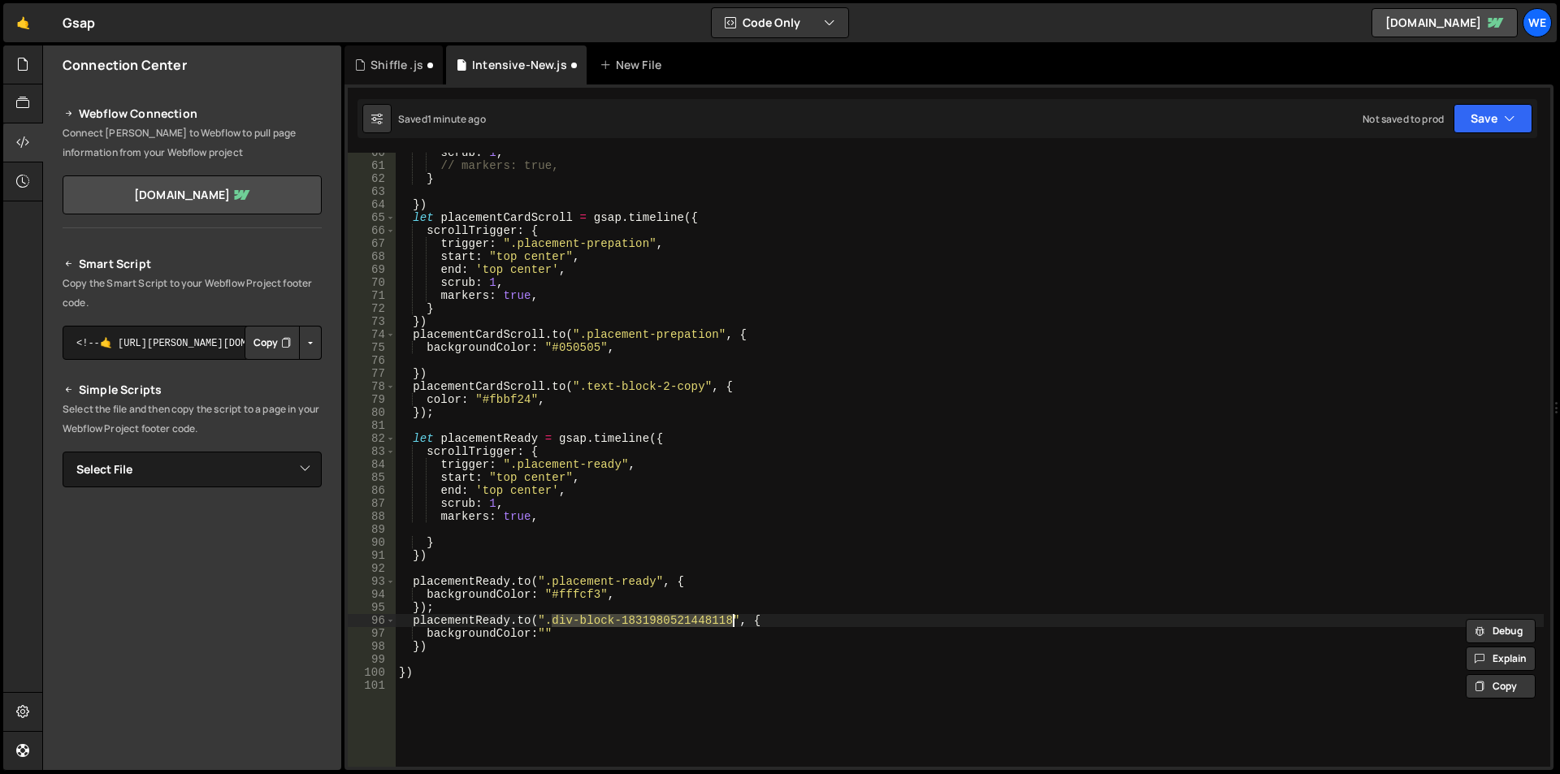
click at [509, 418] on div "scrub : 1 , // markers: true, } }) let placementCardScroll = gsap . timeline ({…" at bounding box center [970, 466] width 1148 height 640
type textarea "});"
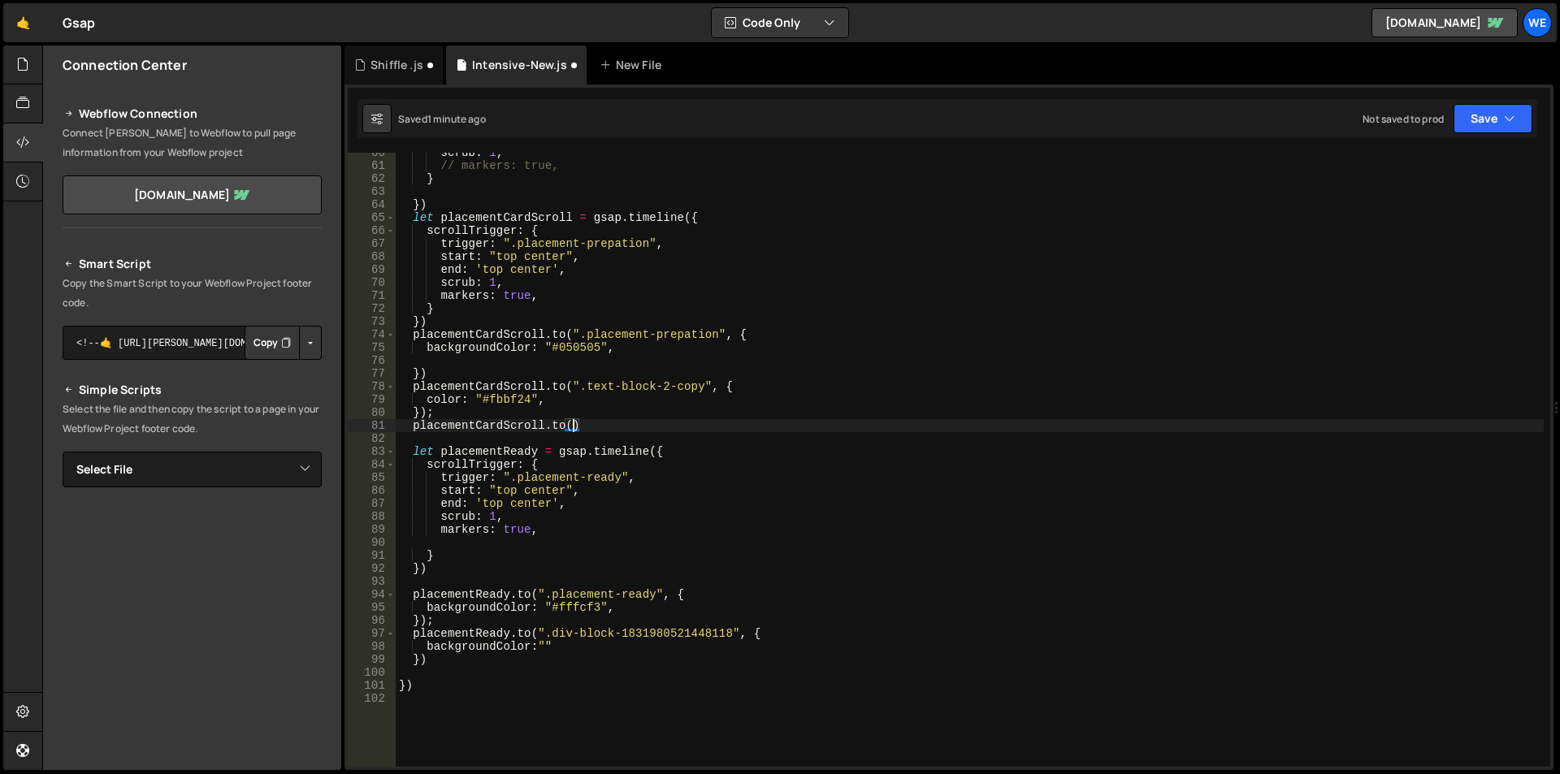
scroll to position [0, 11]
paste textarea "div-block-1831980521448118")"
paste textarea "div-block-1831980521448118"
type textarea "[DOMAIN_NAME](".div-block-1831980521448118", {)"
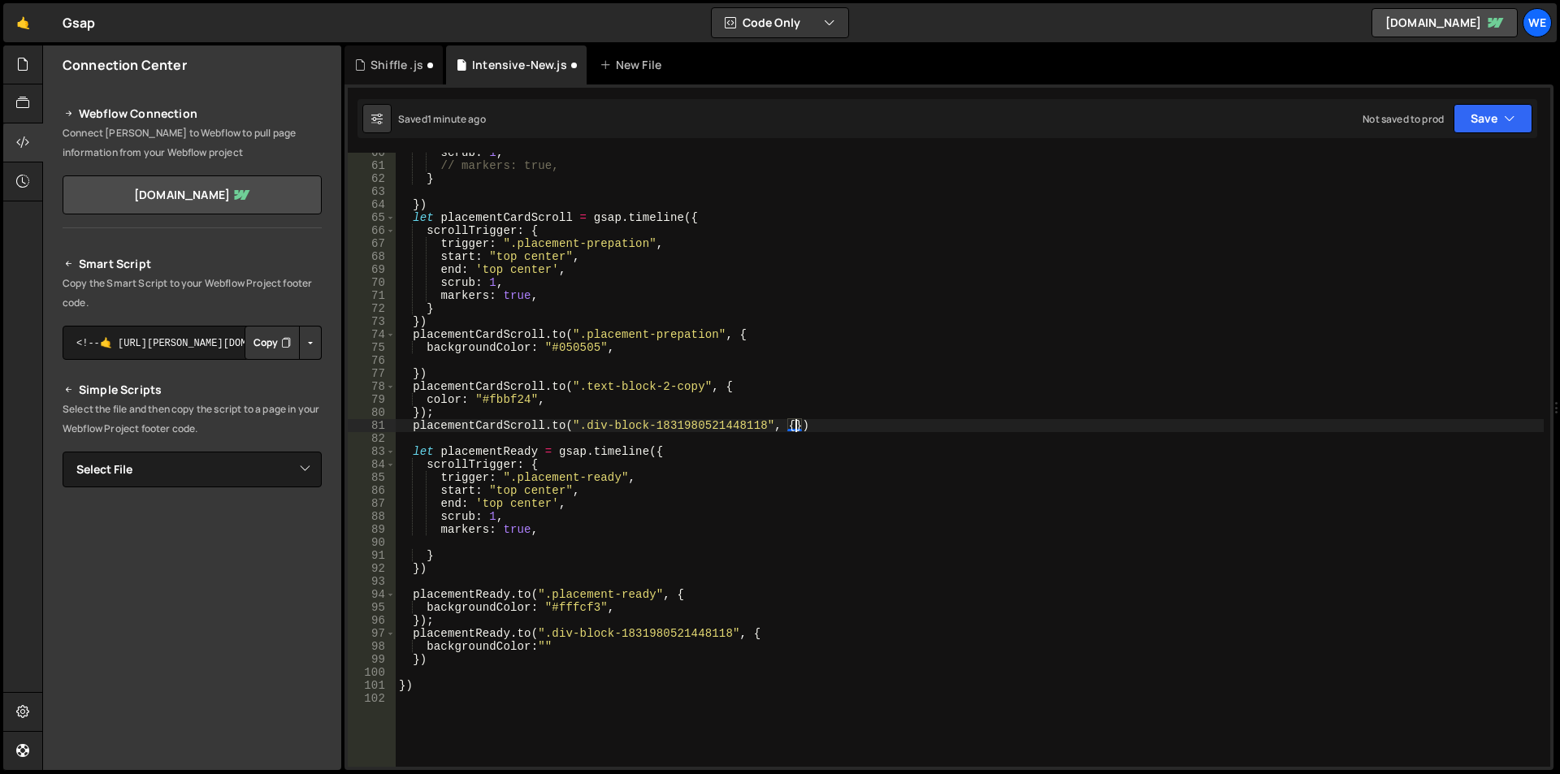
scroll to position [0, 1]
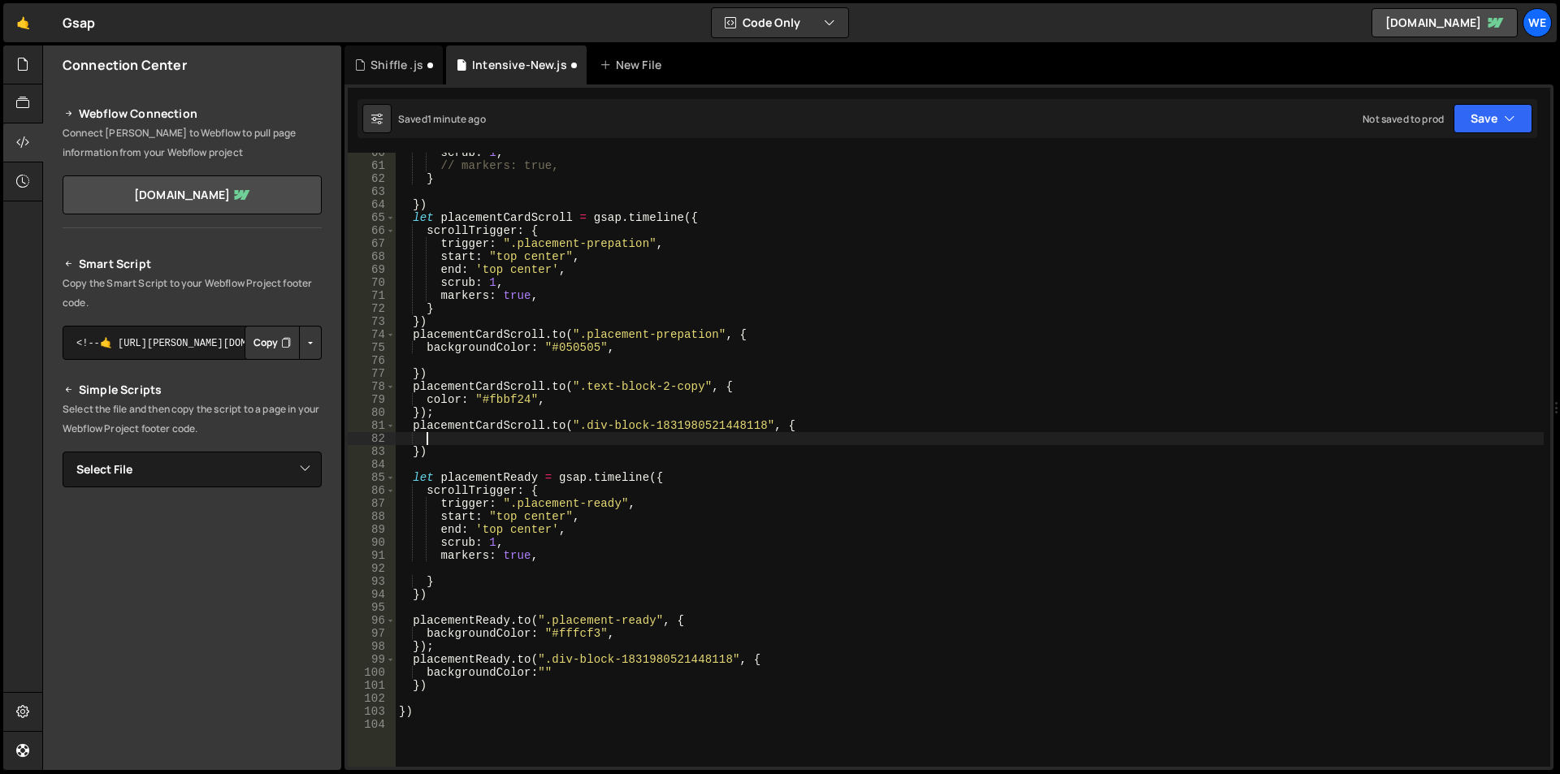
click at [451, 338] on div "scrub : 1 , // markers: true, } }) let placementCardScroll = gsap . timeline ({…" at bounding box center [970, 466] width 1148 height 640
click at [419, 345] on div "scrub : 1 , // markers: true, } }) let placementCardScroll = gsap . timeline ({…" at bounding box center [970, 466] width 1148 height 640
type textarea "backgroundColor: "#050505","
click at [658, 353] on div "scrub : 1 , // markers: true, } }) let placementCardScroll = gsap . timeline ({…" at bounding box center [970, 466] width 1148 height 640
click at [503, 437] on div "scrub : 1 , // markers: true, } }) let placementCardScroll = gsap . timeline ({…" at bounding box center [970, 466] width 1148 height 640
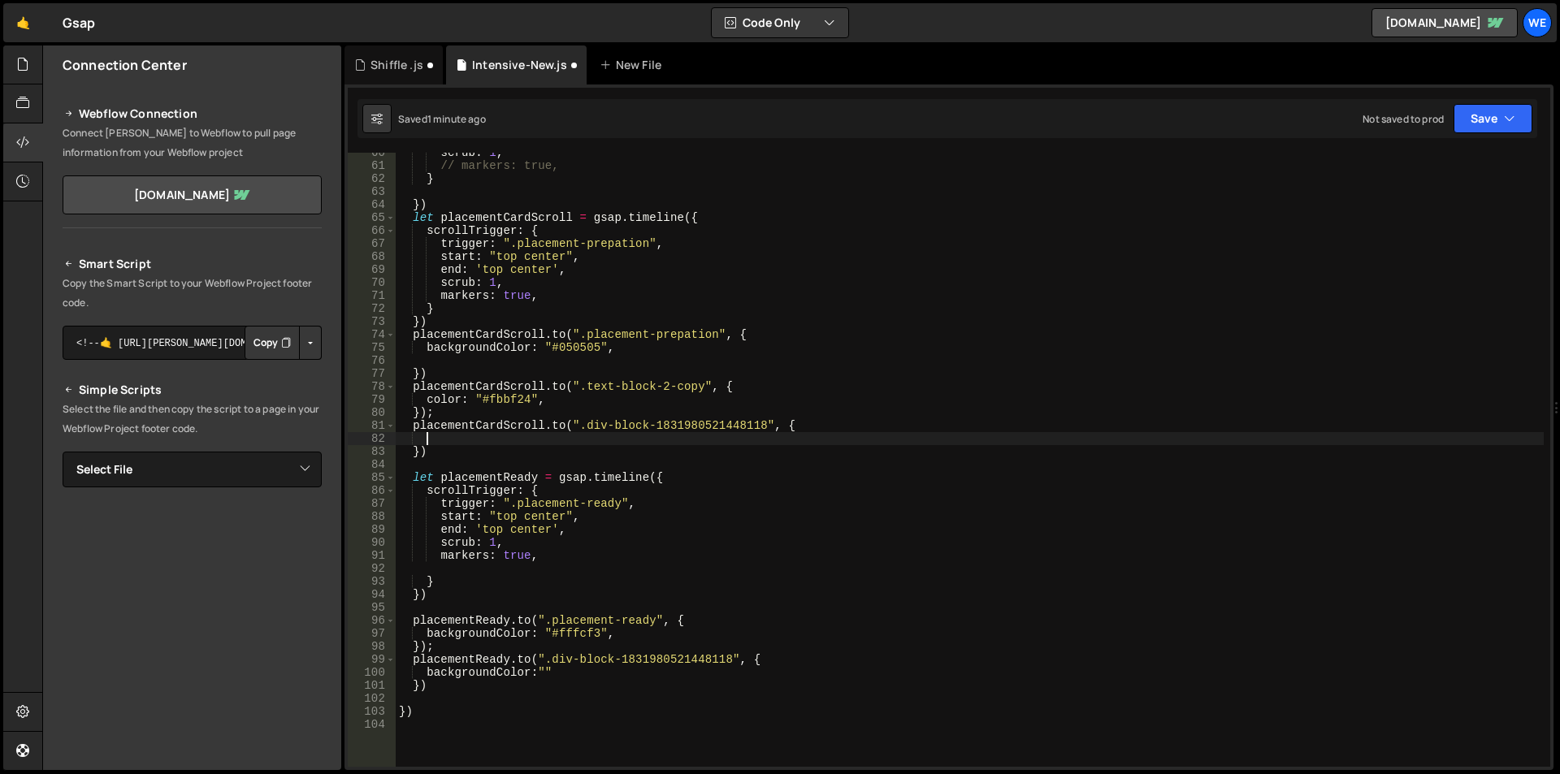
paste textarea "backgroundColor: "#050505","
click at [553, 347] on div "scrub : 1 , // markers: true, } }) let placementCardScroll = gsap . timeline ({…" at bounding box center [970, 466] width 1148 height 640
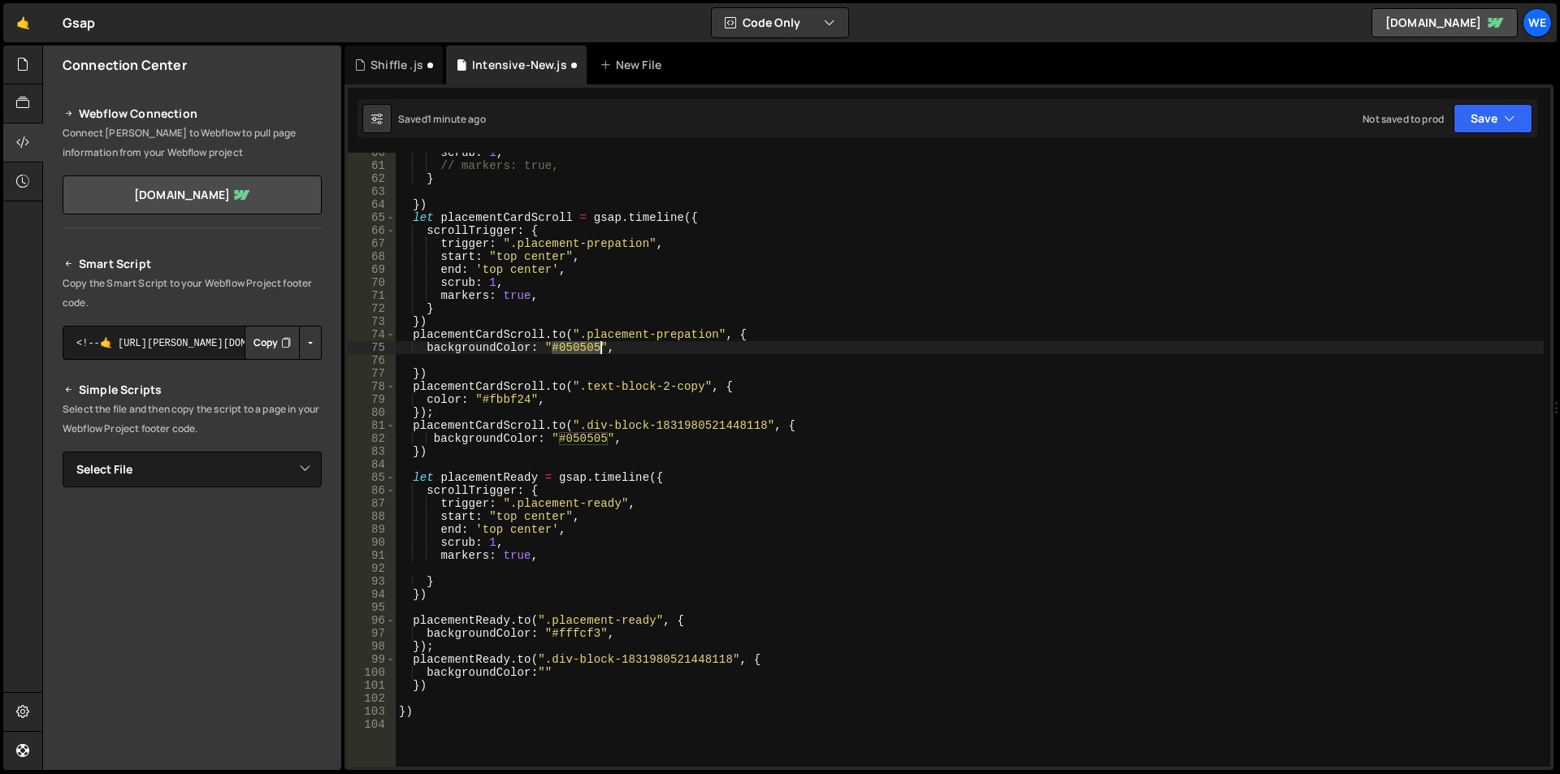
click at [603, 348] on div "scrub : 1 , // markers: true, } }) let placementCardScroll = gsap . timeline ({…" at bounding box center [970, 466] width 1148 height 640
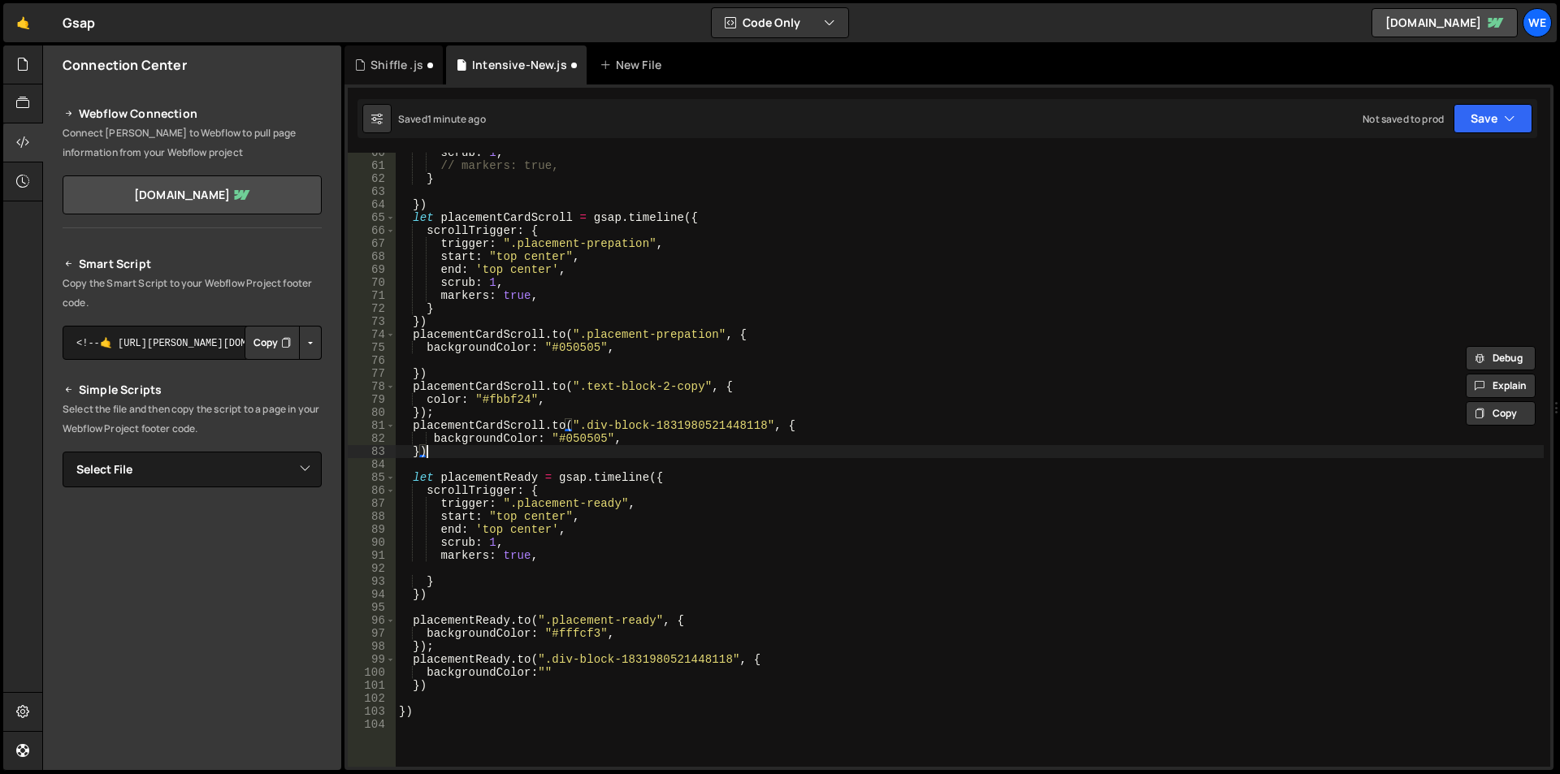
click at [713, 451] on div "scrub : 1 , // markers: true, } }) let placementCardScroll = gsap . timeline ({…" at bounding box center [970, 466] width 1148 height 640
click at [564, 633] on div "scrub : 1 , // markers: true, } }) let placementCardScroll = gsap . timeline ({…" at bounding box center [970, 466] width 1148 height 640
paste textarea "#f7f3fe"
click at [619, 635] on div "scrub : 1 , // markers: true, } }) let placementCardScroll = gsap . timeline ({…" at bounding box center [970, 466] width 1148 height 640
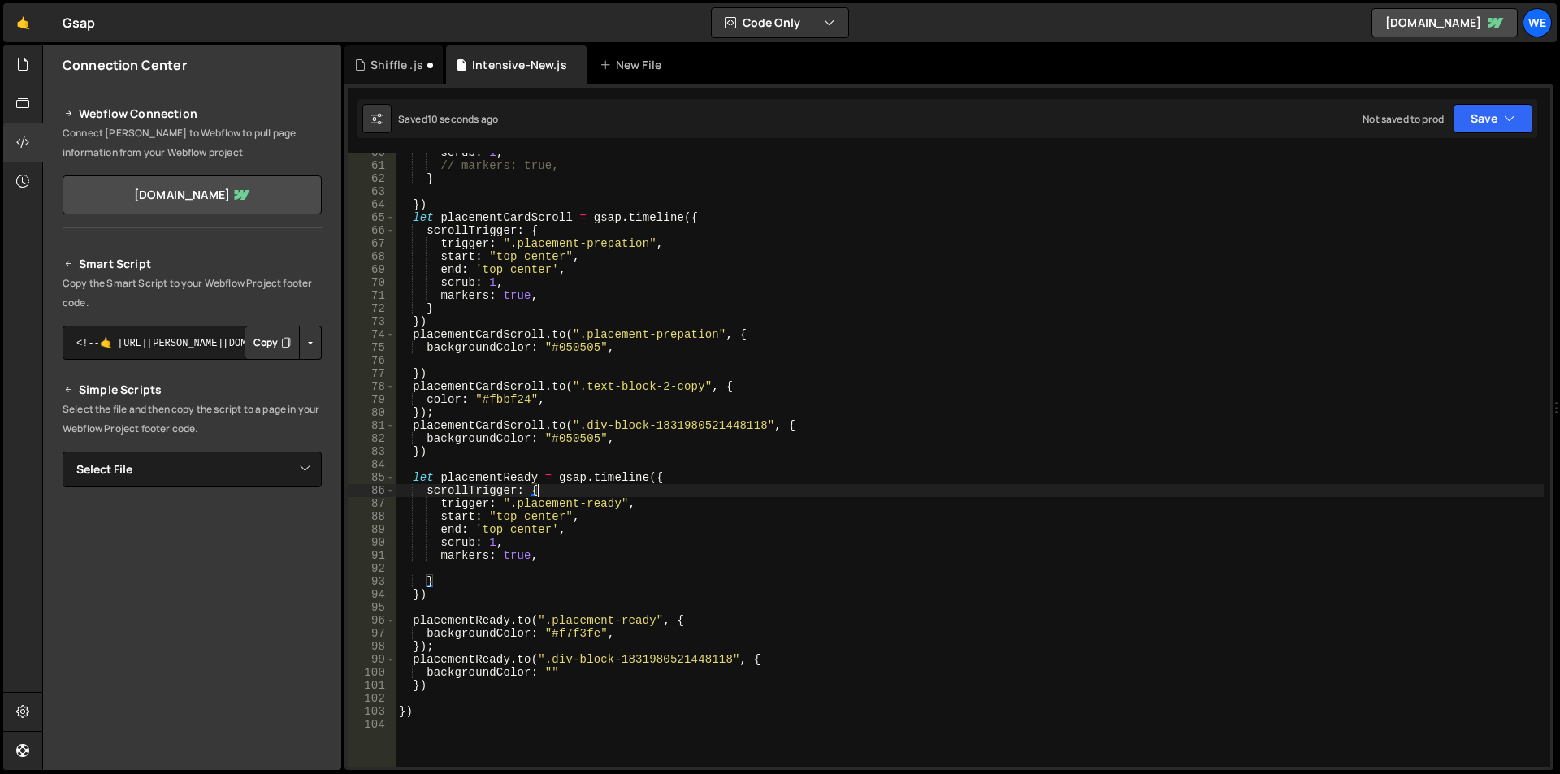
click at [802, 496] on div "scrub : 1 , // markers: true, } }) let placementCardScroll = gsap . timeline ({…" at bounding box center [970, 466] width 1148 height 640
click at [711, 389] on div "scrub : 1 , // markers: true, } }) let placementCardScroll = gsap . timeline ({…" at bounding box center [970, 466] width 1148 height 640
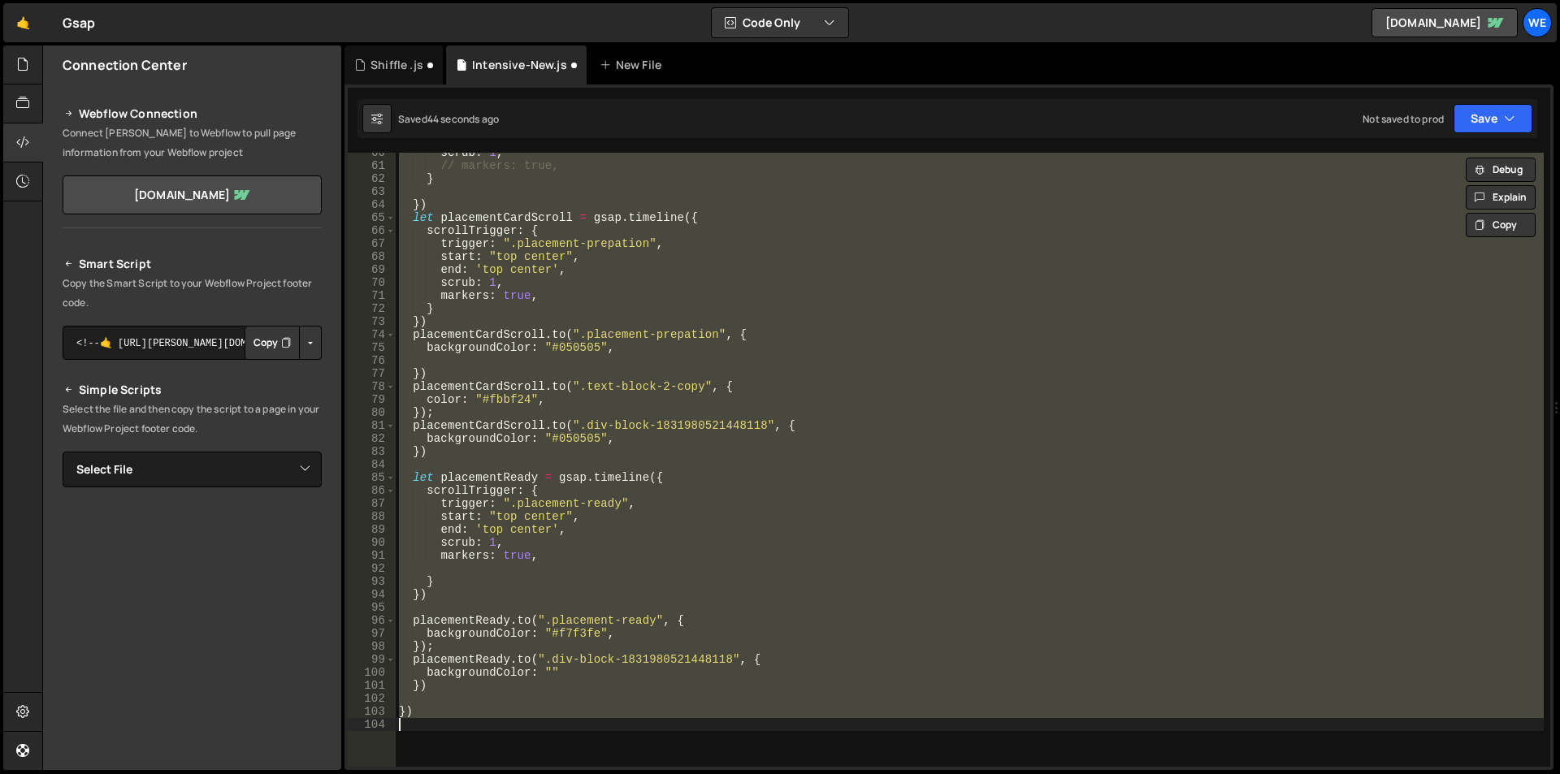
scroll to position [0, 0]
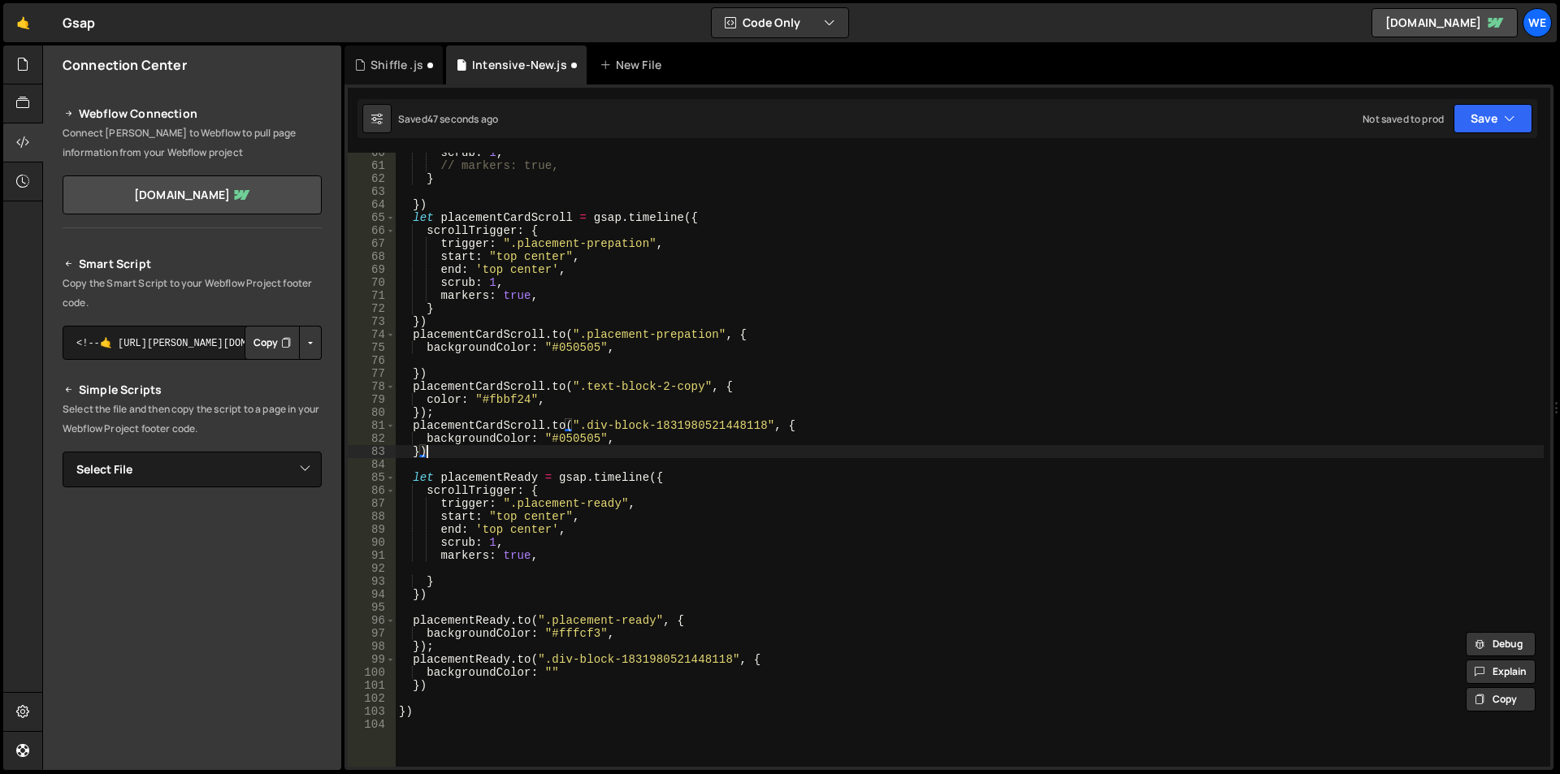
click at [748, 449] on div "scrub : 1 , // markers: true, } }) let placementCardScroll = gsap . timeline ({…" at bounding box center [970, 466] width 1148 height 640
click at [406, 664] on div "scrub : 1 , // markers: true, } }) let placementCardScroll = gsap . timeline ({…" at bounding box center [970, 466] width 1148 height 640
click at [449, 689] on div "scrub : 1 , // markers: true, } }) let placementCardScroll = gsap . timeline ({…" at bounding box center [970, 466] width 1148 height 640
type textarea "backgroundColor: "" })"
click at [541, 657] on div "scrub : 1 , // markers: true, } }) let placementCardScroll = gsap . timeline ({…" at bounding box center [970, 466] width 1148 height 640
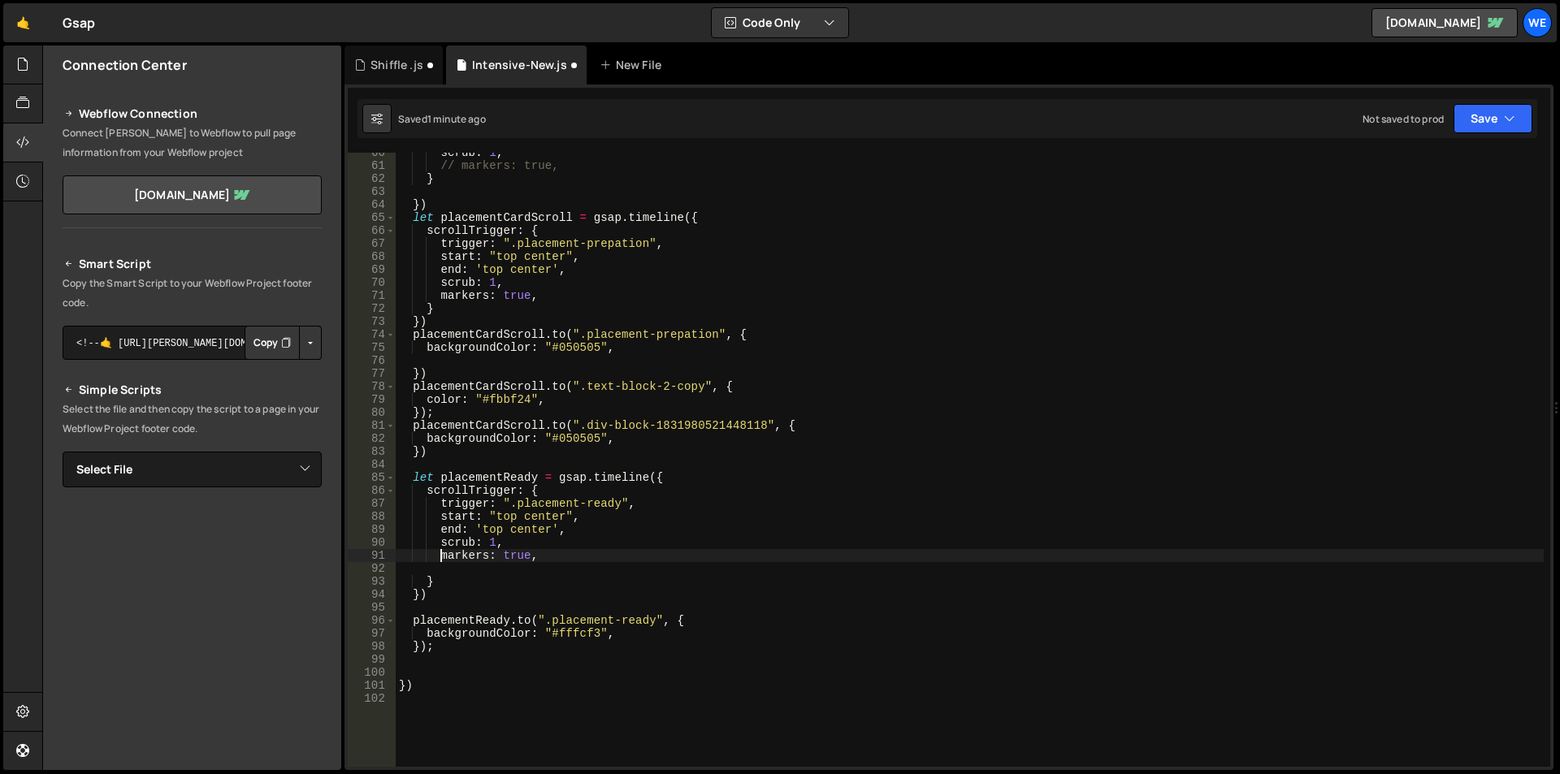
click at [440, 553] on div "scrub : 1 , // markers: true, } }) let placementCardScroll = gsap . timeline ({…" at bounding box center [970, 466] width 1148 height 640
click at [437, 292] on div "scrub : 1 , // markers: true, } }) let placementCardScroll = gsap . timeline ({…" at bounding box center [970, 466] width 1148 height 640
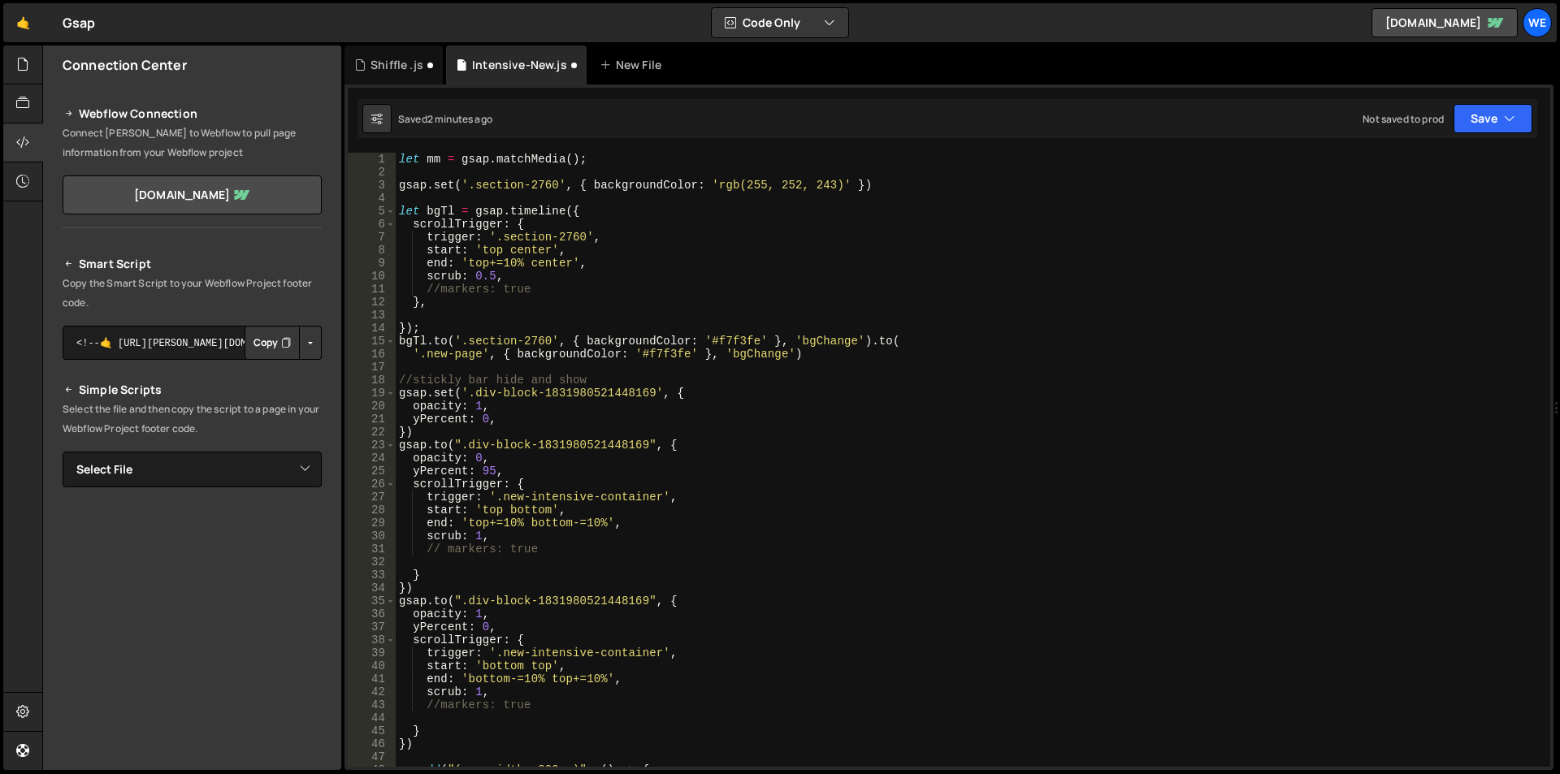
scroll to position [0, 0]
click at [851, 462] on div "let mm = gsap . matchMedia ( ) ; gsap . set ( '.section-2760' , { backgroundCol…" at bounding box center [970, 473] width 1148 height 640
click at [898, 571] on div "let mm = gsap . matchMedia ( ) ; gsap . set ( '.section-2760' , { backgroundCol…" at bounding box center [970, 473] width 1148 height 640
click at [762, 609] on div "let mm = gsap . matchMedia ( ) ; gsap . set ( '.section-2760' , { backgroundCol…" at bounding box center [970, 473] width 1148 height 640
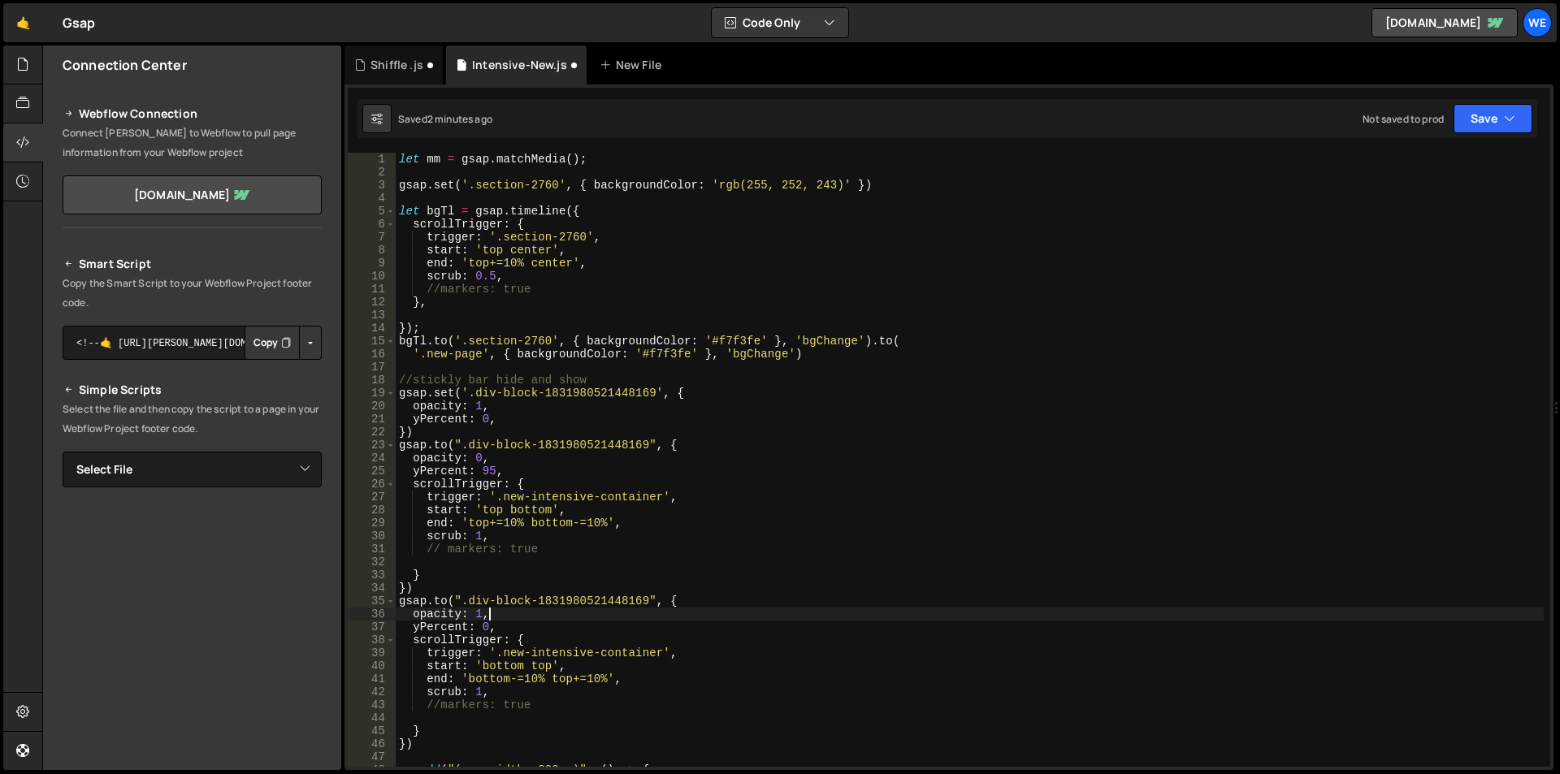
type textarea "})"
